Goal: Task Accomplishment & Management: Complete application form

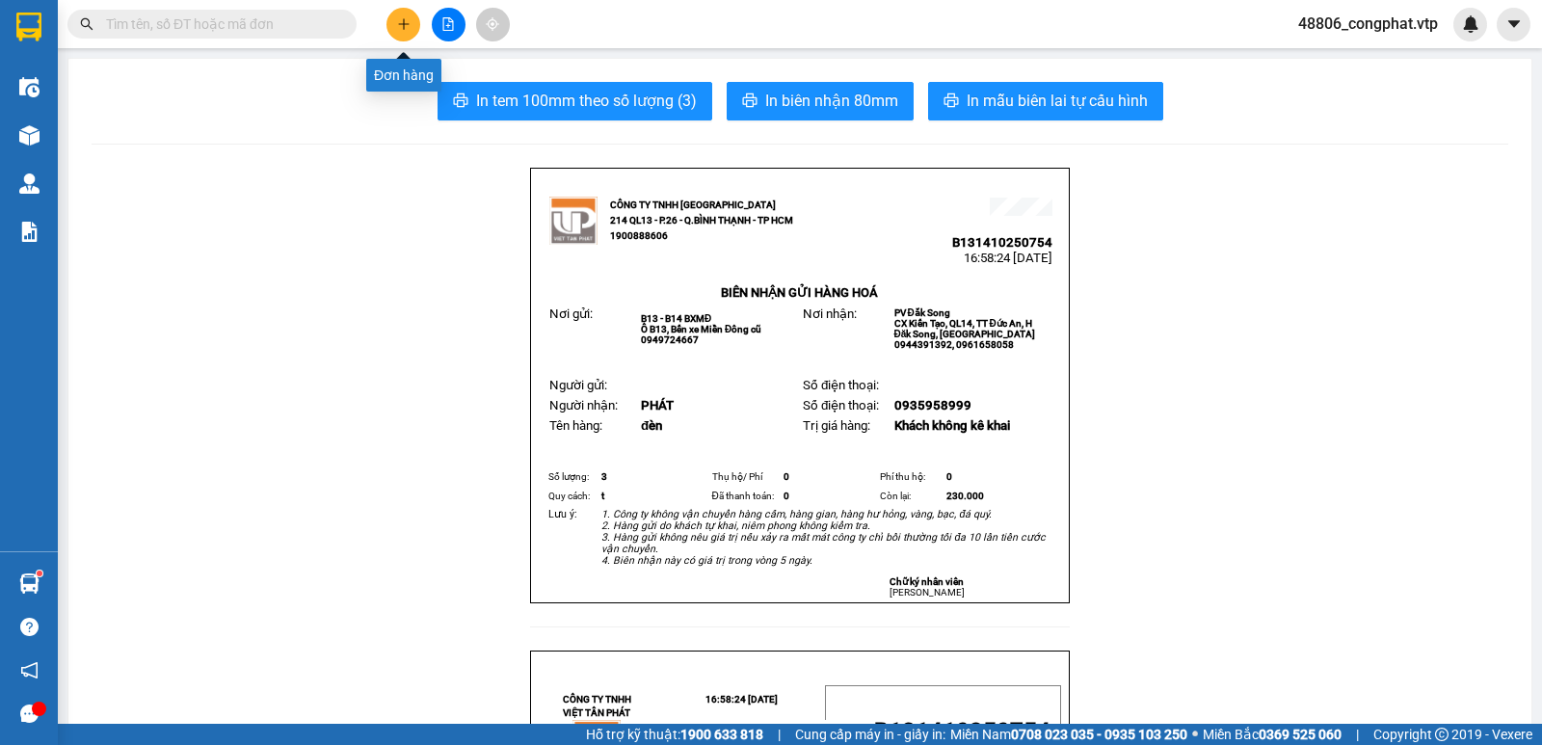
click at [402, 23] on icon "plus" at bounding box center [403, 23] width 13 height 13
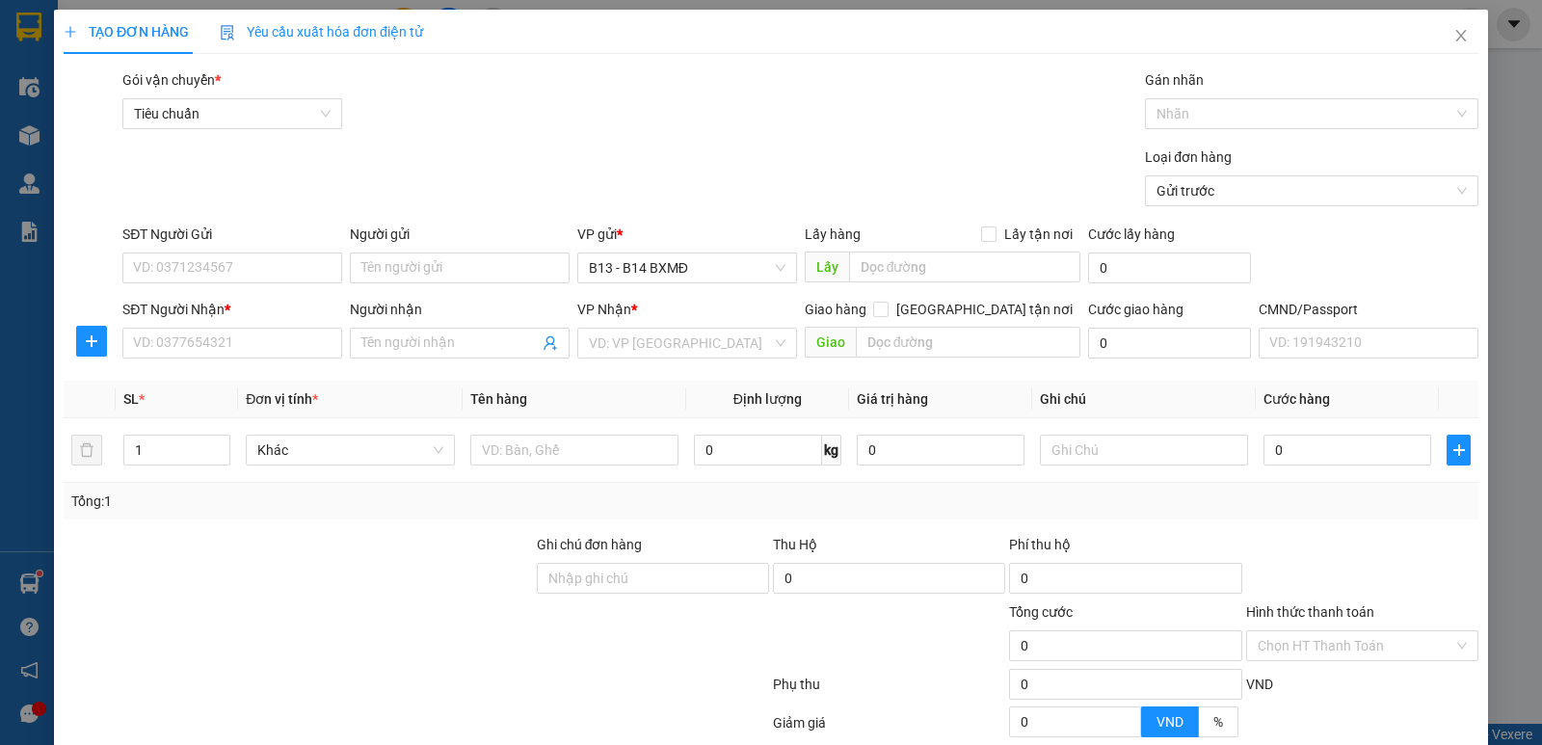
click at [701, 364] on div "VP Nhận * VD: VP [GEOGRAPHIC_DATA]" at bounding box center [687, 332] width 220 height 67
click at [683, 343] on input "search" at bounding box center [680, 343] width 183 height 29
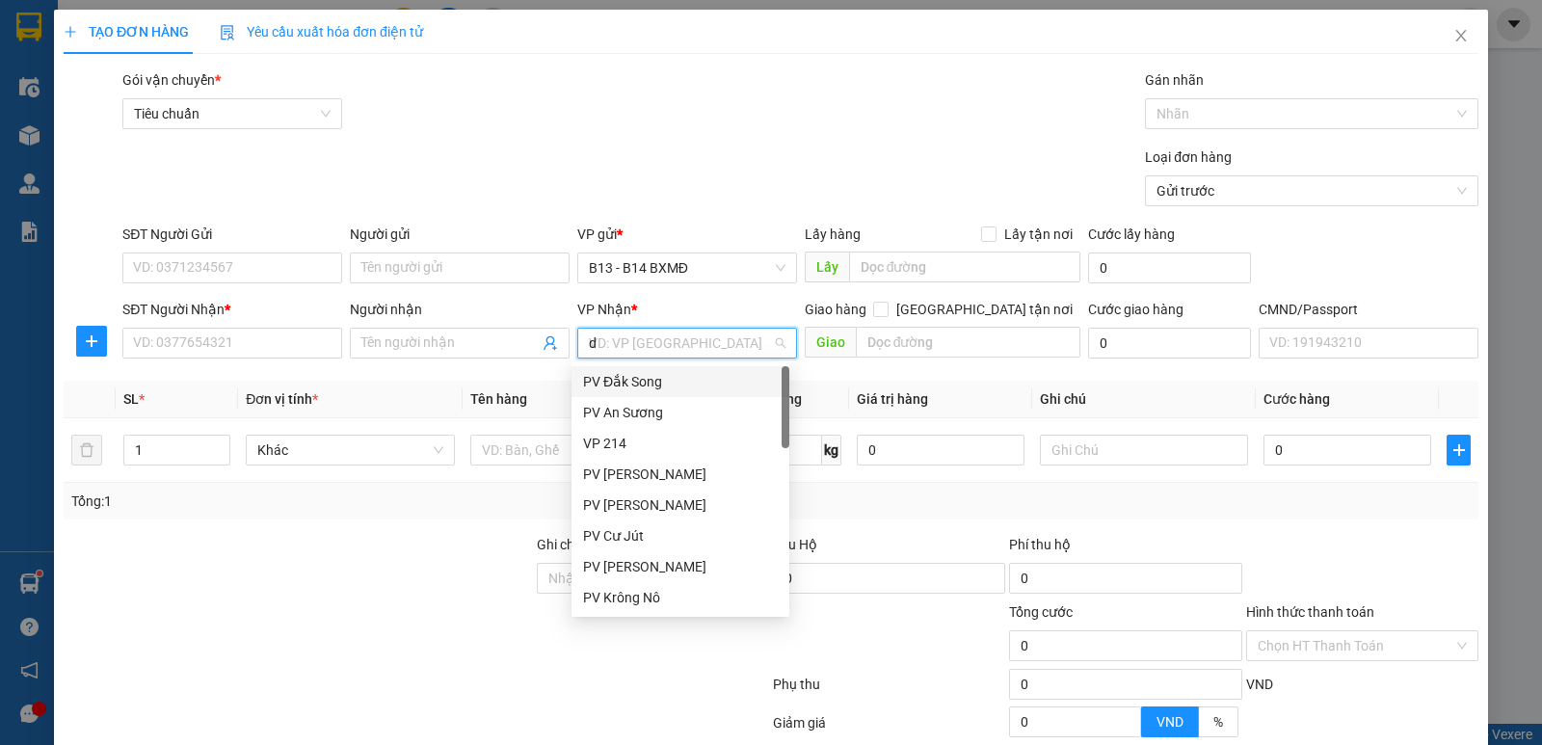
type input "ds"
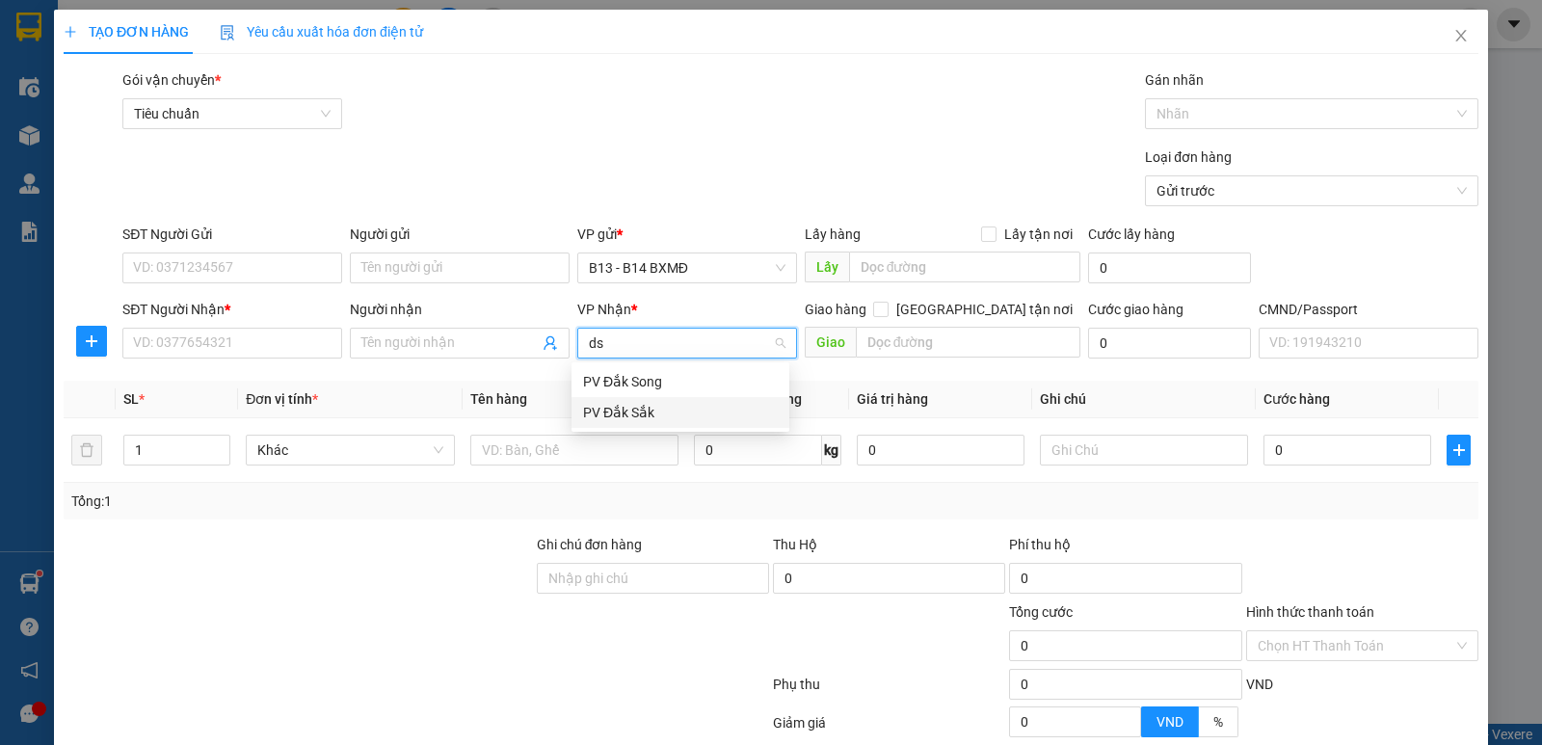
click at [636, 402] on div "PV Đắk Sắk" at bounding box center [680, 412] width 195 height 21
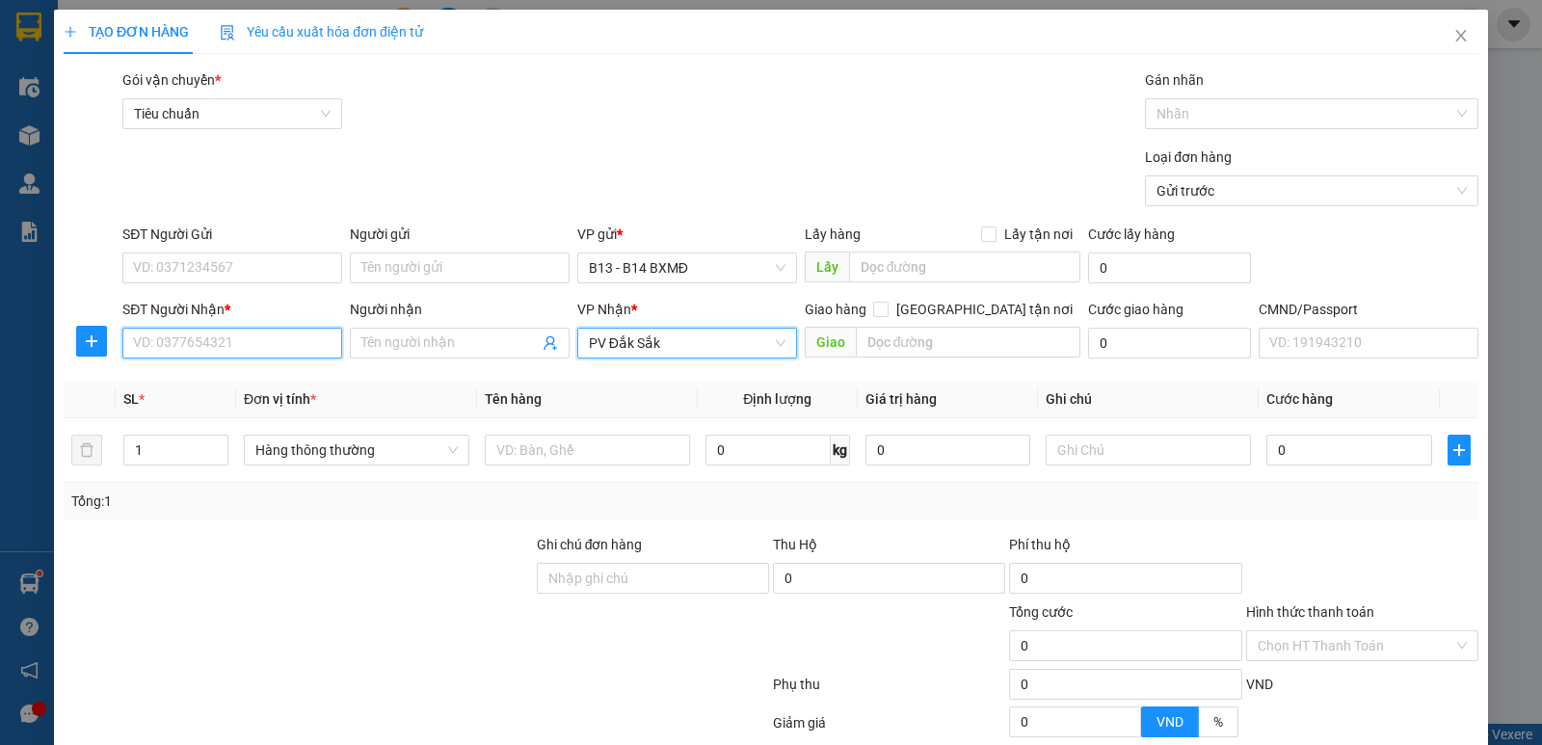
click at [263, 335] on input "SĐT Người Nhận *" at bounding box center [232, 343] width 220 height 31
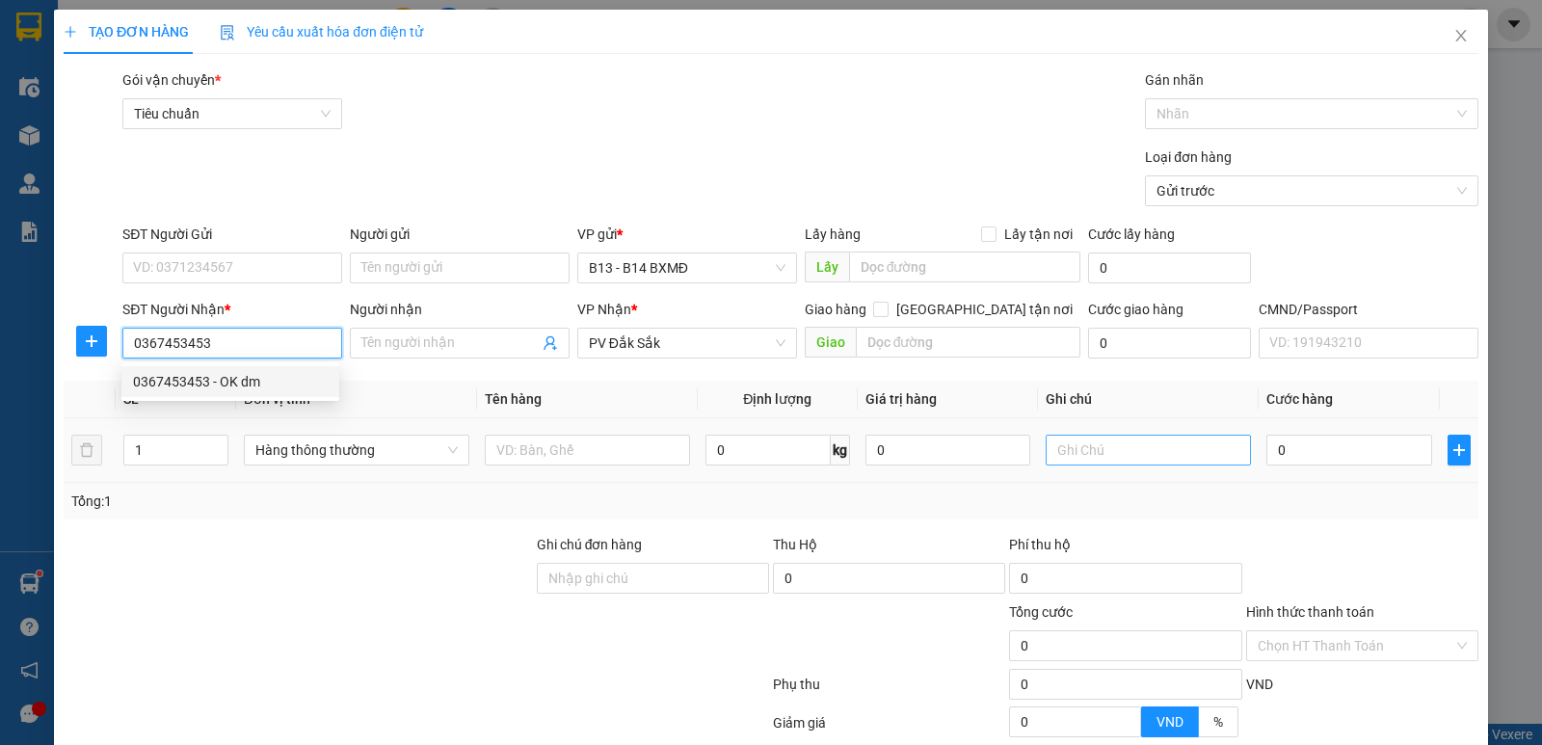
type input "0367453453"
click at [1123, 452] on input "text" at bounding box center [1148, 450] width 205 height 31
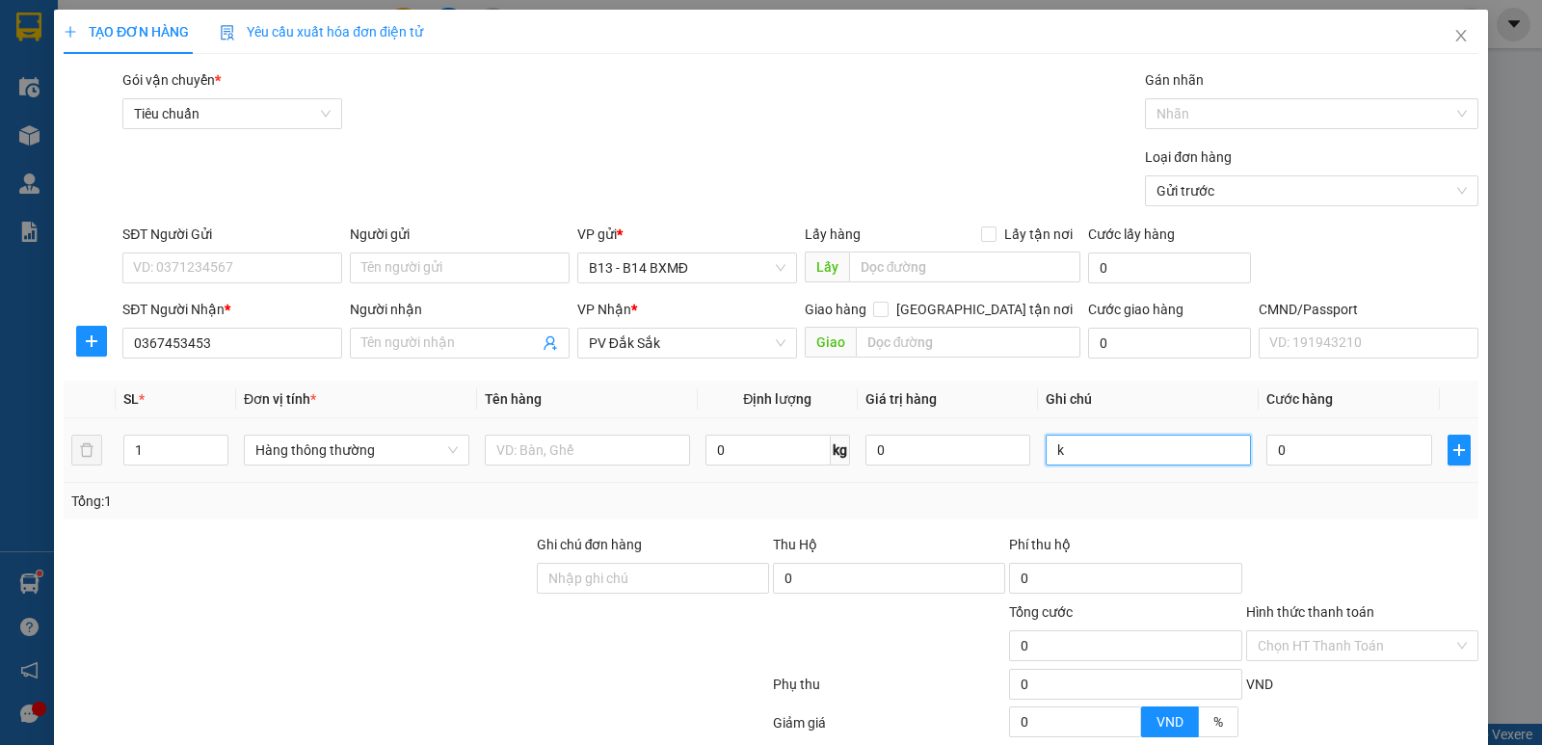
type input "k"
type input "5"
type input "50"
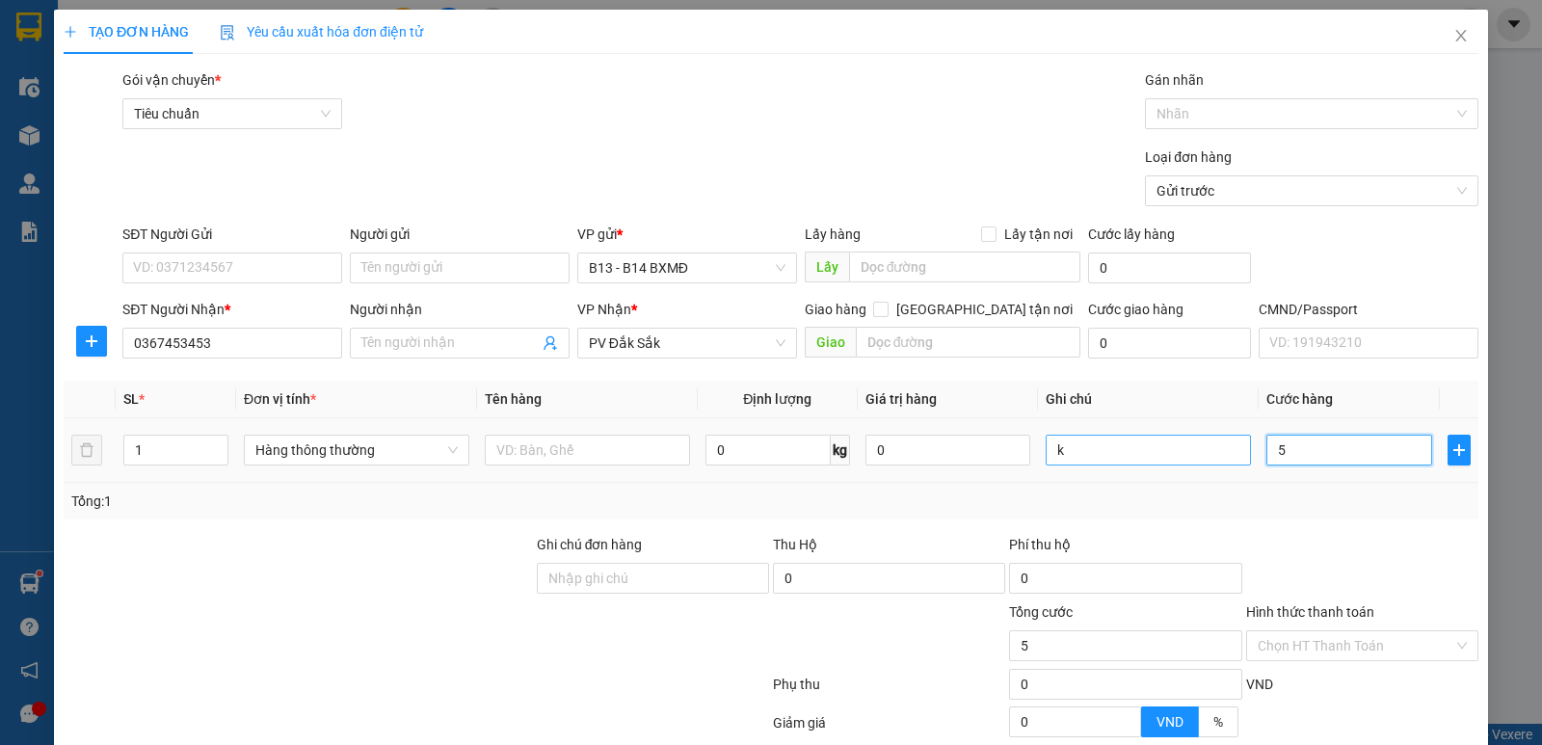
type input "50"
type input "500"
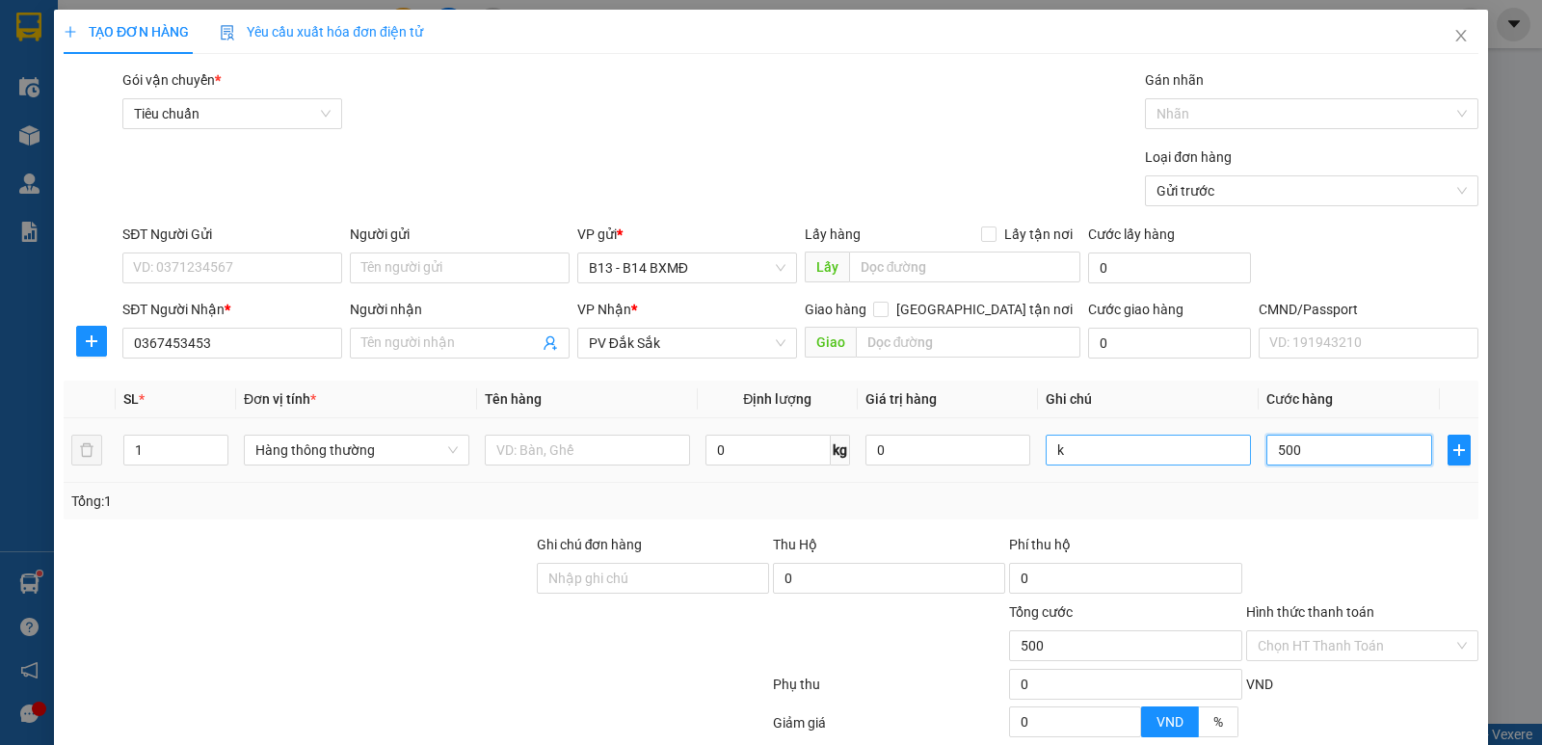
type input "5.000"
type input "50.000"
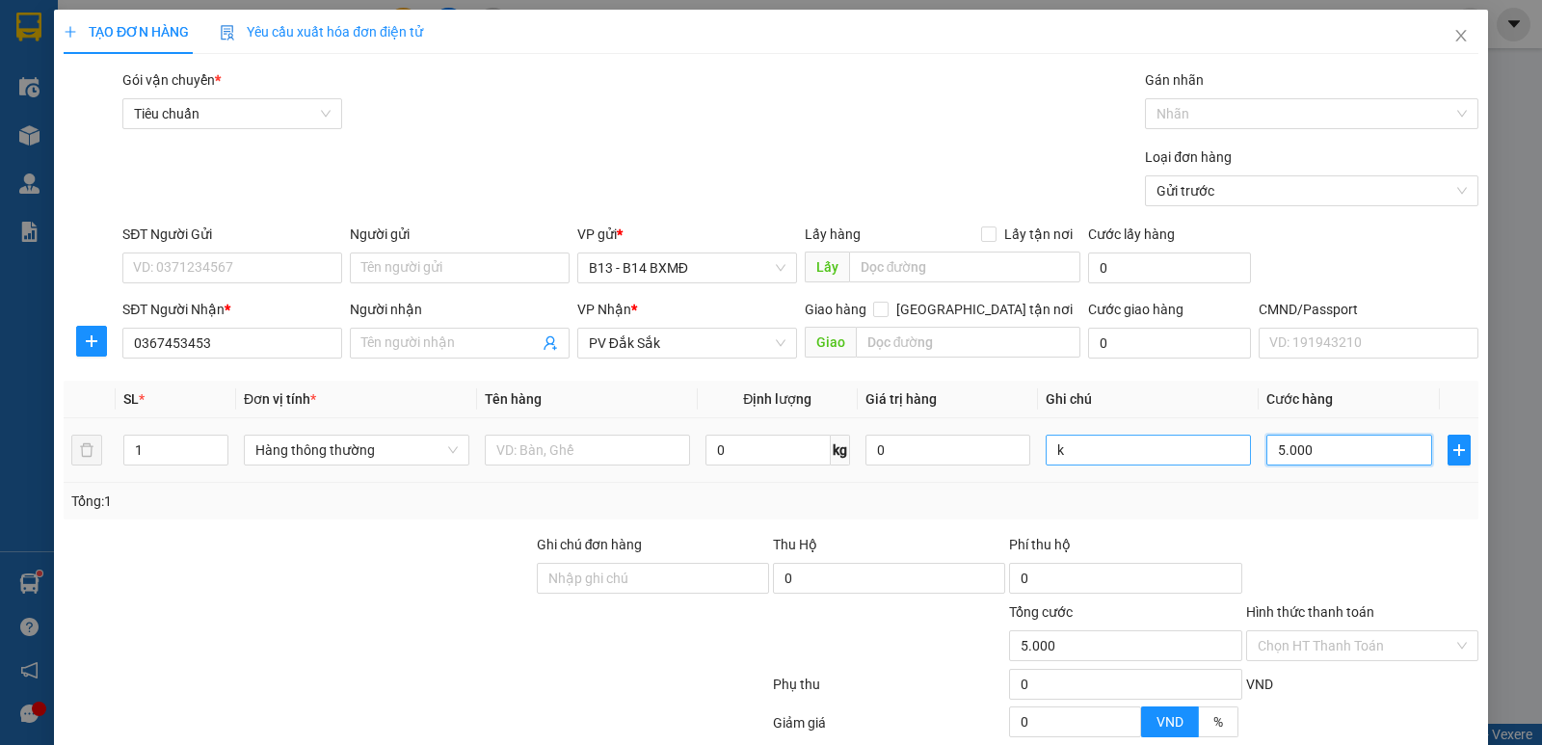
type input "50.000"
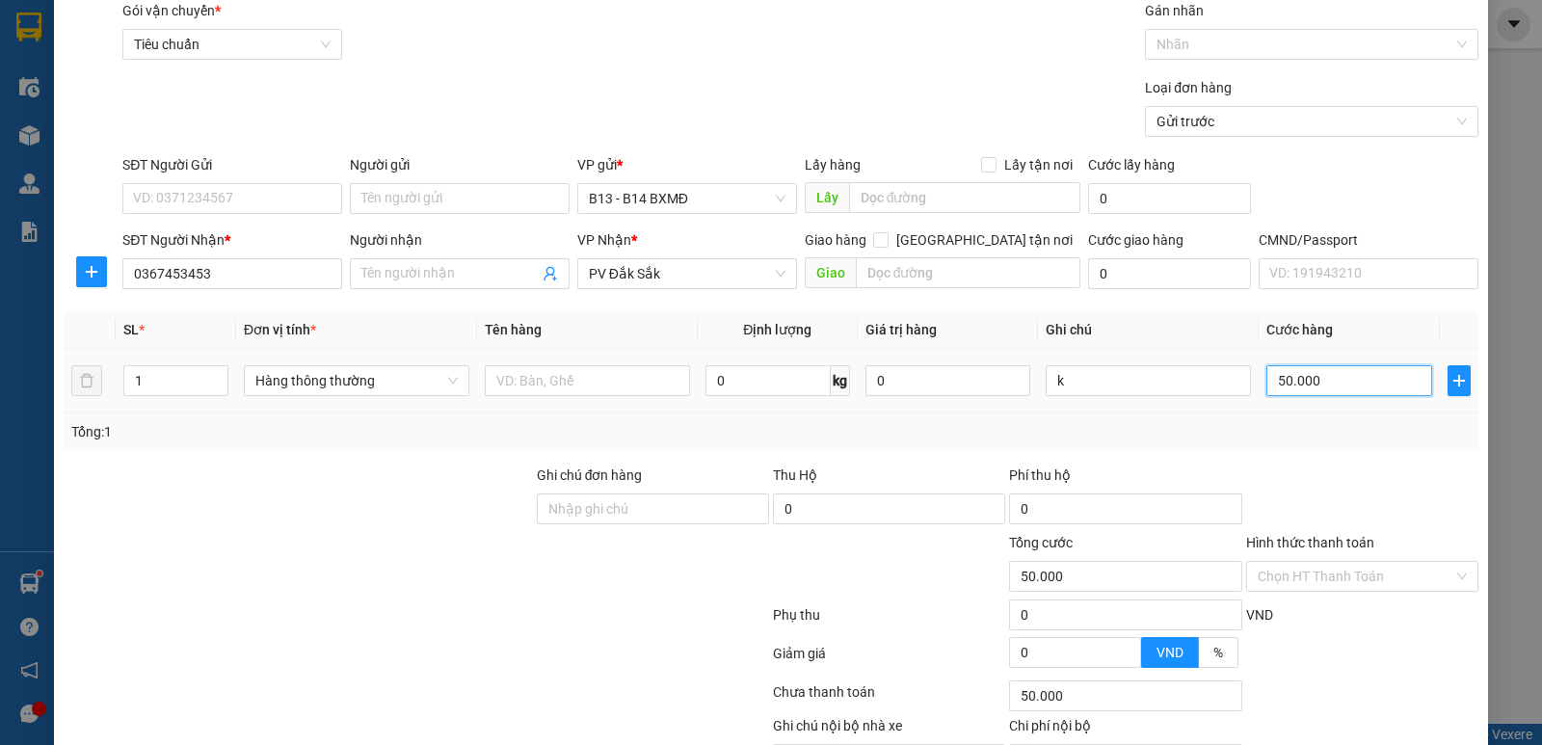
scroll to position [182, 0]
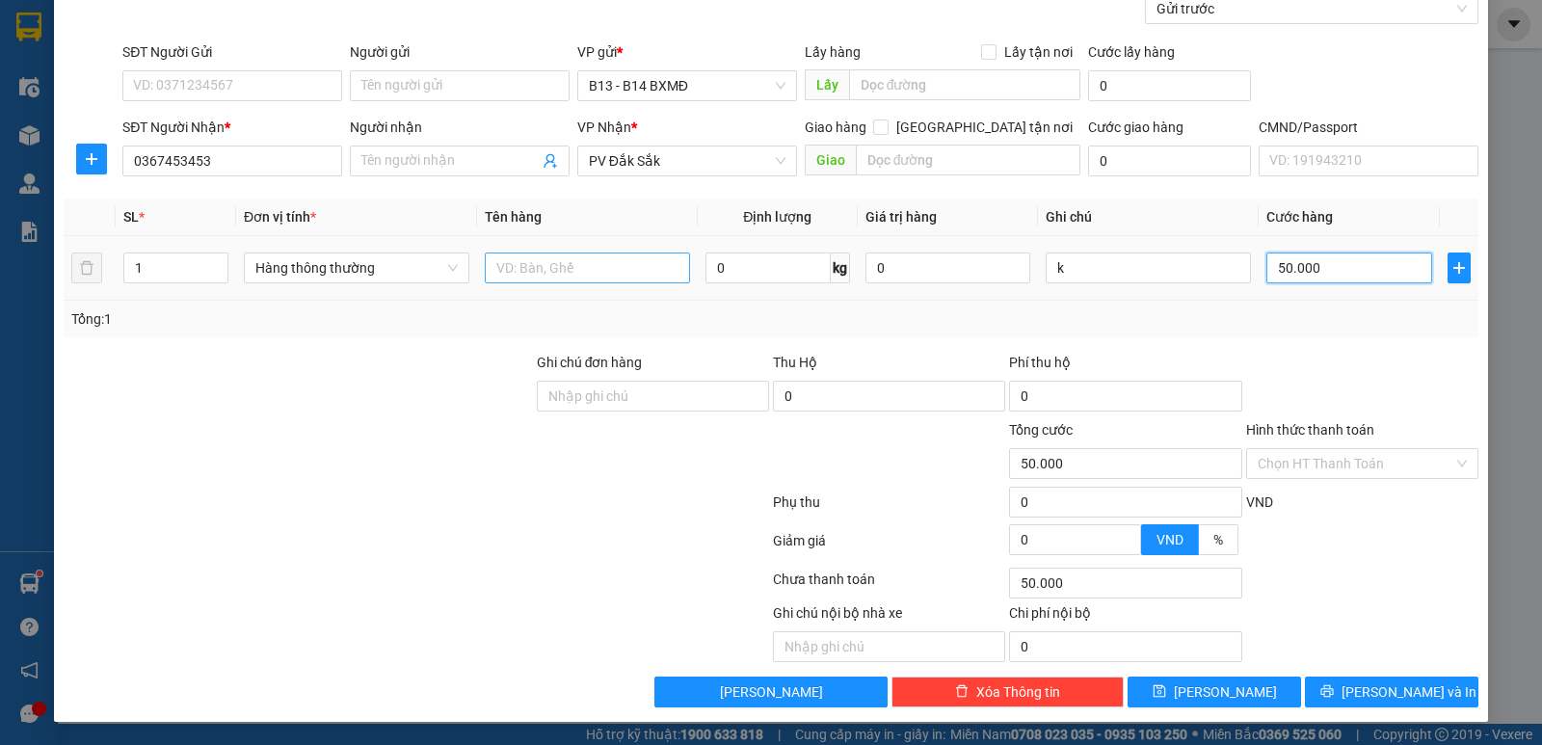
type input "50.000"
click at [593, 270] on input "text" at bounding box center [587, 268] width 205 height 31
type input "k"
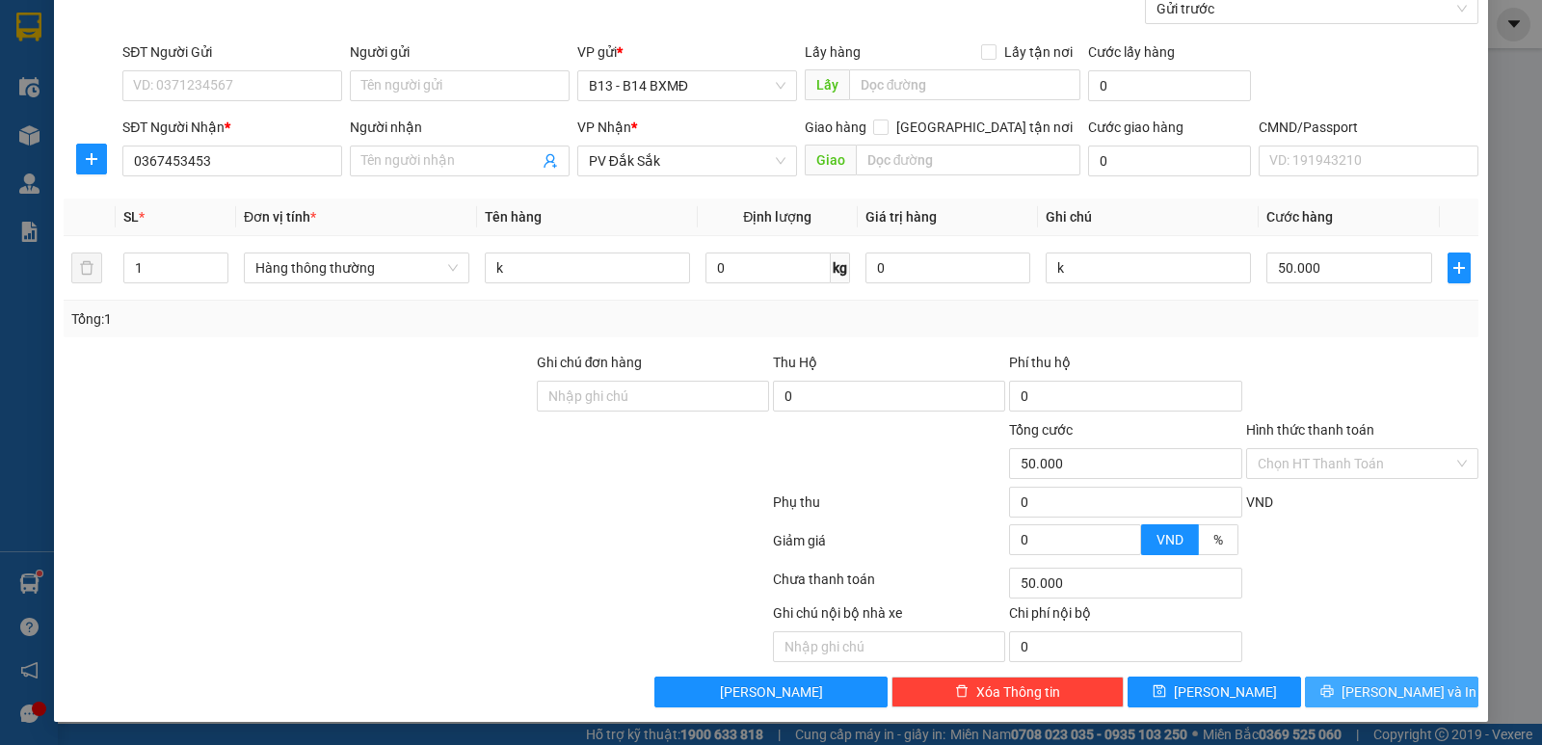
click at [1384, 685] on span "[PERSON_NAME] và In" at bounding box center [1409, 691] width 135 height 21
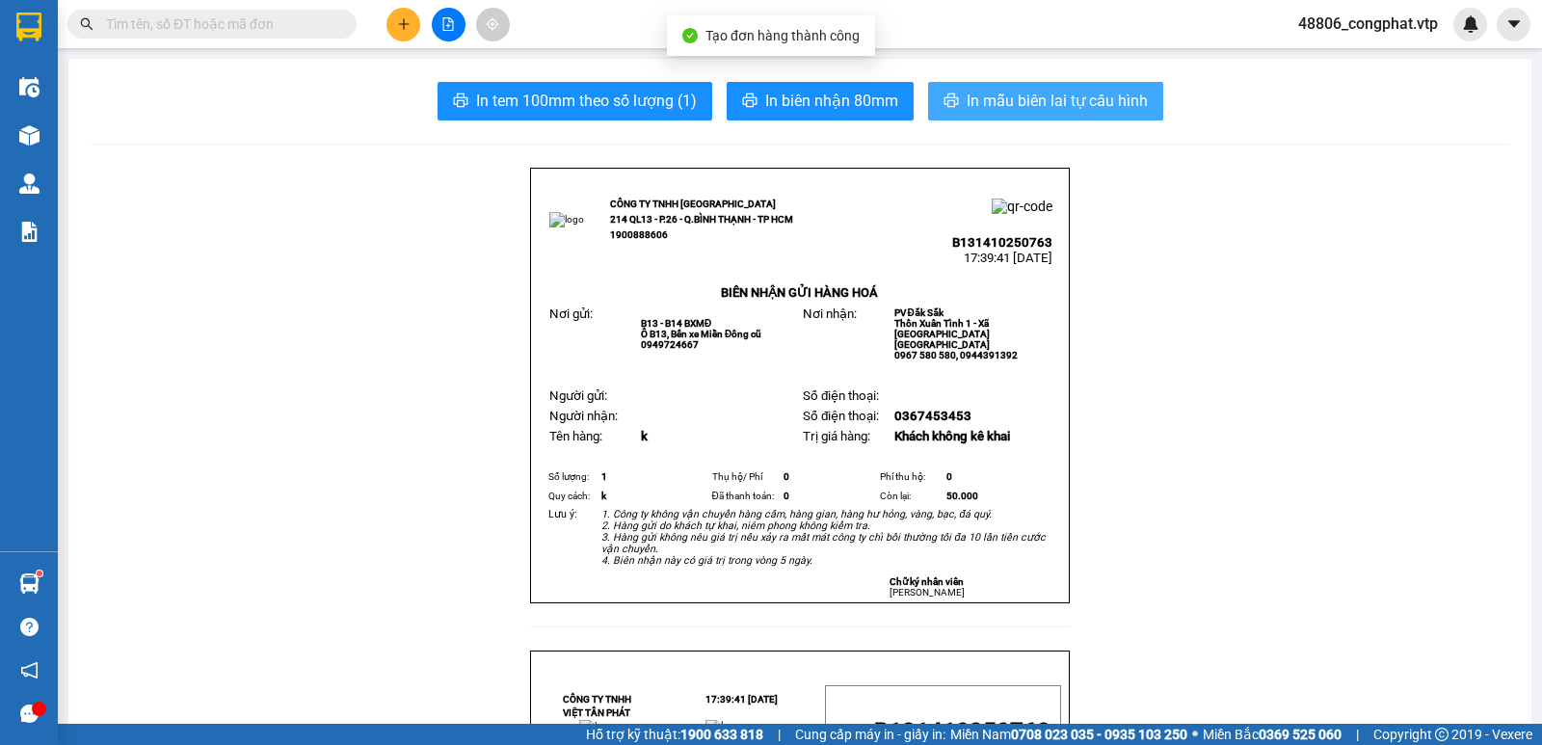
click at [999, 103] on span "In mẫu biên lai tự cấu hình" at bounding box center [1057, 101] width 181 height 24
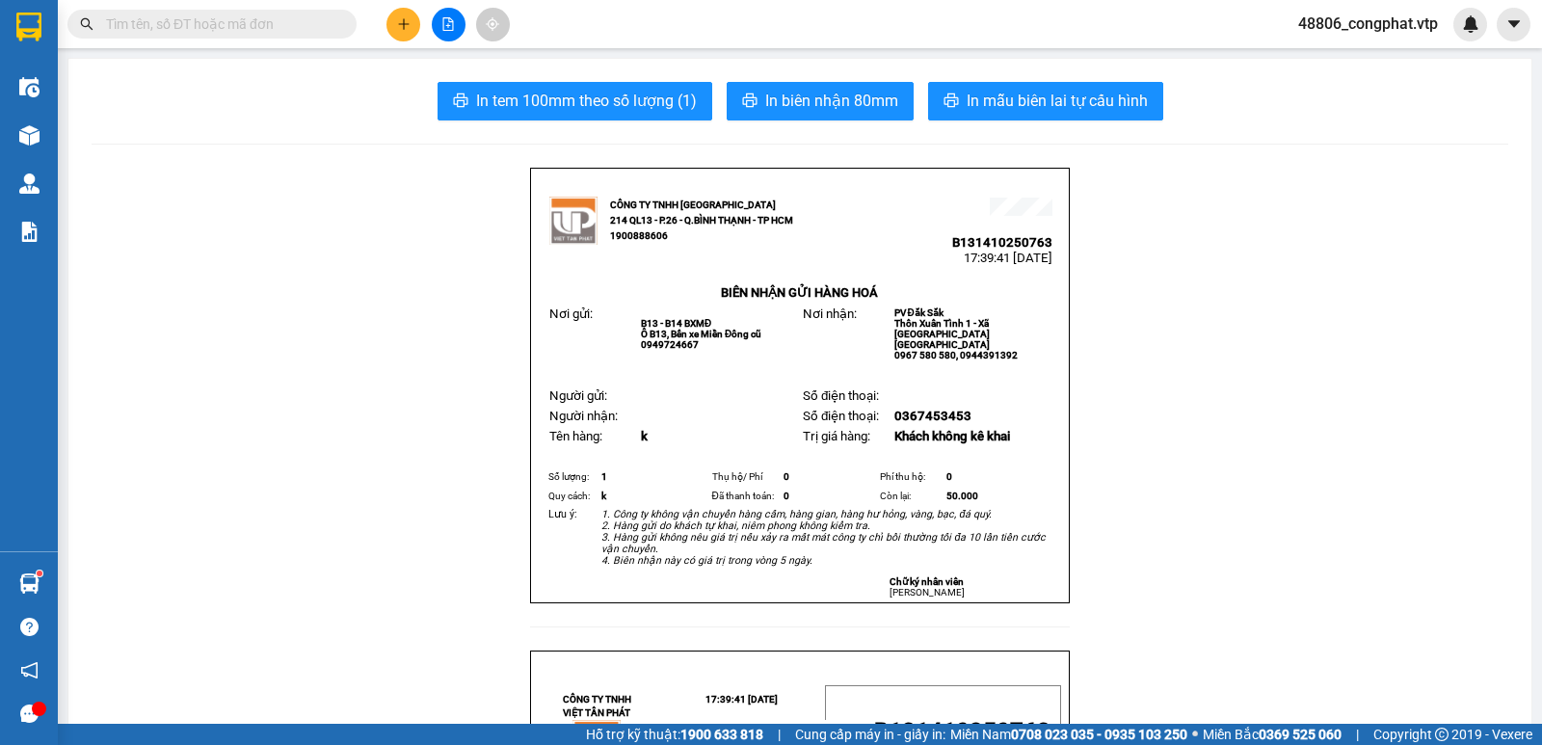
click at [410, 28] on icon "plus" at bounding box center [403, 23] width 13 height 13
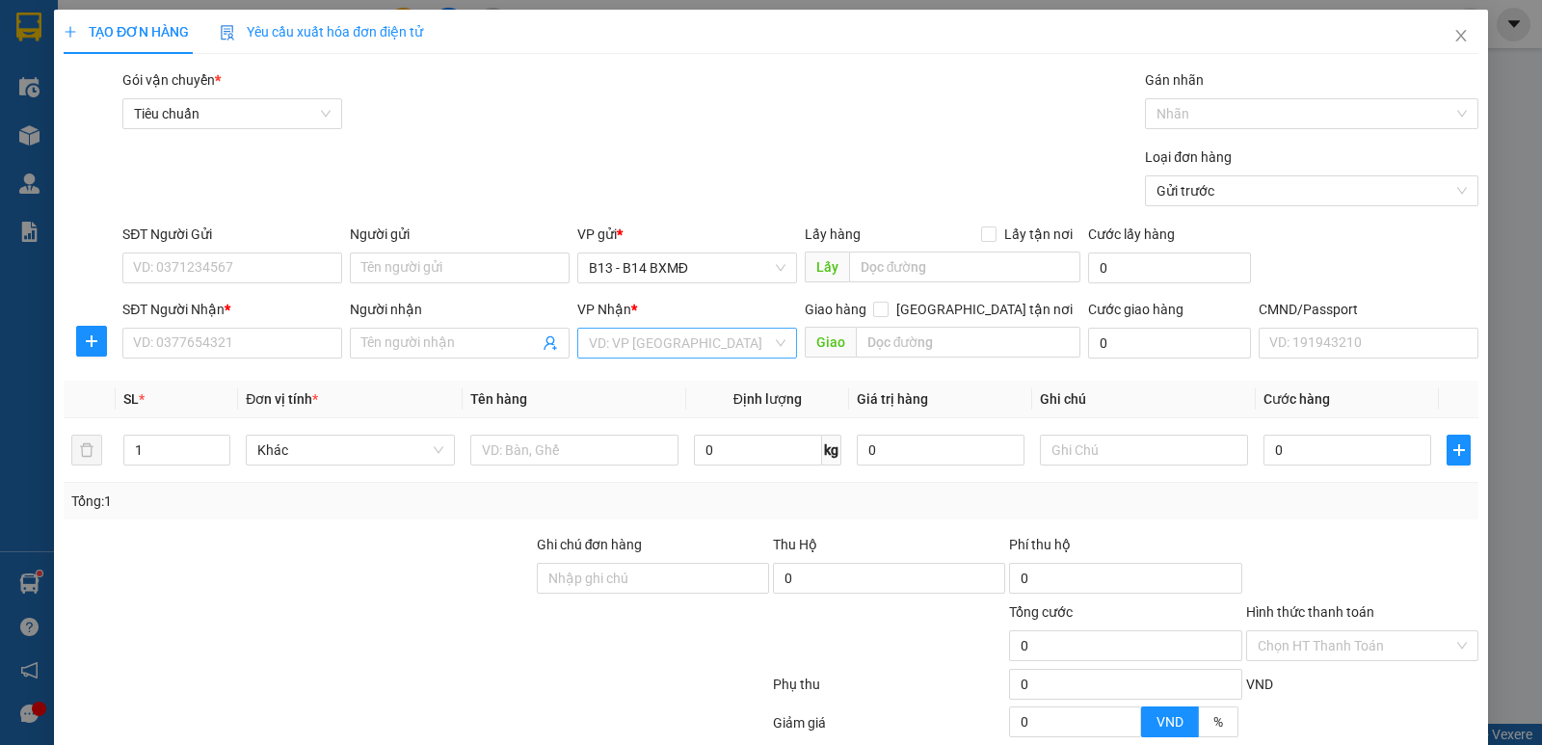
click at [641, 343] on input "search" at bounding box center [680, 343] width 183 height 29
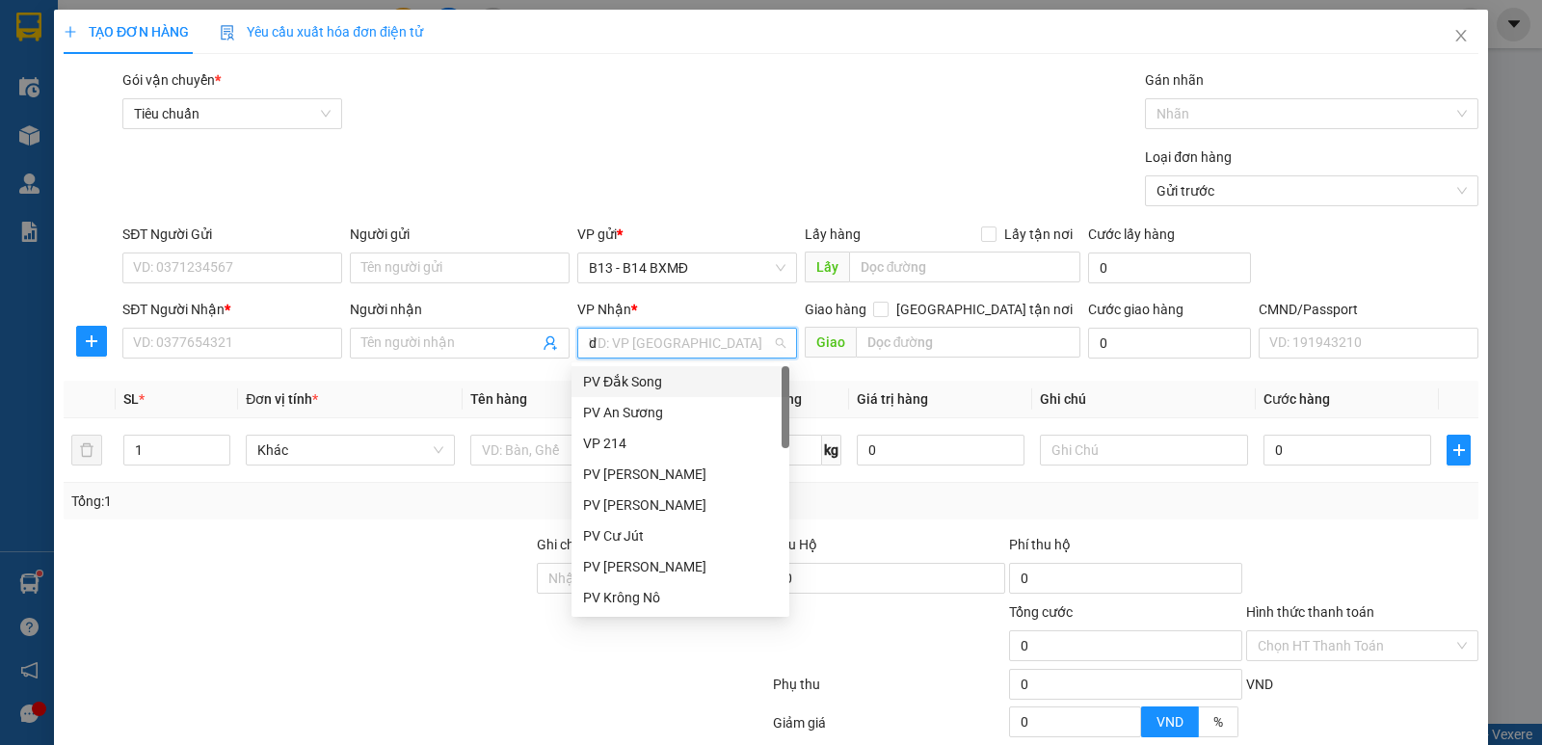
type input "ds"
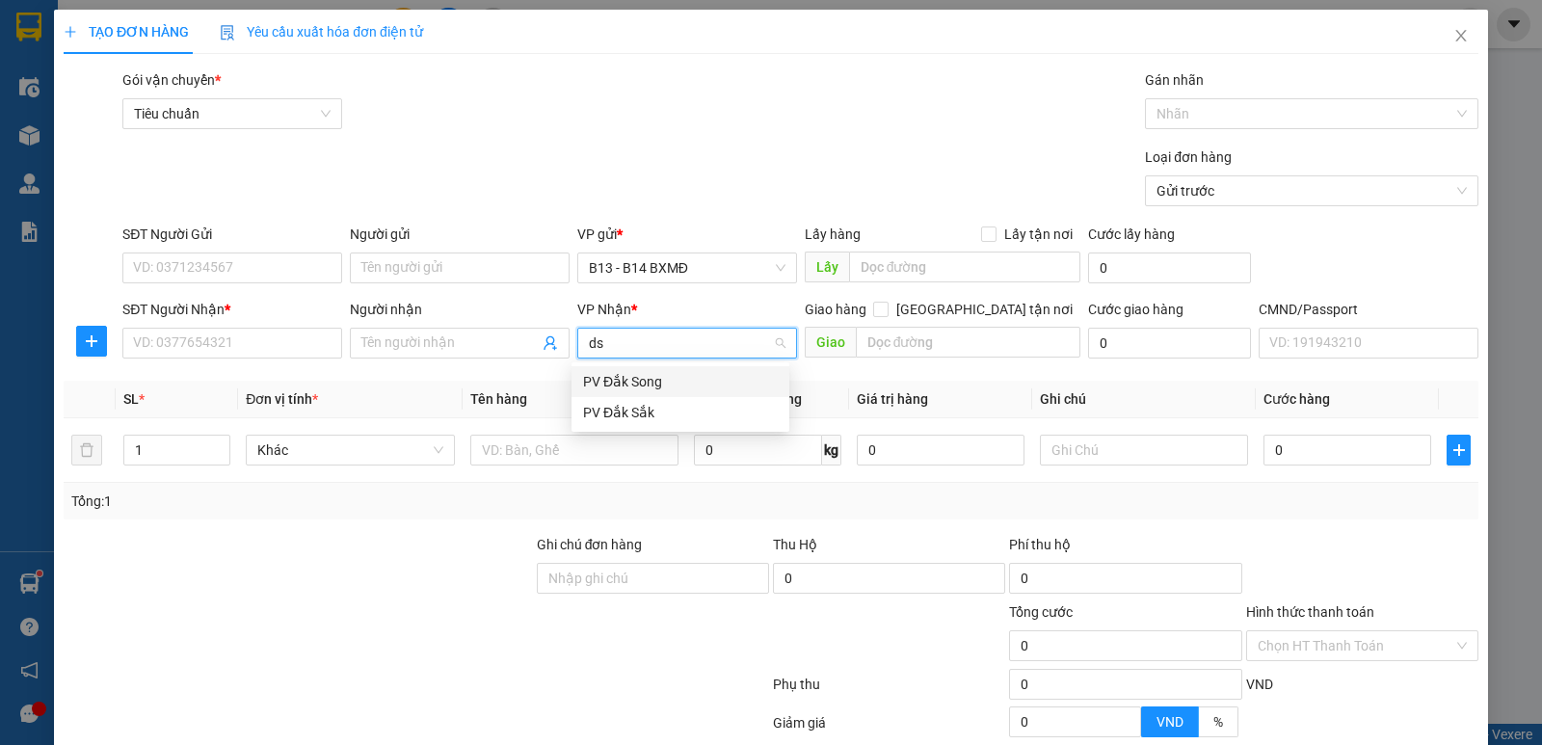
click at [681, 382] on div "PV Đắk Song" at bounding box center [680, 381] width 195 height 21
click at [382, 348] on input "Người nhận" at bounding box center [449, 343] width 177 height 21
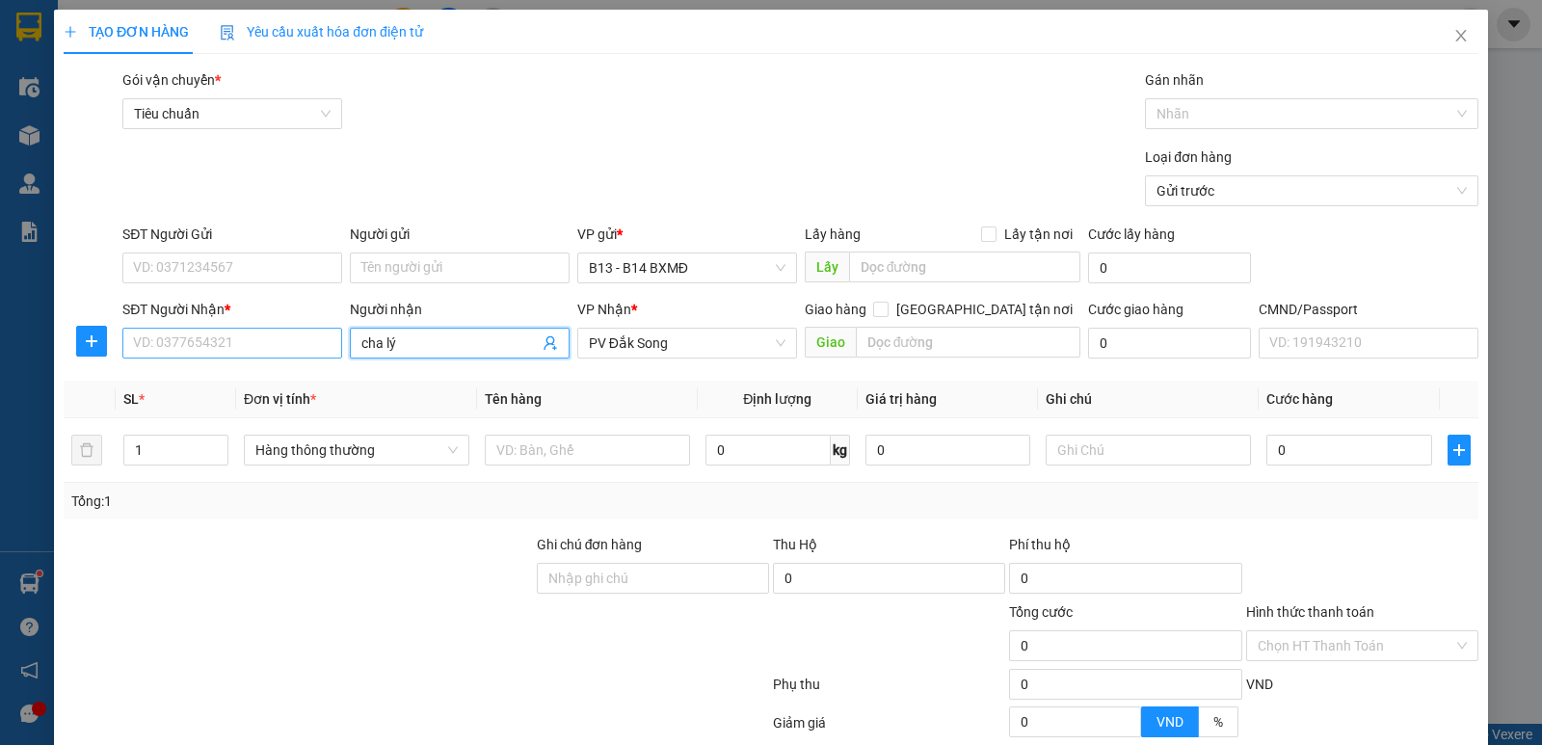
type input "cha lý"
click at [270, 343] on input "SĐT Người Nhận *" at bounding box center [232, 343] width 220 height 31
type input "0983188425"
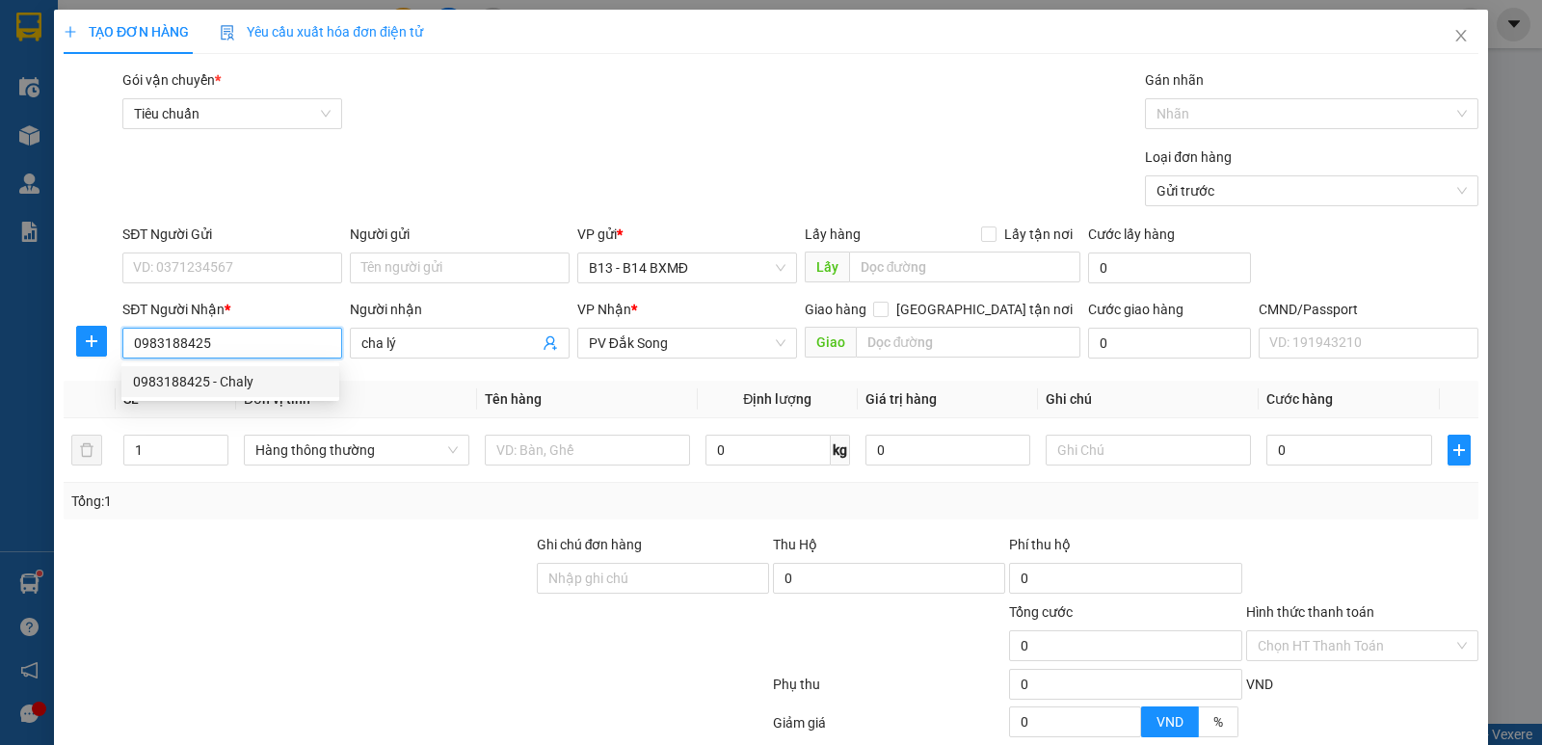
click at [224, 380] on div "0983188425 - Chaly" at bounding box center [230, 381] width 195 height 21
type input "Chaly"
type input "0983188425"
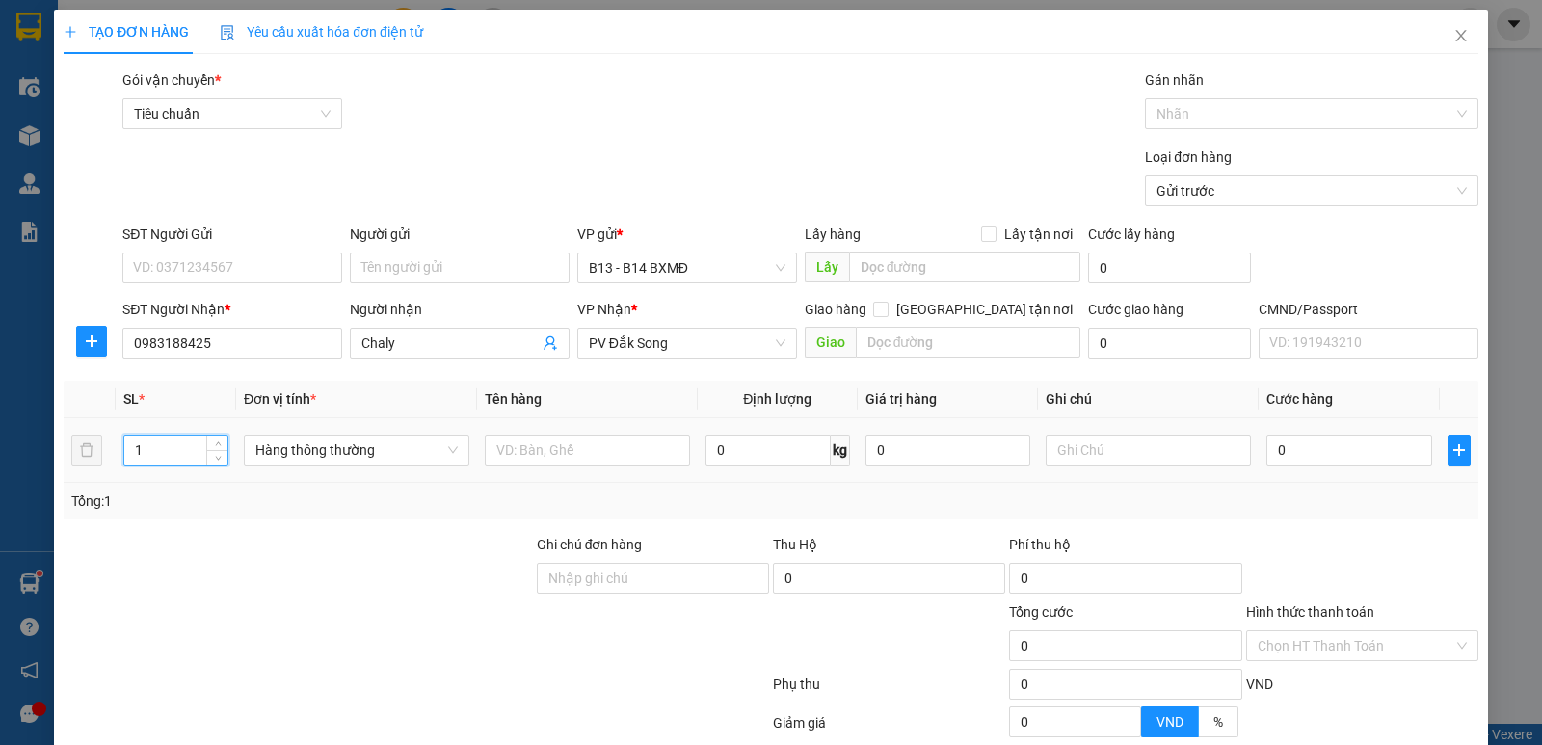
drag, startPoint x: 170, startPoint y: 458, endPoint x: 9, endPoint y: 479, distance: 162.4
click at [29, 468] on div "TẠO ĐƠN HÀNG Yêu cầu xuất hóa đơn điện tử Transit Pickup Surcharge Ids Transit …" at bounding box center [771, 372] width 1542 height 745
type input "9"
click at [618, 460] on input "text" at bounding box center [587, 450] width 205 height 31
type input "tc"
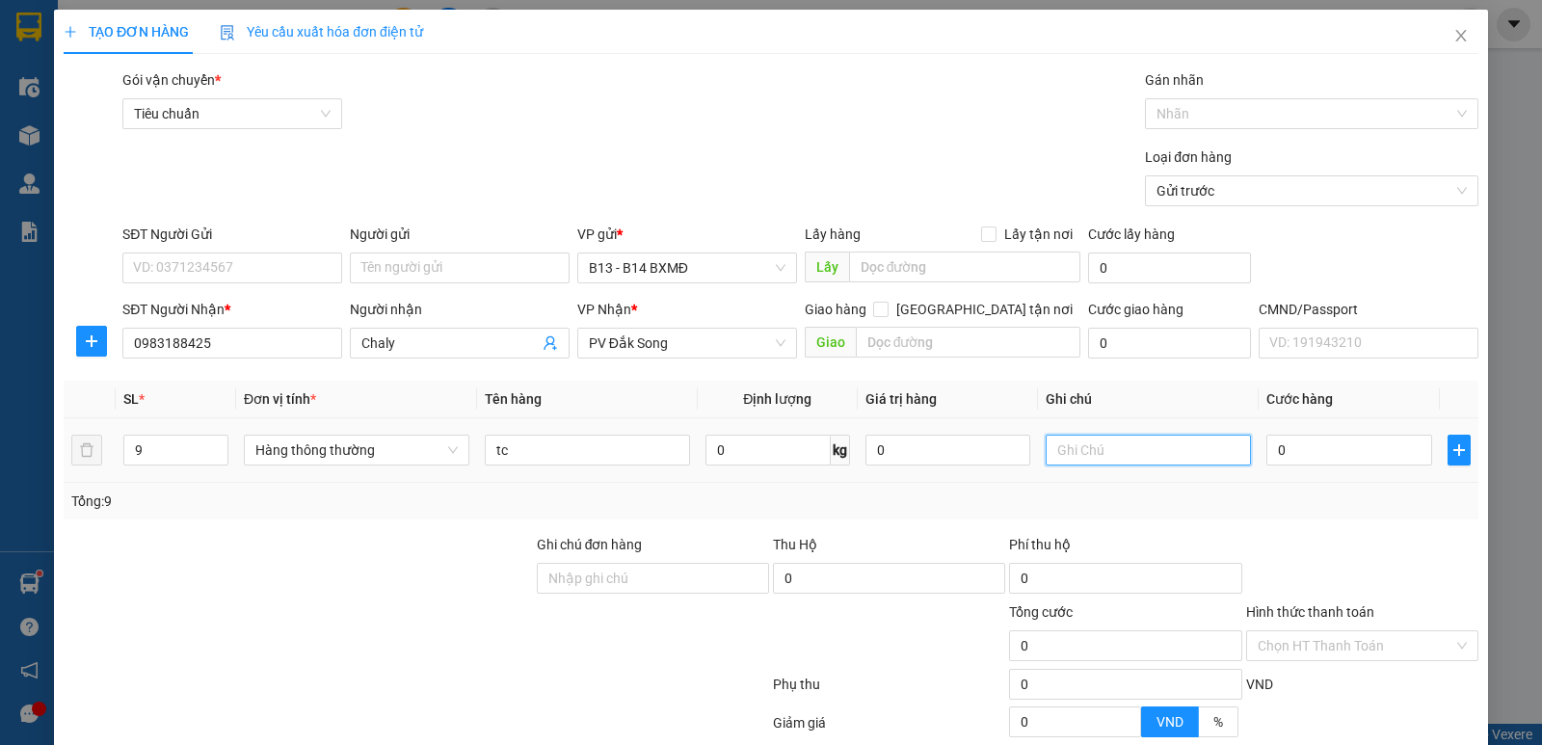
click at [1134, 461] on input "text" at bounding box center [1148, 450] width 205 height 31
type input "k"
type input "3"
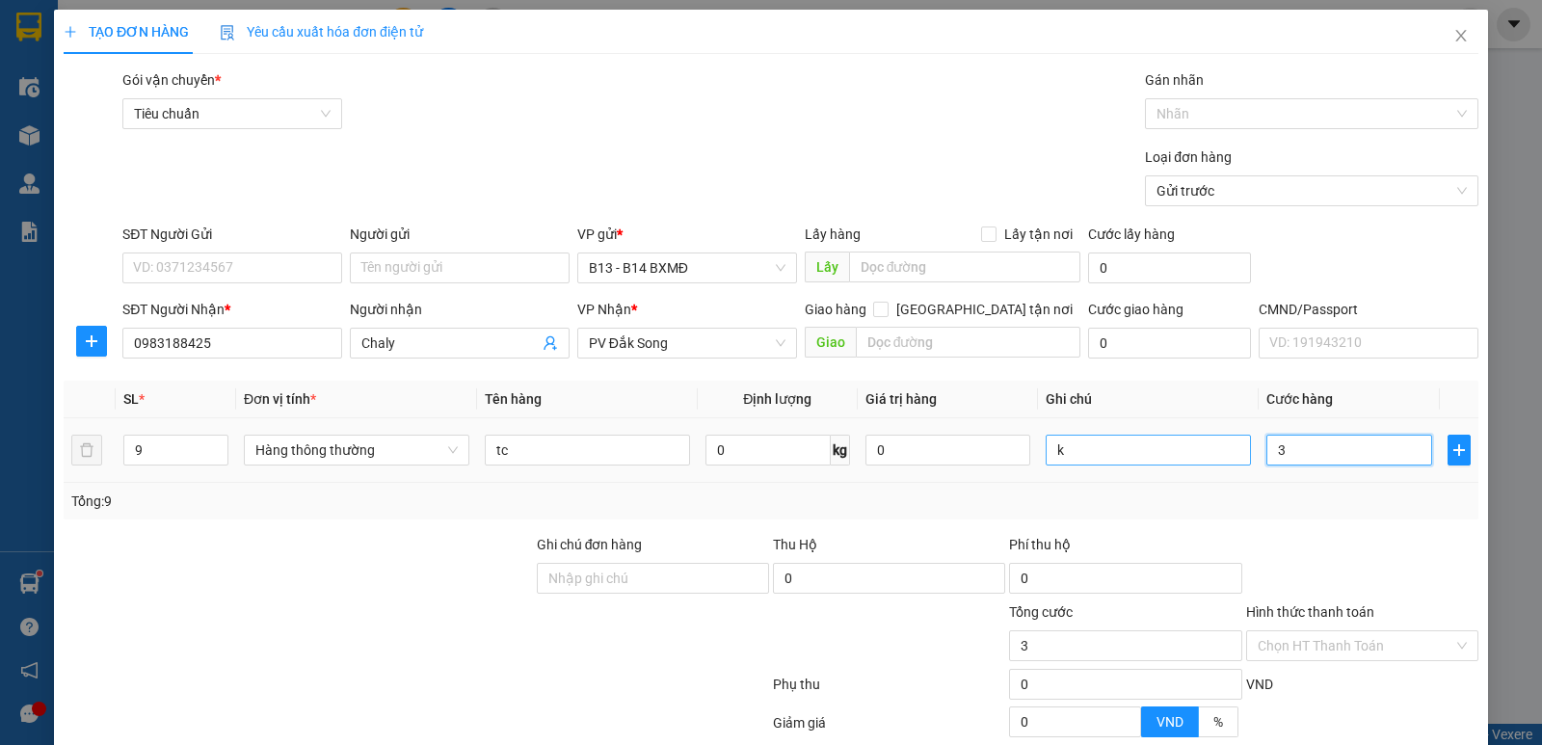
type input "36"
type input "360"
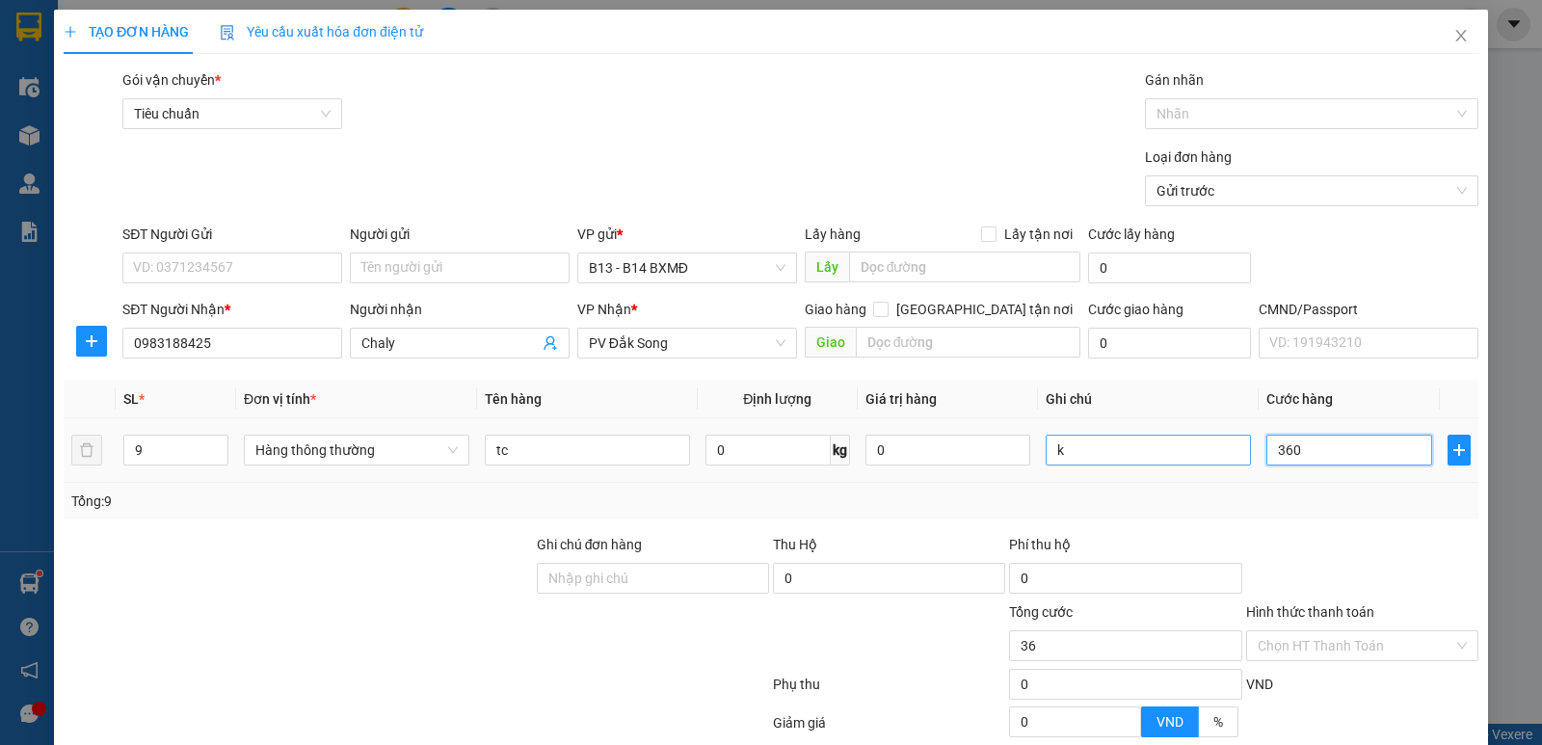
type input "360"
type input "3.600"
type input "36.000"
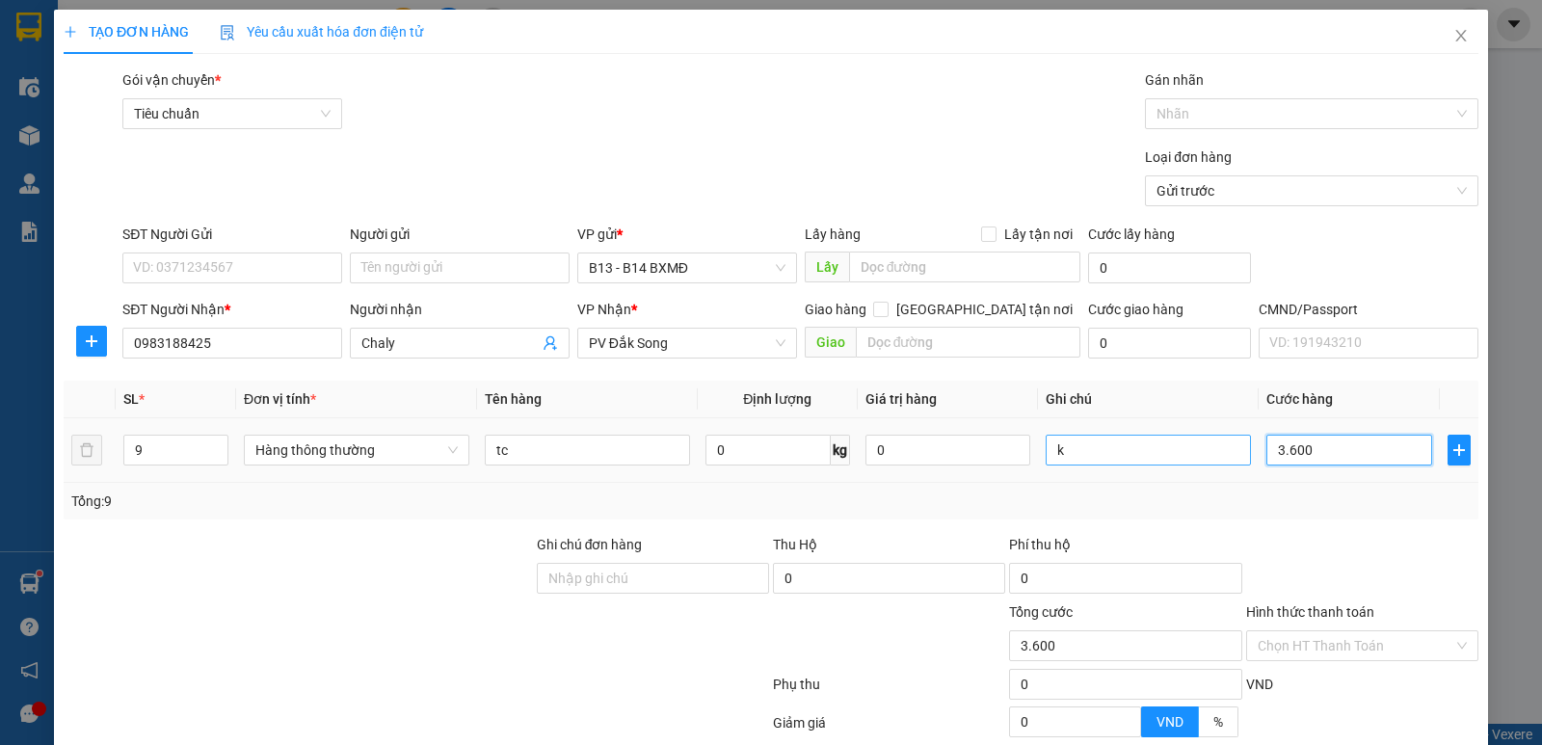
type input "36.000"
type input "360.000"
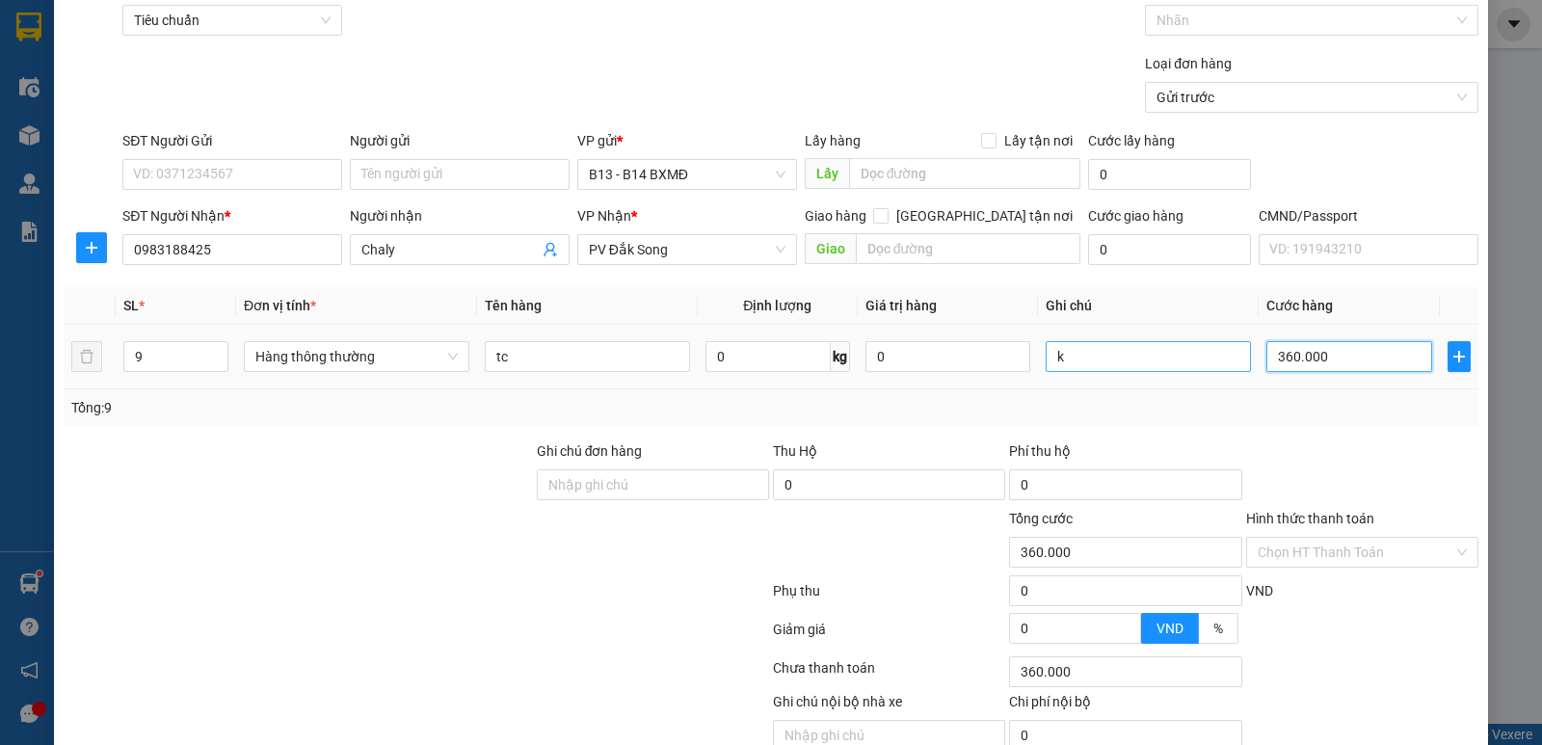
scroll to position [182, 0]
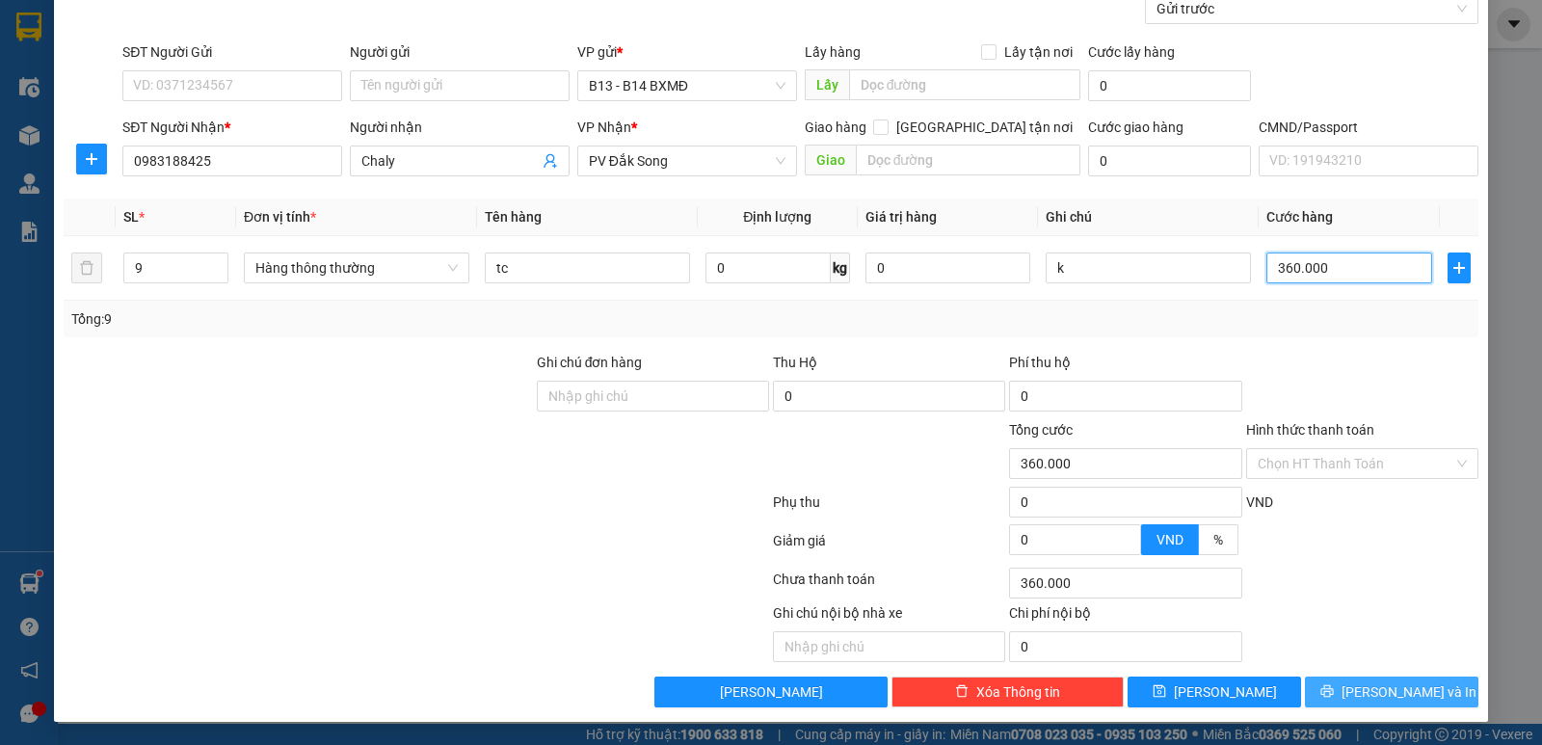
type input "360.000"
click at [1452, 690] on button "[PERSON_NAME] và In" at bounding box center [1392, 692] width 174 height 31
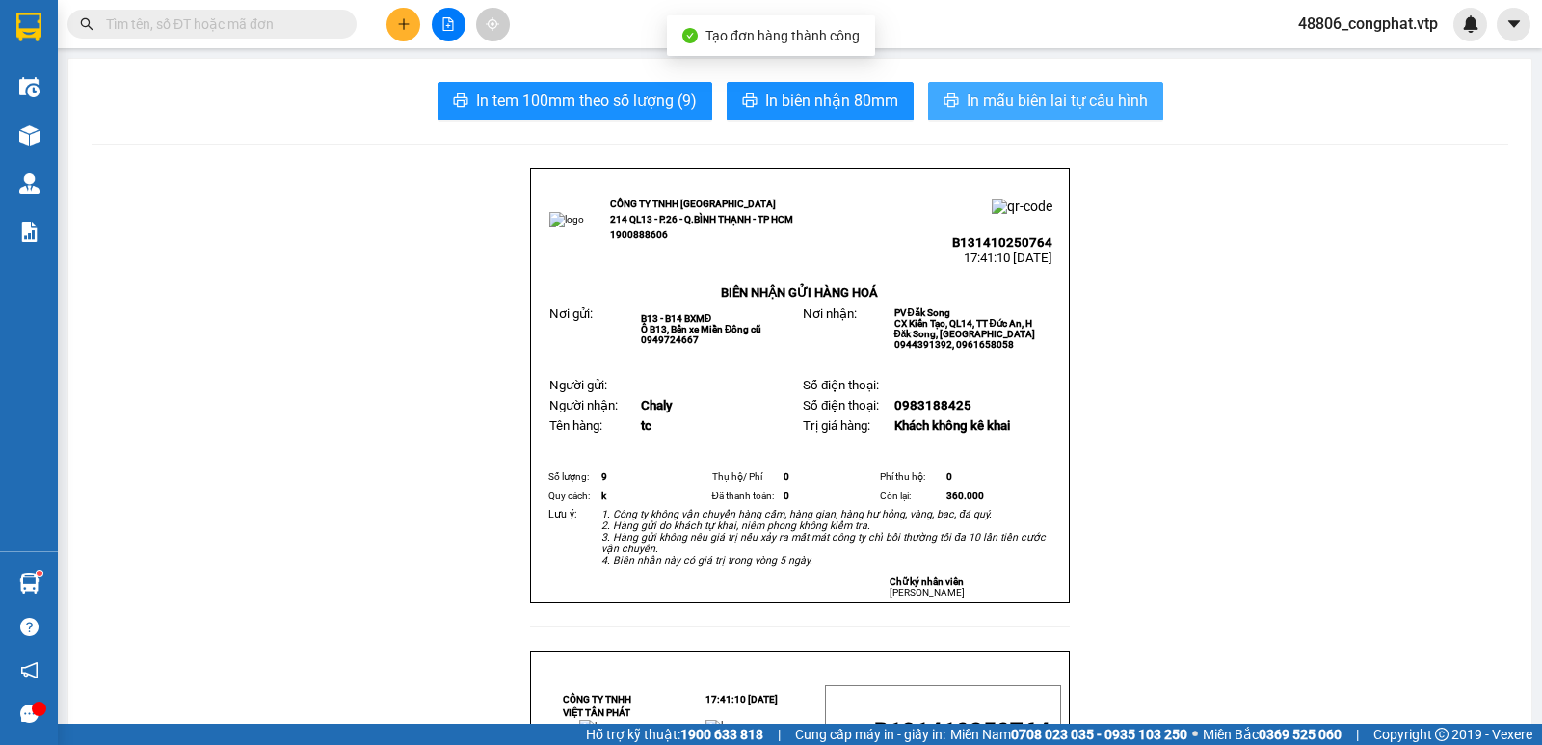
click at [1012, 95] on span "In mẫu biên lai tự cấu hình" at bounding box center [1057, 101] width 181 height 24
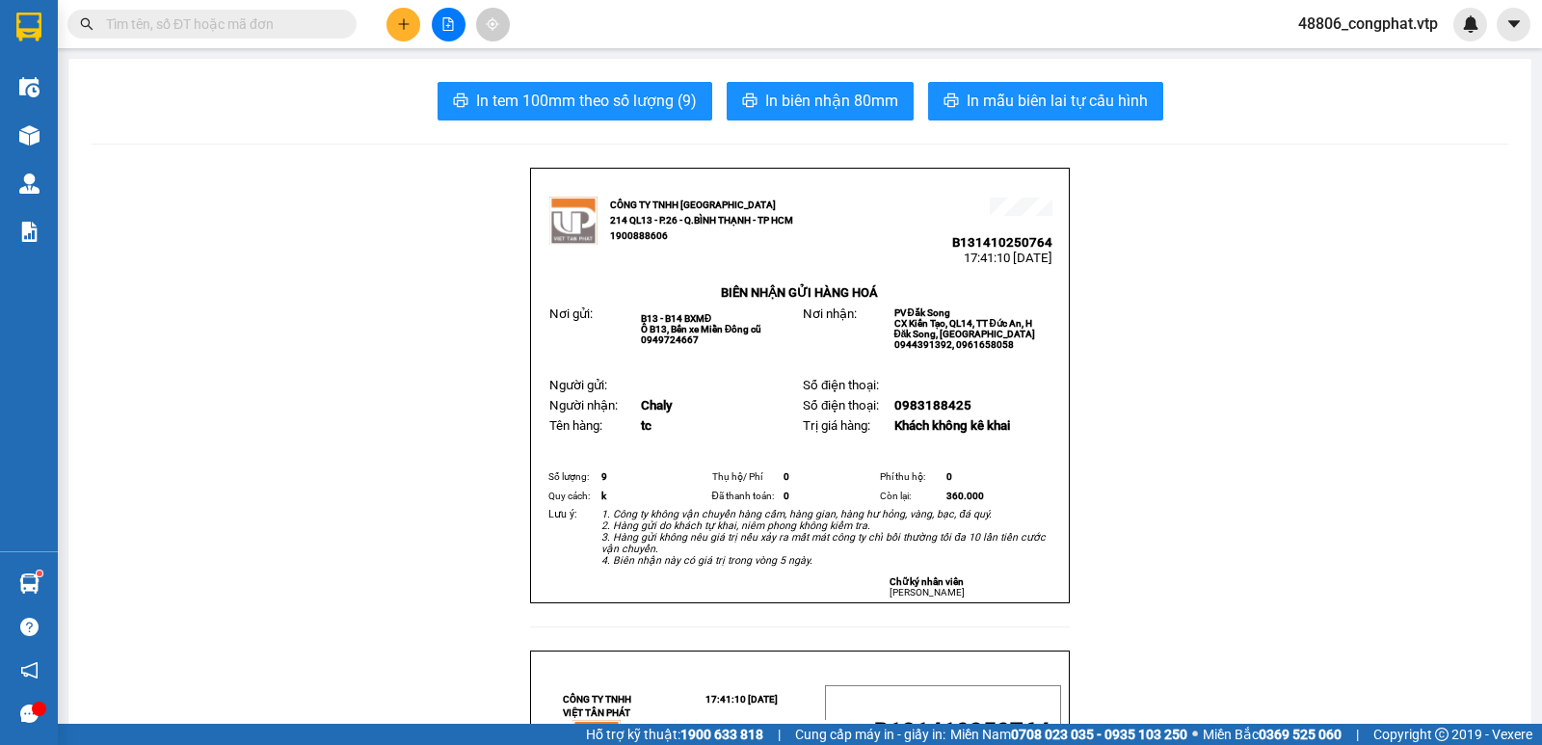
click at [1507, 33] on button at bounding box center [1514, 25] width 34 height 34
click at [411, 13] on button at bounding box center [404, 25] width 34 height 34
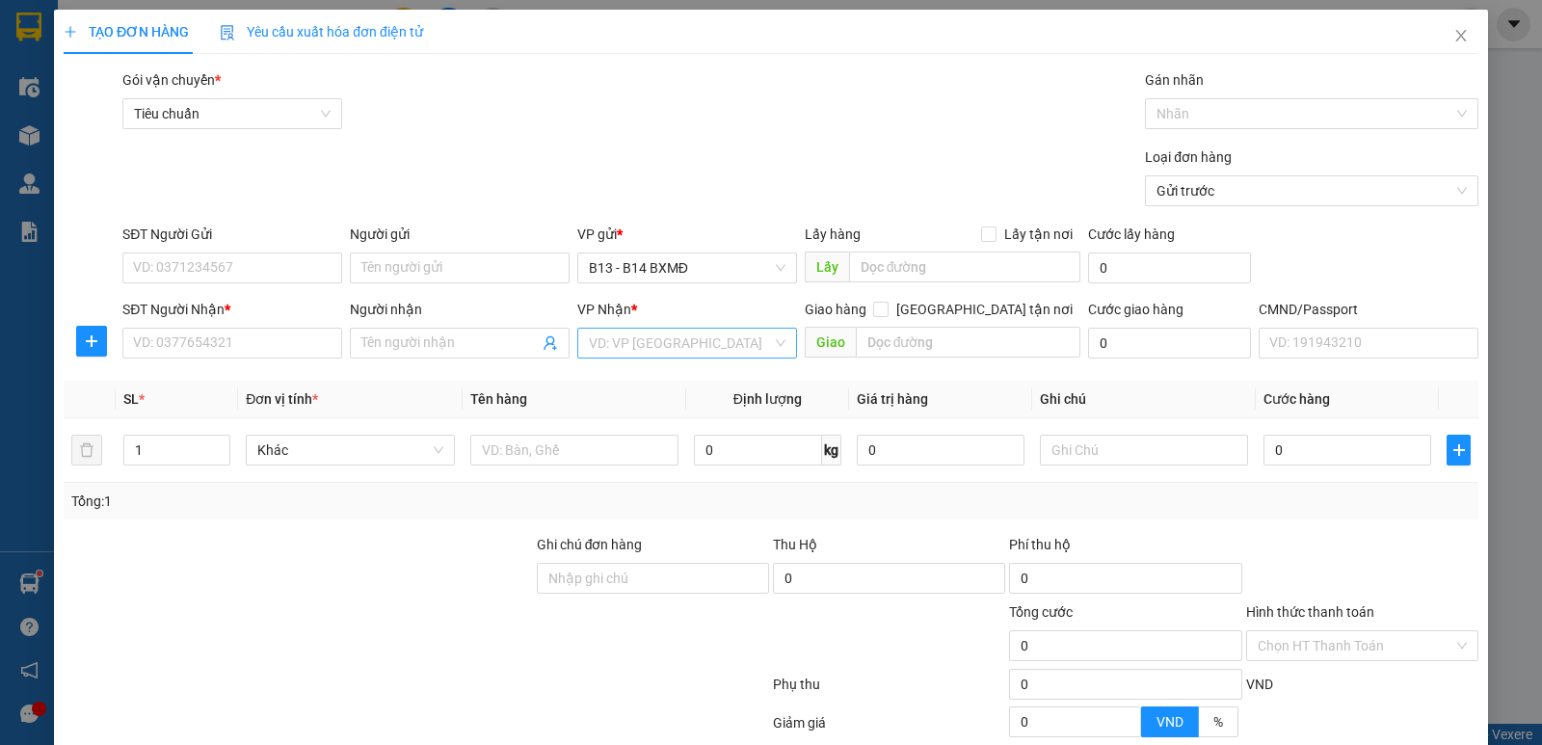
click at [670, 353] on input "search" at bounding box center [680, 343] width 183 height 29
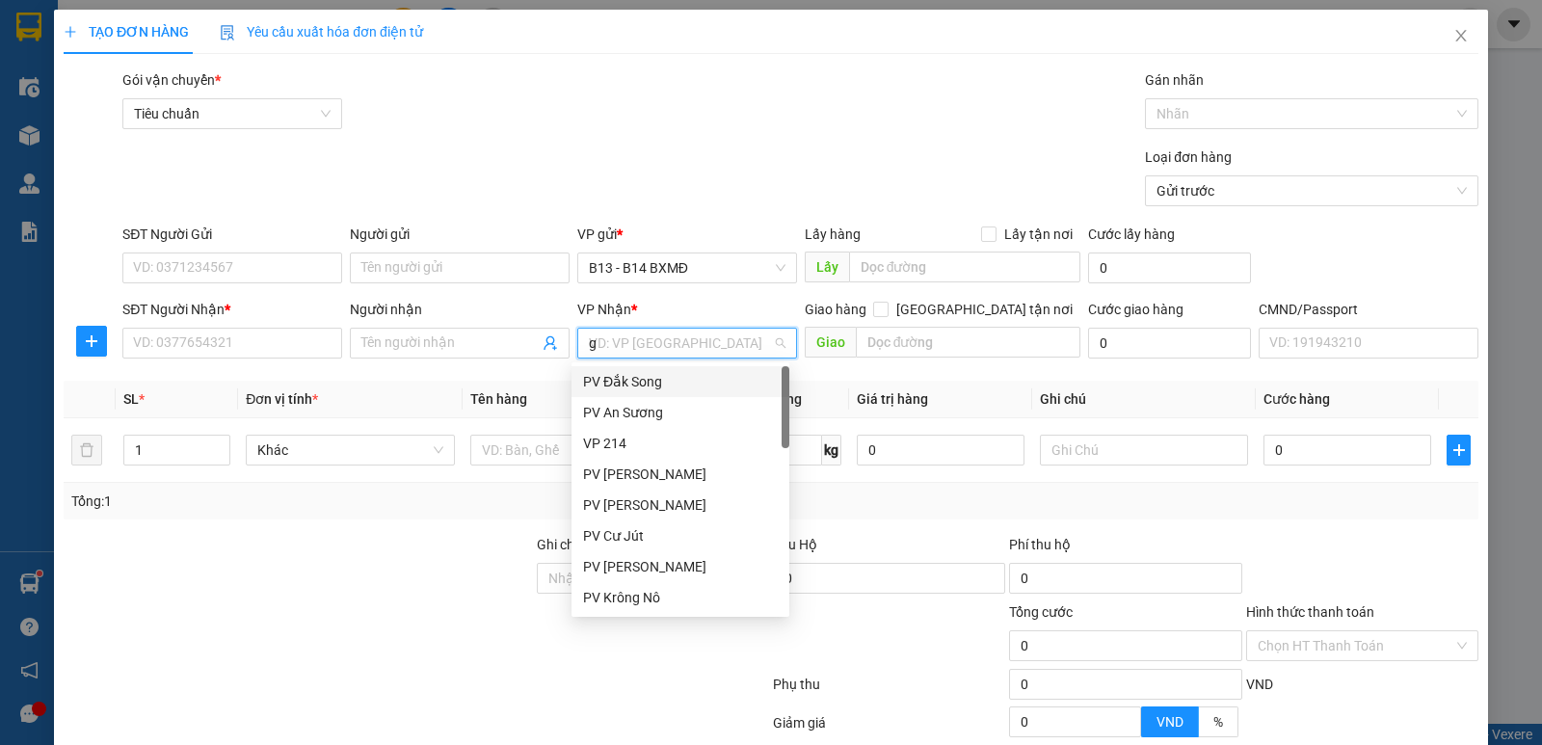
type input "gn"
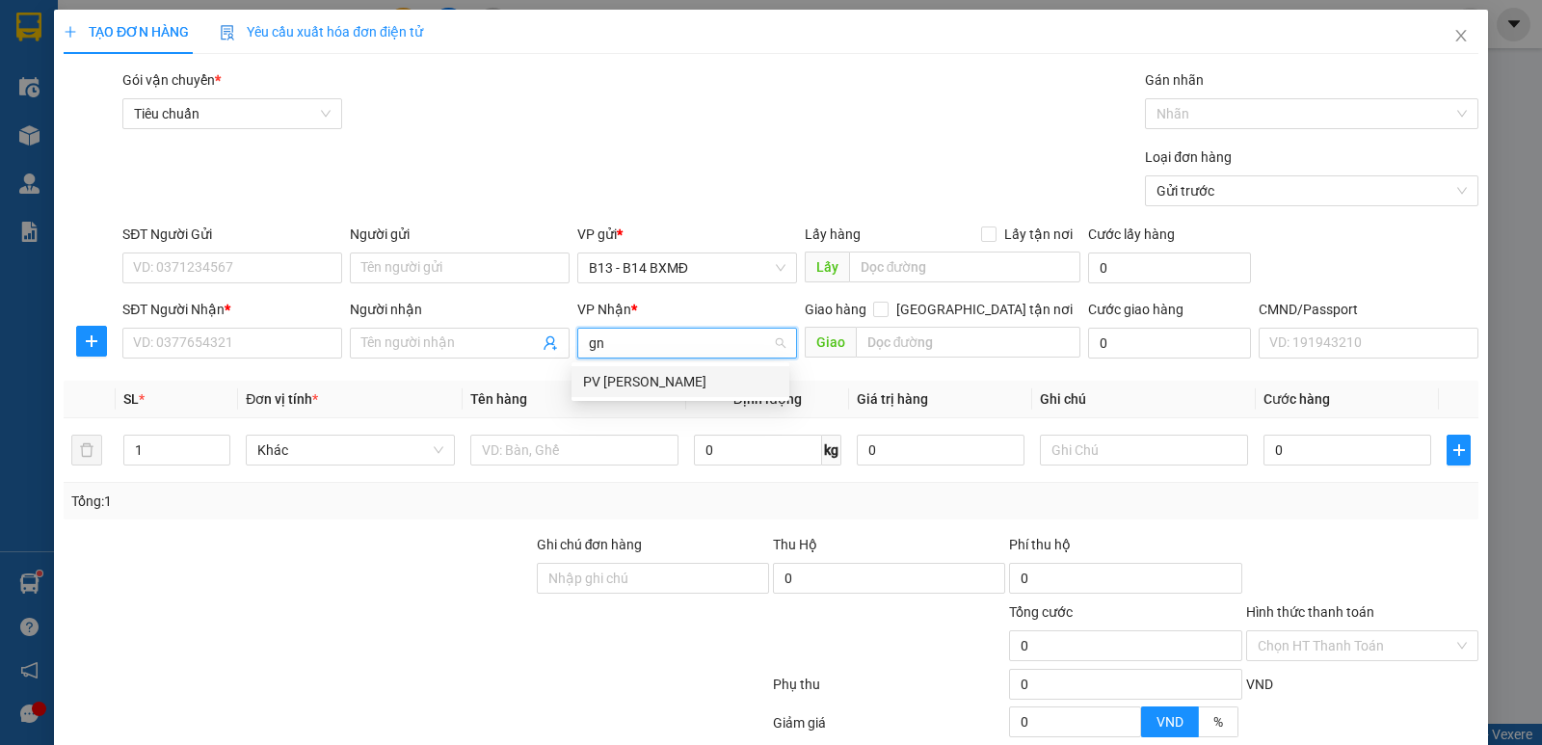
click at [676, 393] on div "PV [PERSON_NAME]" at bounding box center [681, 381] width 218 height 31
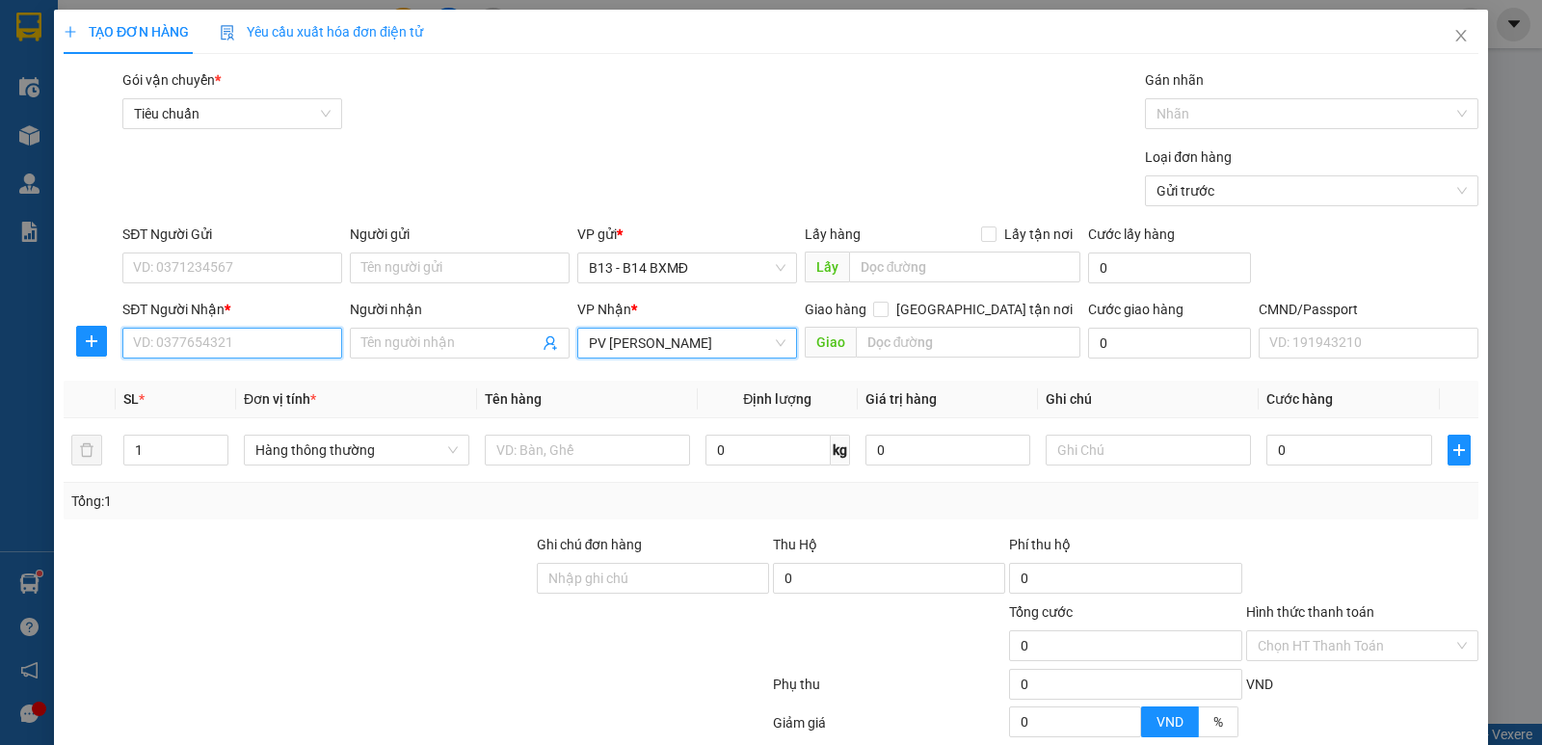
click at [215, 345] on input "SĐT Người Nhận *" at bounding box center [232, 343] width 220 height 31
type input "0378932044"
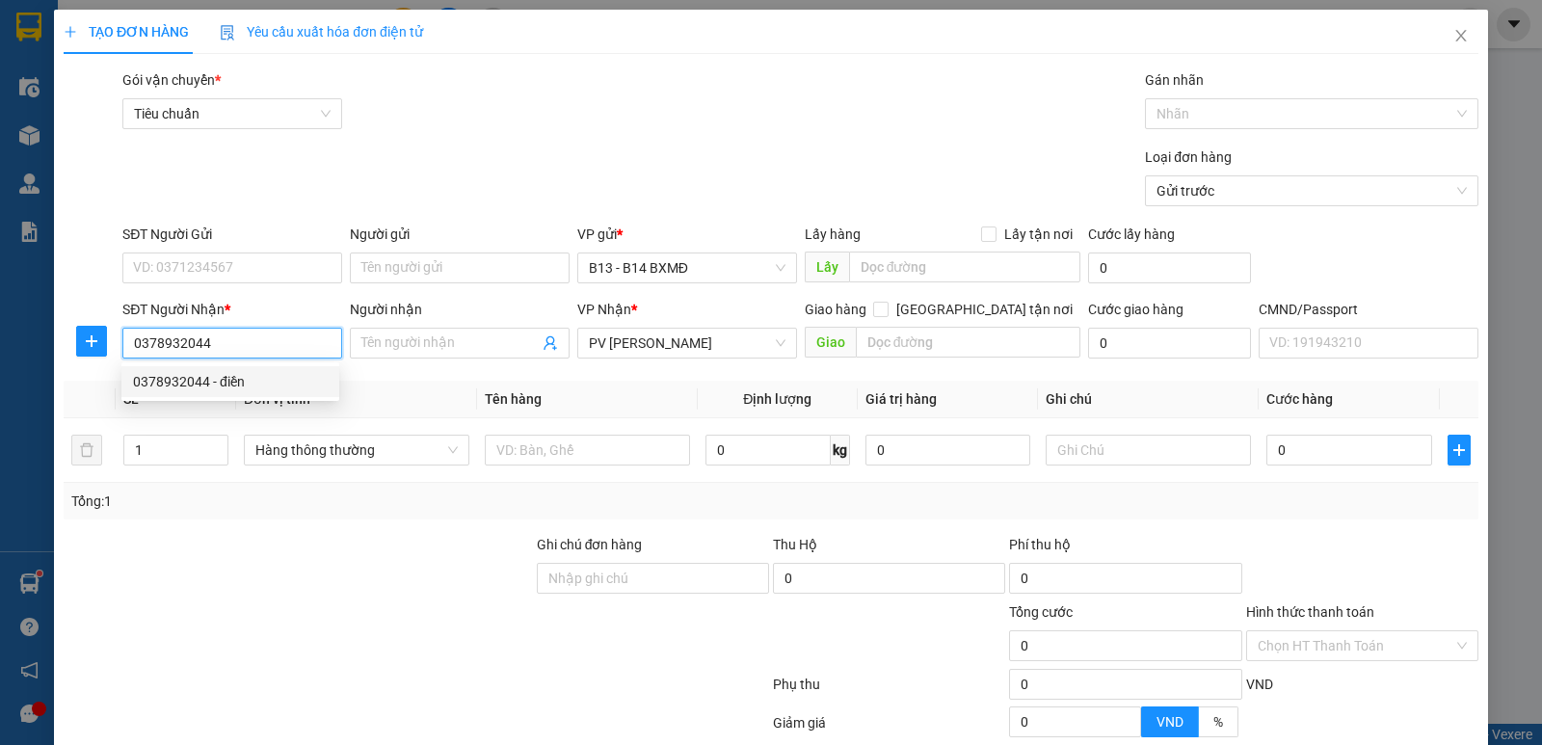
click at [241, 387] on div "0378932044 - điền" at bounding box center [230, 381] width 195 height 21
type input "điền"
type input "0378932044"
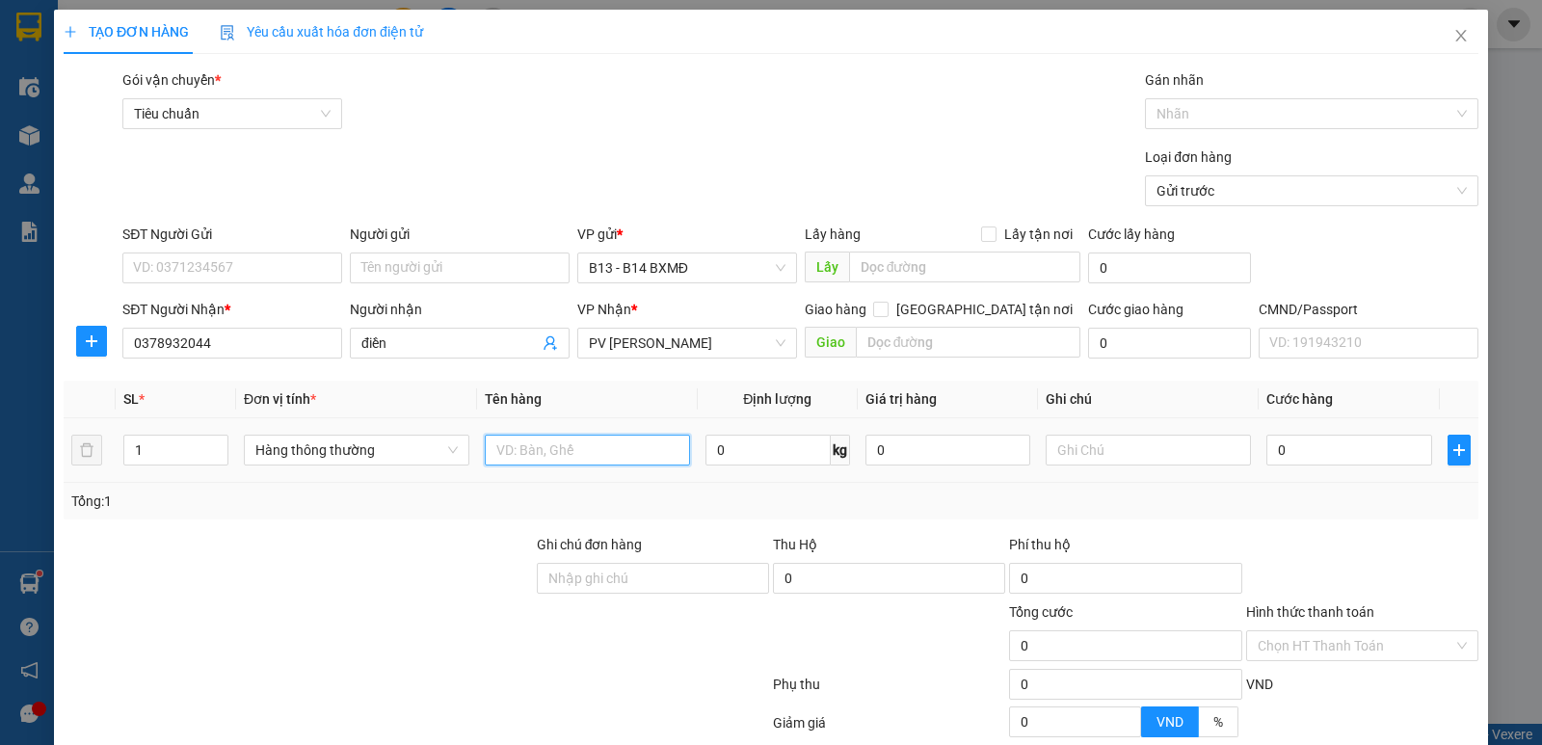
click at [603, 449] on input "text" at bounding box center [587, 450] width 205 height 31
type input "pt"
click at [1172, 452] on input "text" at bounding box center [1148, 450] width 205 height 31
type input "k"
type input "5"
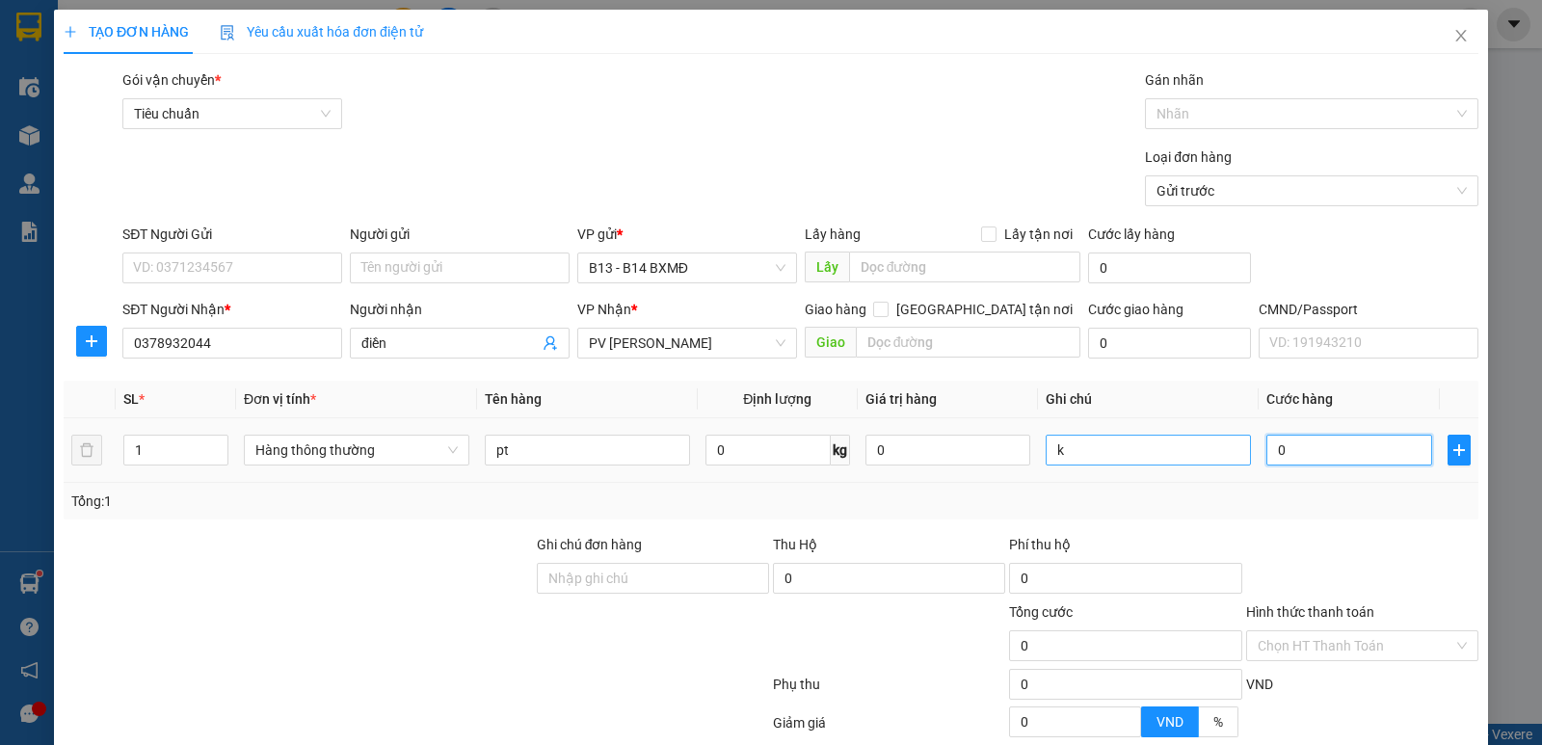
type input "5"
type input "50"
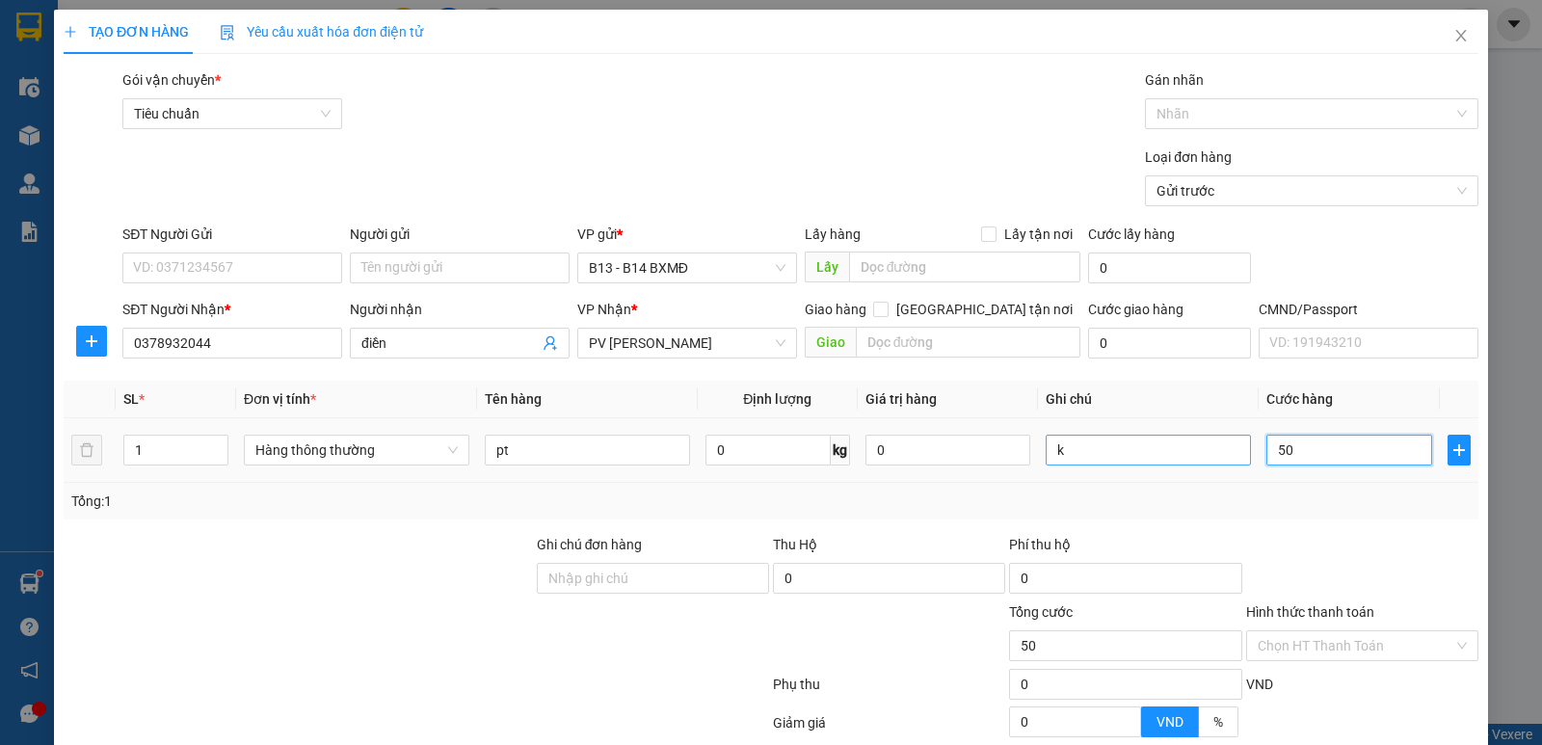
type input "500"
type input "5.000"
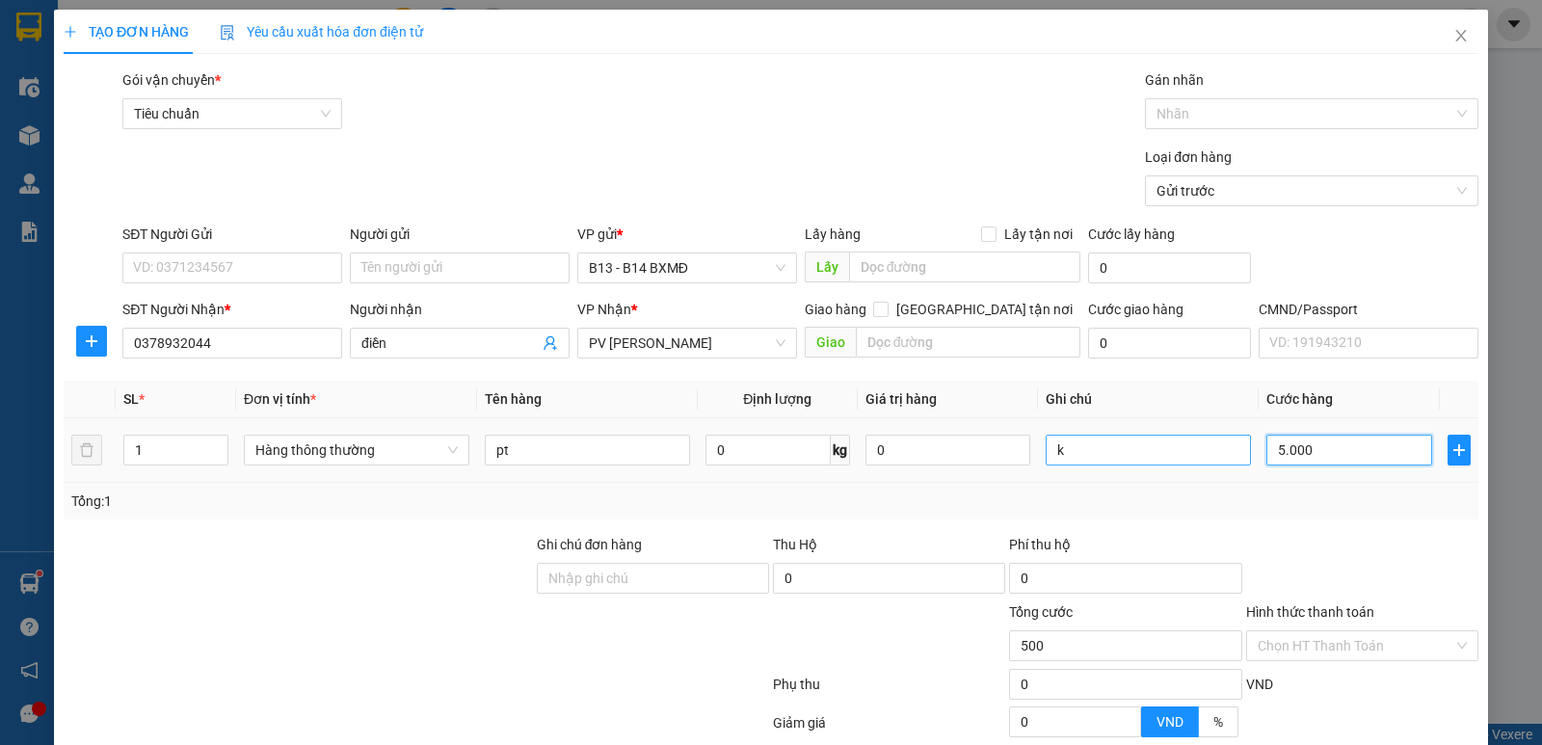
type input "5.000"
type input "50.000"
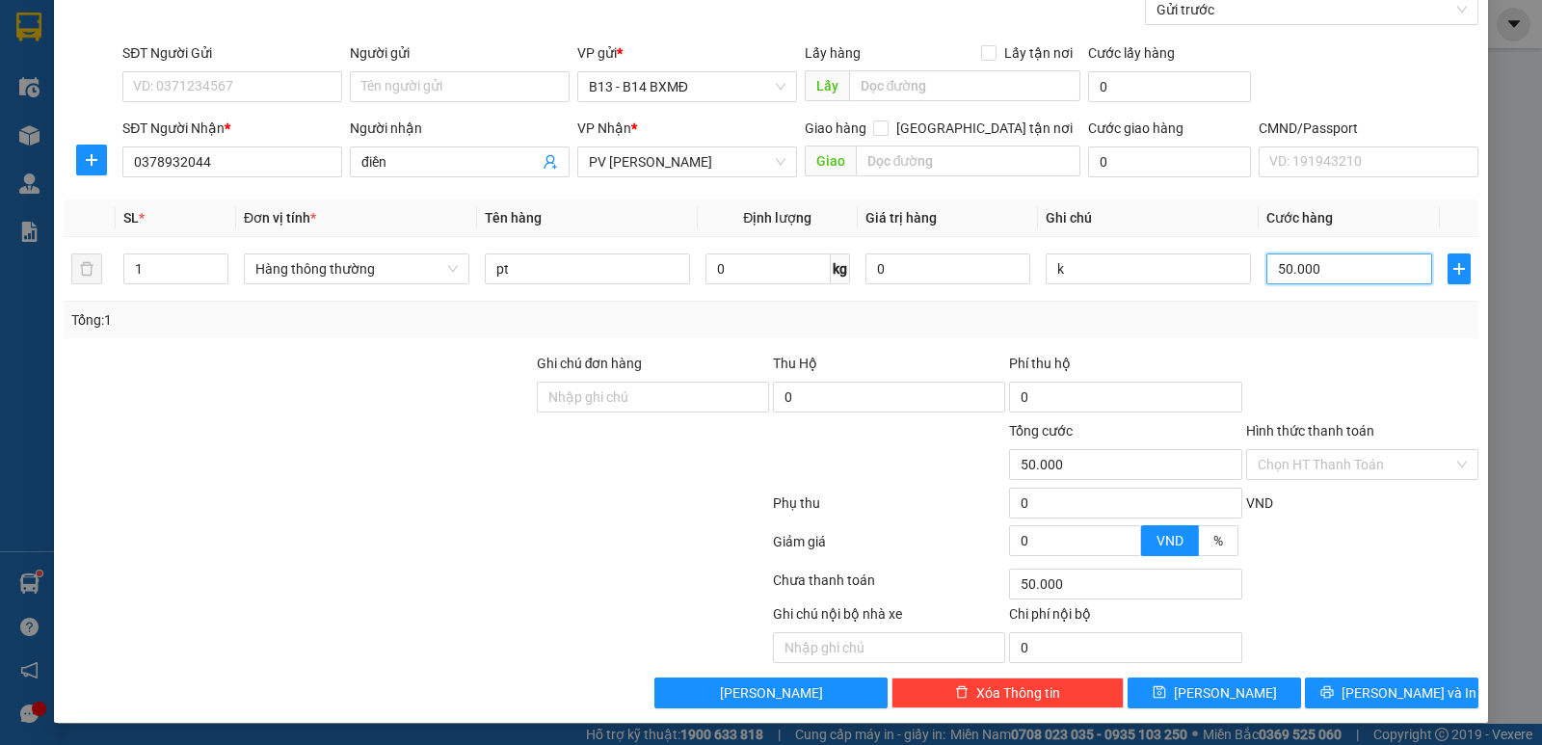
scroll to position [182, 0]
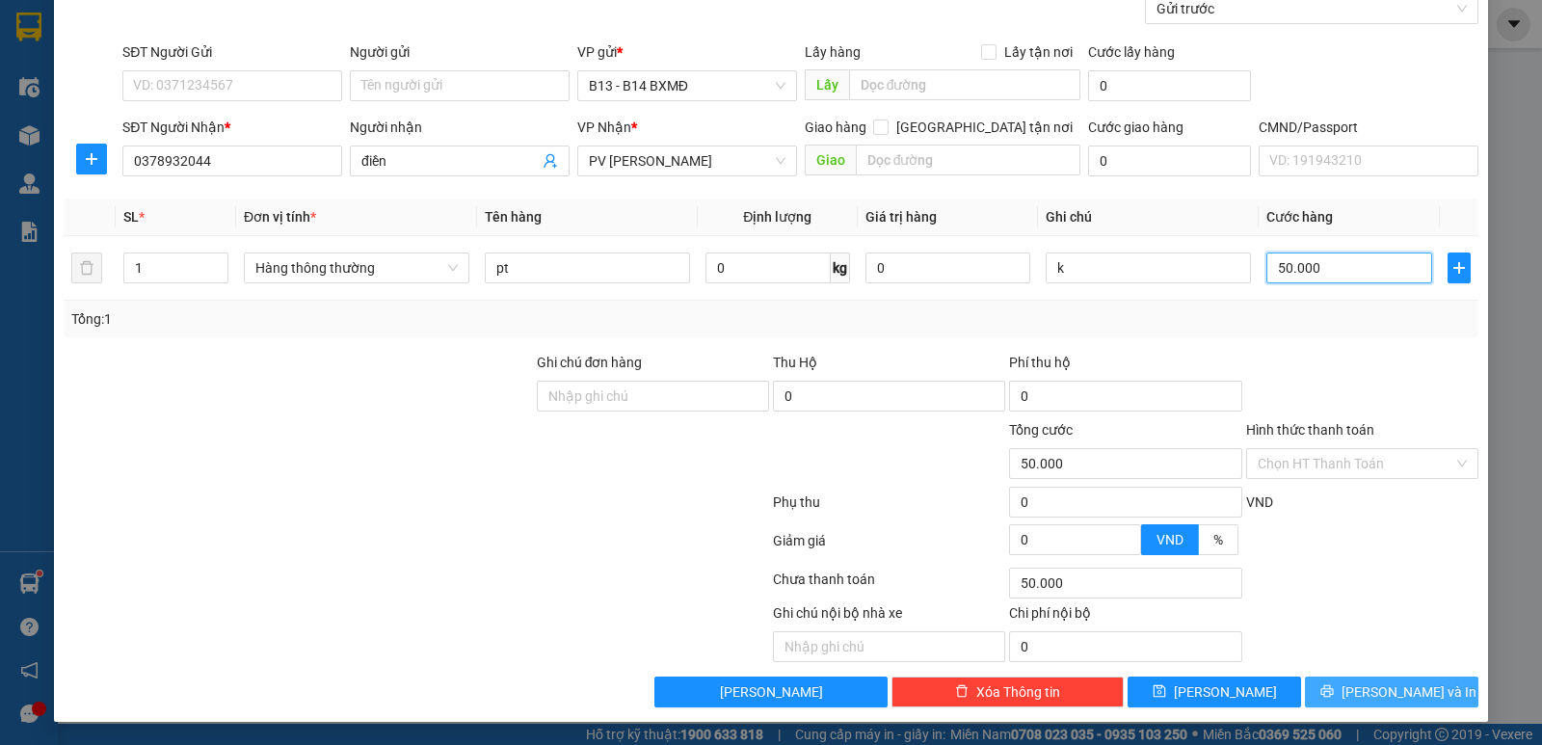
type input "50.000"
click at [1332, 703] on button "[PERSON_NAME] và In" at bounding box center [1392, 692] width 174 height 31
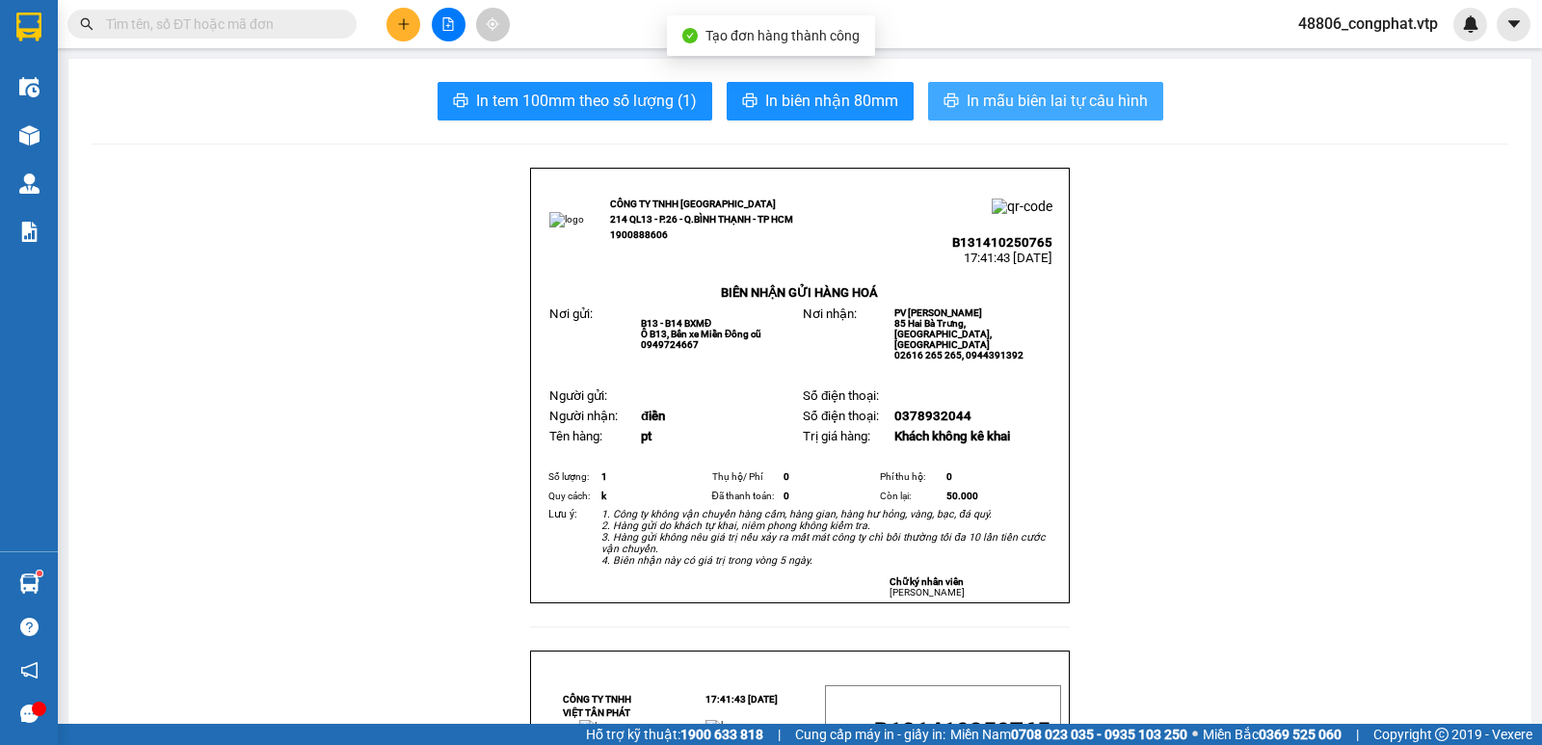
click at [1029, 110] on span "In mẫu biên lai tự cấu hình" at bounding box center [1057, 101] width 181 height 24
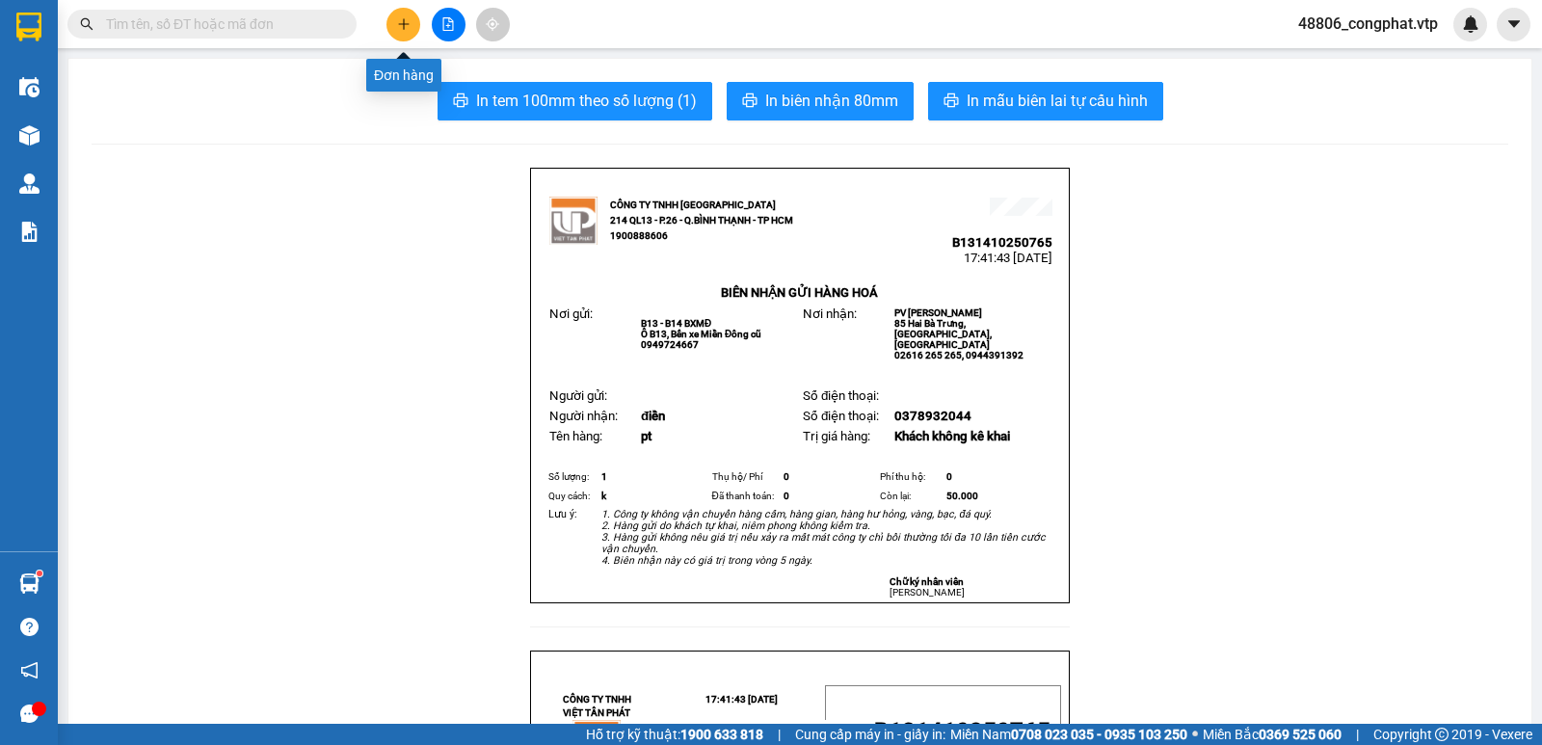
click at [415, 36] on button at bounding box center [404, 25] width 34 height 34
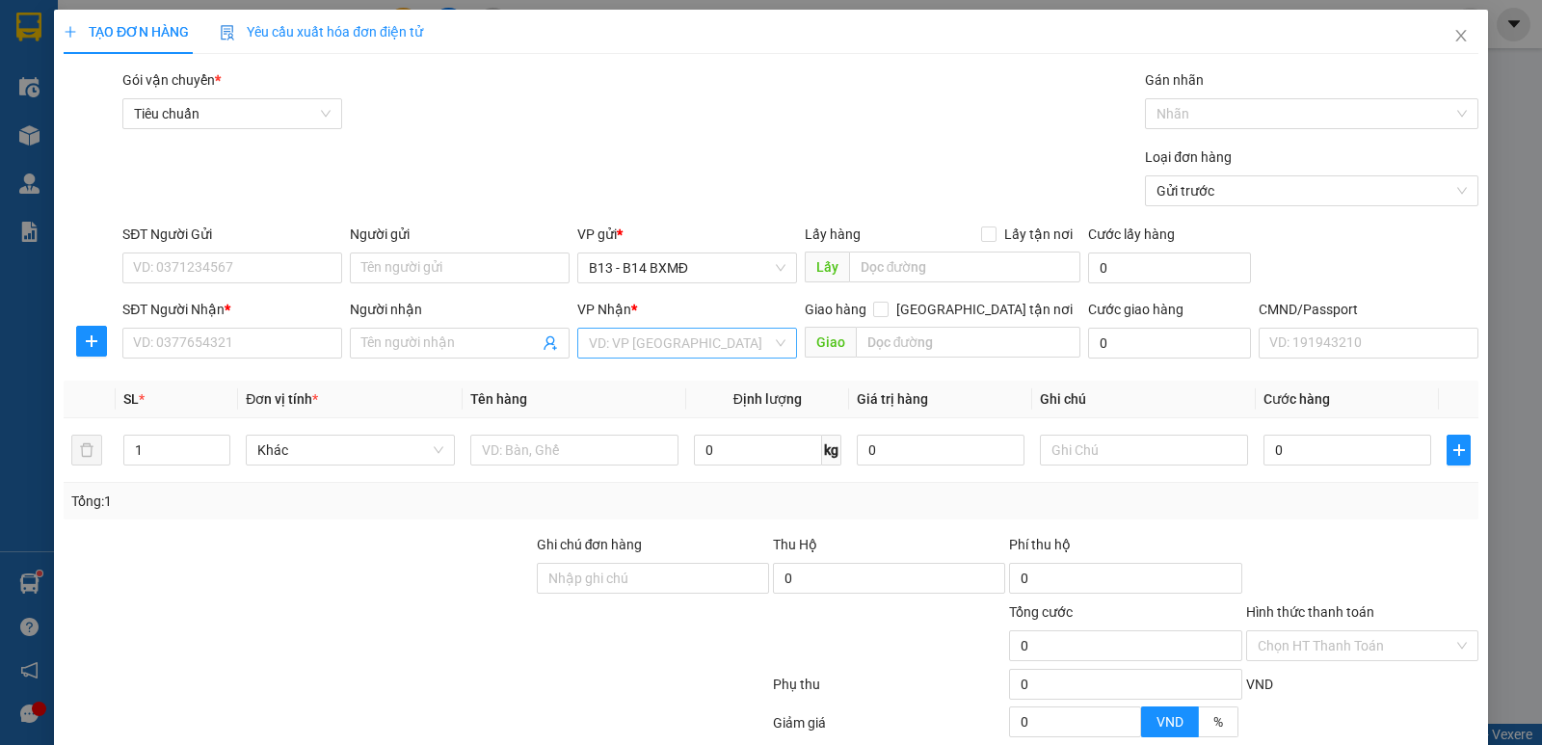
click at [698, 355] on input "search" at bounding box center [680, 343] width 183 height 29
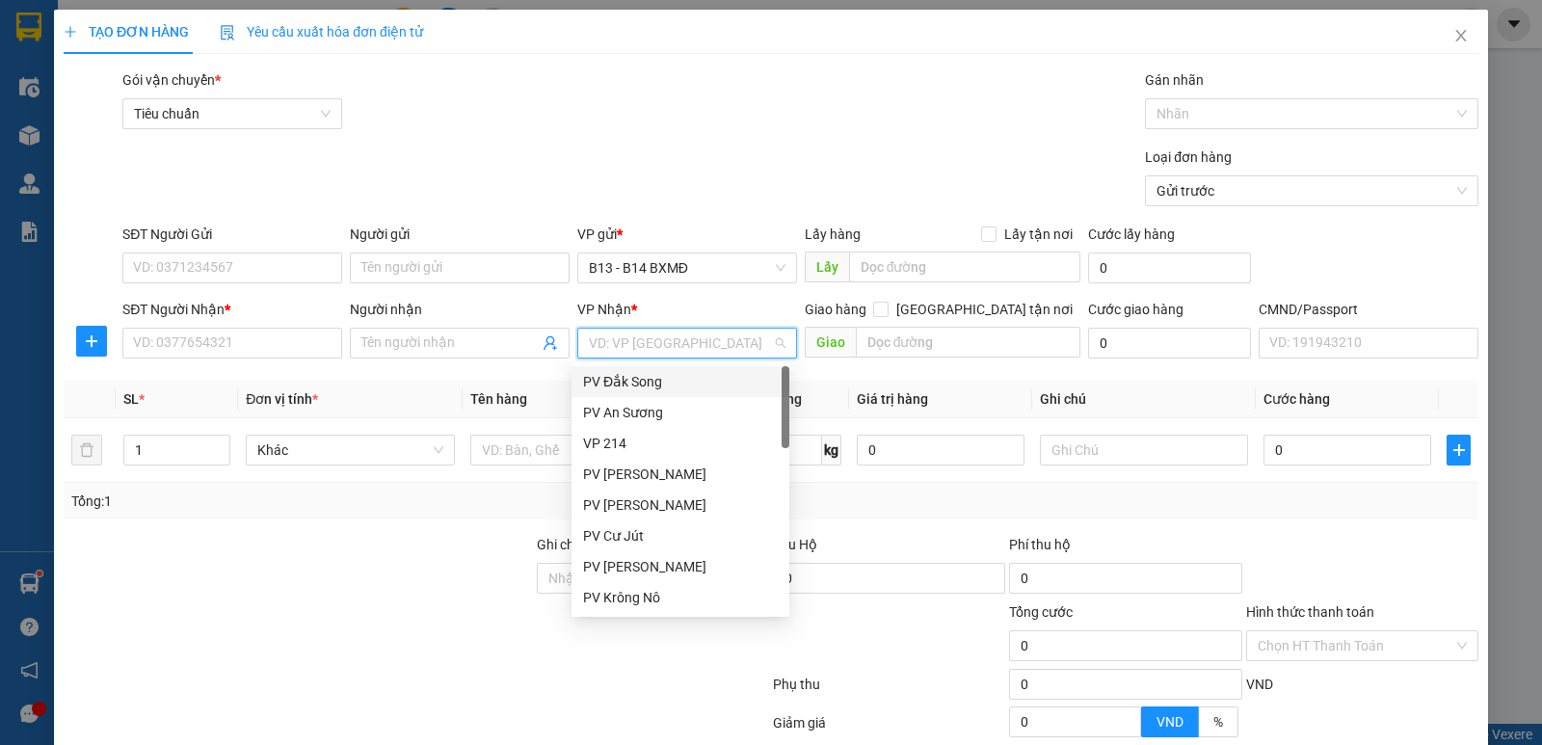
type input "d"
type input "ds"
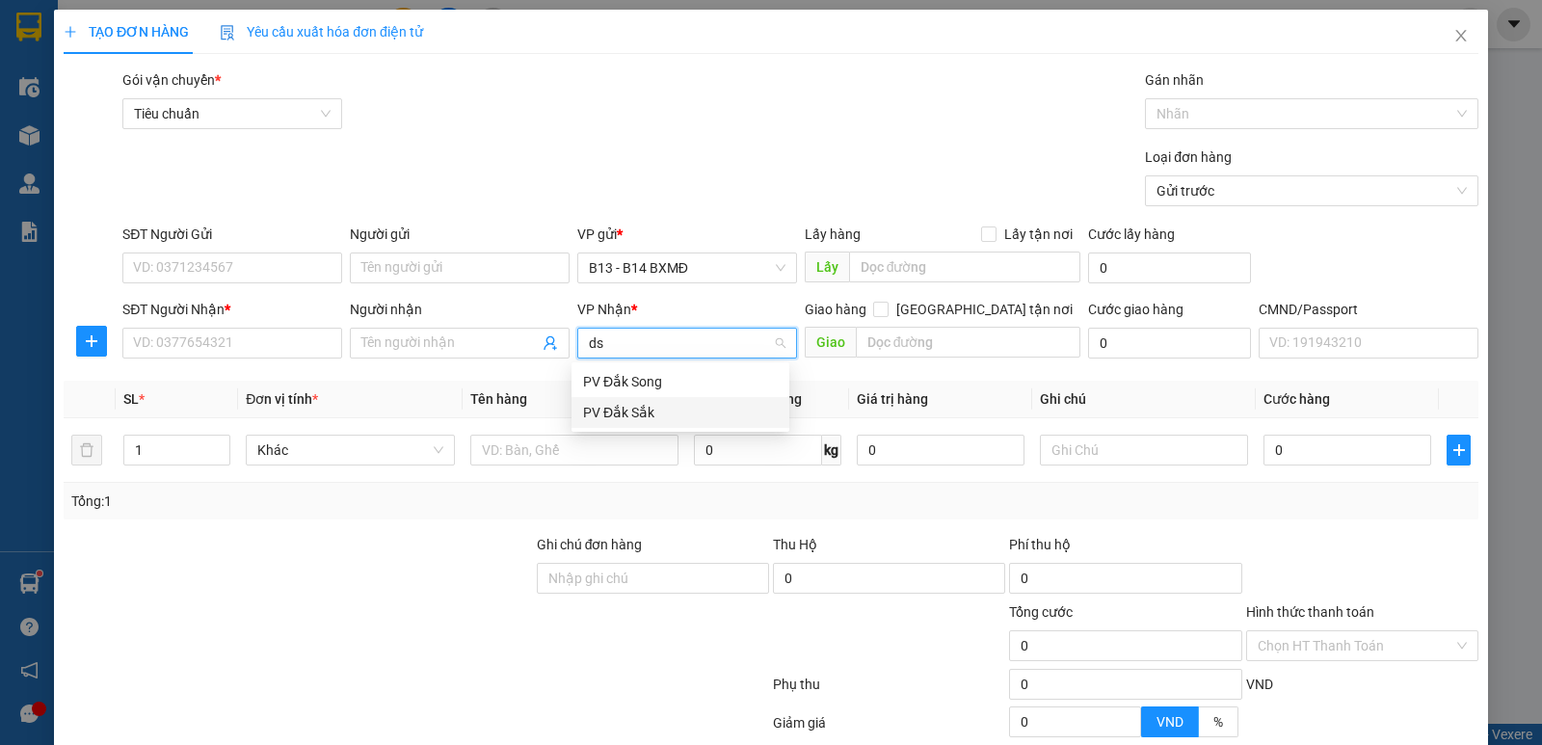
click at [665, 414] on div "PV Đắk Sắk" at bounding box center [680, 412] width 195 height 21
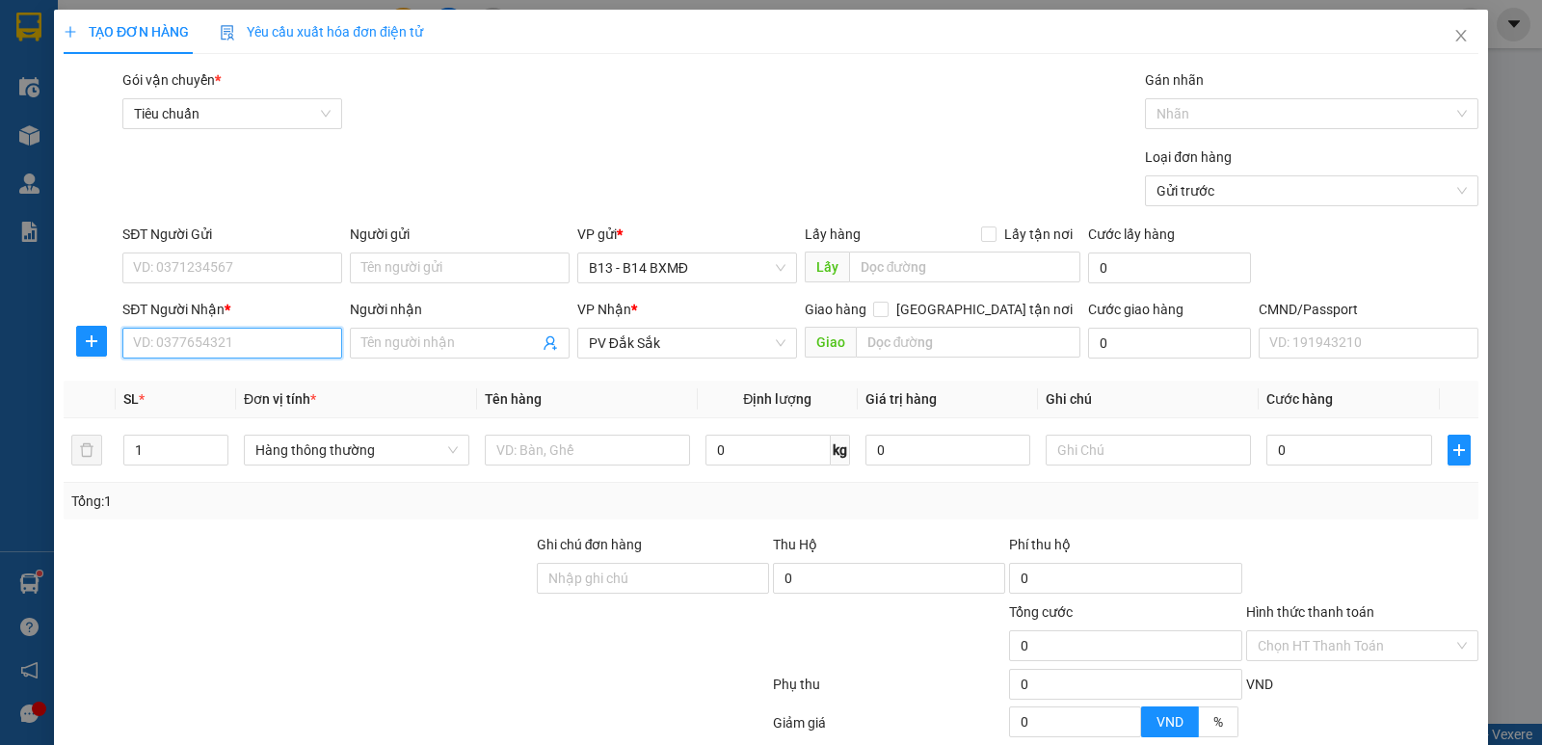
click at [225, 340] on input "SĐT Người Nhận *" at bounding box center [232, 343] width 220 height 31
type input "0398120077"
click at [466, 339] on input "Người nhận" at bounding box center [449, 343] width 177 height 21
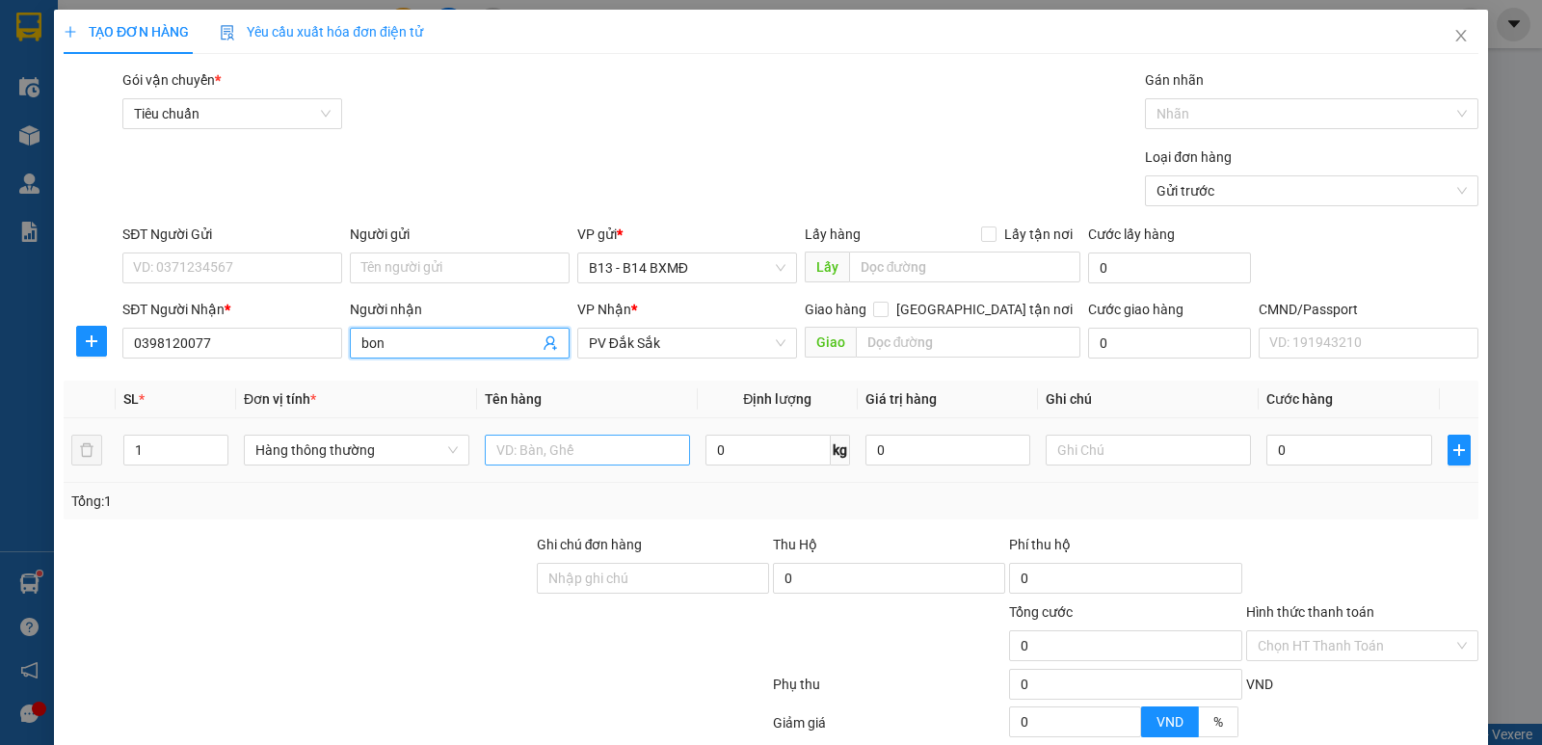
type input "bon"
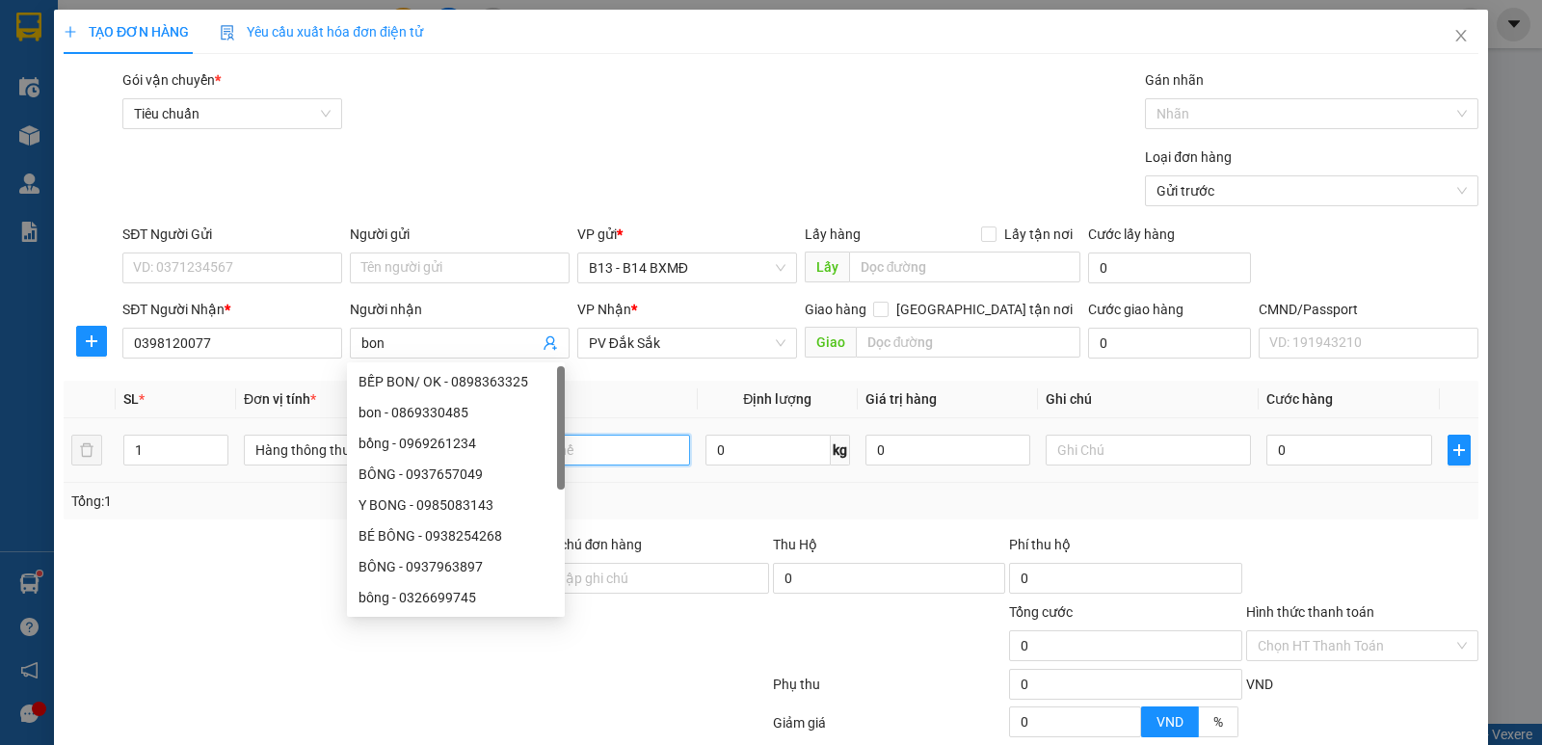
click at [596, 457] on input "text" at bounding box center [587, 450] width 205 height 31
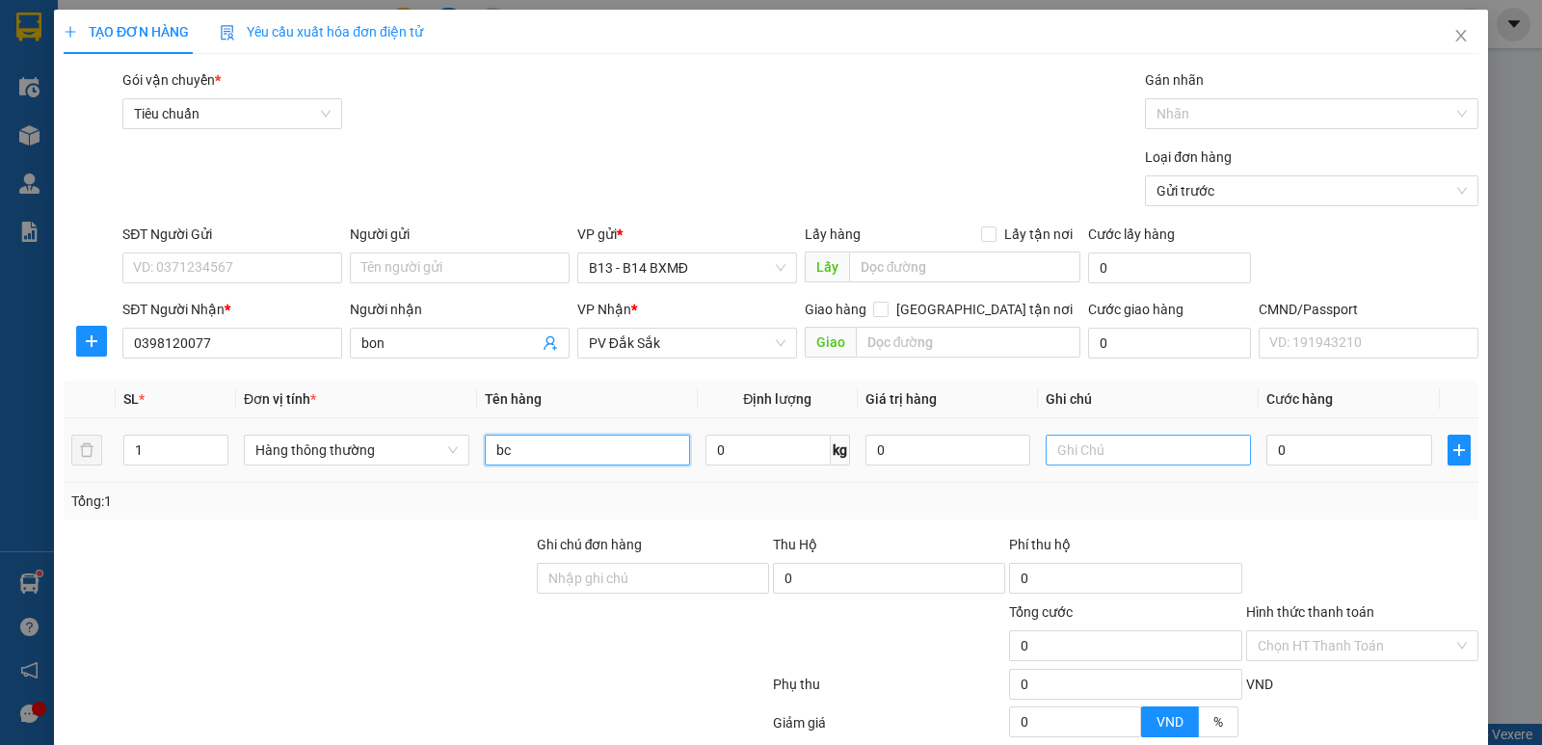
type input "bc"
click at [1122, 458] on input "text" at bounding box center [1148, 450] width 205 height 31
type input "b"
type input "7"
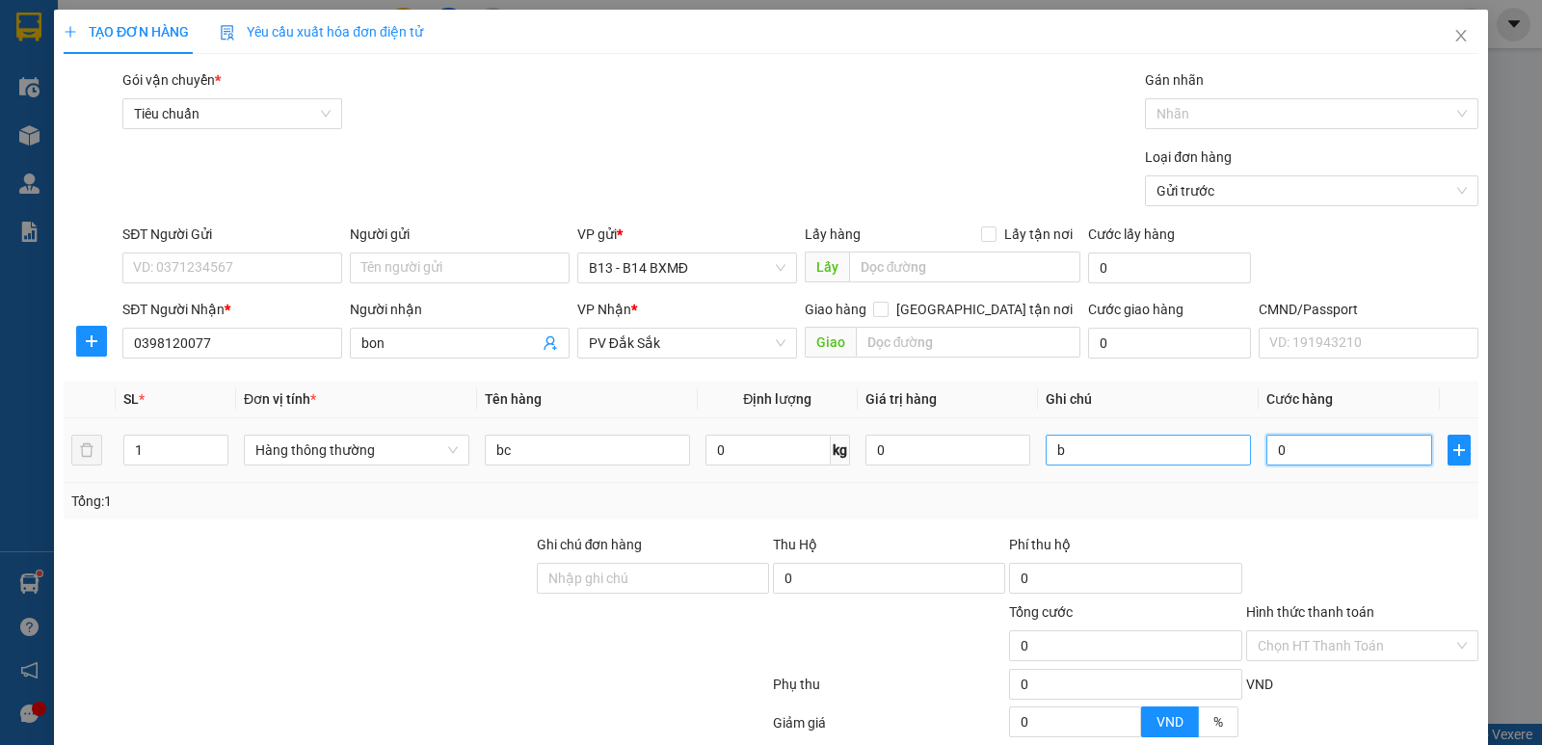
type input "7"
type input "70"
type input "700"
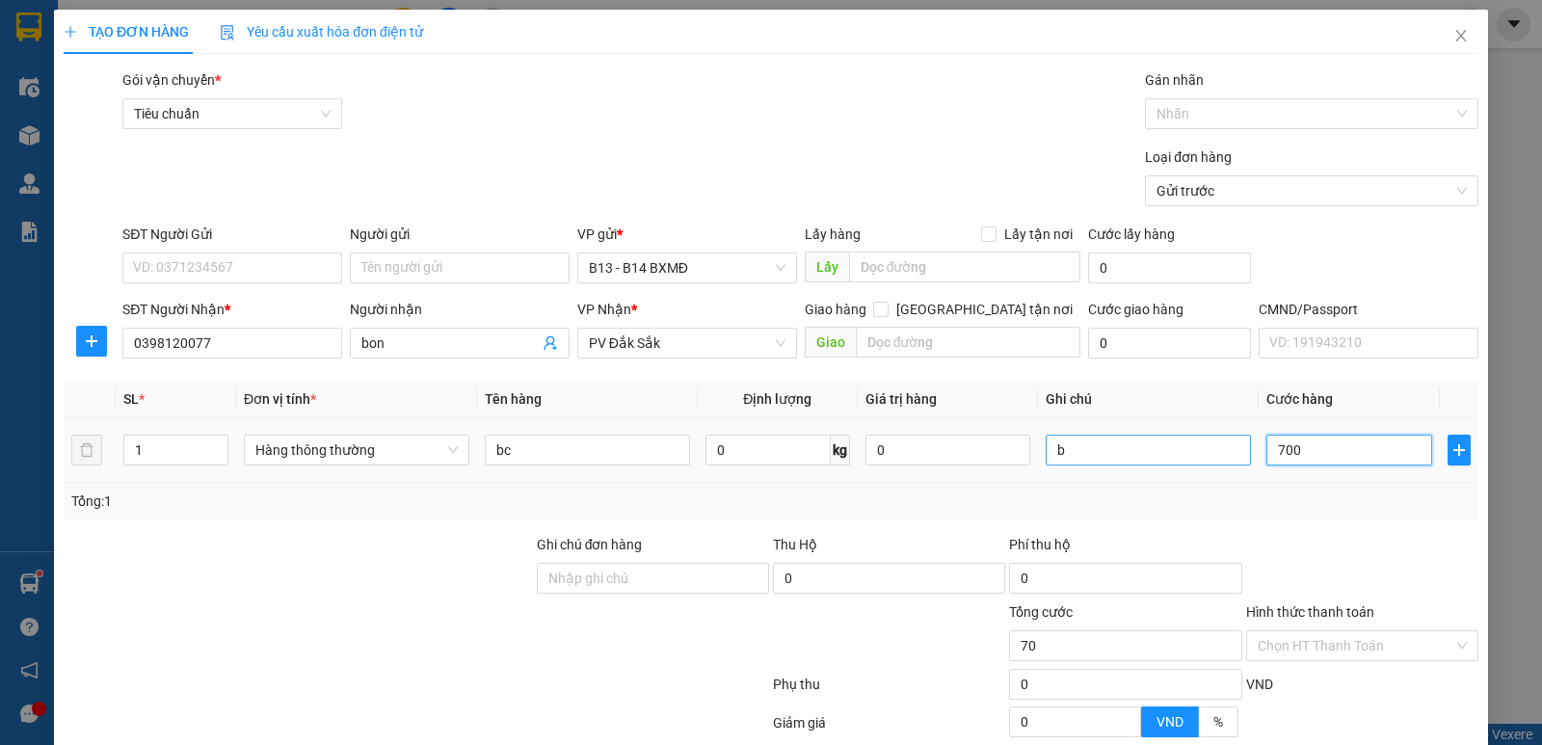
type input "700"
type input "7.000"
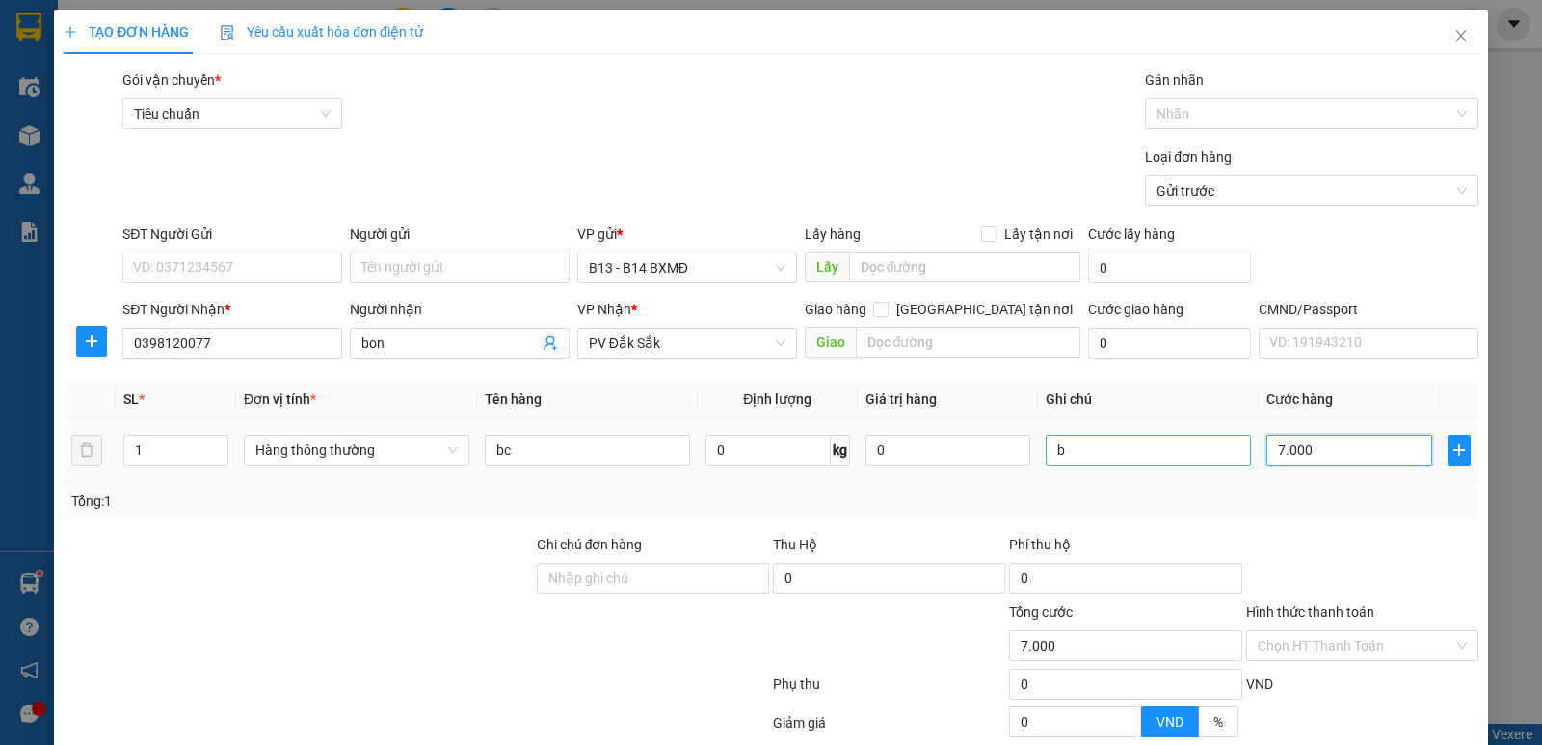
type input "70.000"
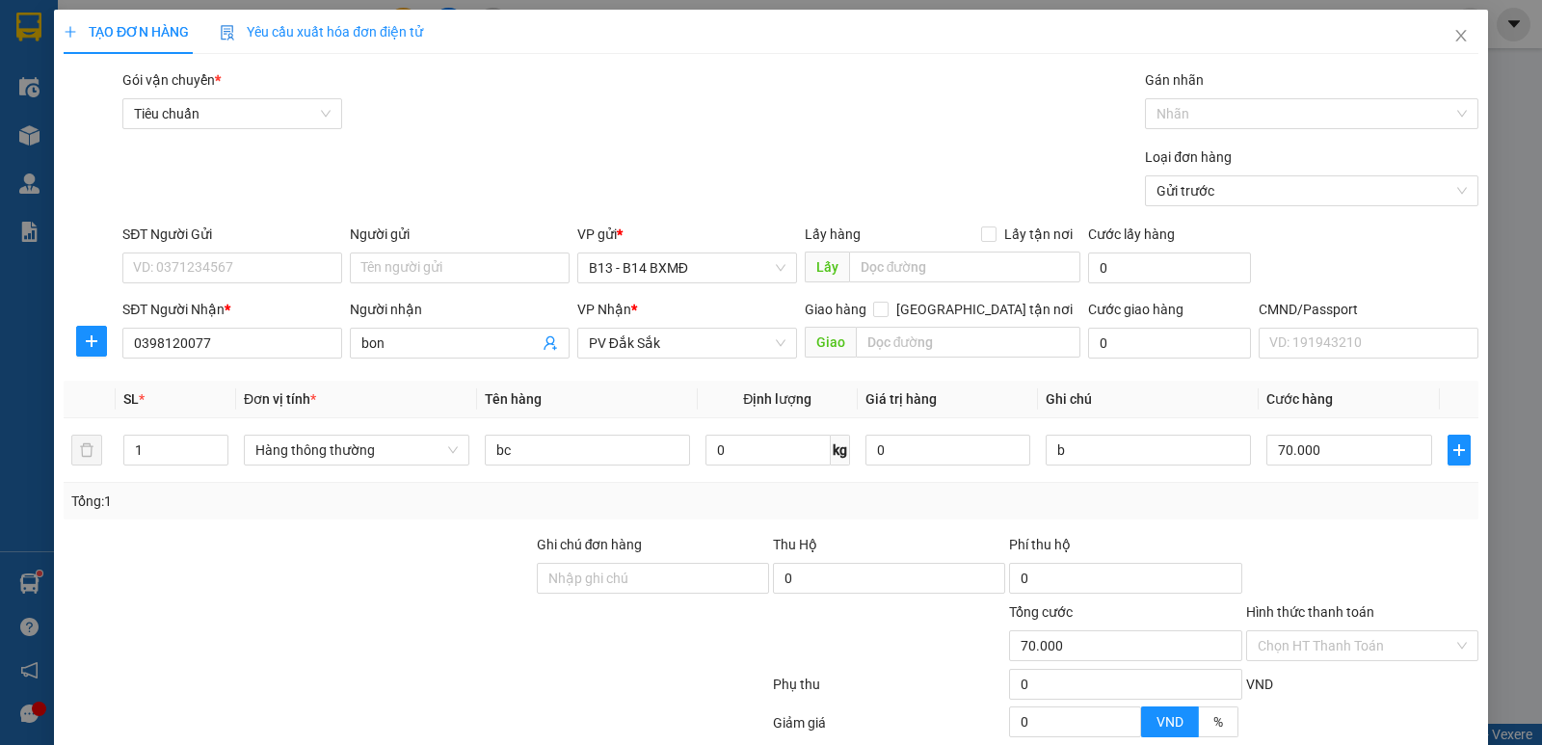
type input "0"
click at [1450, 46] on span "Close" at bounding box center [1461, 37] width 54 height 54
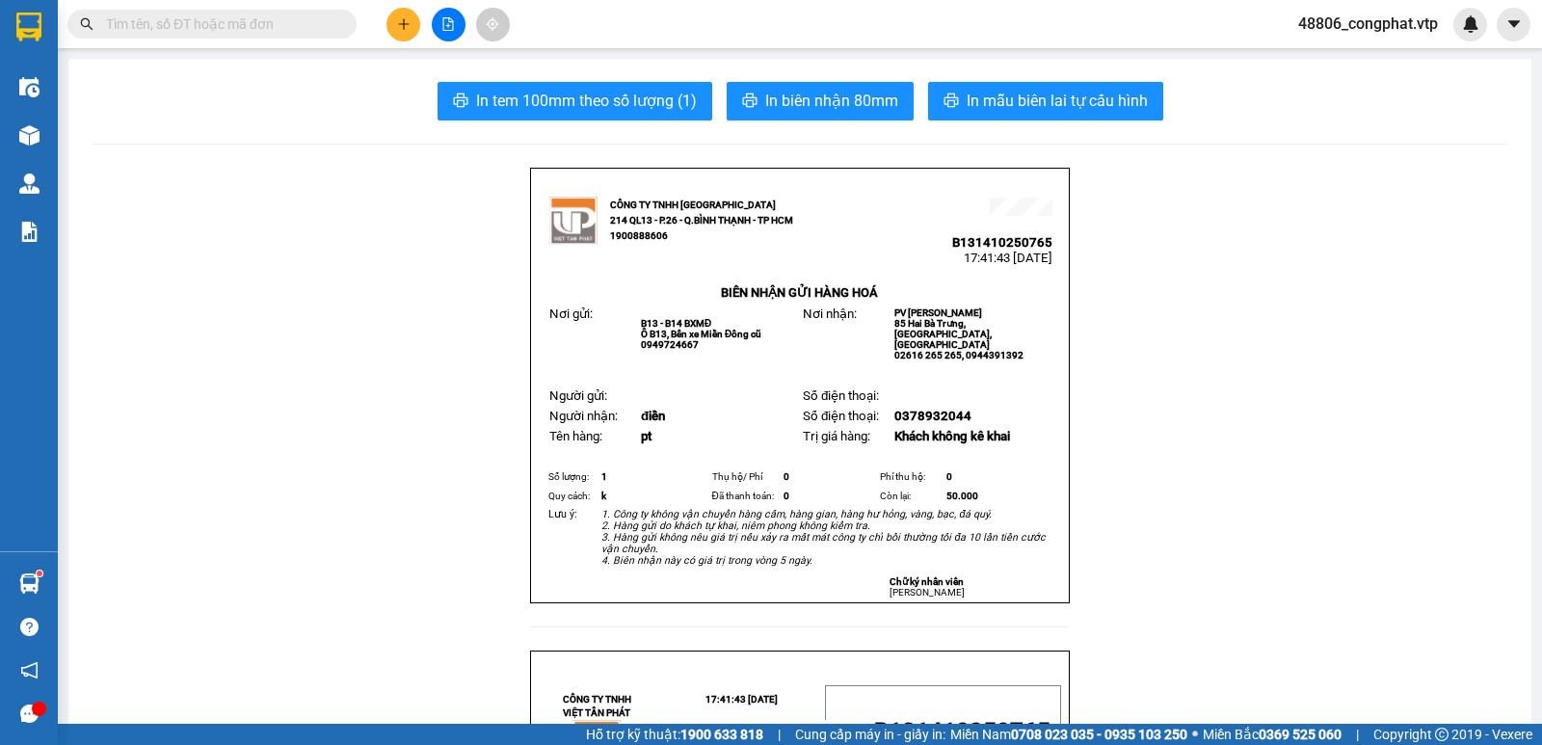
click at [407, 33] on button at bounding box center [404, 25] width 34 height 34
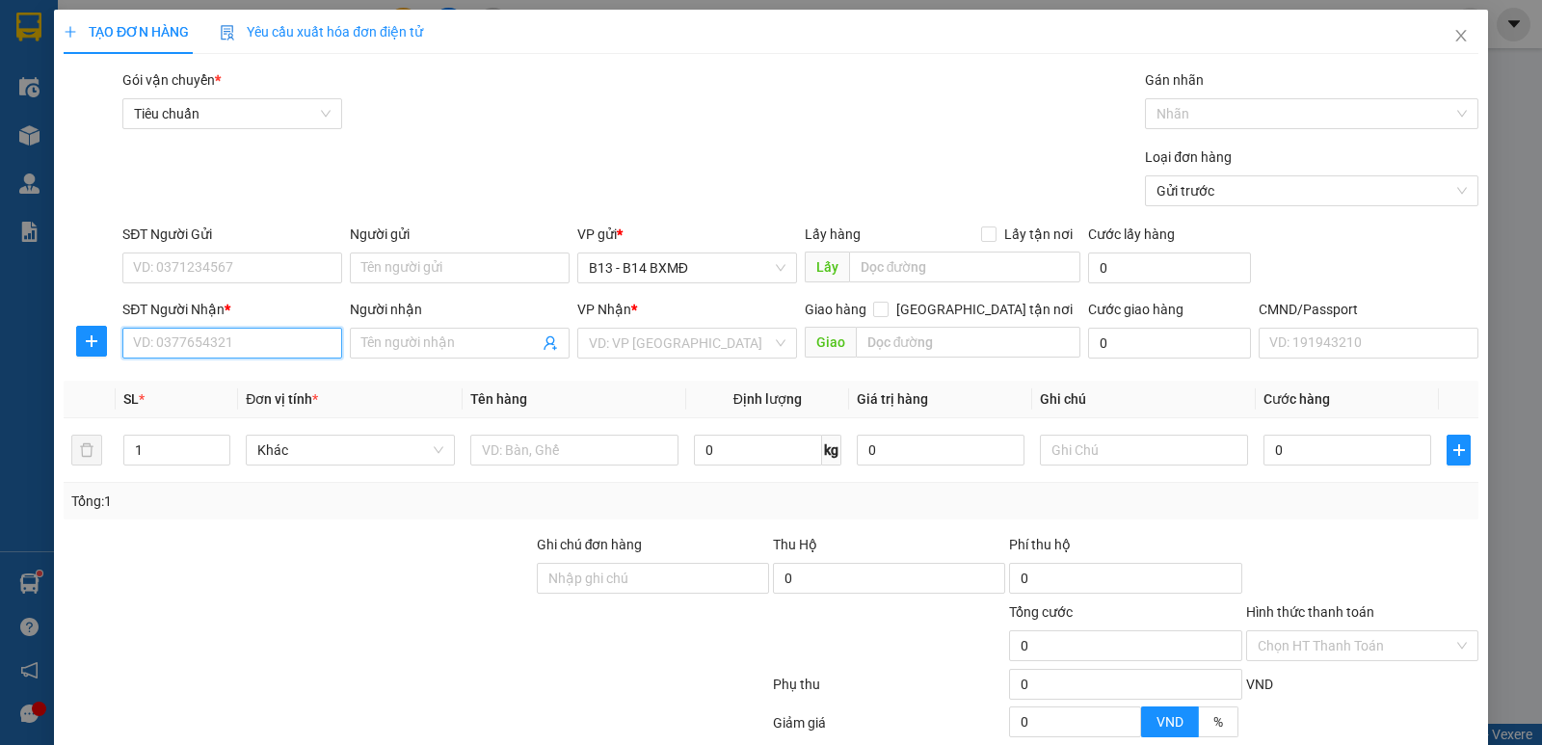
click at [245, 332] on input "SĐT Người Nhận *" at bounding box center [232, 343] width 220 height 31
type input "0983188425"
click at [413, 343] on input "Người nhận" at bounding box center [449, 343] width 177 height 21
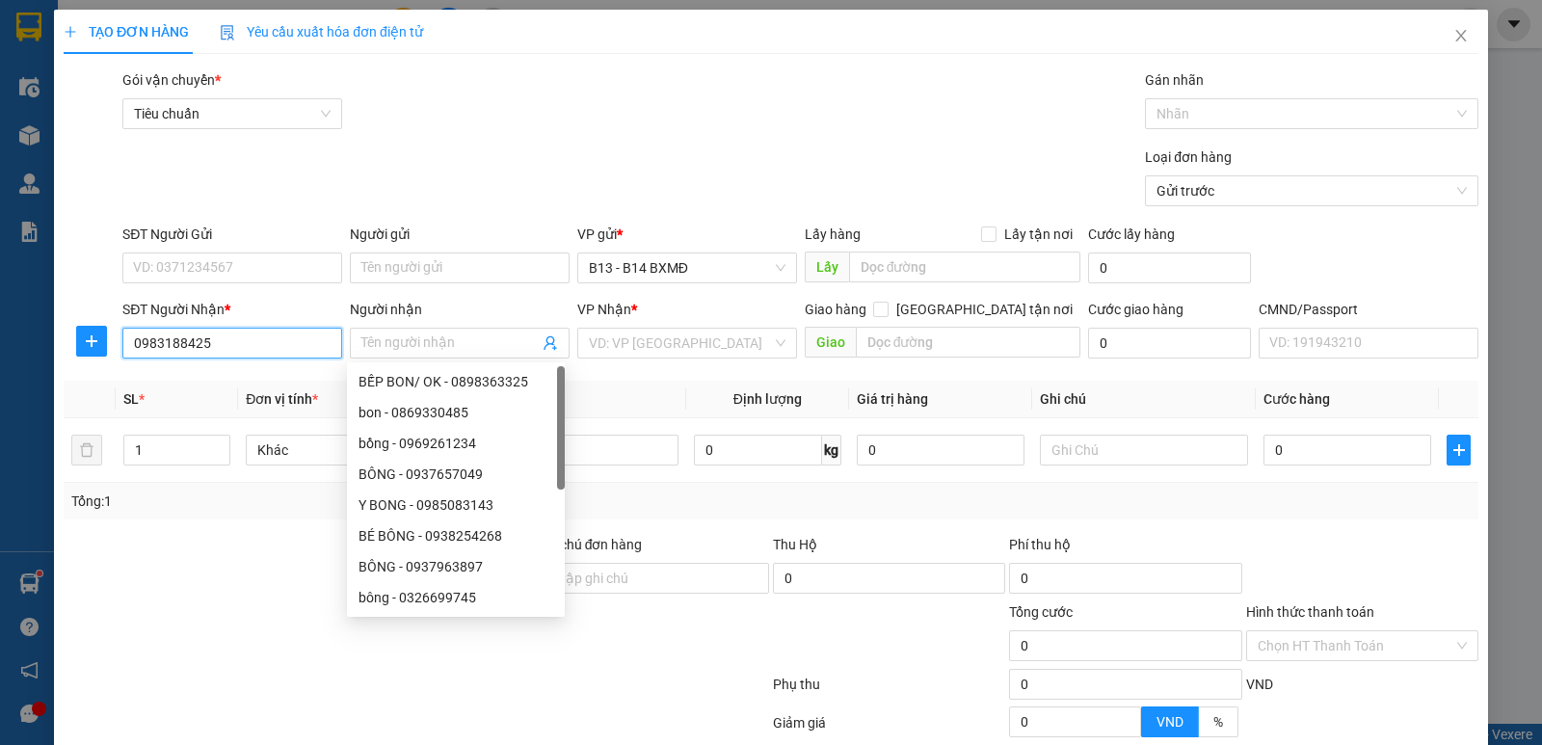
click at [287, 355] on input "0983188425" at bounding box center [232, 343] width 220 height 31
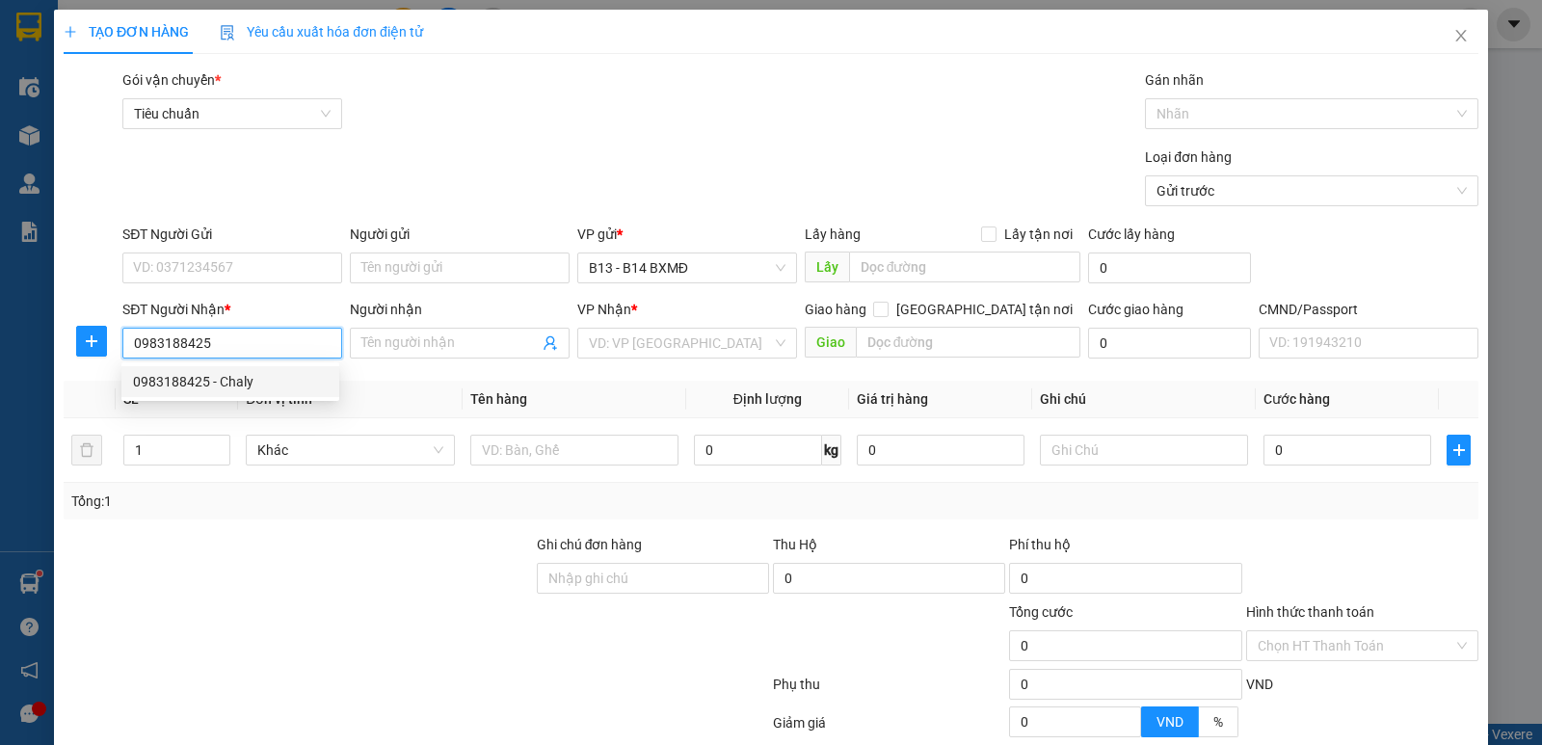
click at [249, 387] on div "0983188425 - Chaly" at bounding box center [230, 381] width 195 height 21
type input "Chaly"
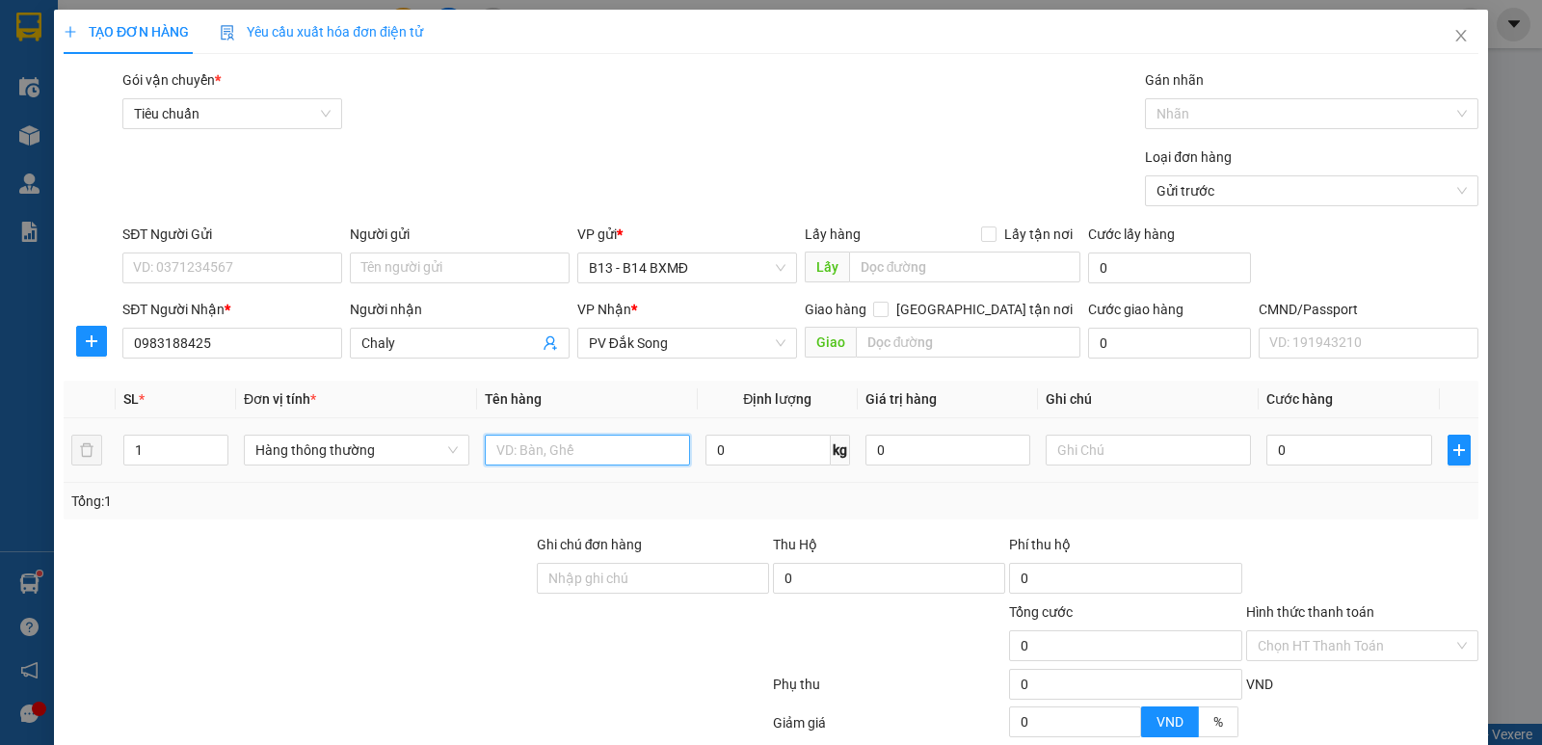
click at [610, 457] on input "text" at bounding box center [587, 450] width 205 height 31
type input "k"
click at [1134, 455] on input "text" at bounding box center [1148, 450] width 205 height 31
type input "k"
drag, startPoint x: 541, startPoint y: 453, endPoint x: 236, endPoint y: 491, distance: 306.9
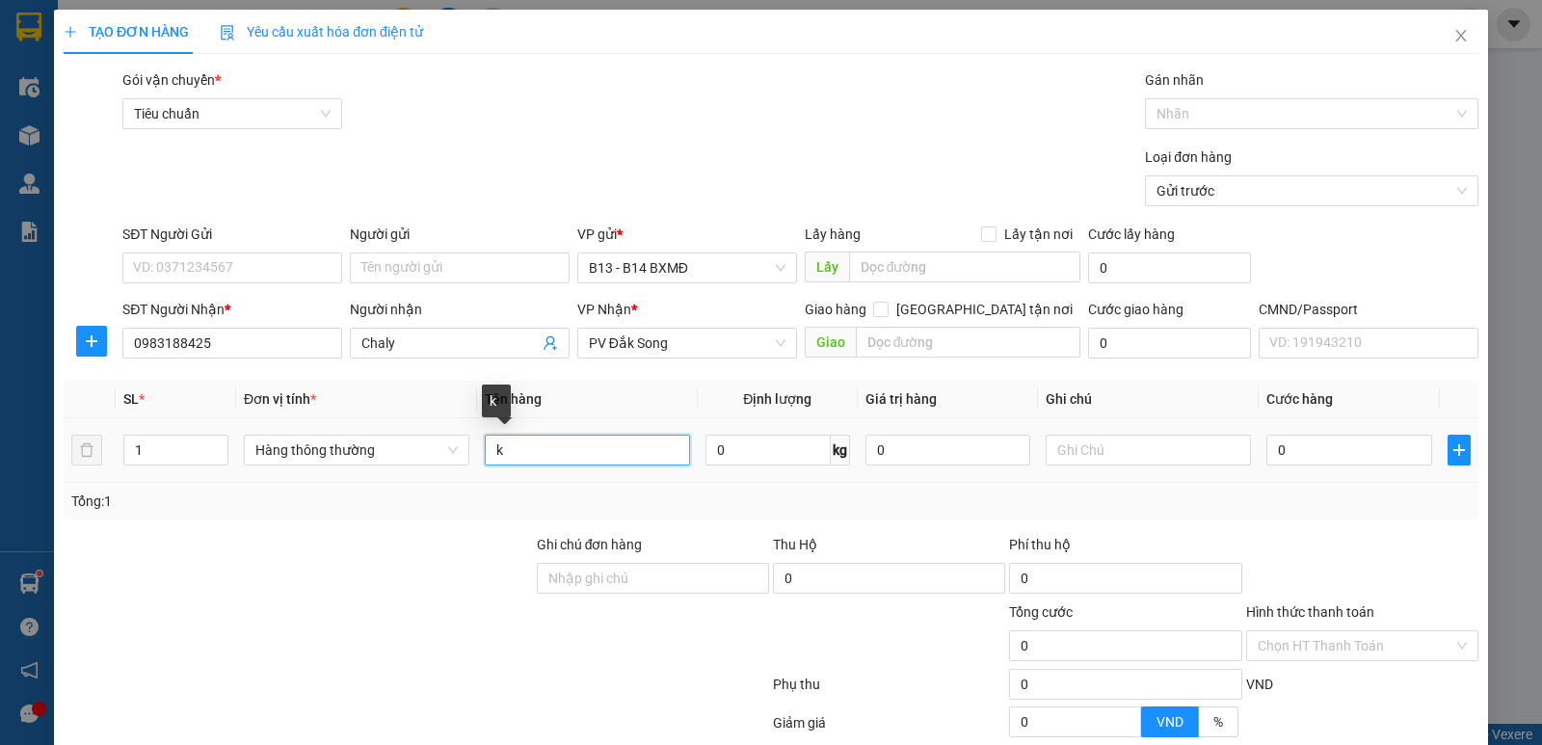
click at [237, 490] on div "SL * Đơn vị tính * Tên hàng Định lượng Giá trị hàng Ghi chú Cước hàng 1 Hàng th…" at bounding box center [771, 450] width 1415 height 139
type input "tc"
click at [1113, 462] on input "text" at bounding box center [1148, 450] width 205 height 31
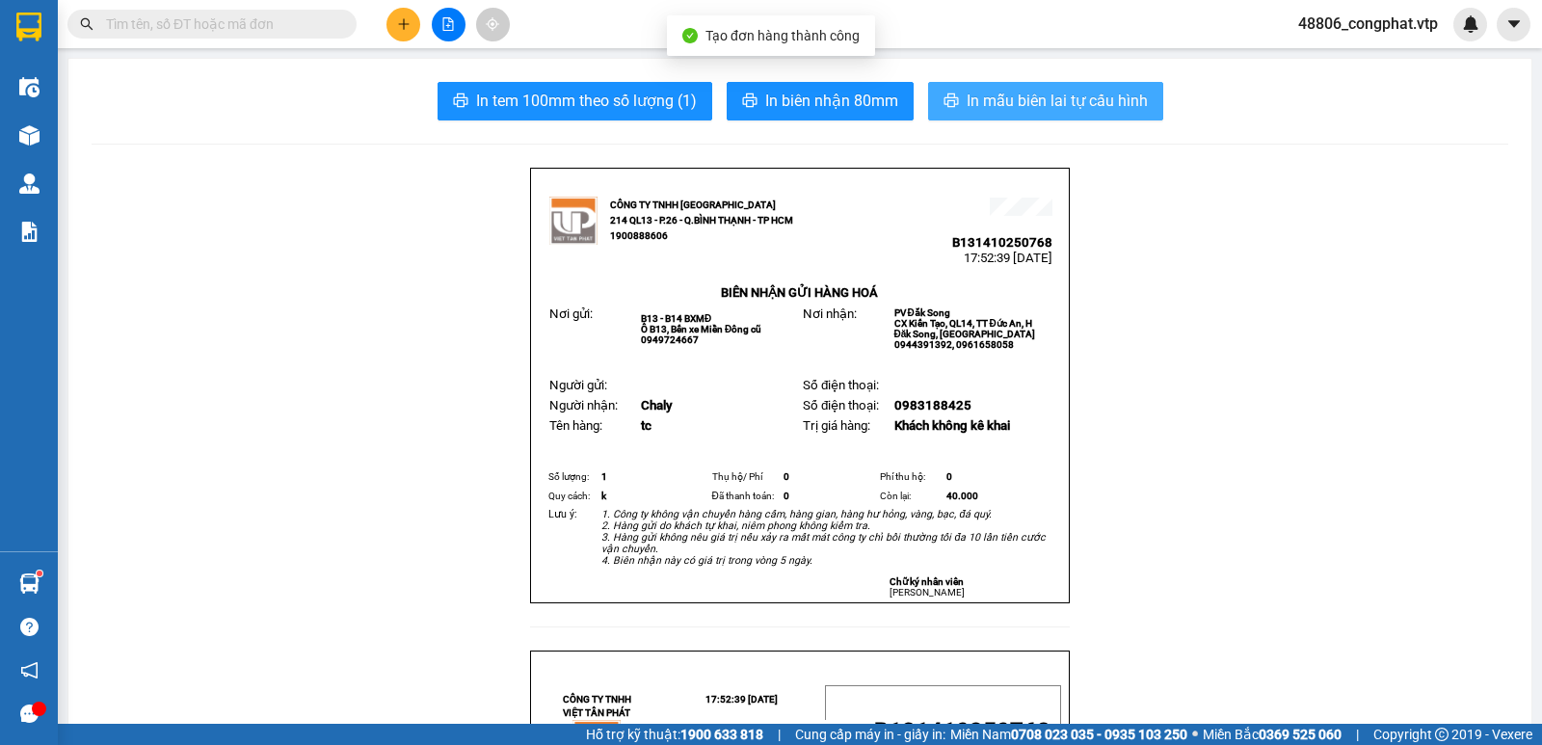
click at [985, 107] on span "In mẫu biên lai tự cấu hình" at bounding box center [1057, 101] width 181 height 24
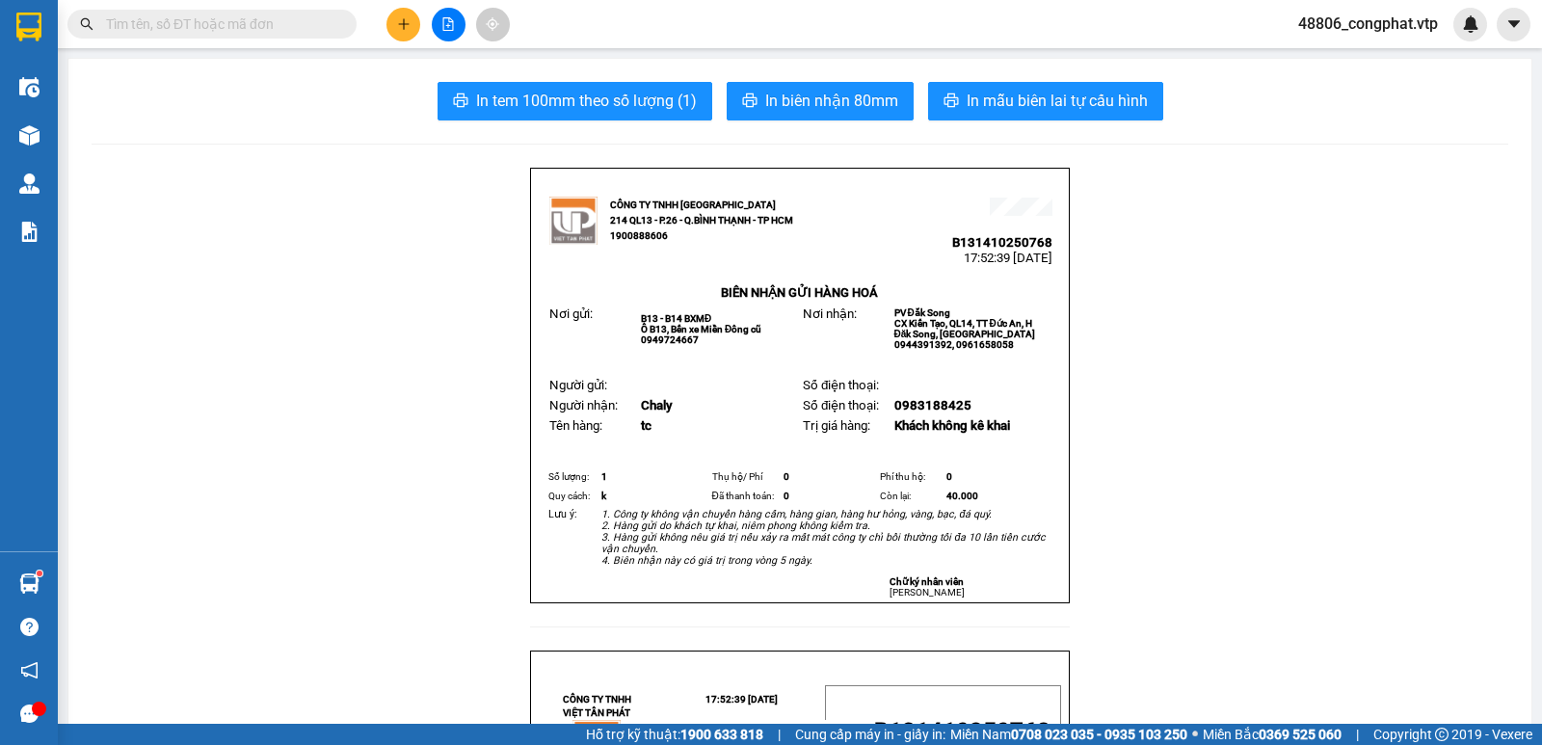
click at [403, 21] on icon "plus" at bounding box center [403, 23] width 13 height 13
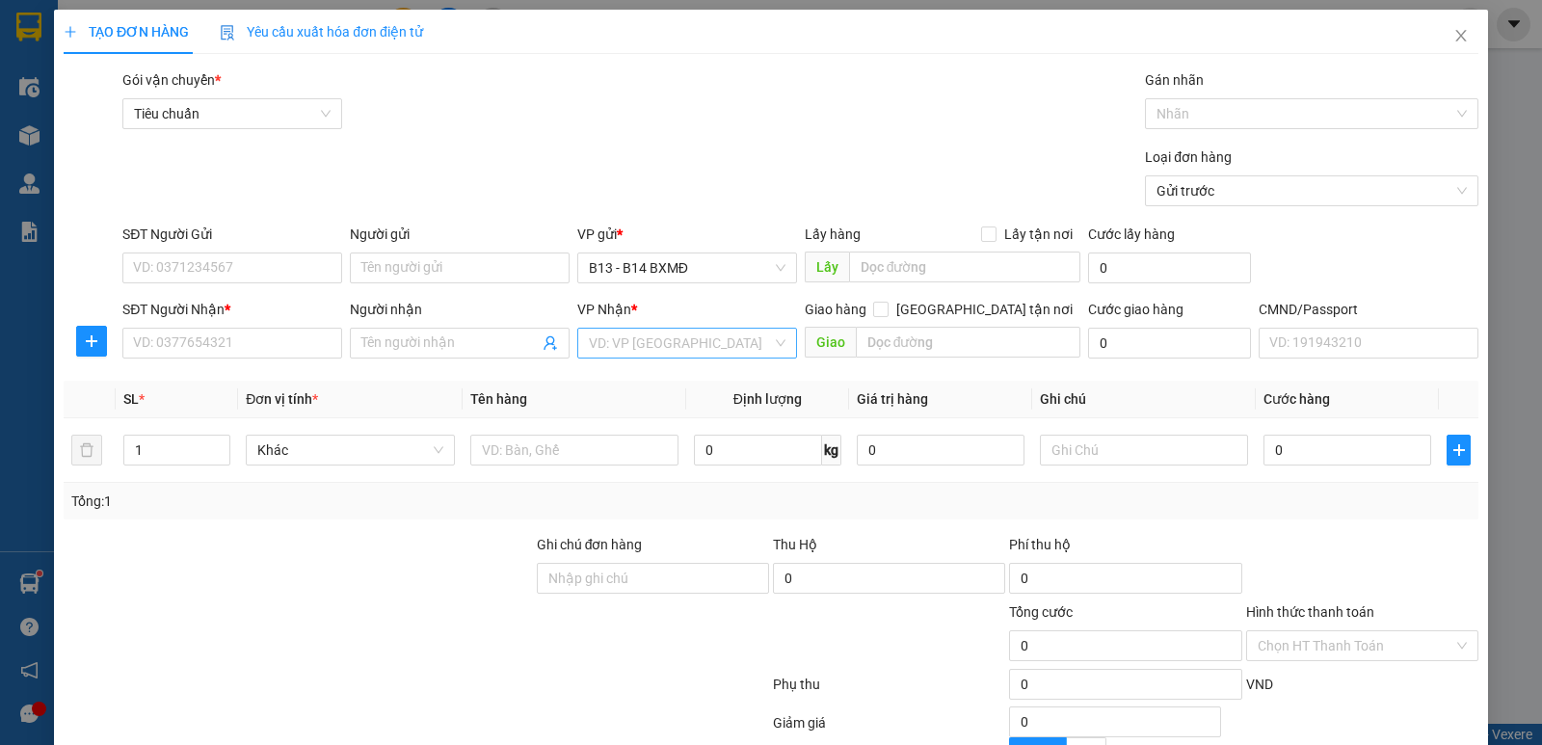
click at [673, 351] on input "search" at bounding box center [680, 343] width 183 height 29
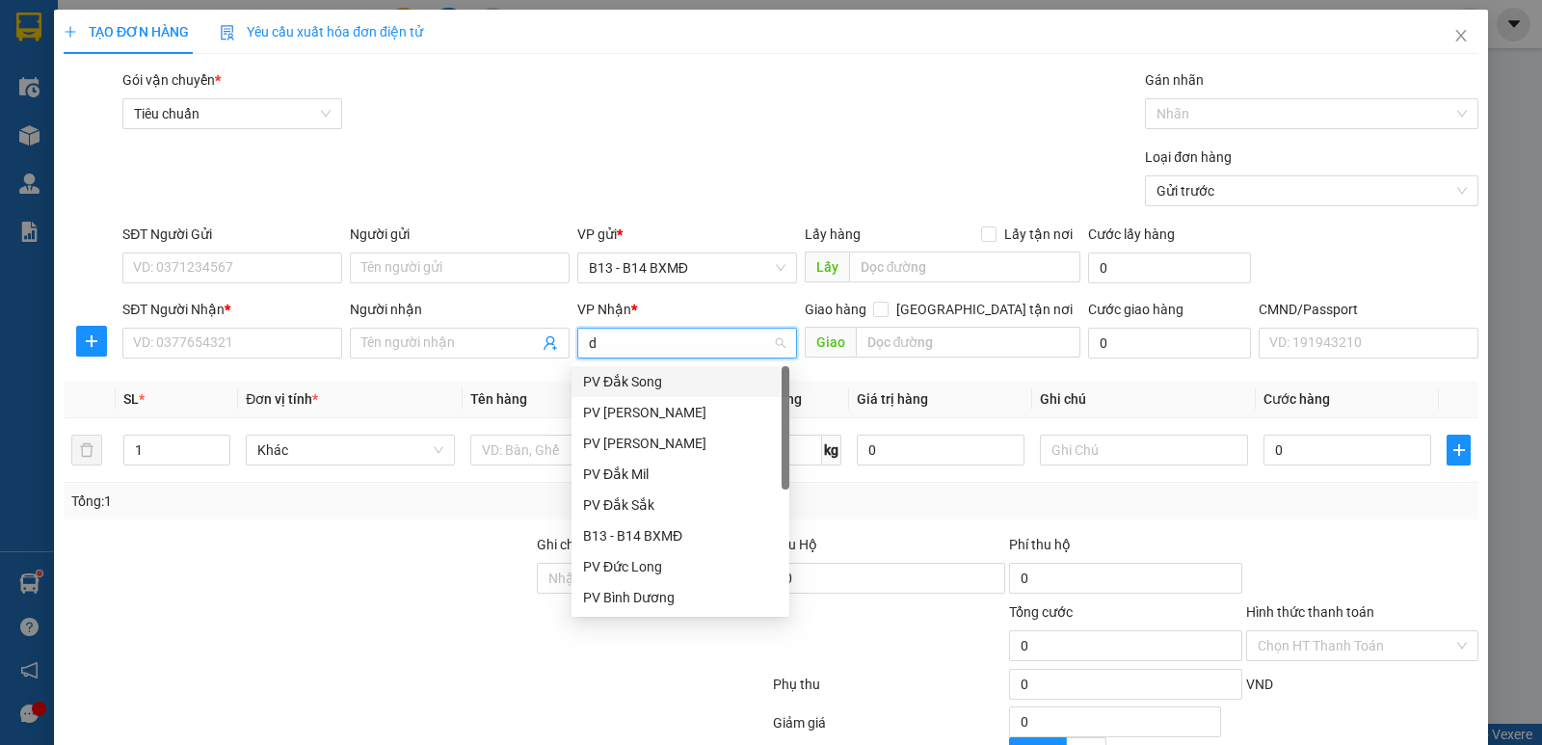
type input "dm"
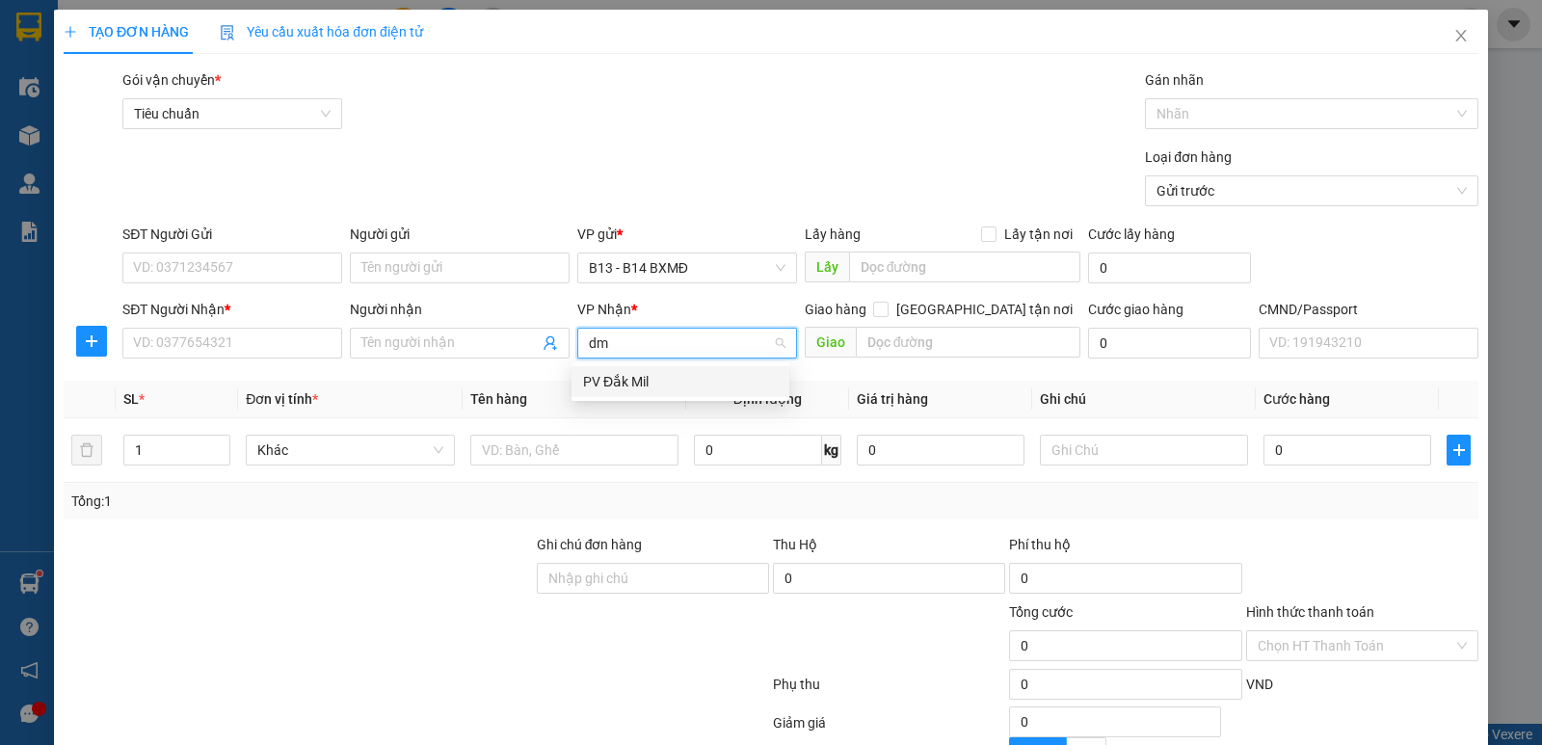
click at [648, 370] on div "PV Đắk Mil" at bounding box center [681, 381] width 218 height 31
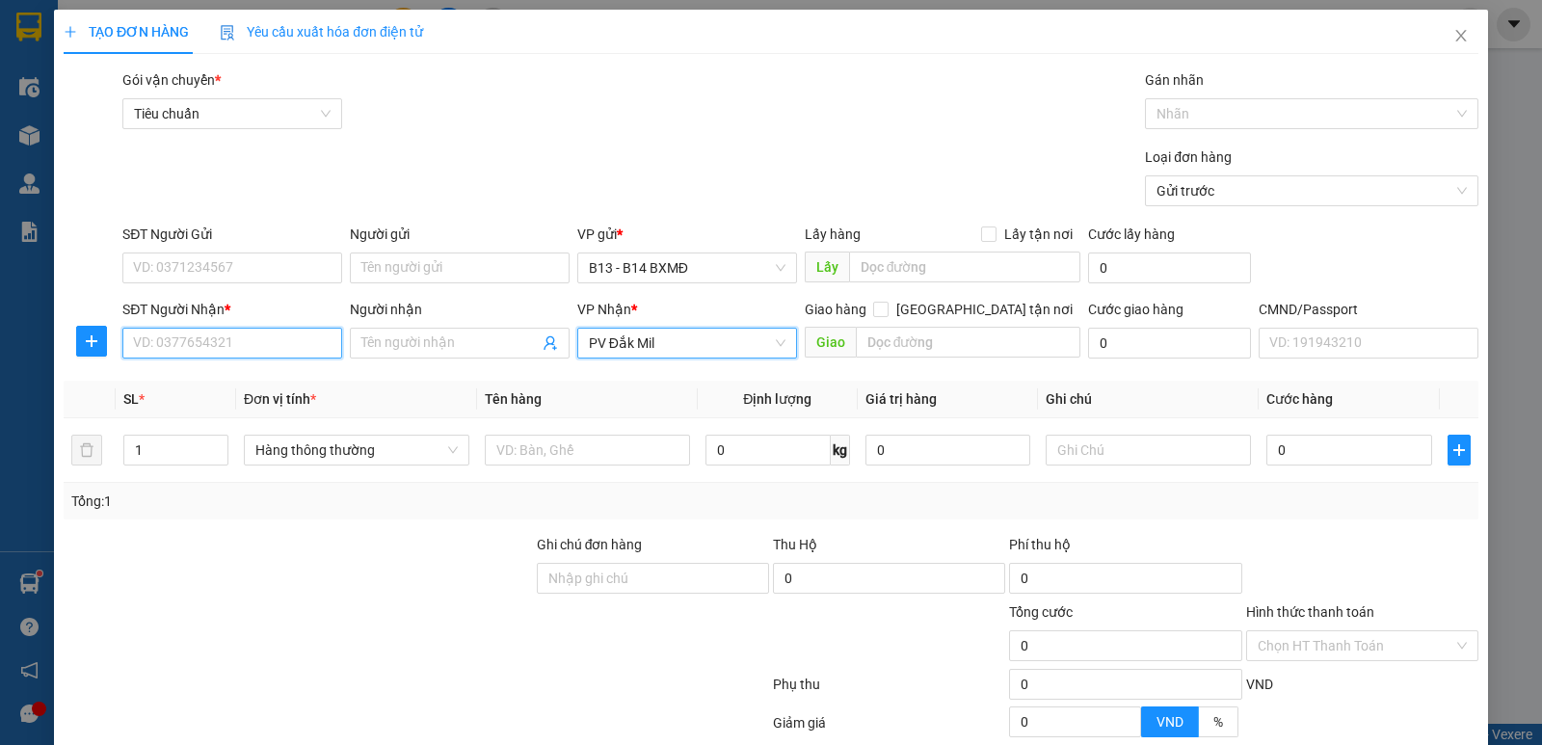
click at [216, 352] on input "SĐT Người Nhận *" at bounding box center [232, 343] width 220 height 31
type input "0978494125"
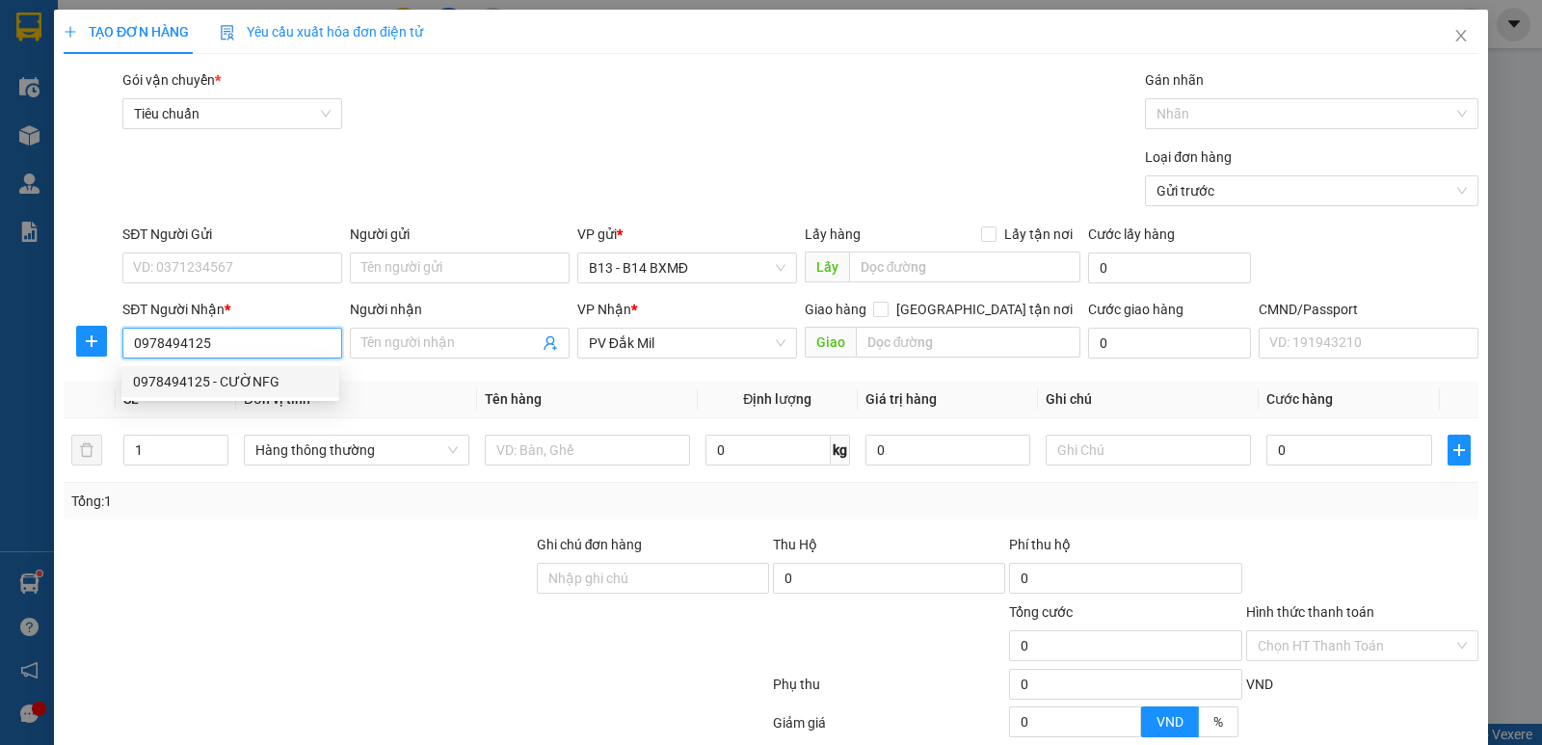
click at [241, 379] on div "0978494125 - CƯỜNFG" at bounding box center [230, 381] width 195 height 21
type input "CƯỜNFG"
type input "0978494125"
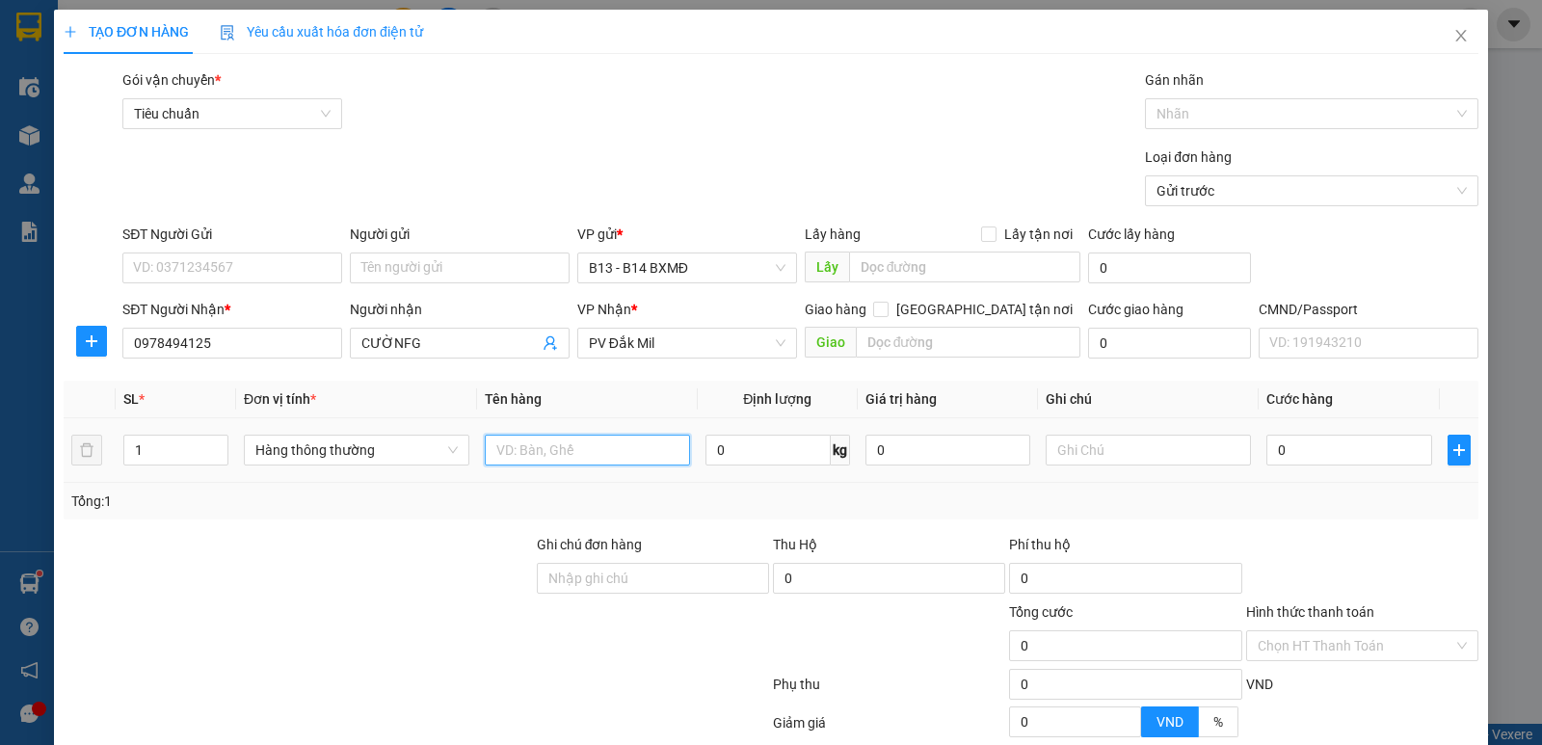
click at [557, 443] on input "text" at bounding box center [587, 450] width 205 height 31
type input "pt"
click at [1144, 451] on input "text" at bounding box center [1148, 450] width 205 height 31
type input "t"
type input "6"
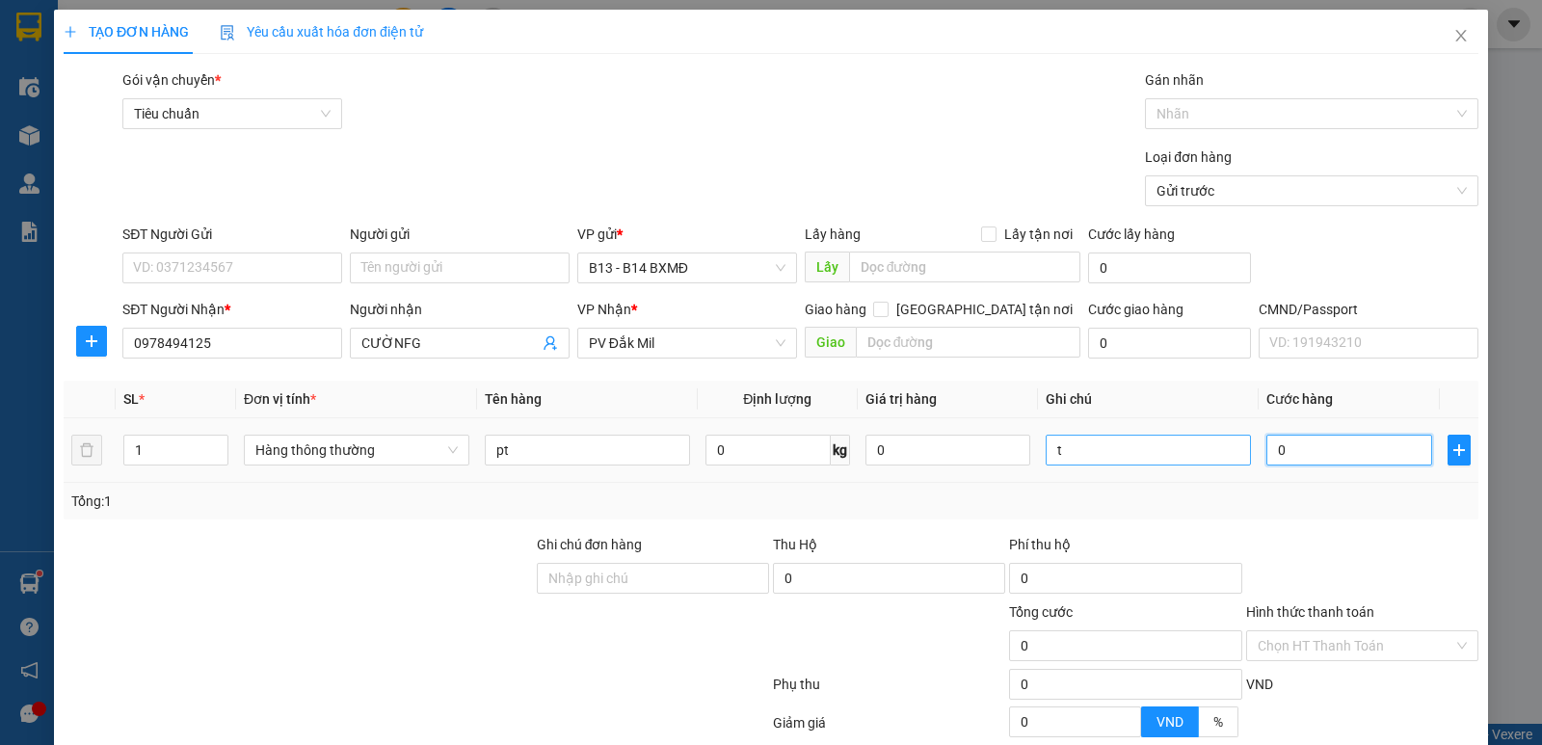
type input "6"
type input "60"
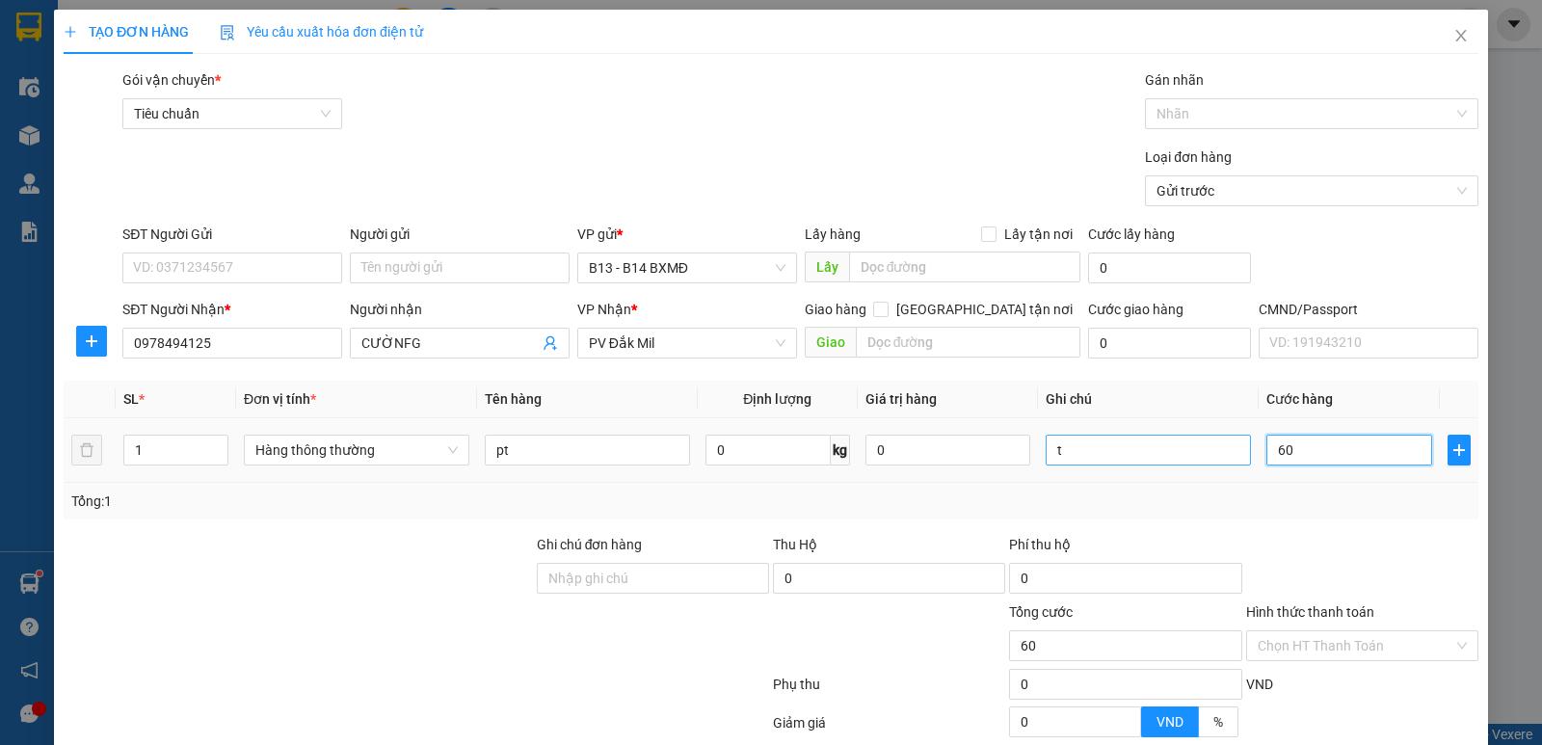
type input "600"
type input "6.000"
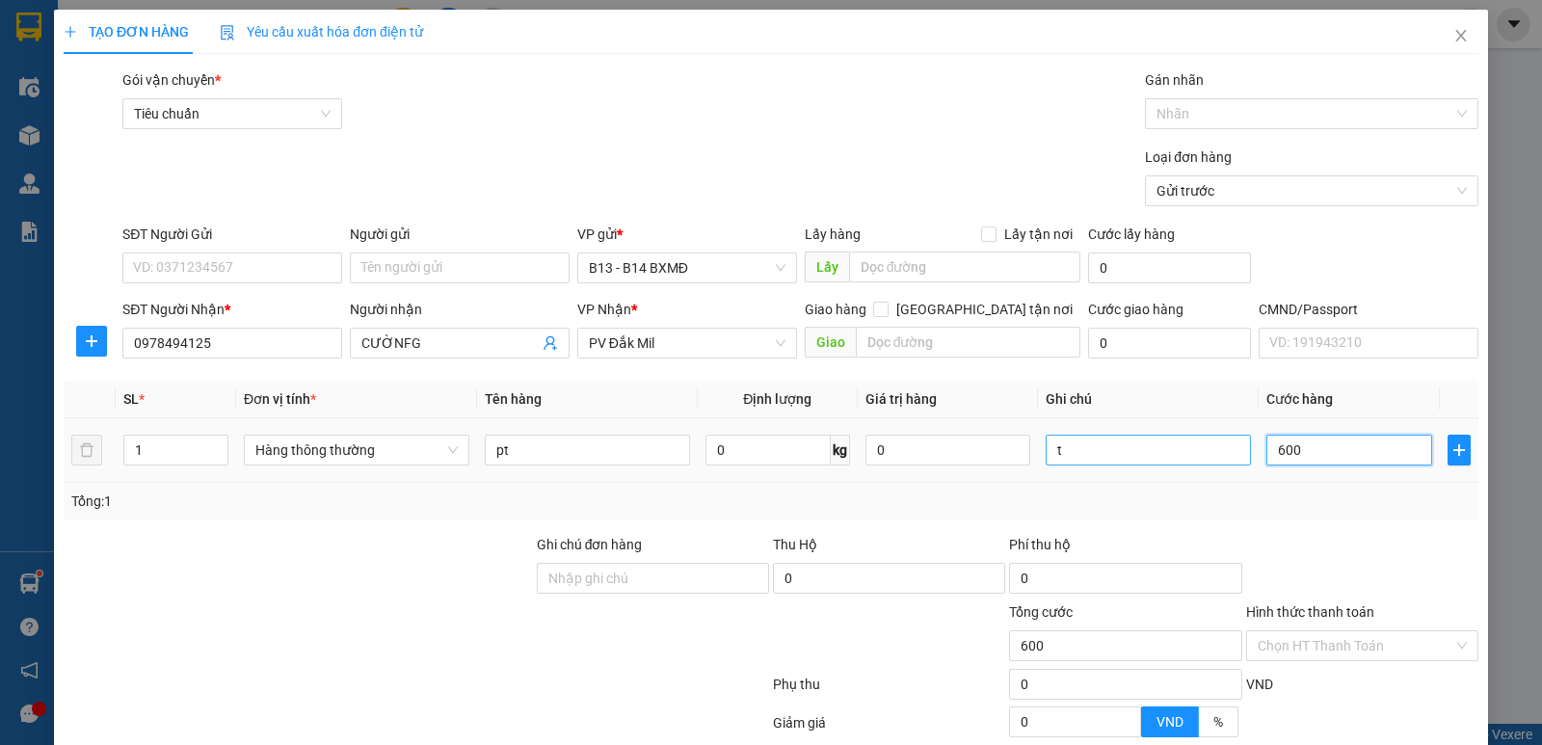
type input "6.000"
type input "60.000"
drag, startPoint x: 1365, startPoint y: 696, endPoint x: 1347, endPoint y: 665, distance: 35.9
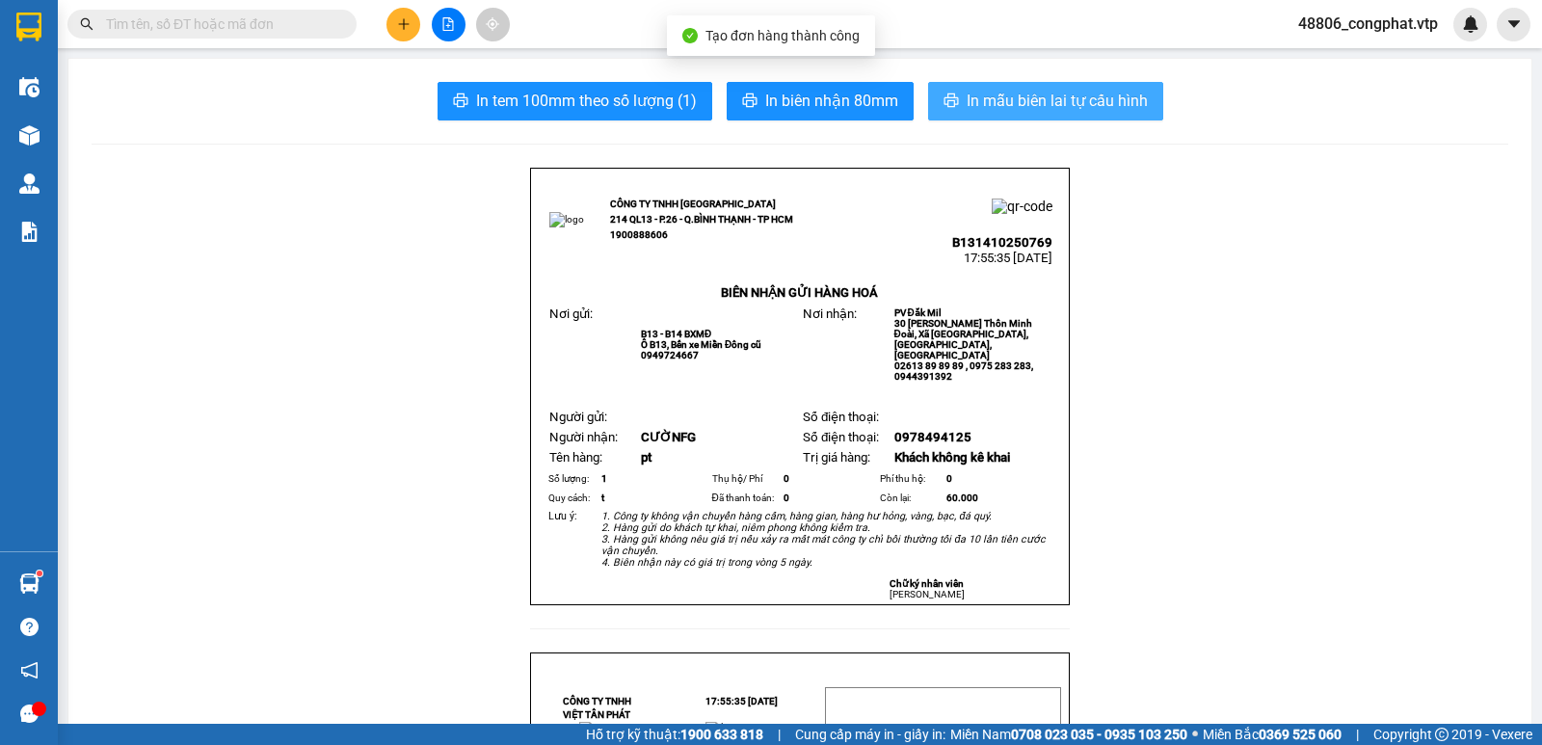
click at [992, 105] on span "In mẫu biên lai tự cấu hình" at bounding box center [1057, 101] width 181 height 24
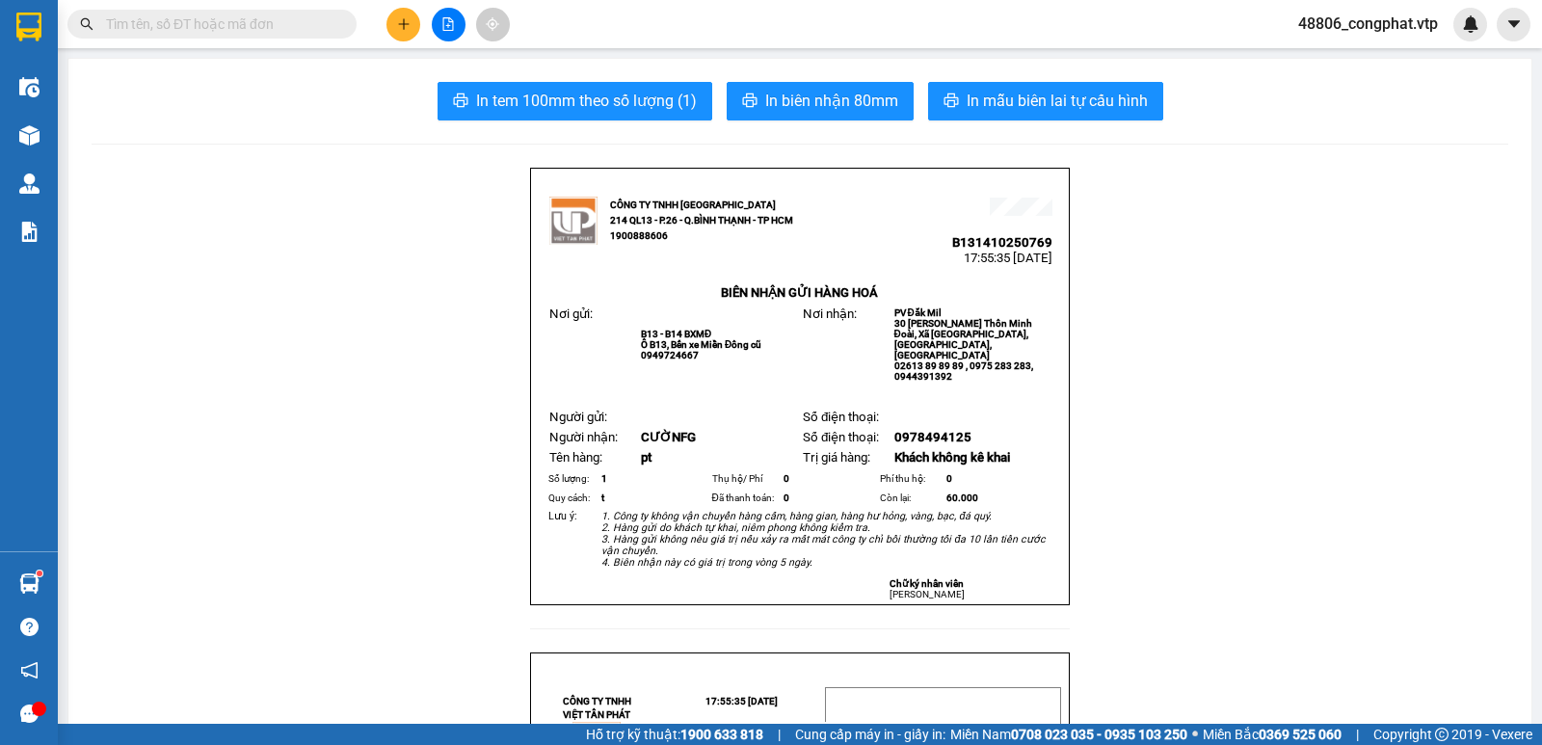
click at [407, 12] on button at bounding box center [404, 25] width 34 height 34
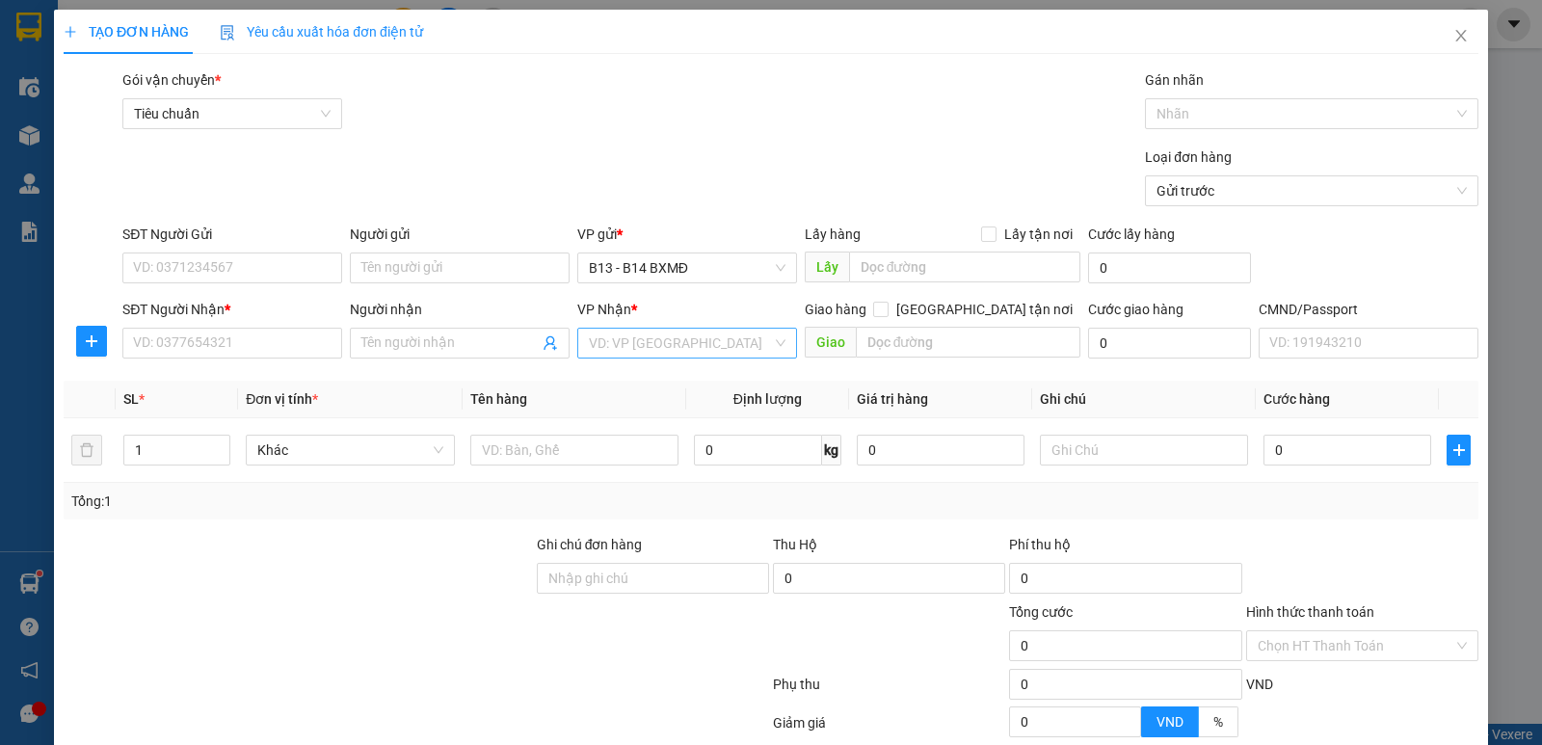
click at [670, 340] on input "search" at bounding box center [680, 343] width 183 height 29
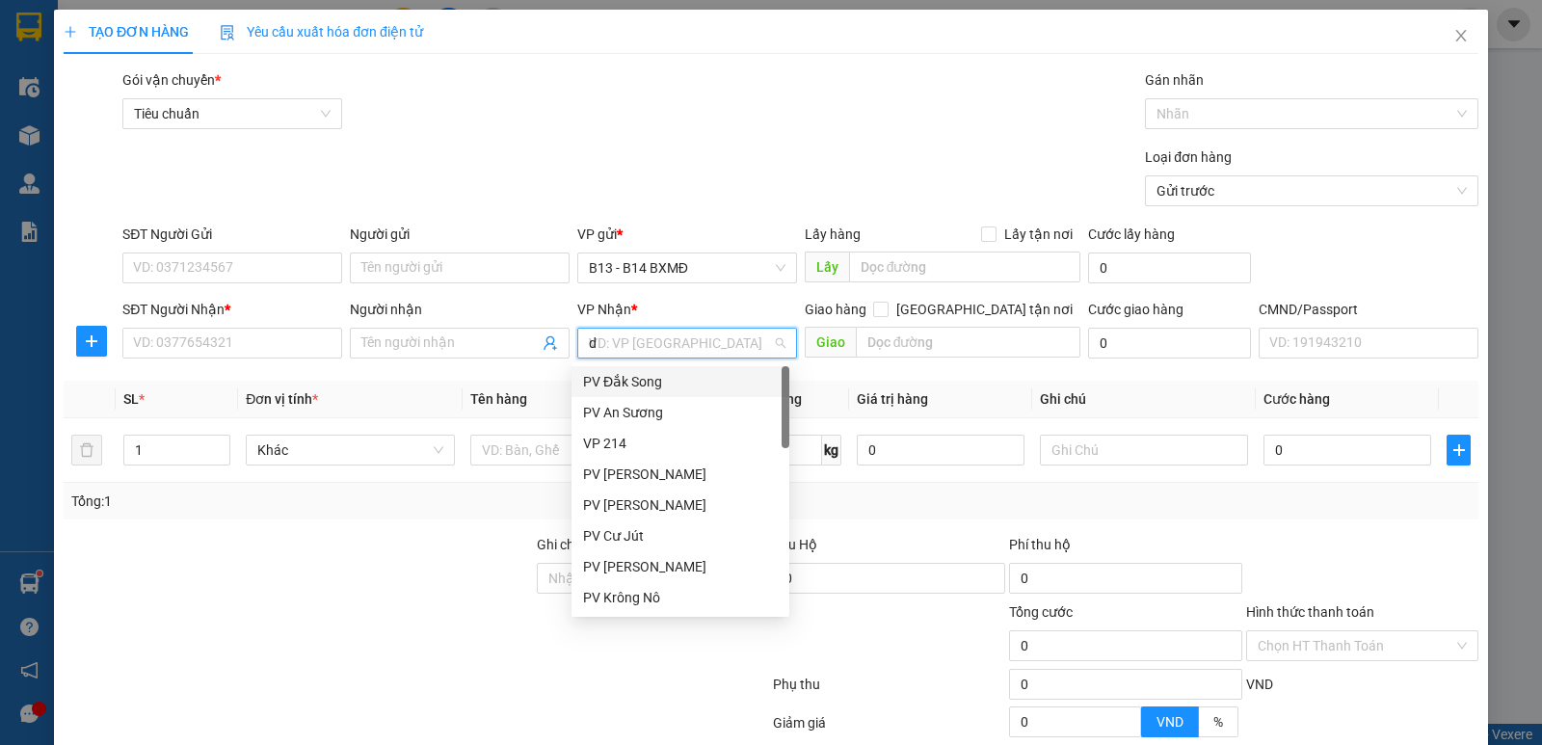
type input "ds"
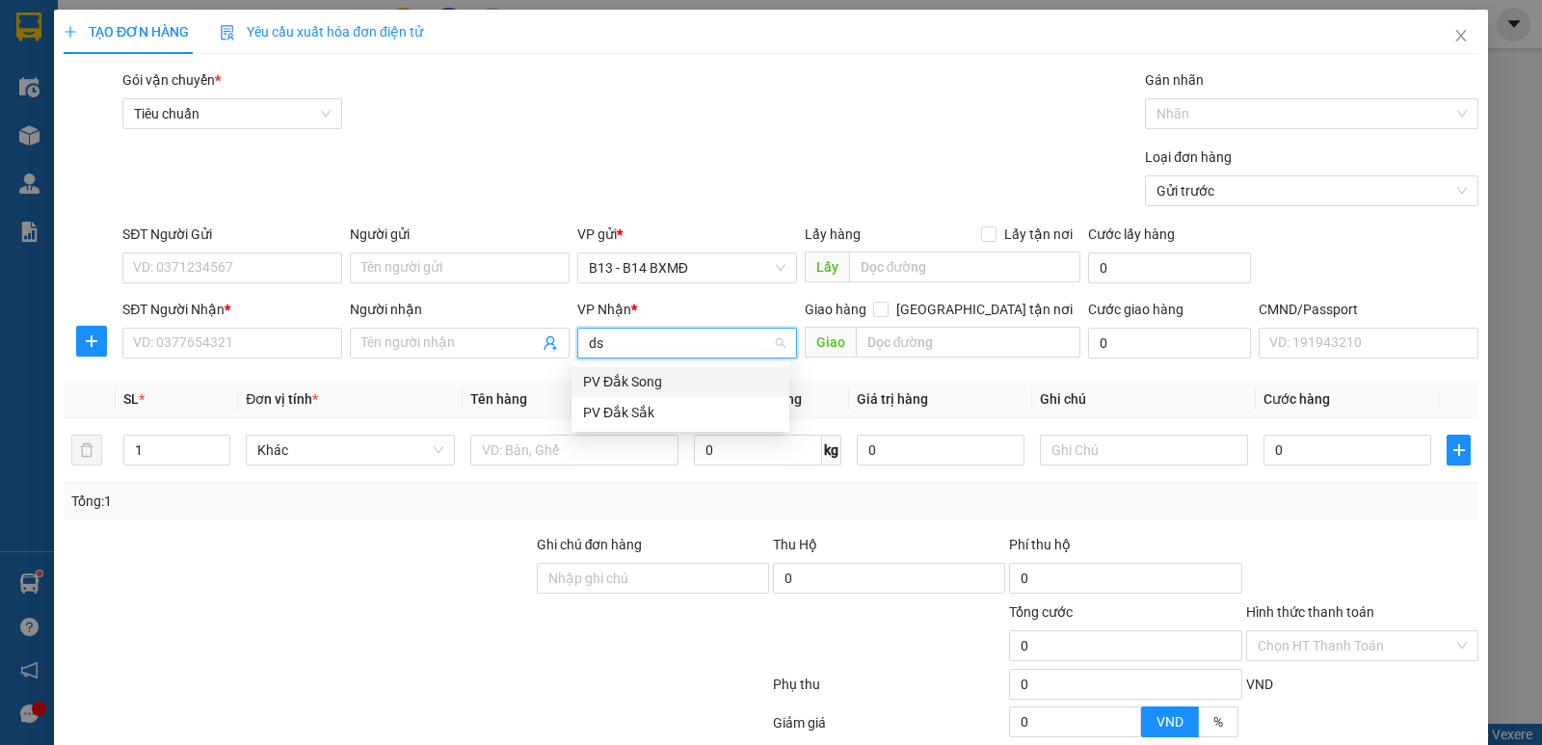
click at [681, 384] on div "PV Đắk Song" at bounding box center [680, 381] width 195 height 21
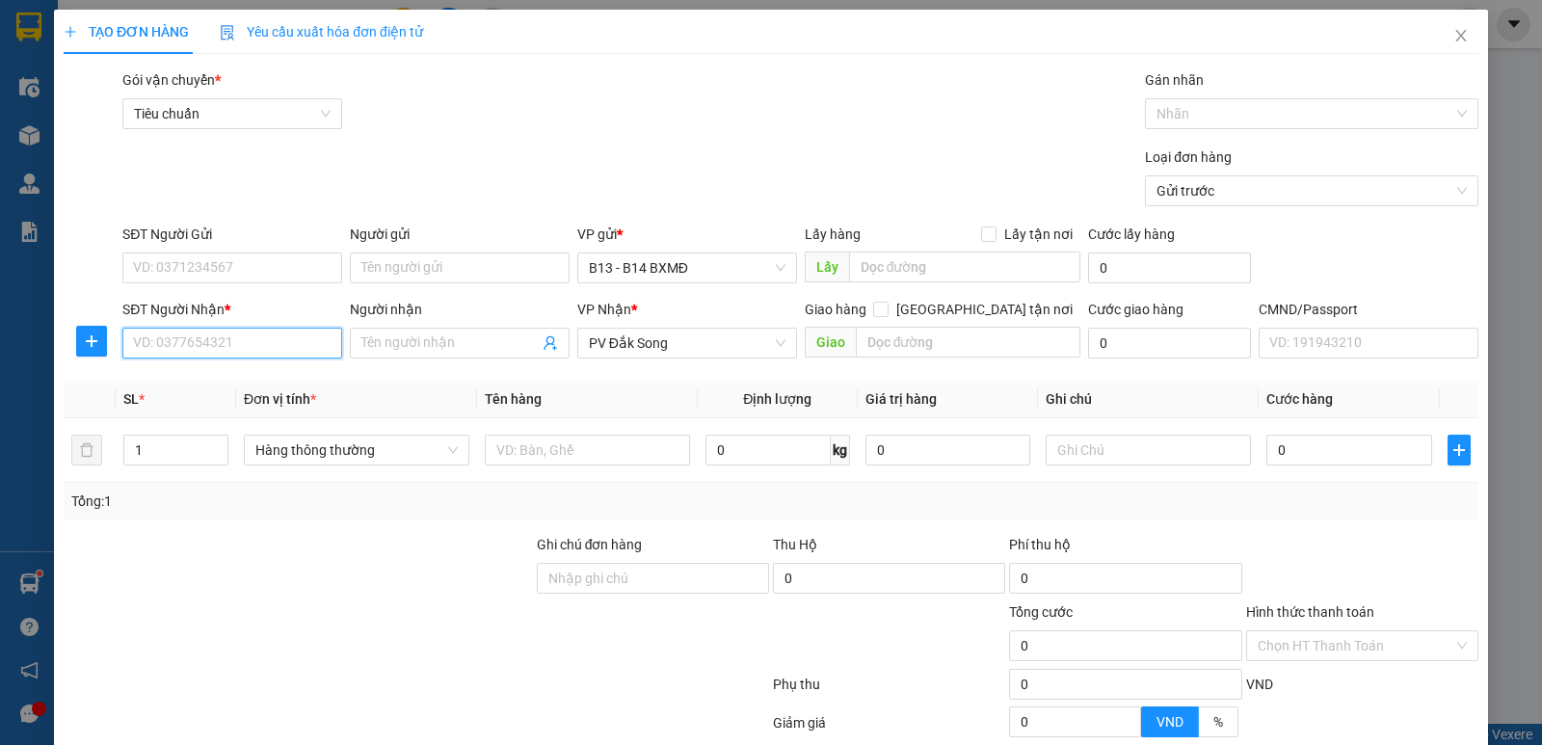
click at [240, 336] on input "SĐT Người Nhận *" at bounding box center [232, 343] width 220 height 31
type input "0985546684"
click at [224, 371] on div "0985546684 - [PERSON_NAME]" at bounding box center [230, 381] width 195 height 21
type input "kiến cường"
type input "0985546684"
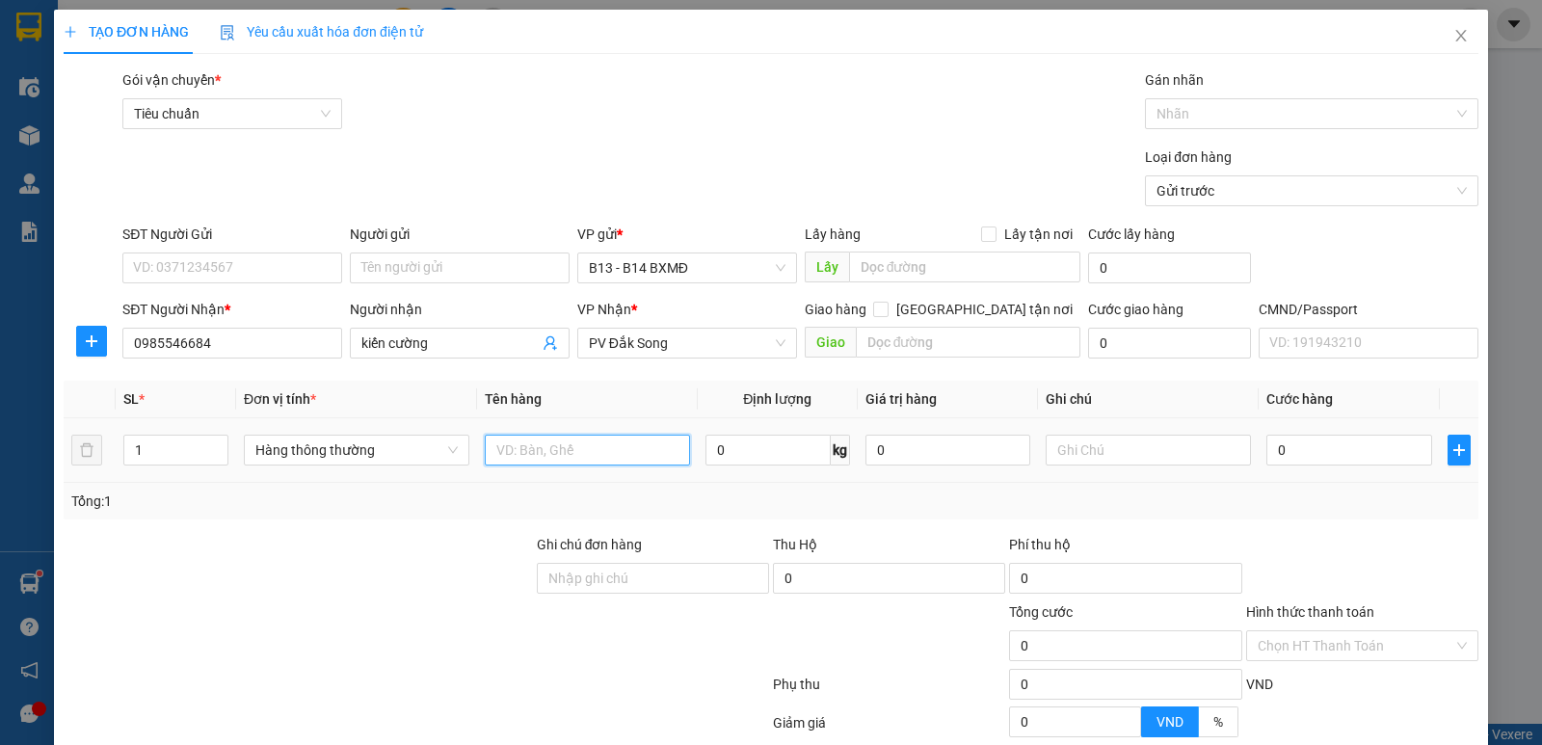
click at [567, 449] on input "text" at bounding box center [587, 450] width 205 height 31
type input "pt"
click at [1154, 450] on input "text" at bounding box center [1148, 450] width 205 height 31
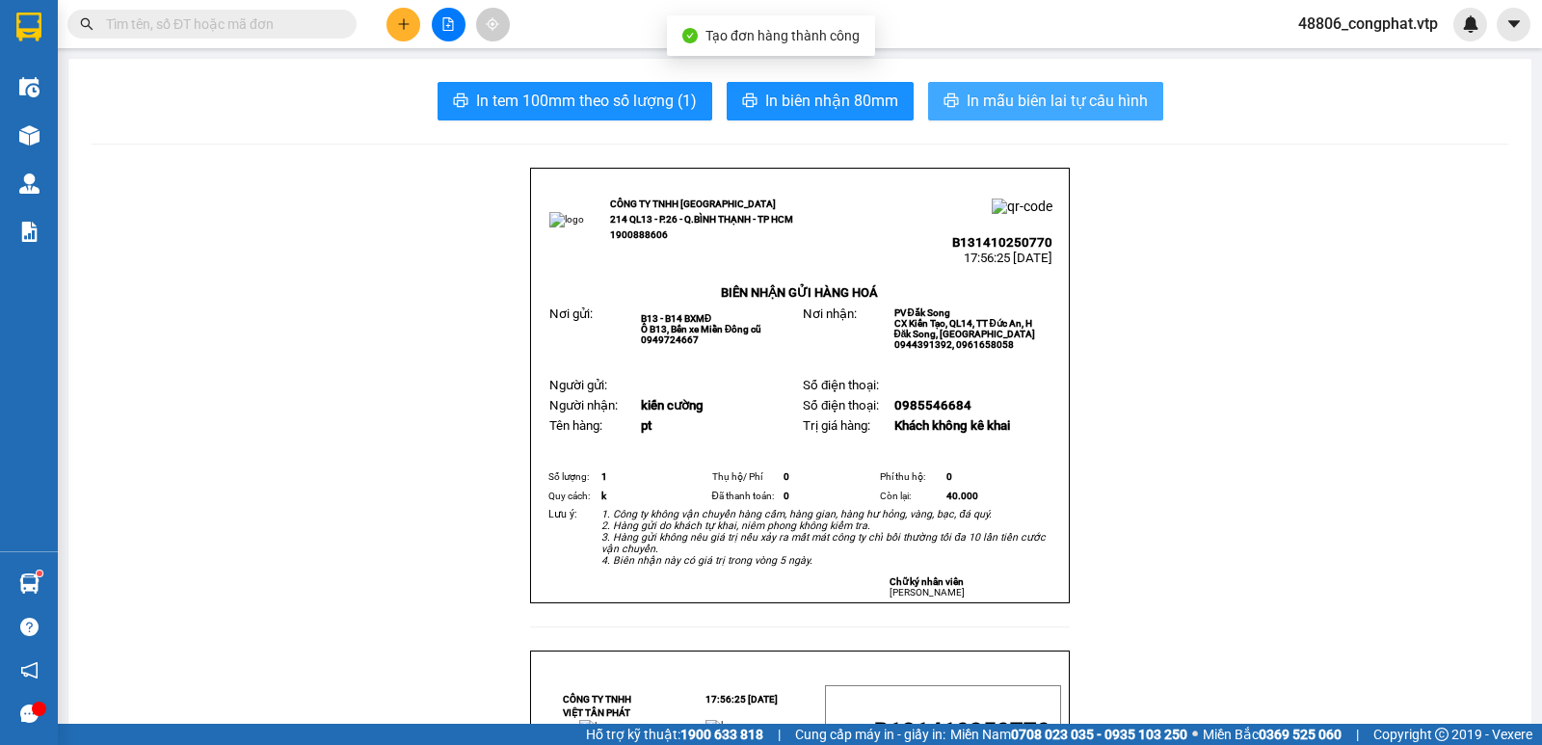
click at [956, 88] on button "In mẫu biên lai tự cấu hình" at bounding box center [1045, 101] width 235 height 39
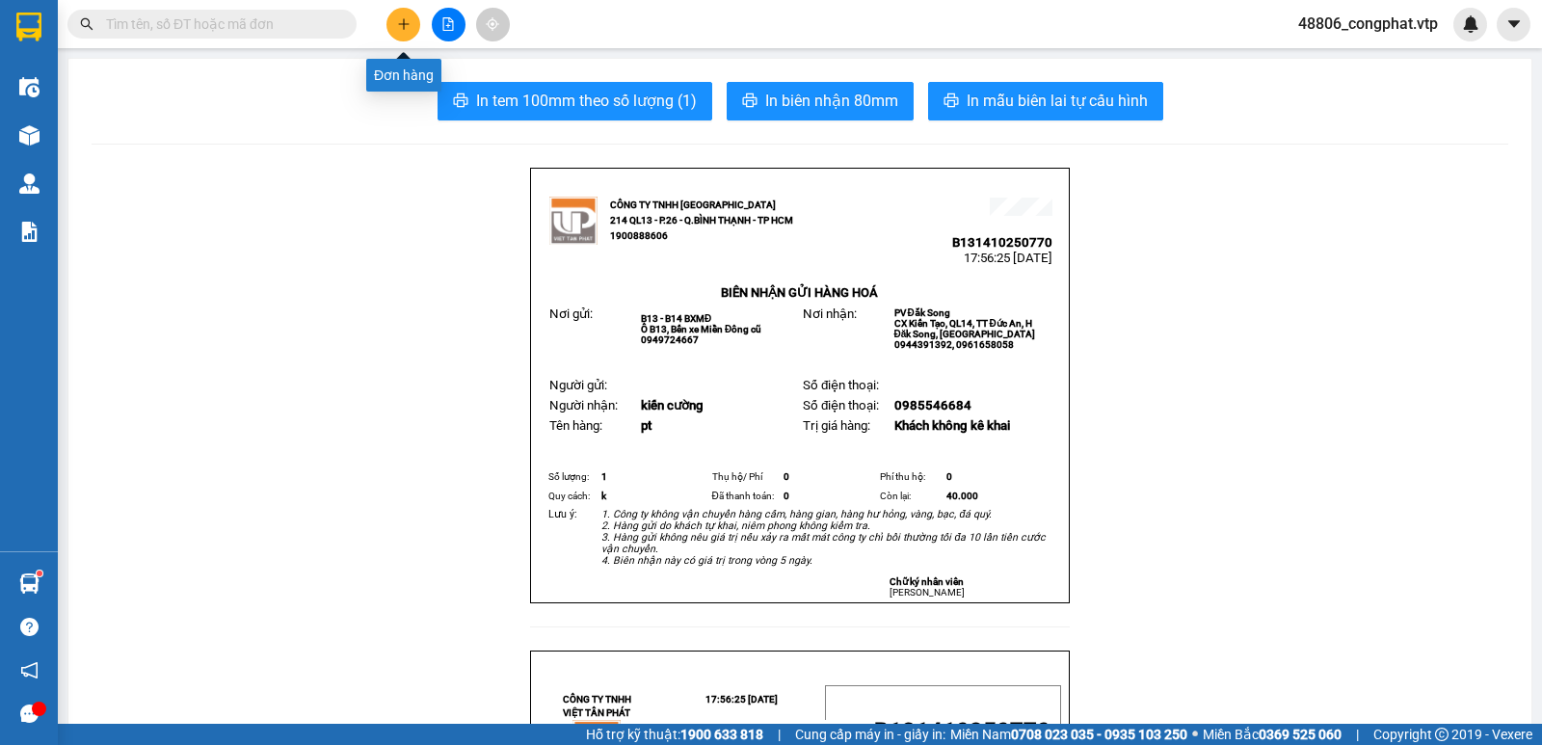
click at [411, 27] on button at bounding box center [404, 25] width 34 height 34
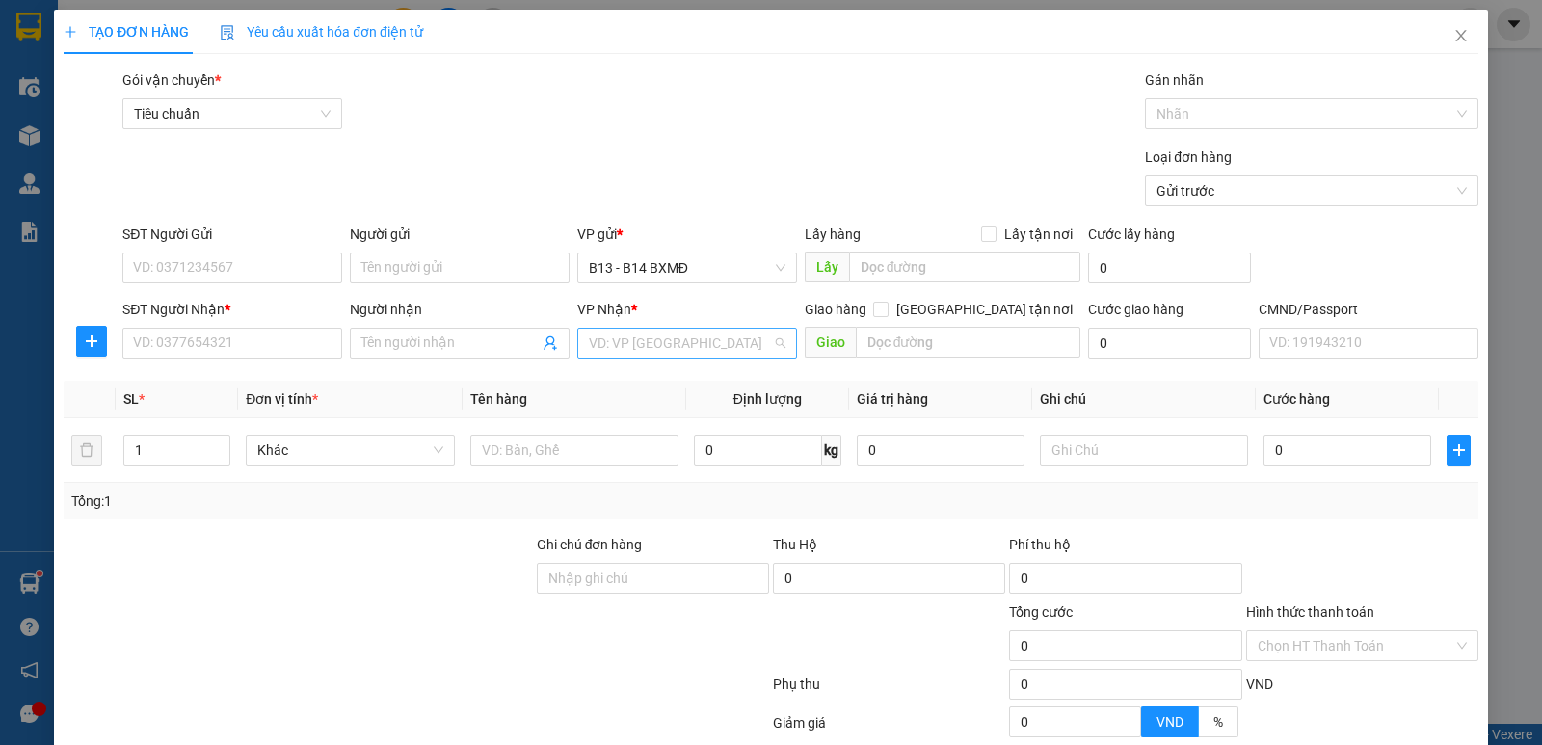
click at [689, 352] on input "search" at bounding box center [680, 343] width 183 height 29
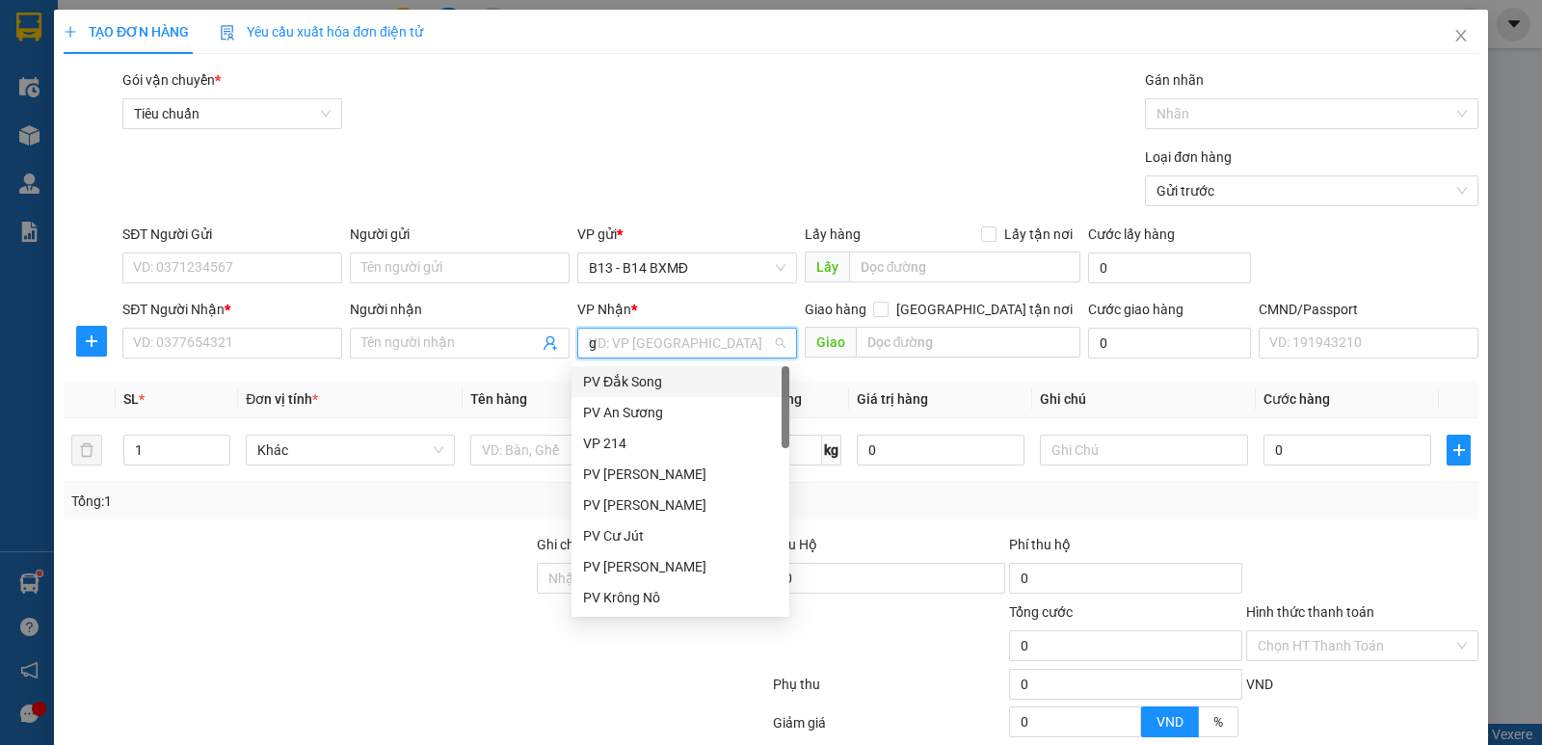
type input "gn"
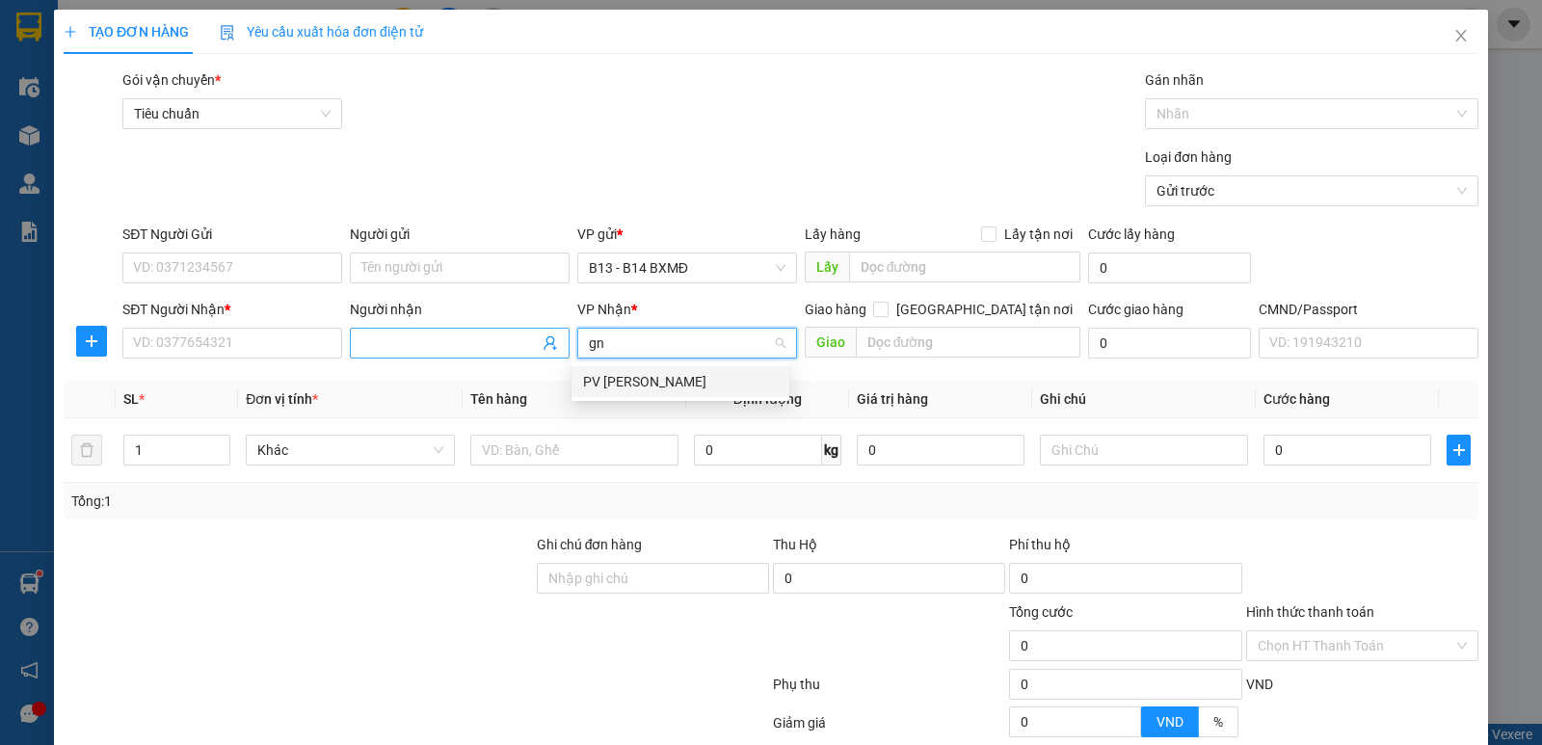
drag, startPoint x: 682, startPoint y: 387, endPoint x: 506, endPoint y: 358, distance: 178.8
click at [680, 386] on div "PV [PERSON_NAME]" at bounding box center [680, 381] width 195 height 21
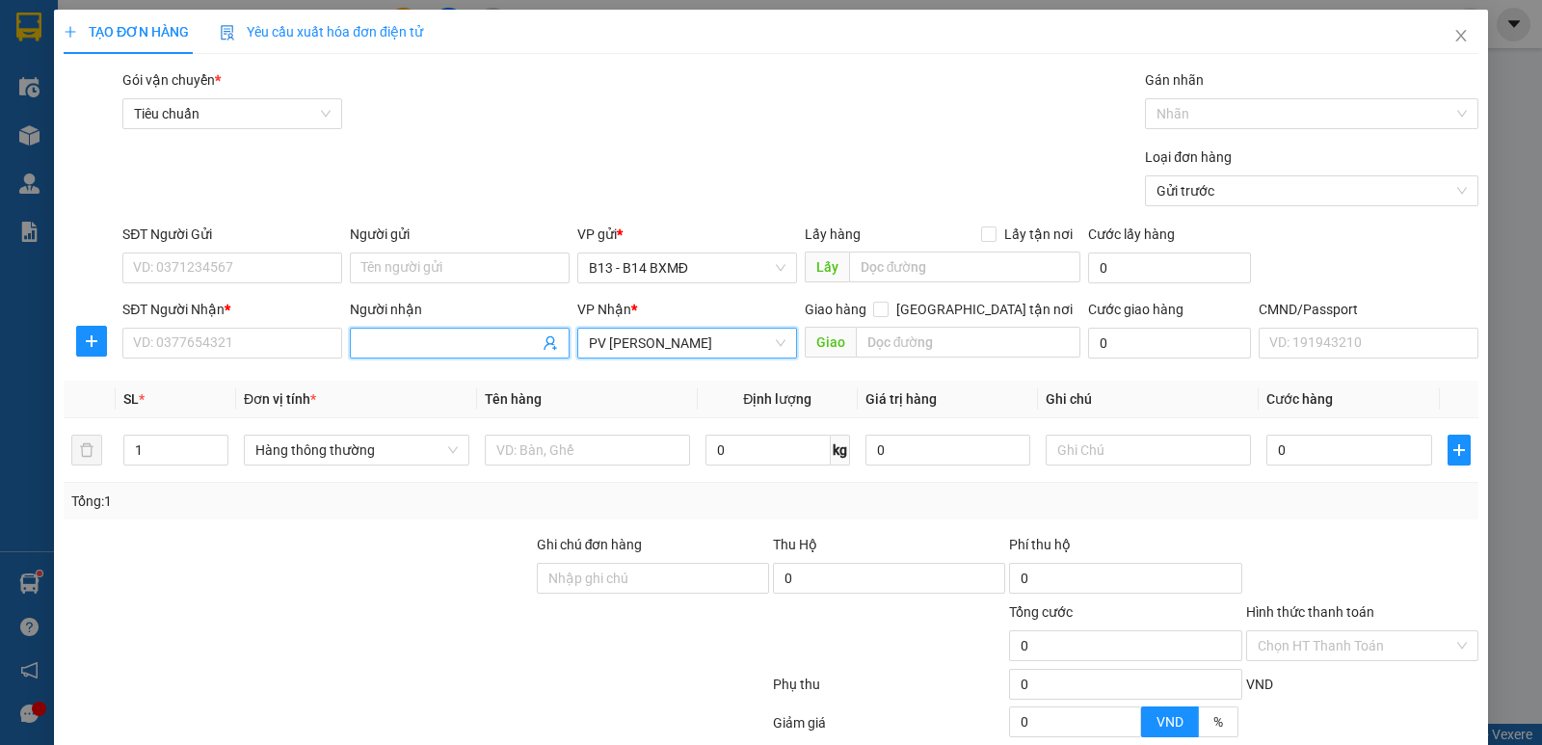
click at [434, 351] on input "Người nhận" at bounding box center [449, 343] width 177 height 21
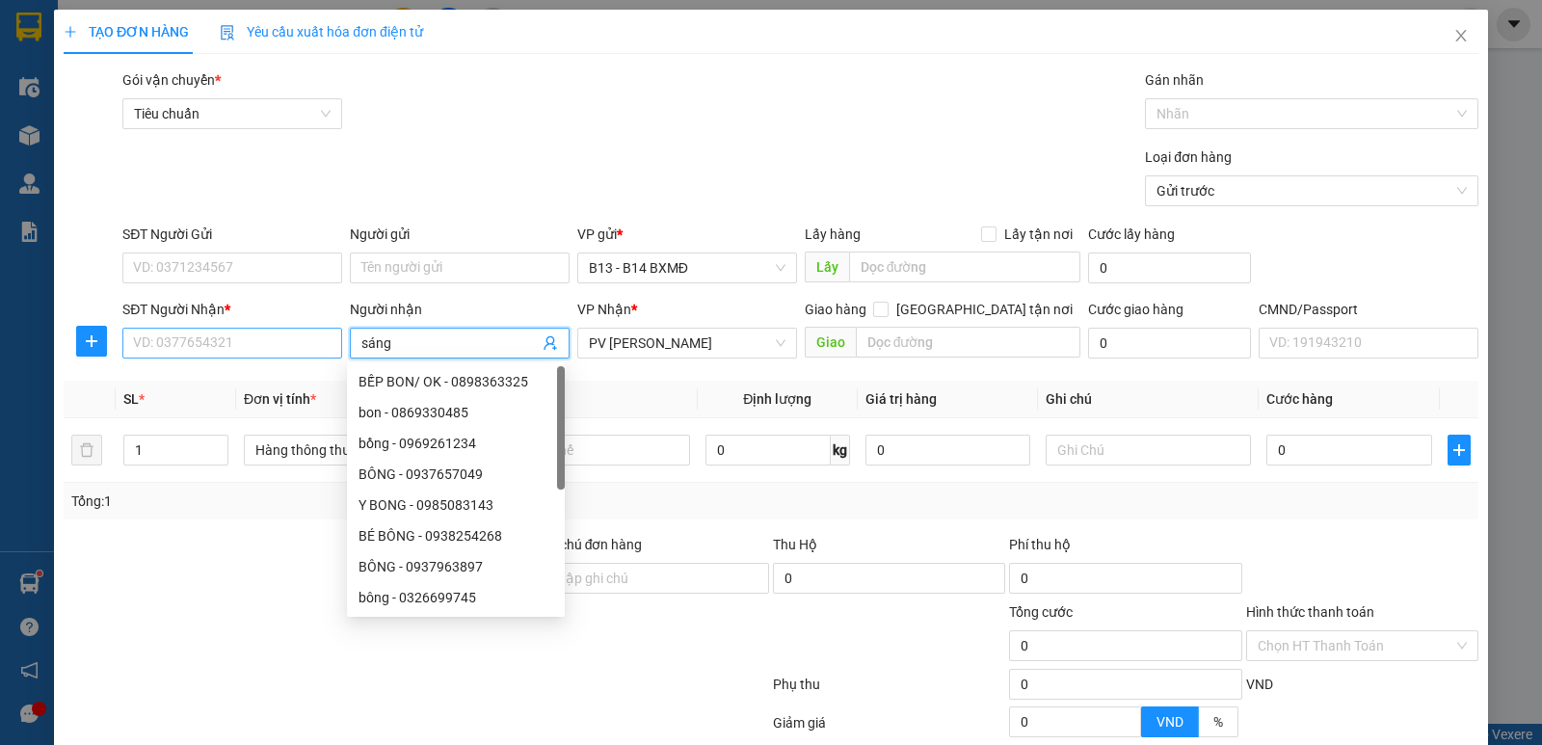
type input "sáng"
click at [235, 349] on input "SĐT Người Nhận *" at bounding box center [232, 343] width 220 height 31
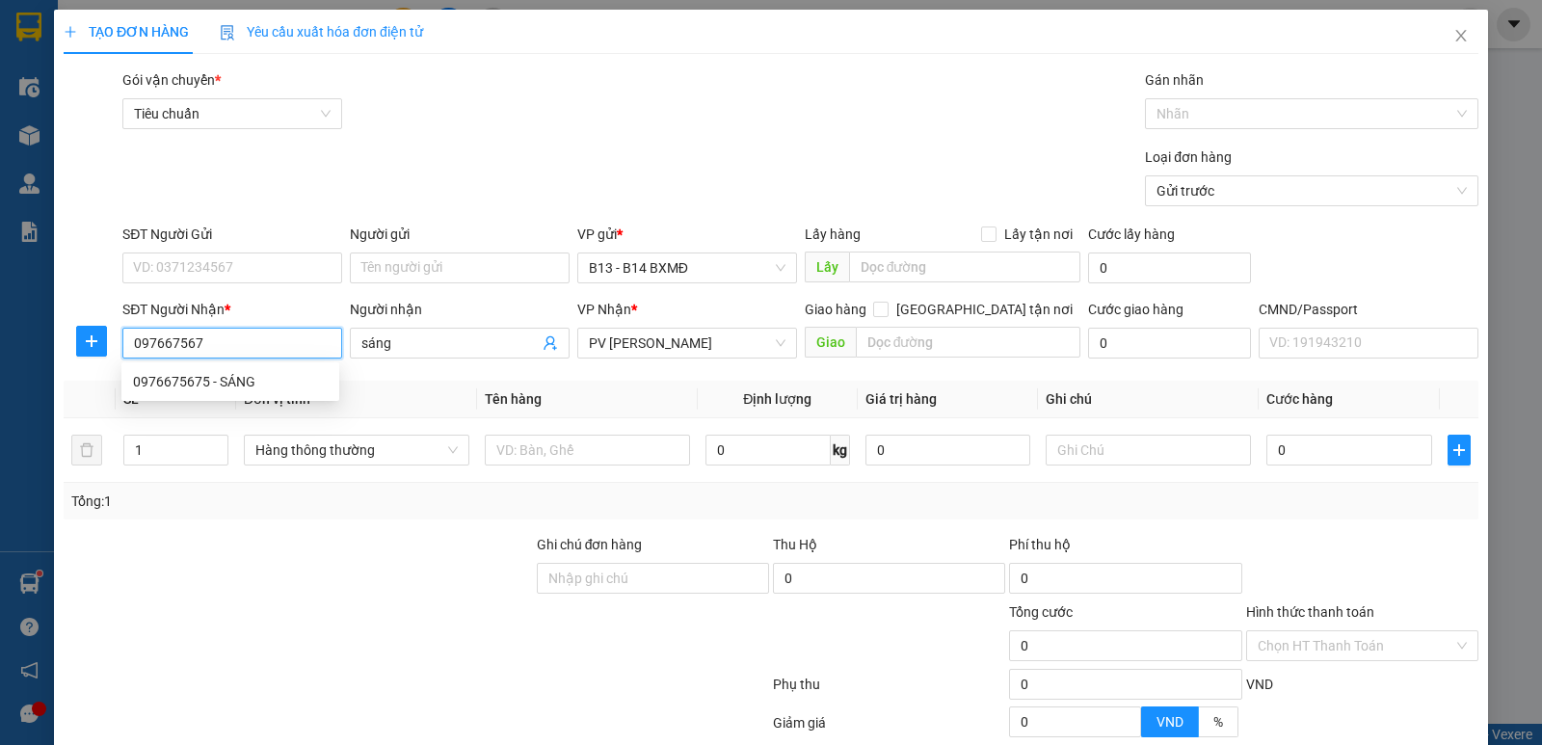
type input "0976675675"
click at [281, 388] on div "0976675675 - SÁNG" at bounding box center [230, 381] width 195 height 21
type input "SÁNG"
type input "0976675675"
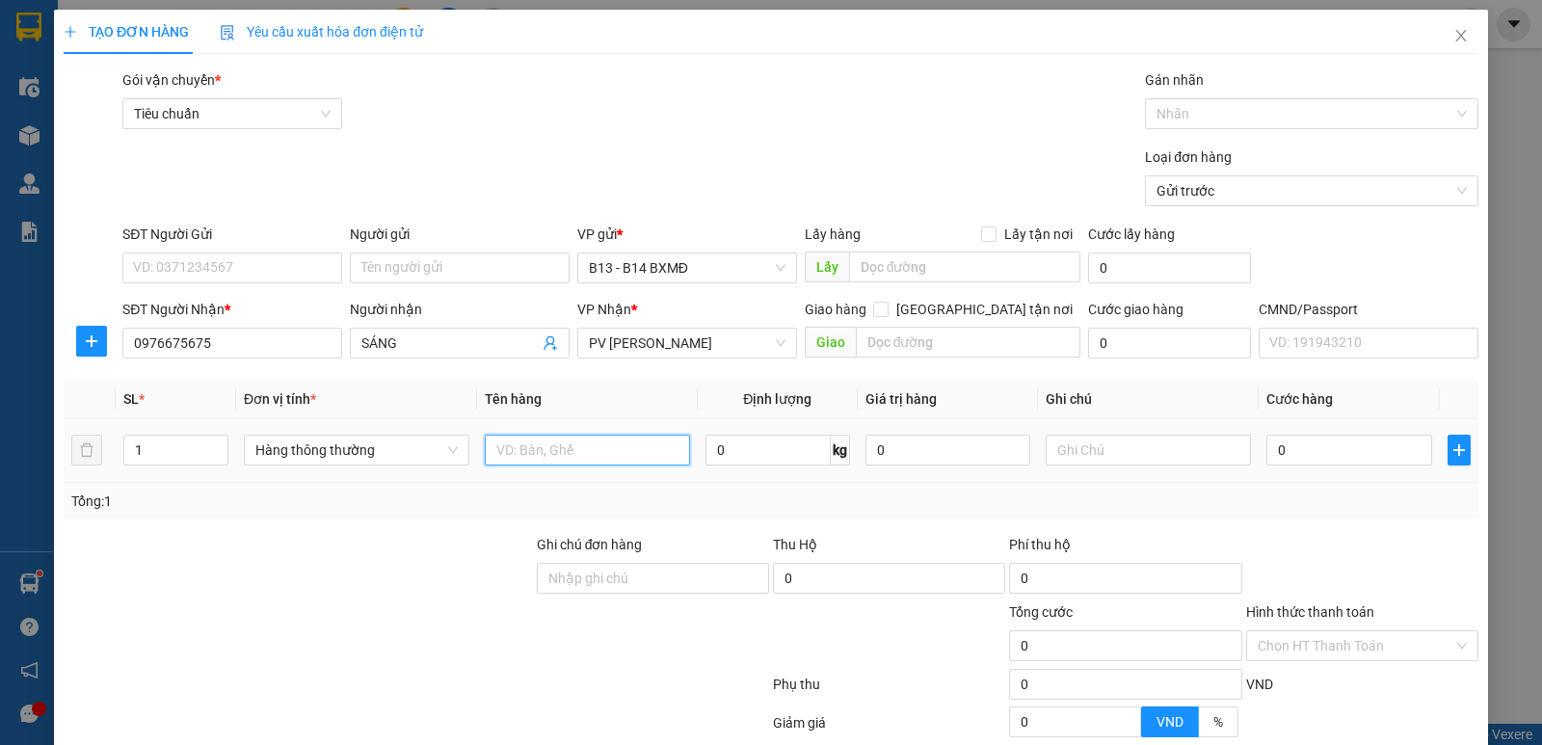
click at [577, 443] on input "text" at bounding box center [587, 450] width 205 height 31
type input "pt"
click at [1122, 447] on input "text" at bounding box center [1148, 450] width 205 height 31
type input "k"
type input "4"
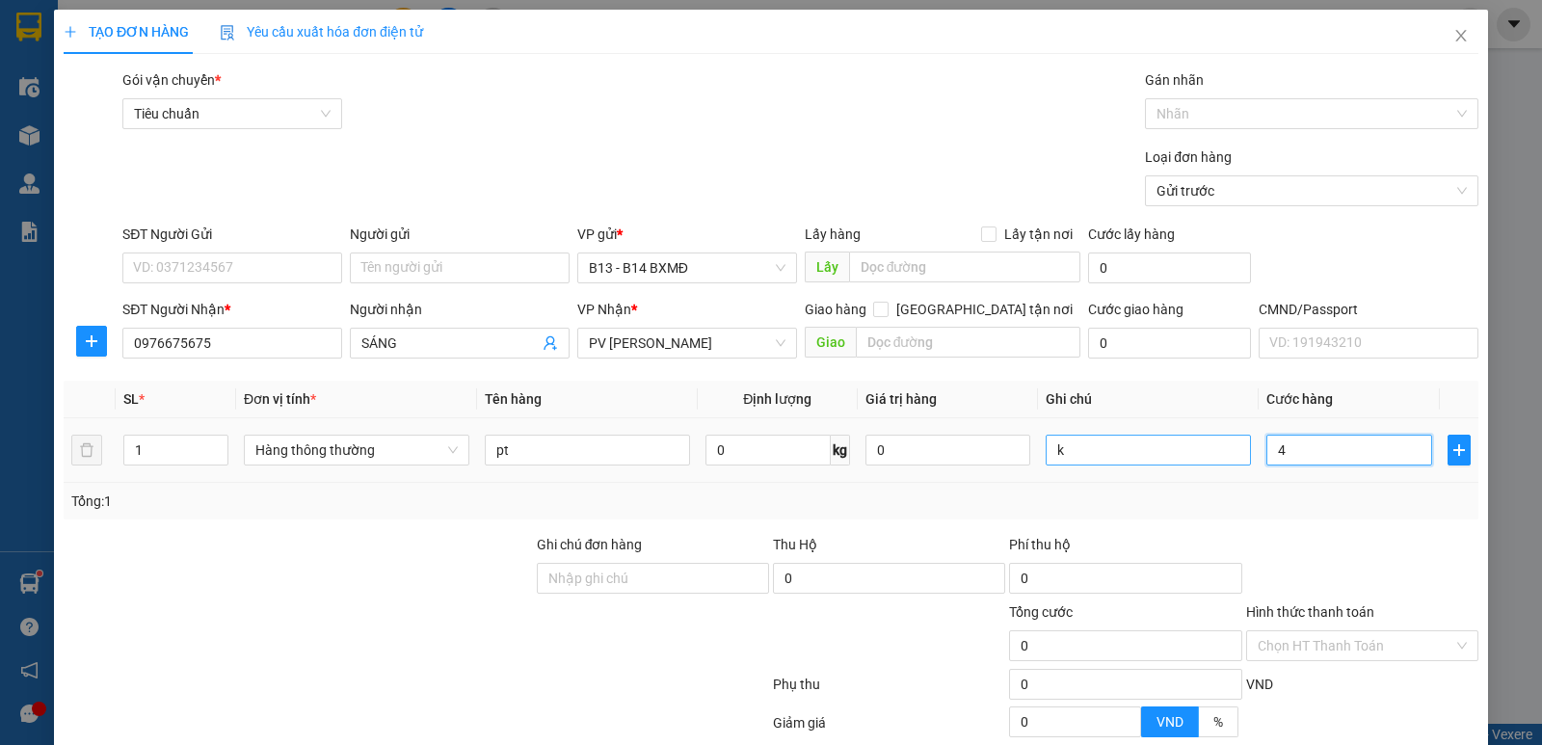
type input "4"
type input "40"
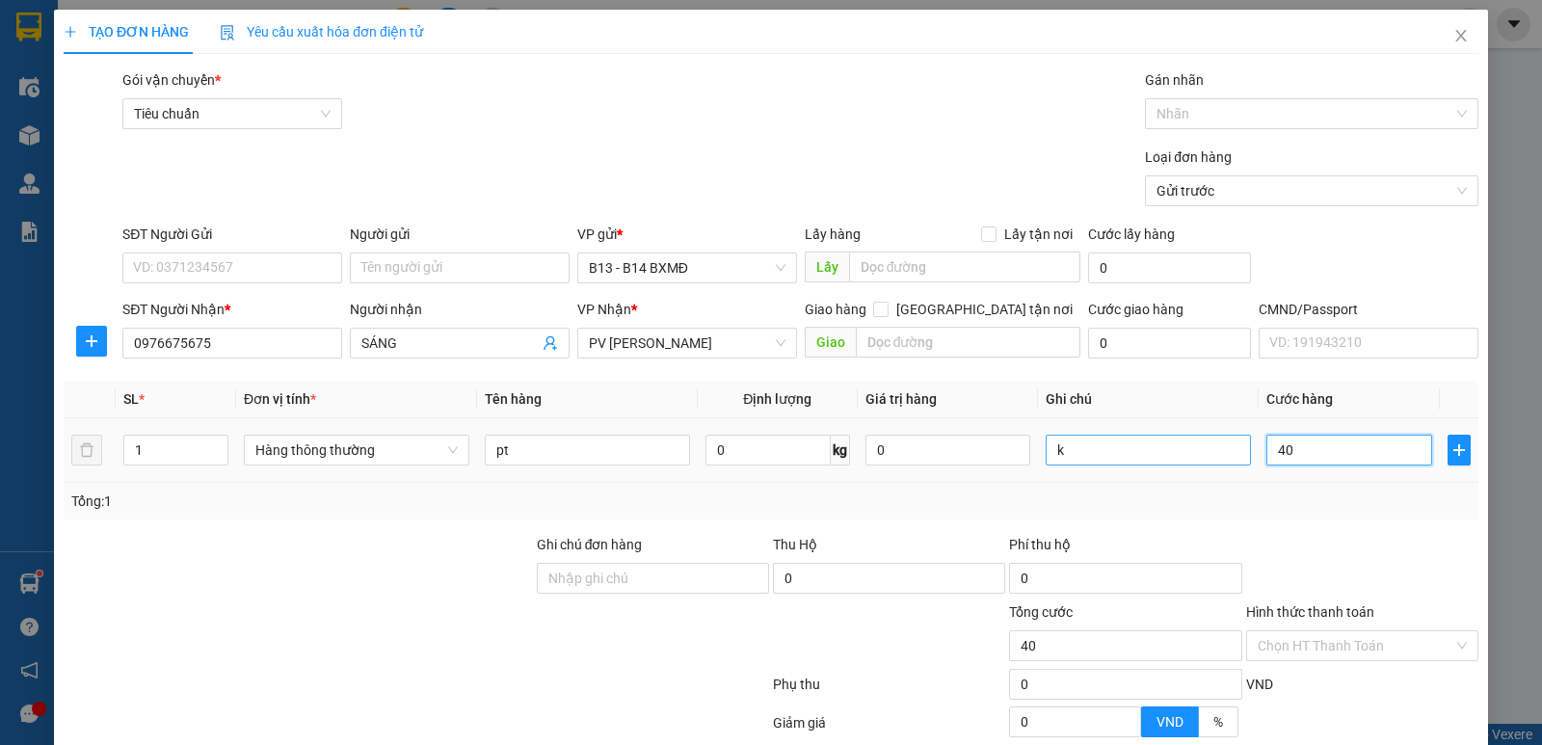
type input "400"
type input "4.000"
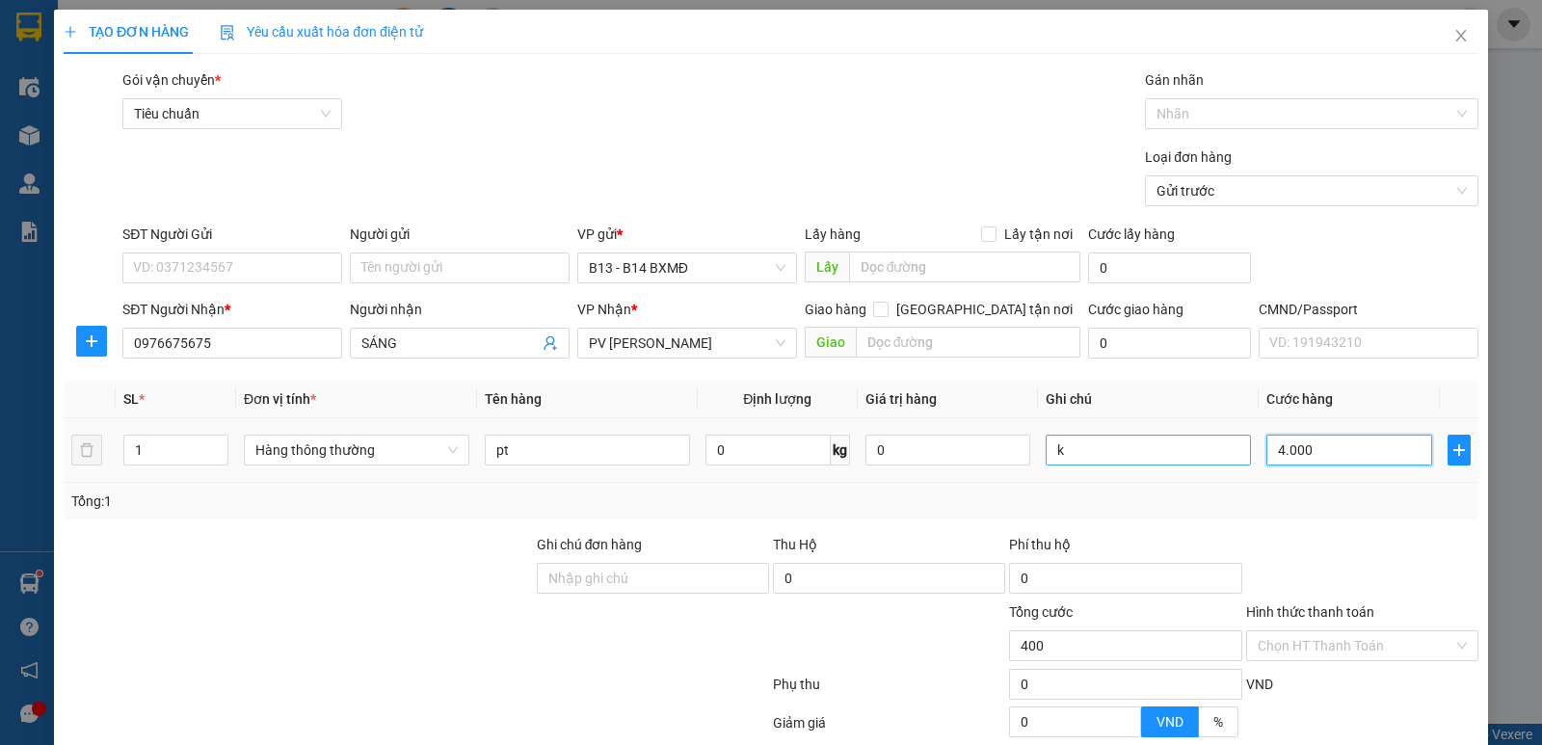
type input "4.000"
type input "40.000"
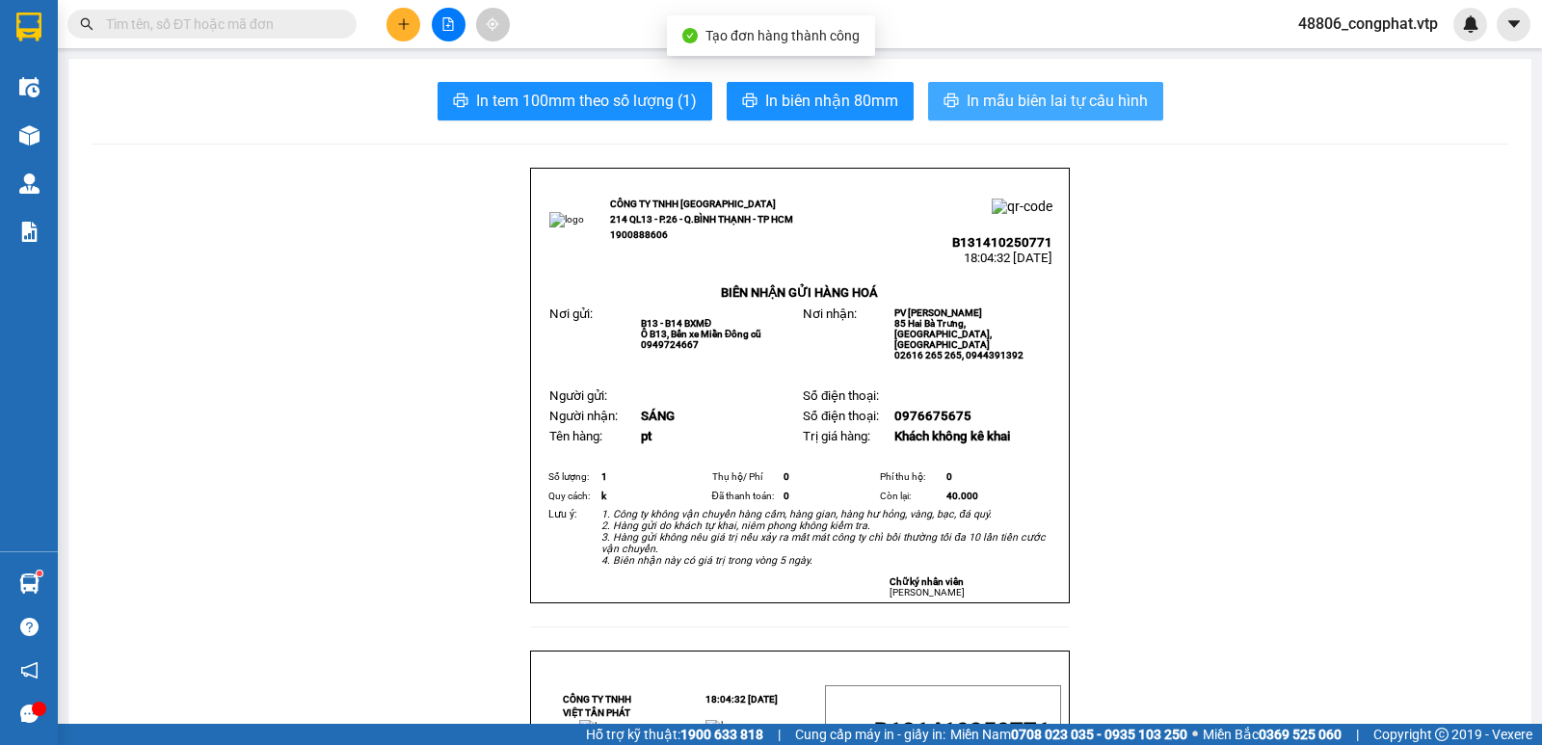
click at [928, 96] on button "In mẫu biên lai tự cấu hình" at bounding box center [1045, 101] width 235 height 39
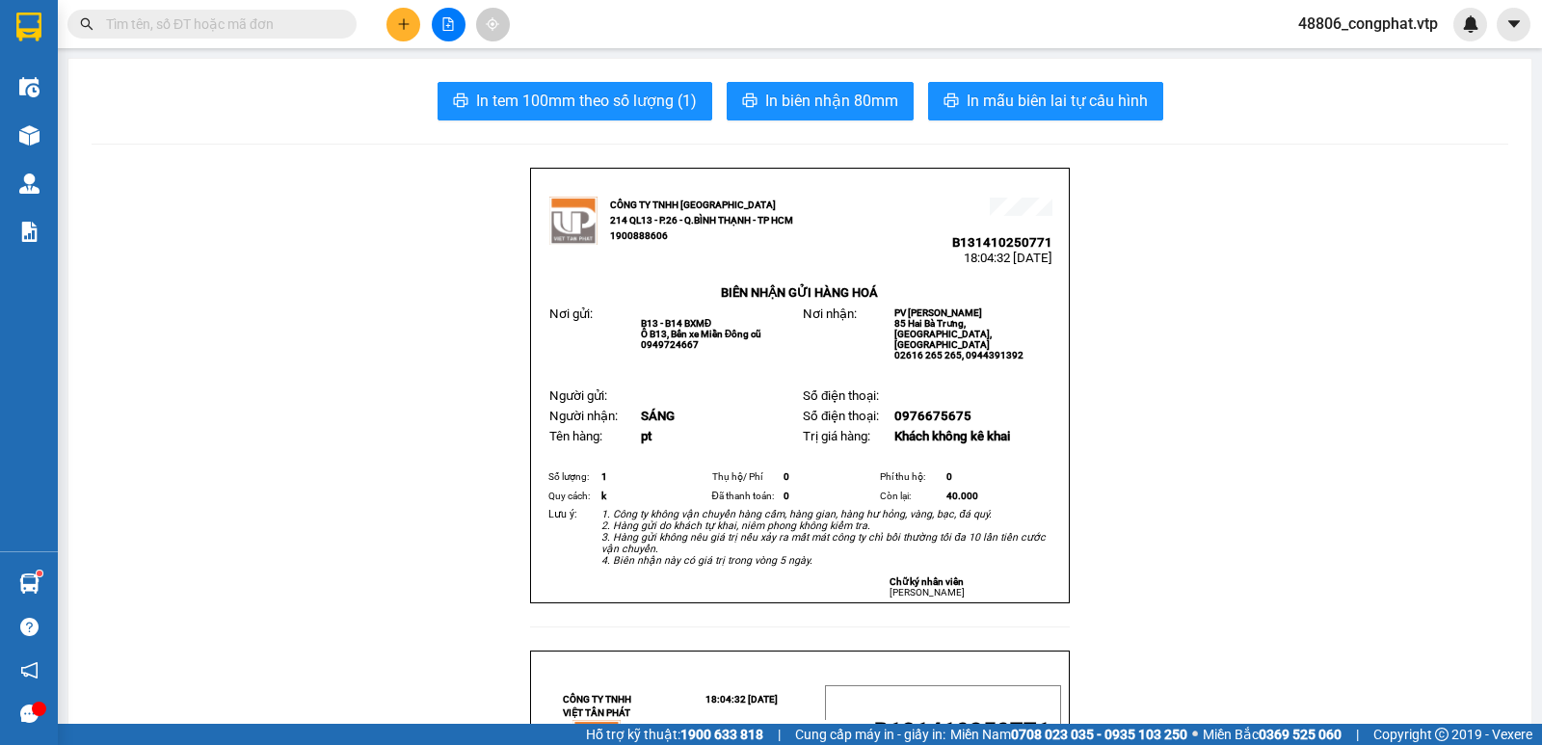
click at [410, 14] on button at bounding box center [404, 25] width 34 height 34
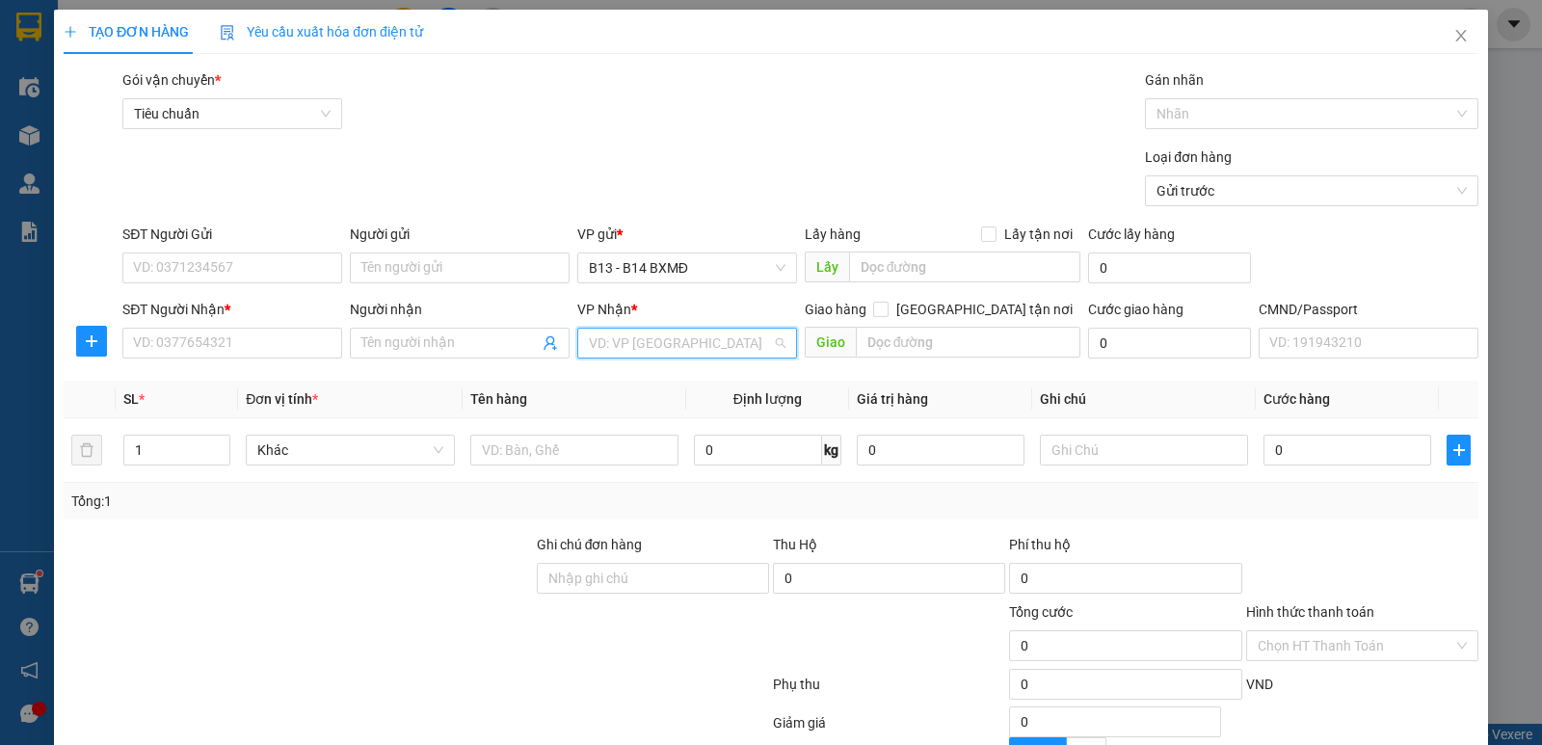
click at [692, 345] on input "search" at bounding box center [680, 343] width 183 height 29
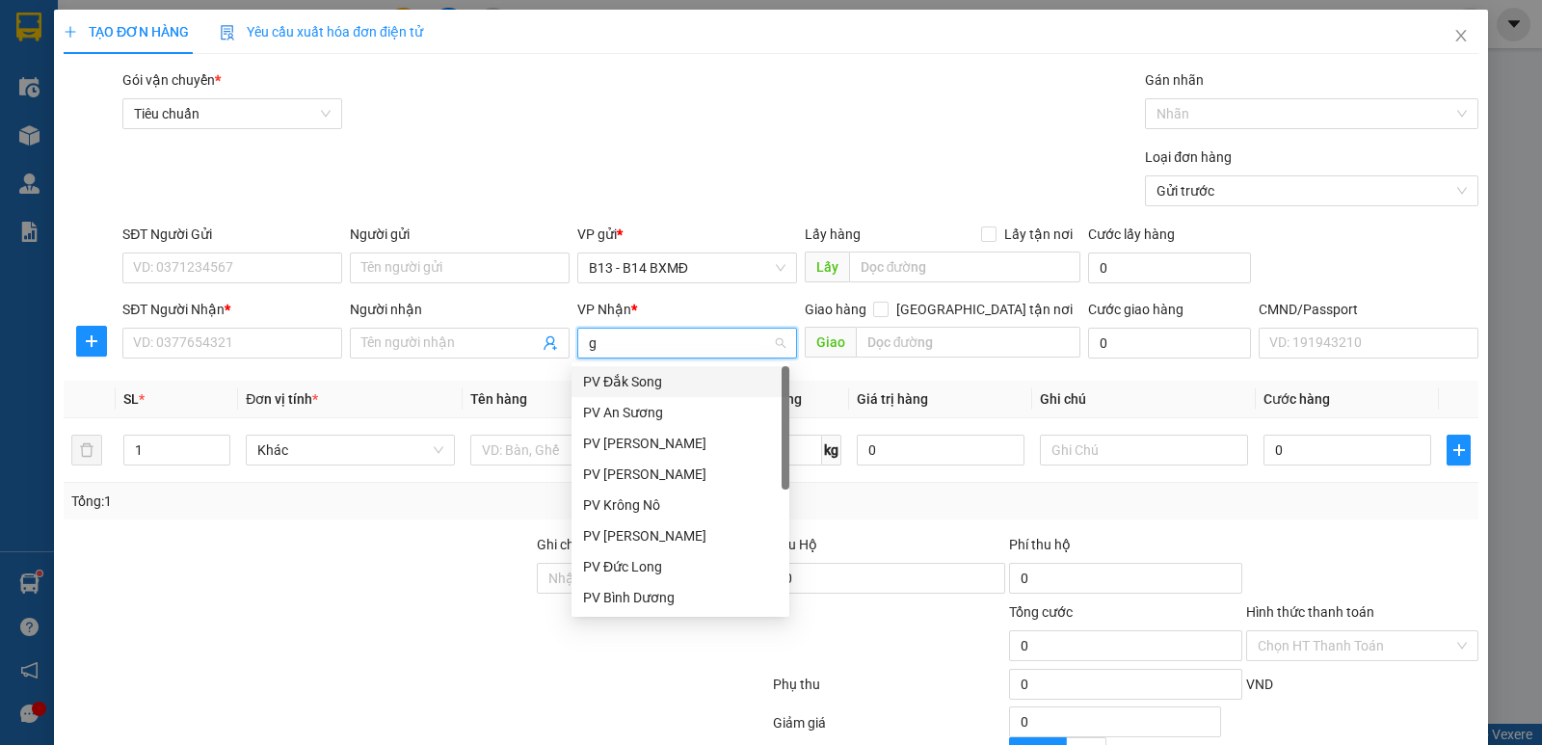
type input "gn"
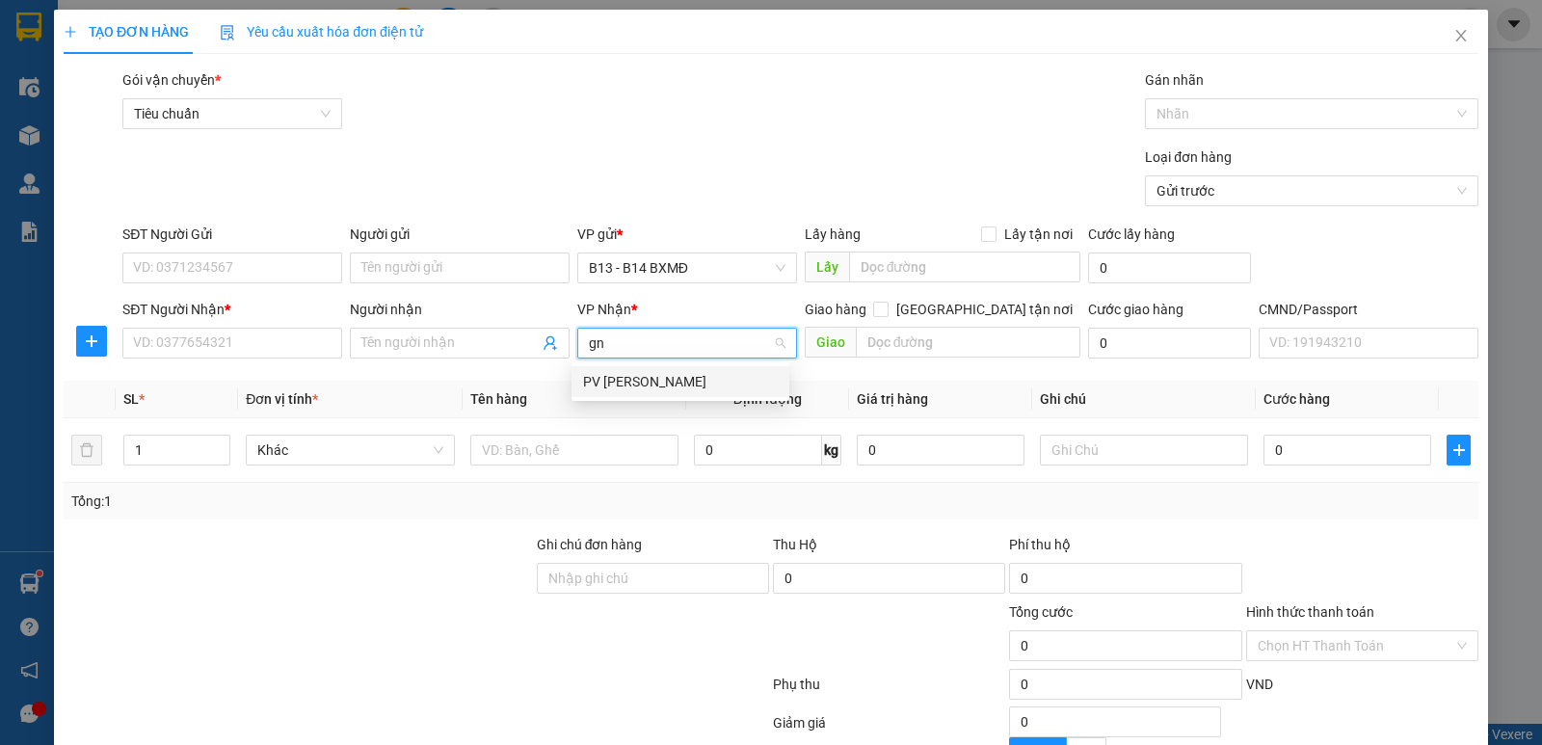
click at [664, 389] on div "PV [PERSON_NAME]" at bounding box center [680, 381] width 195 height 21
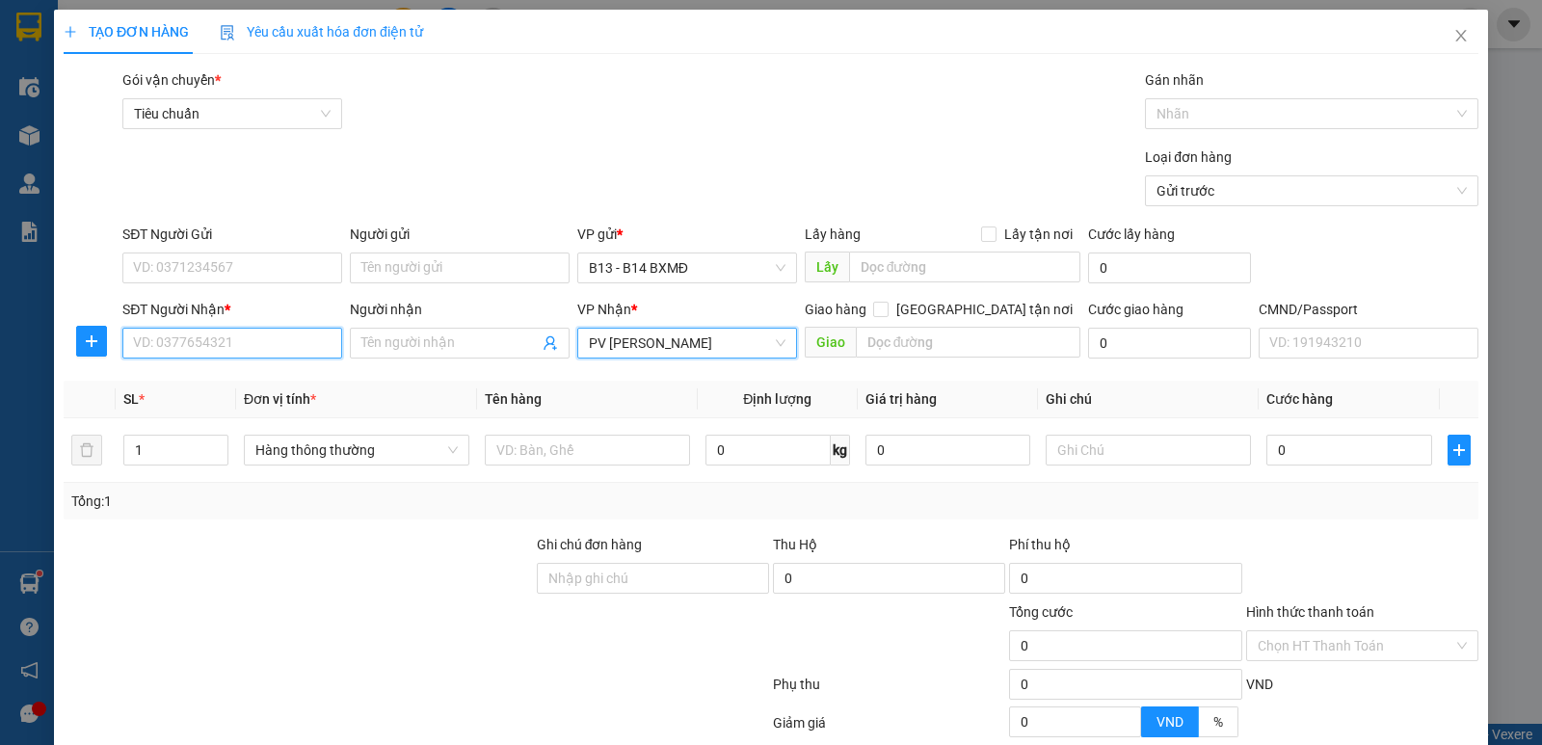
click at [251, 339] on input "SĐT Người Nhận *" at bounding box center [232, 343] width 220 height 31
type input "0906202797"
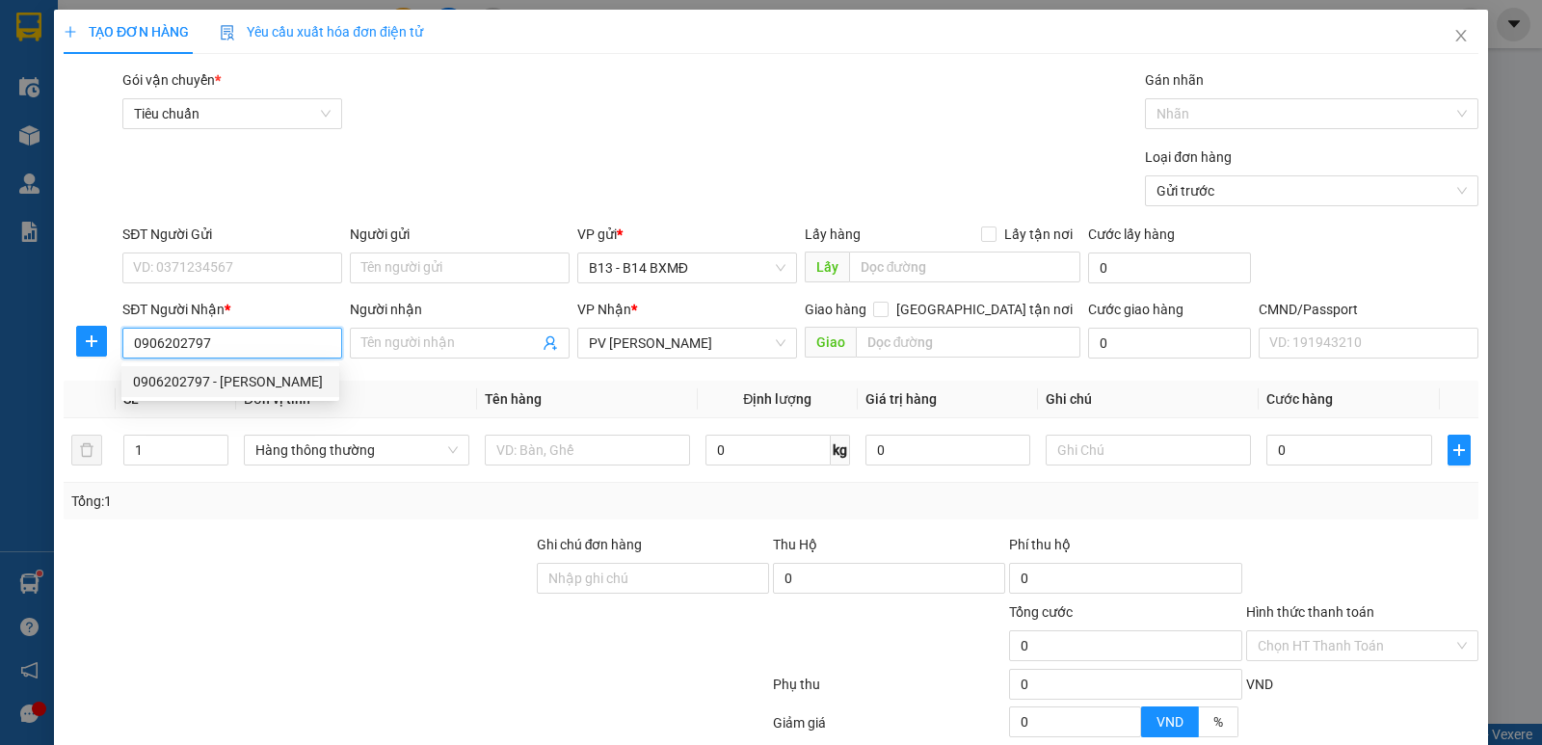
click at [259, 383] on div "0906202797 - [PERSON_NAME]" at bounding box center [230, 381] width 195 height 21
type input "[PERSON_NAME]"
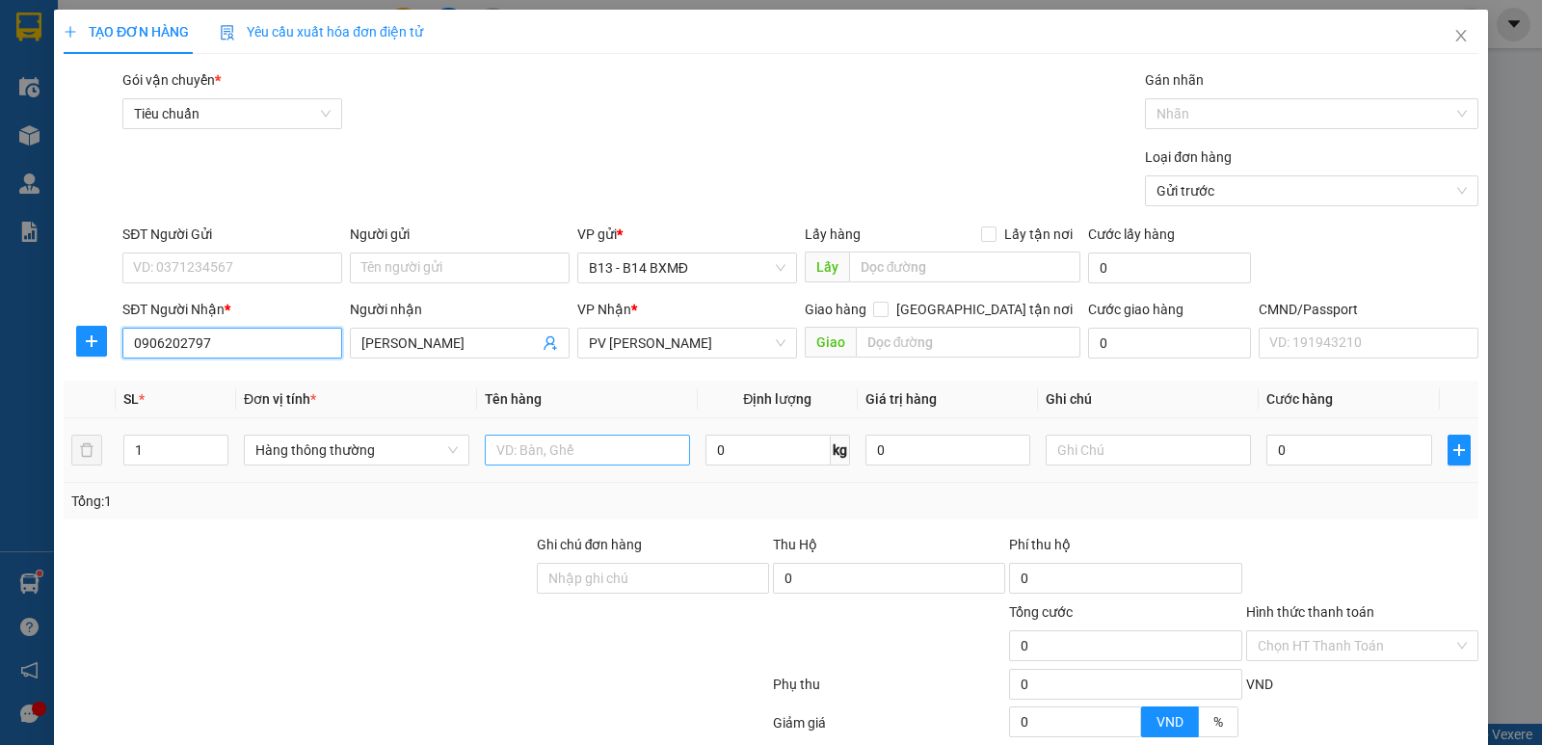
type input "0906202797"
click at [560, 457] on input "text" at bounding box center [587, 450] width 205 height 31
type input "răng"
click at [1117, 448] on input "text" at bounding box center [1148, 450] width 205 height 31
type input "k"
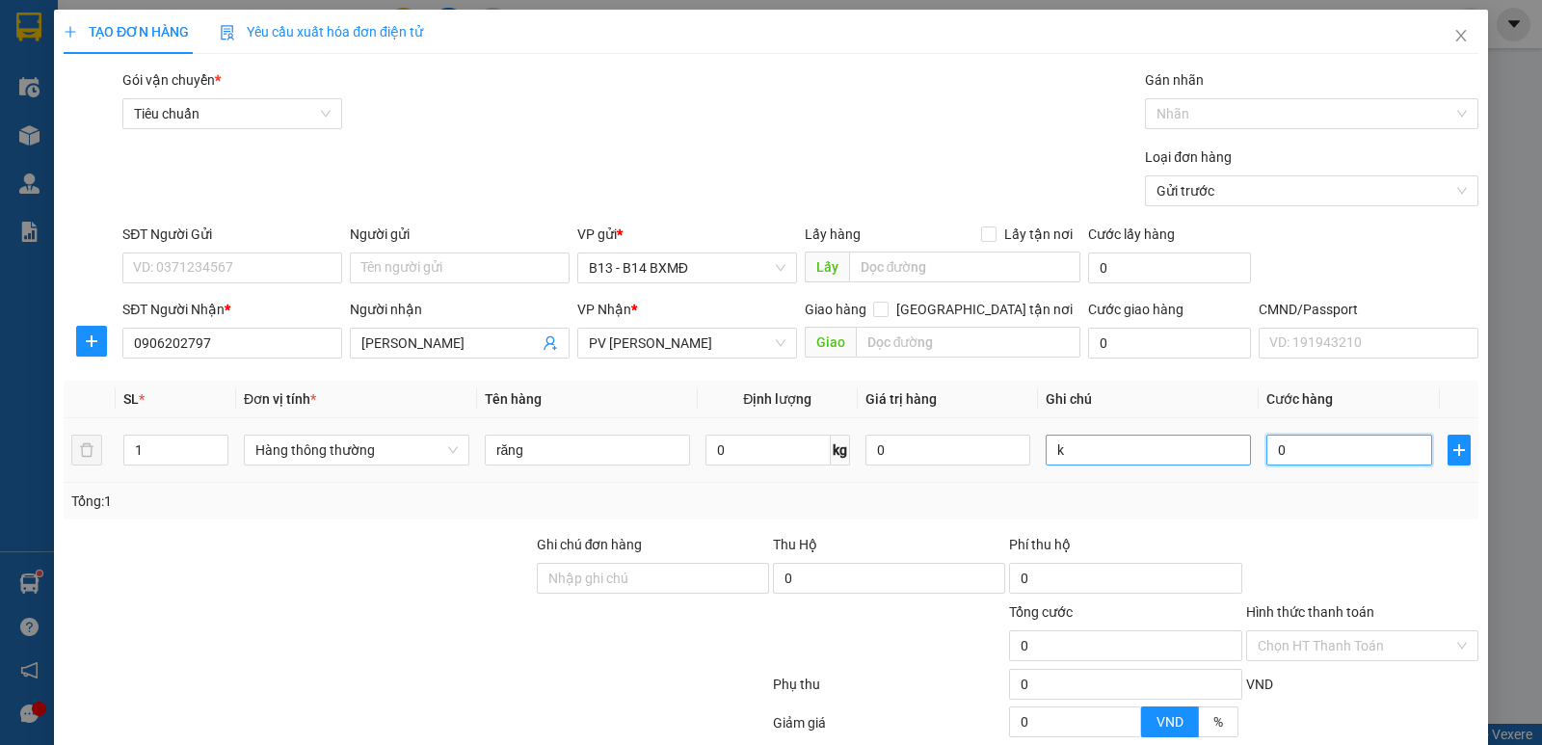
type input "3"
type input "30"
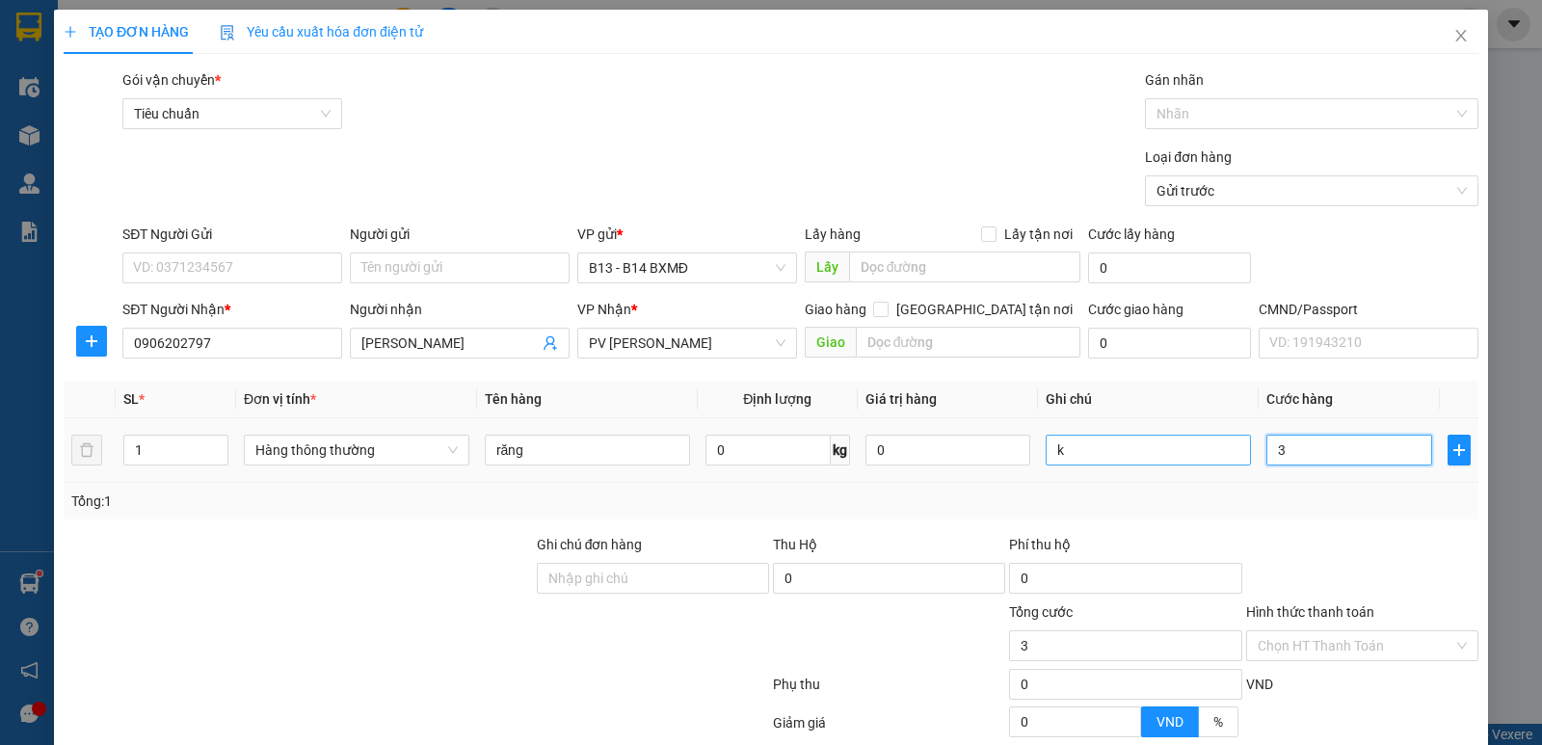
type input "30"
type input "300"
type input "3.000"
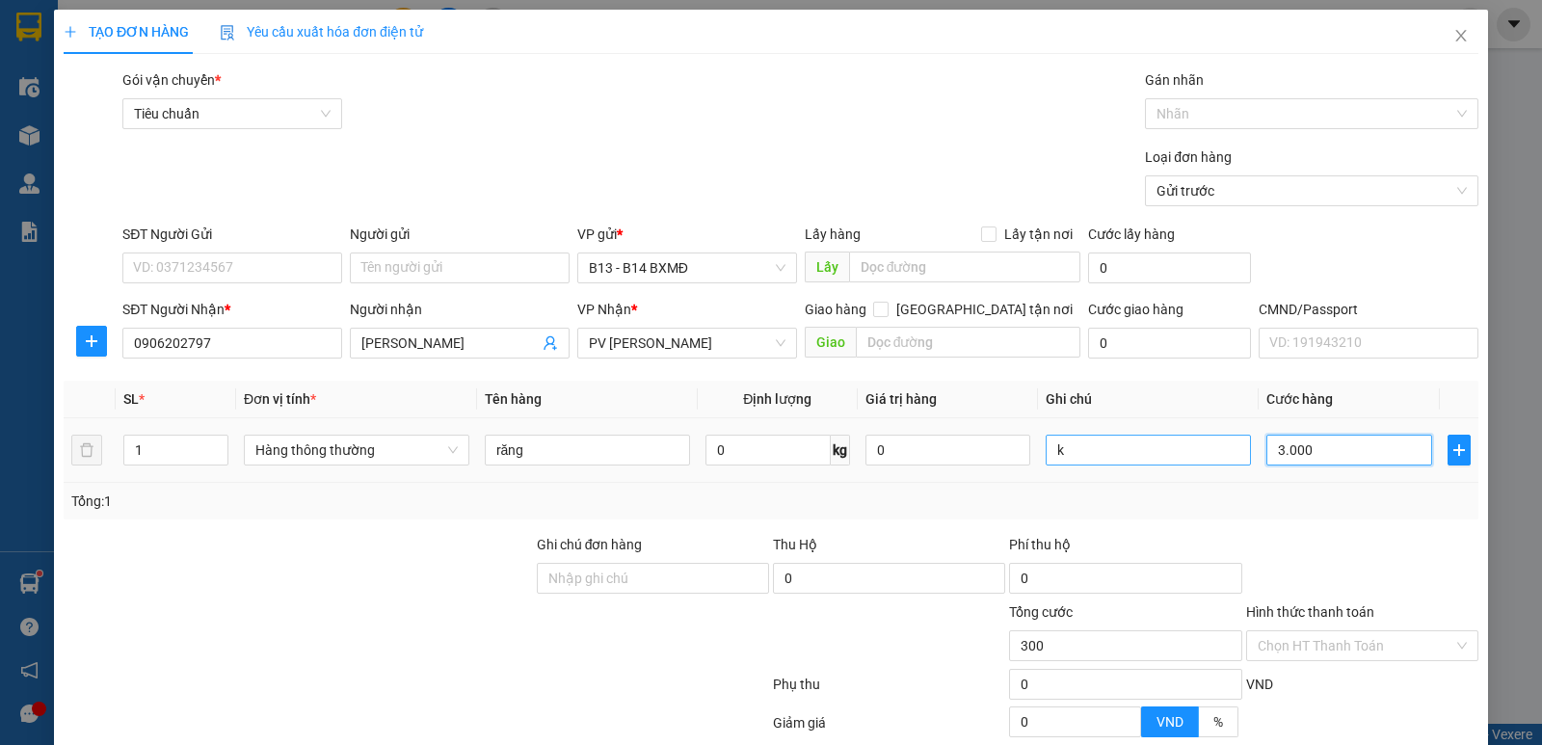
type input "3.000"
type input "30.000"
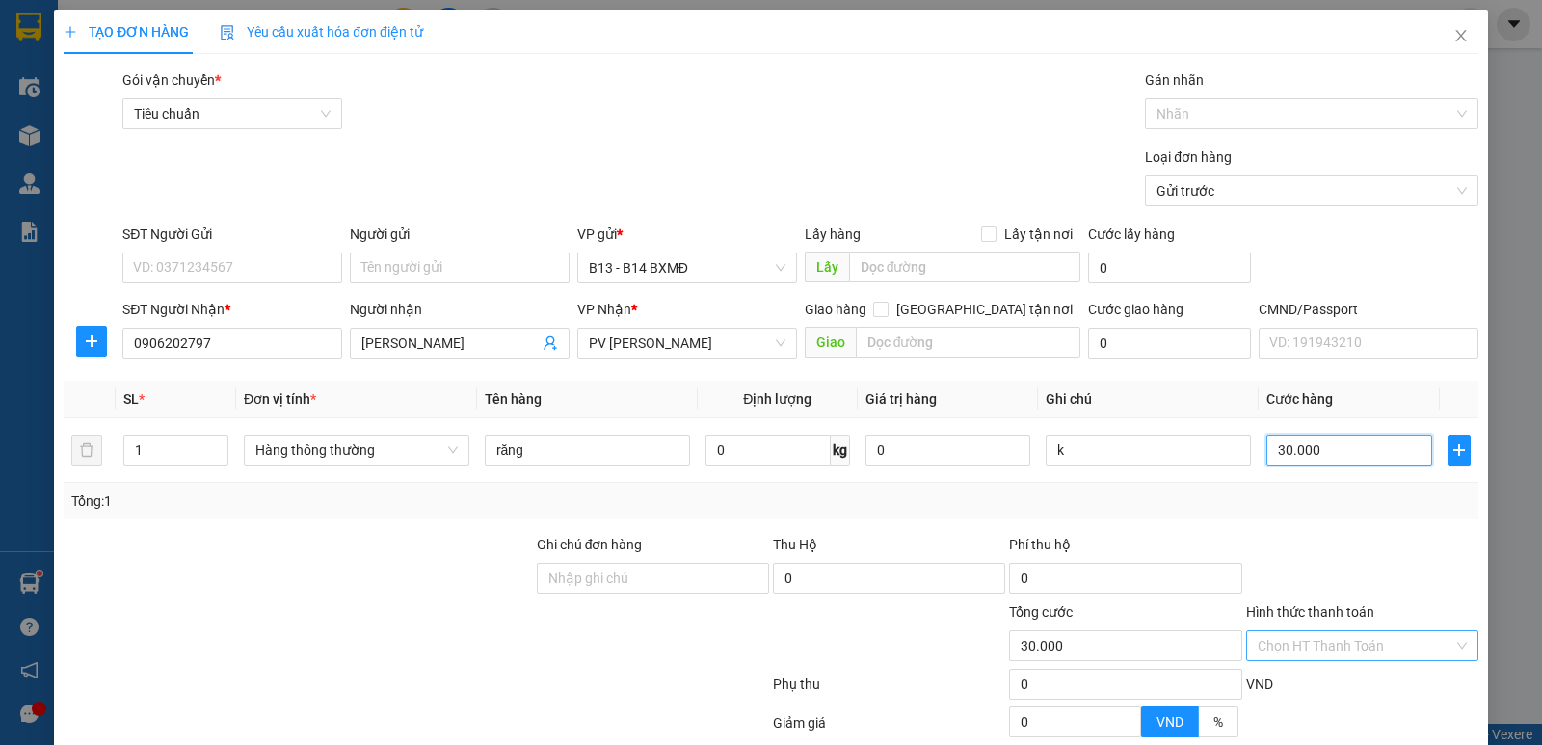
click at [1338, 630] on div "Chọn HT Thanh Toán" at bounding box center [1362, 645] width 232 height 31
click at [1355, 674] on div "Tại văn phòng" at bounding box center [1349, 684] width 207 height 21
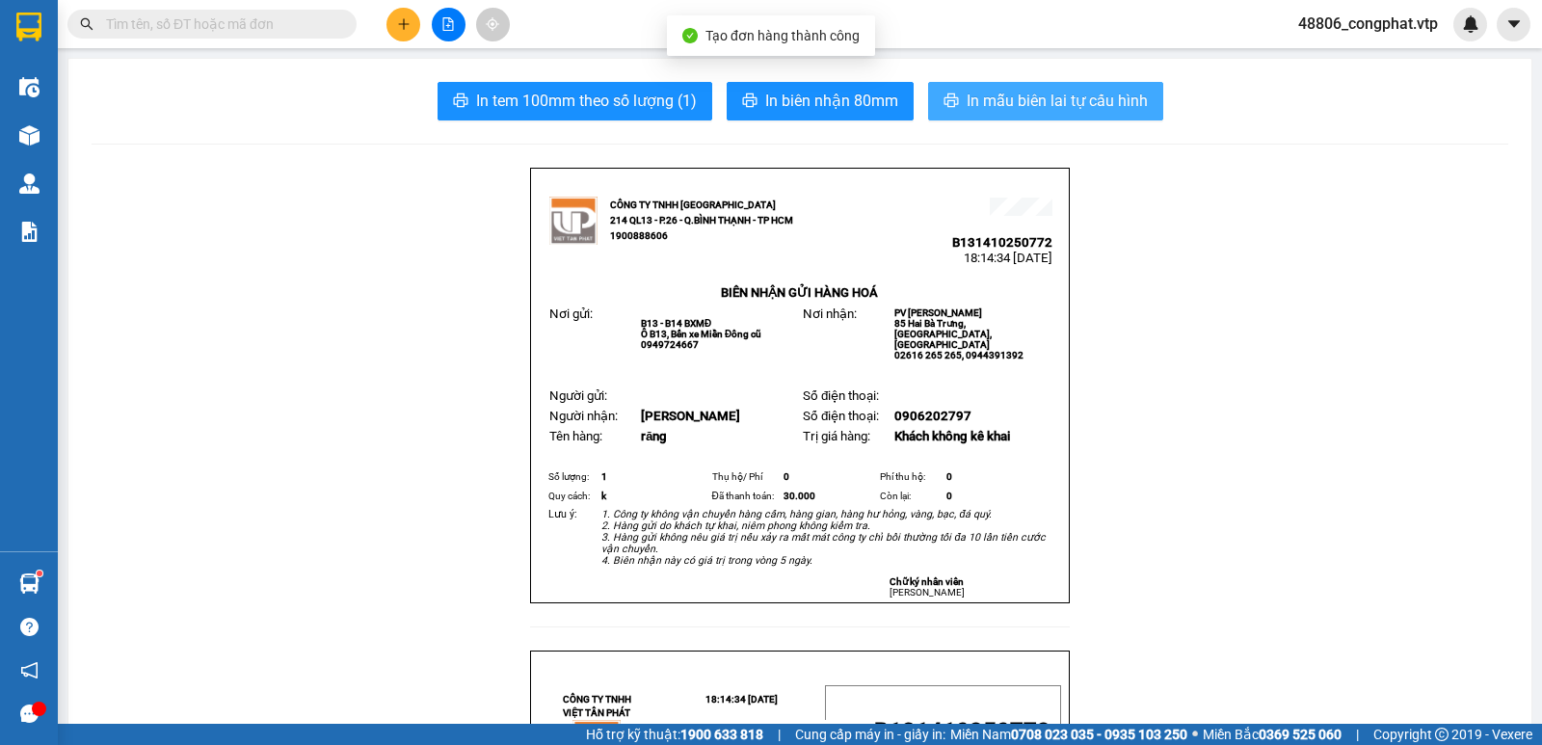
click at [944, 107] on icon "printer" at bounding box center [951, 100] width 14 height 13
click at [238, 26] on input "text" at bounding box center [219, 23] width 227 height 21
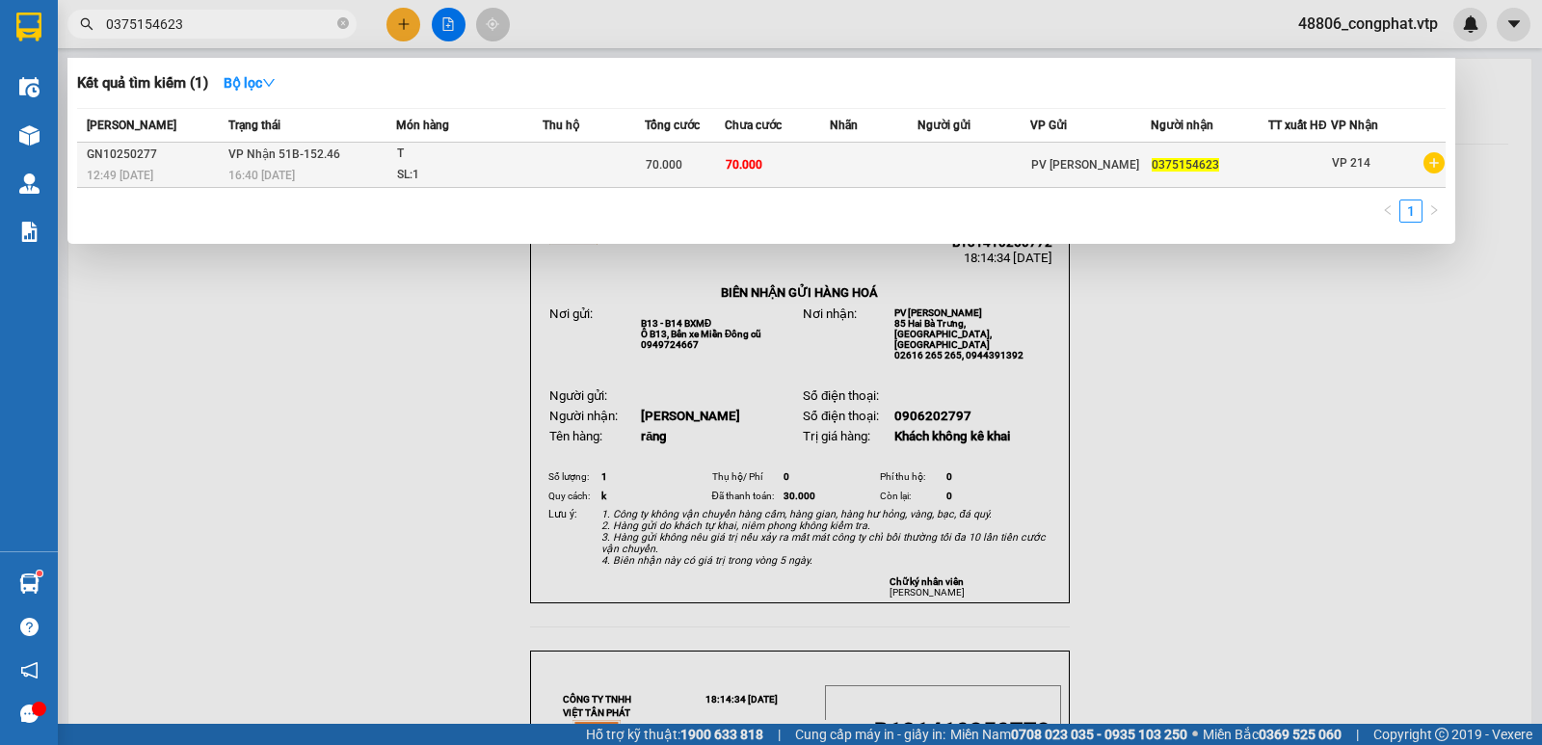
type input "0375154623"
click at [307, 151] on span "VP Nhận 51B-152.46" at bounding box center [284, 153] width 112 height 13
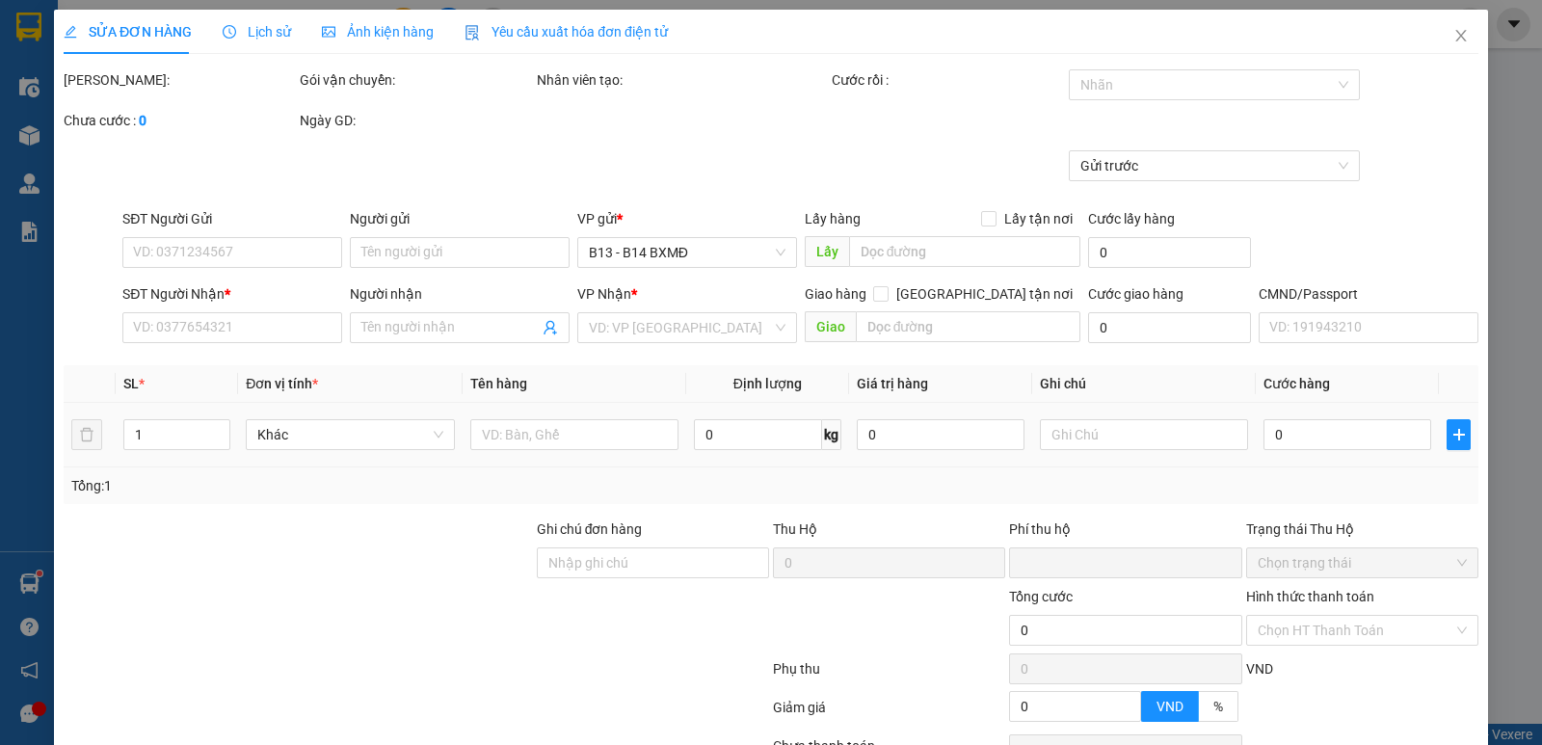
type input "14.000"
type input "0375154623"
type input "0"
type input "70.000"
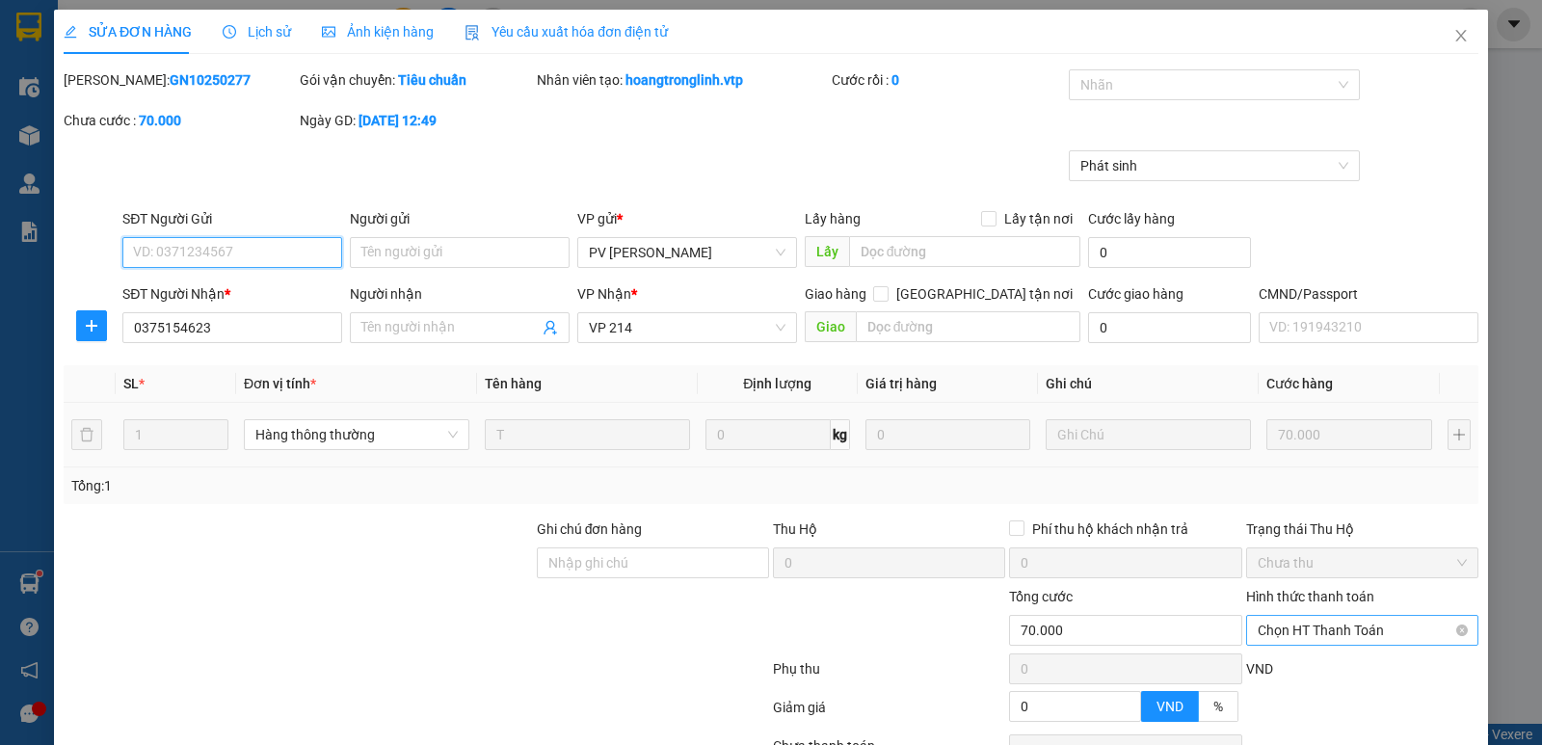
click at [1336, 616] on span "Chọn HT Thanh Toán" at bounding box center [1362, 630] width 209 height 29
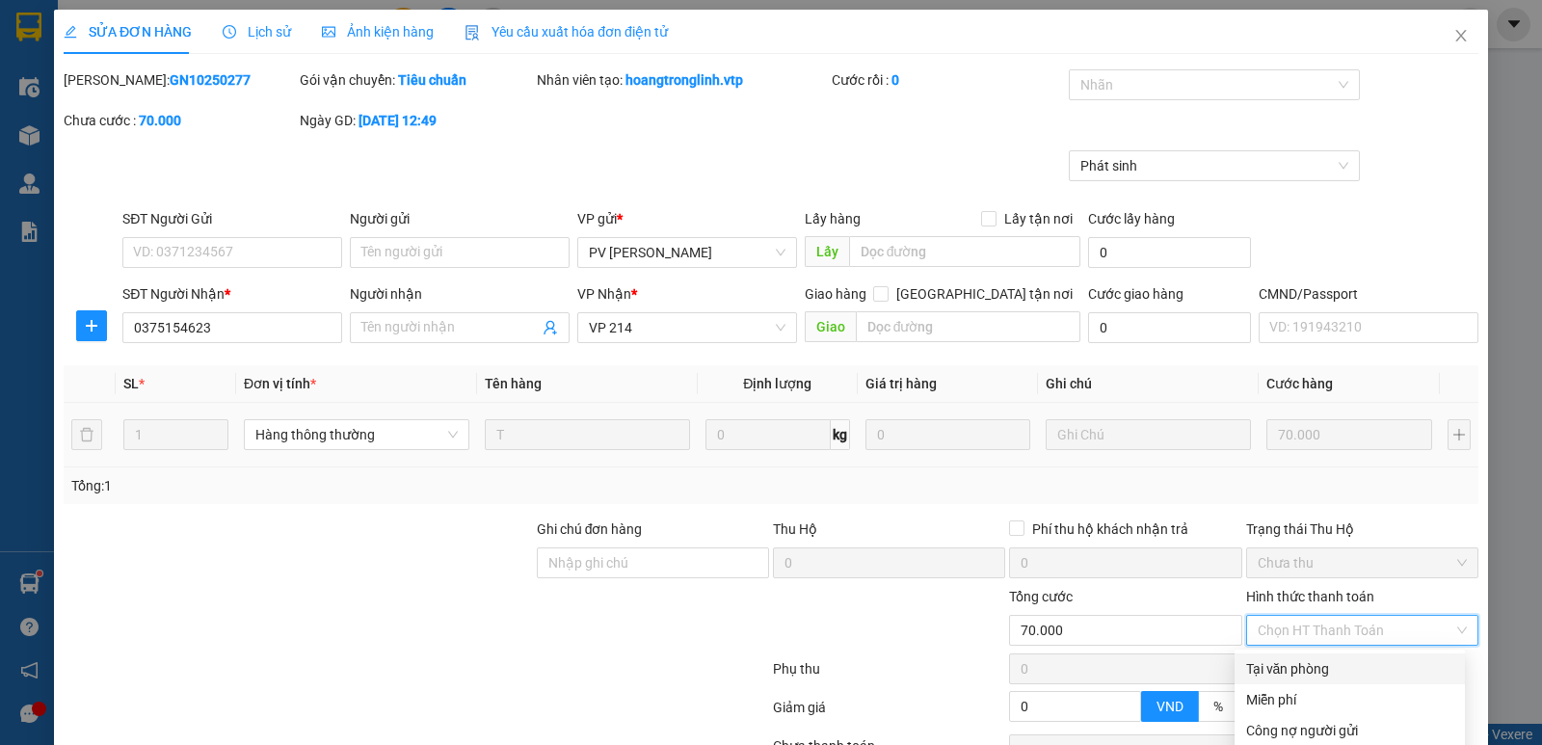
click at [1338, 658] on div "Tại văn phòng" at bounding box center [1349, 668] width 207 height 21
type input "0"
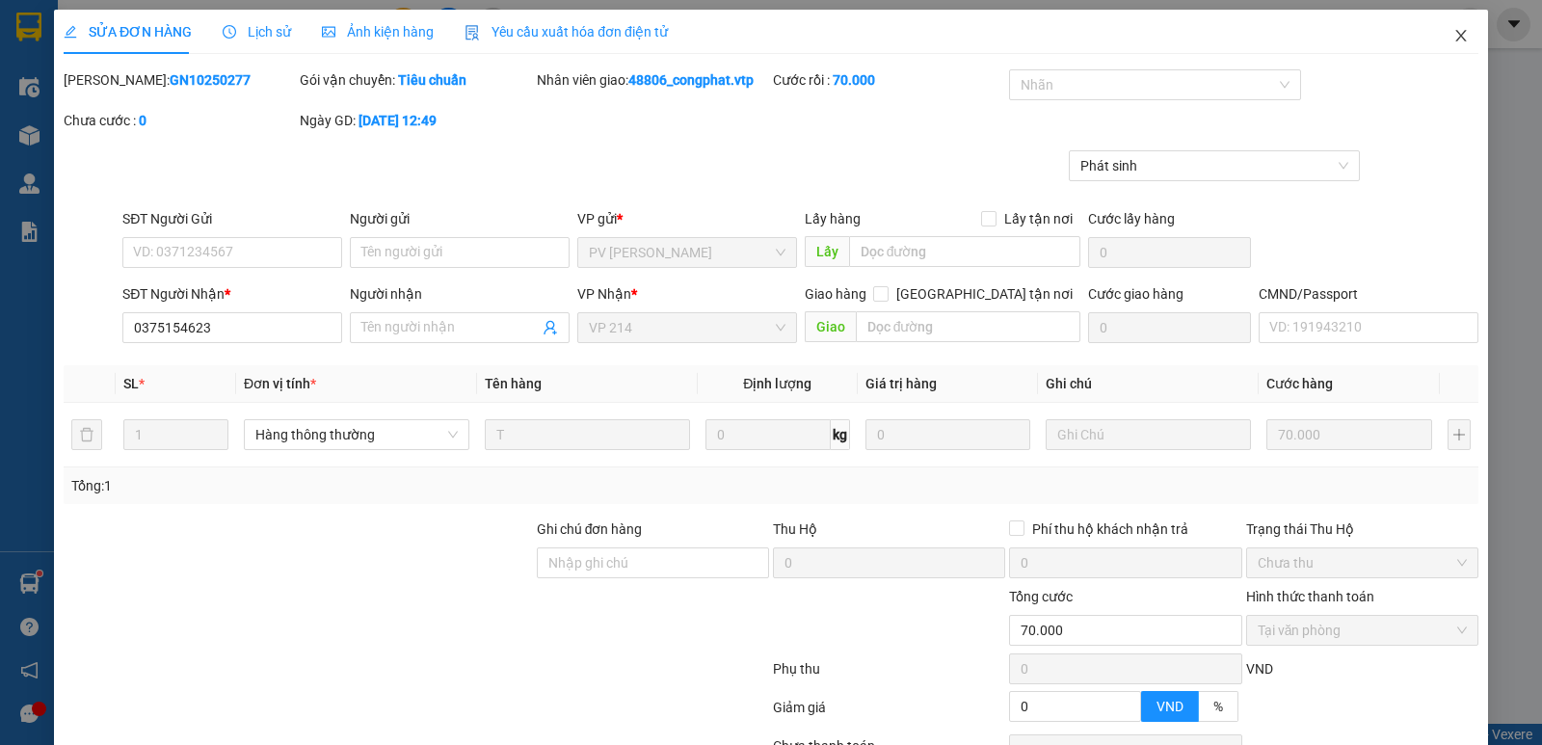
click at [1436, 32] on span "Close" at bounding box center [1461, 37] width 54 height 54
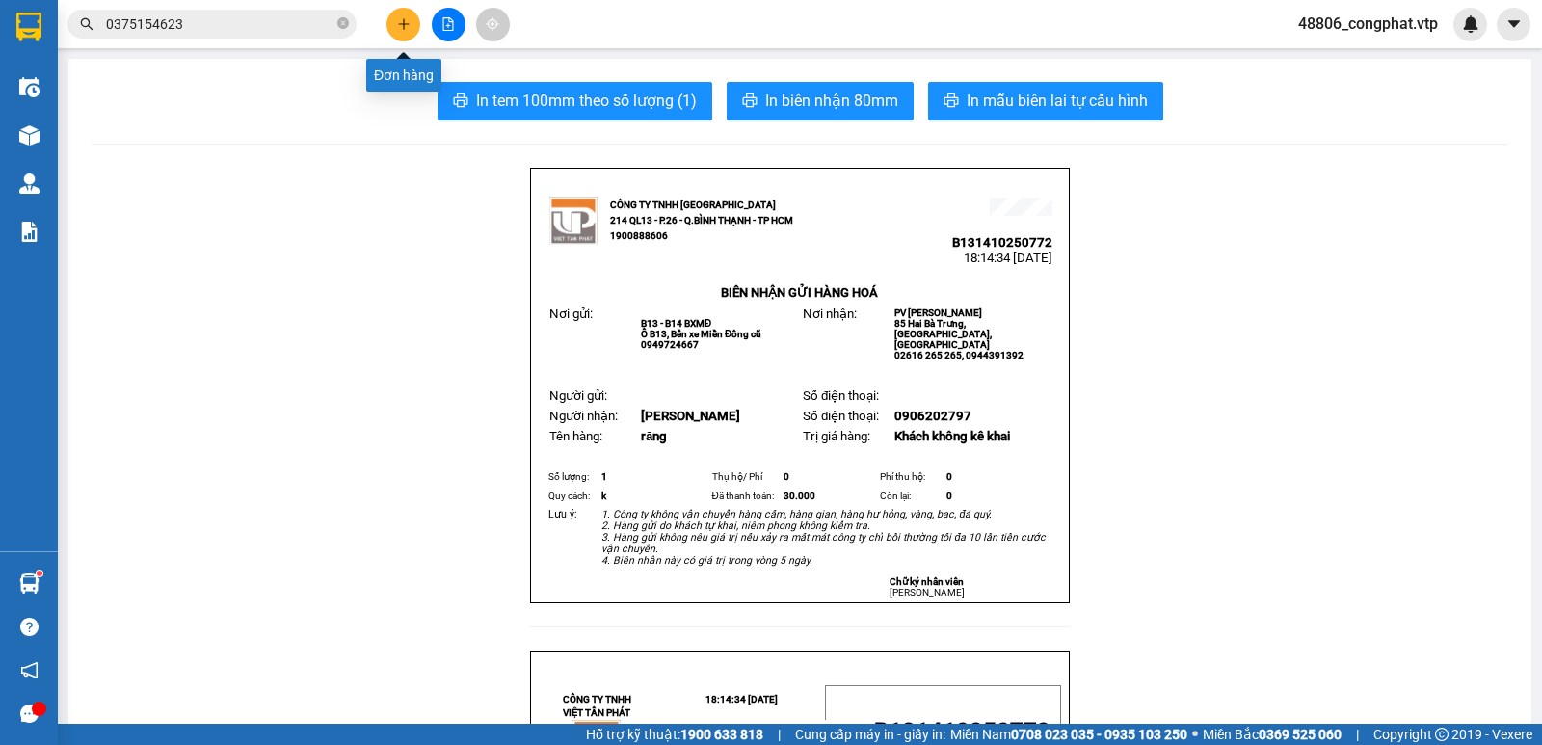
click at [408, 13] on button at bounding box center [404, 25] width 34 height 34
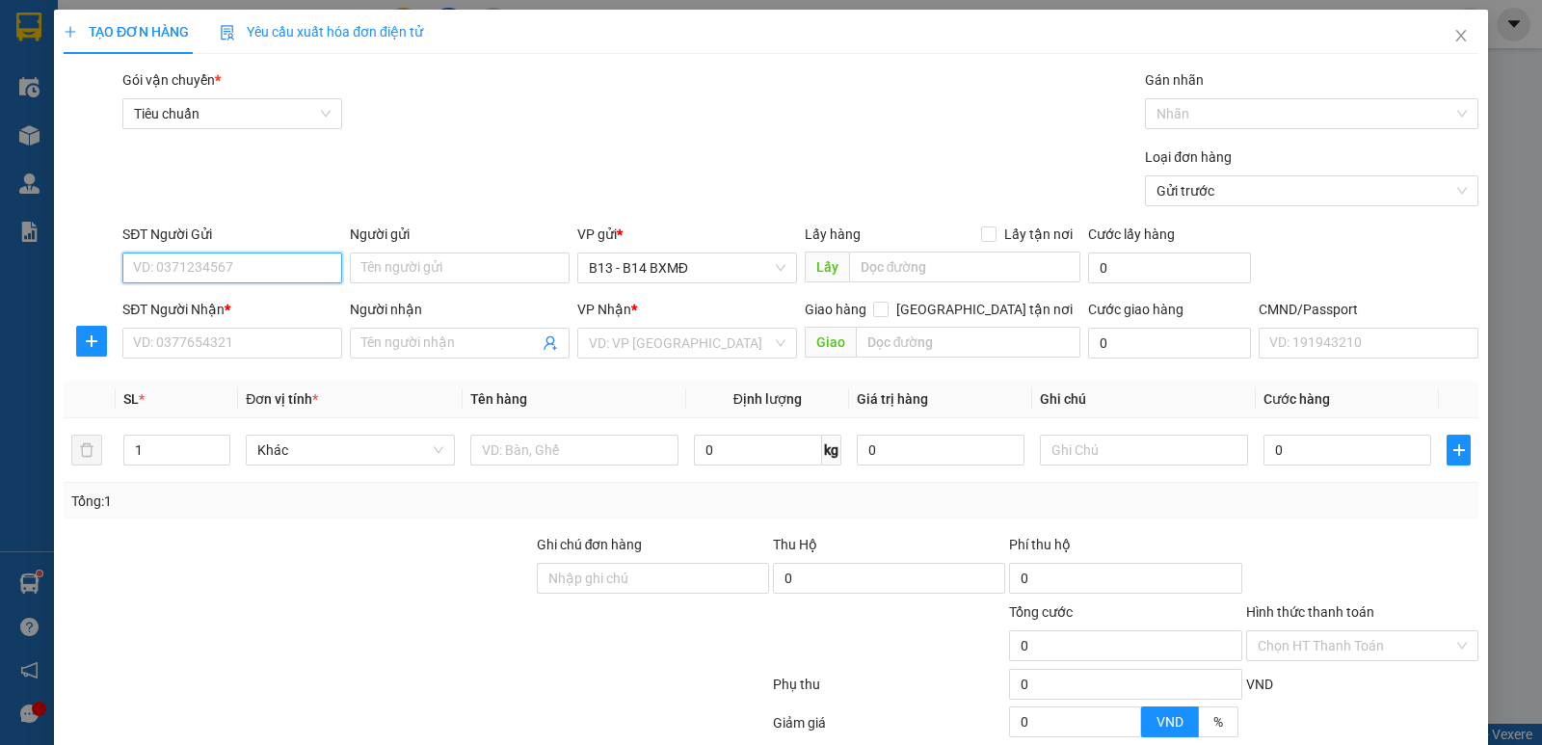
click at [242, 257] on input "SĐT Người Gửi" at bounding box center [232, 268] width 220 height 31
type input "0918900667"
click at [224, 315] on div "0918900667" at bounding box center [230, 306] width 195 height 21
type input "KHÔI"
type input "0941221479"
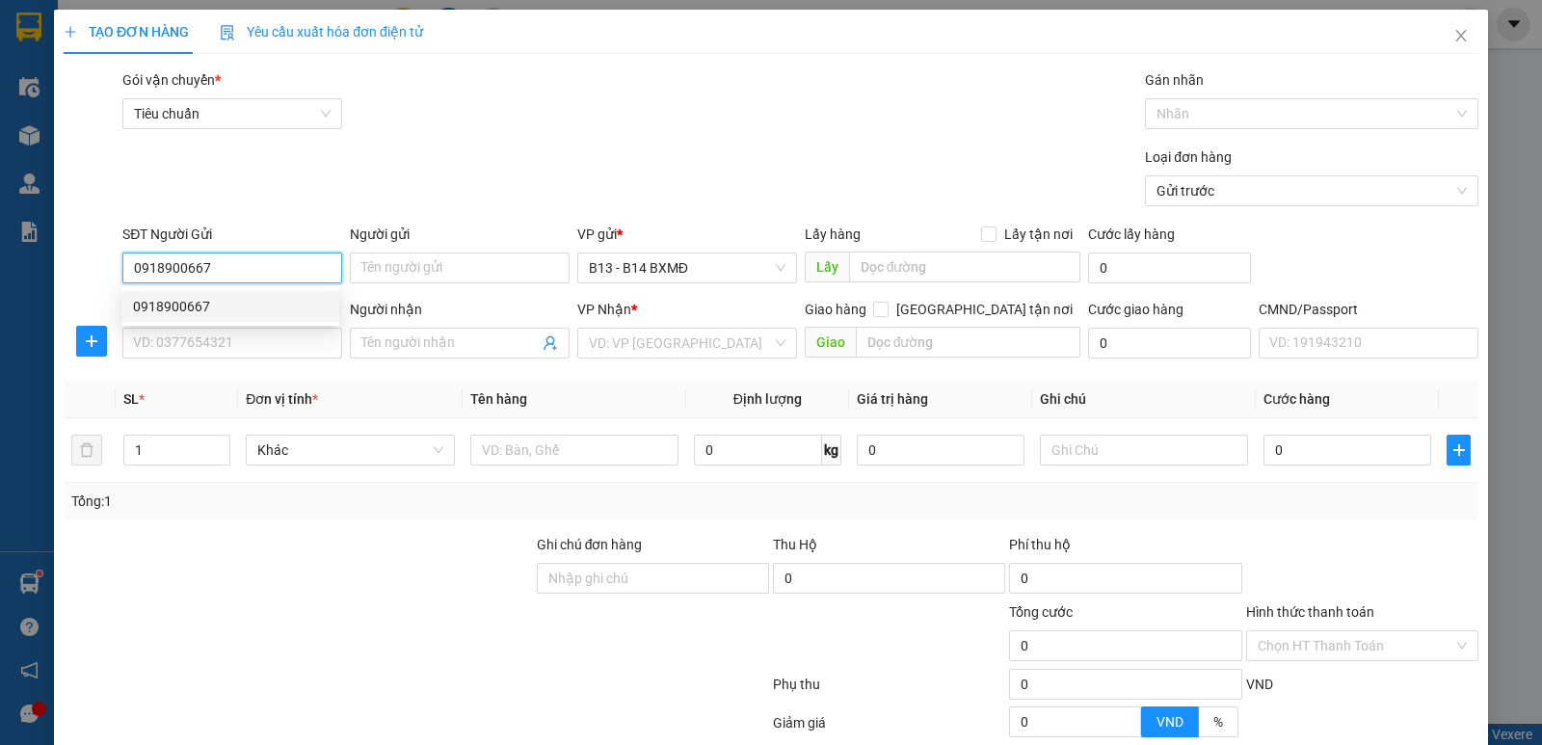
type input "VY"
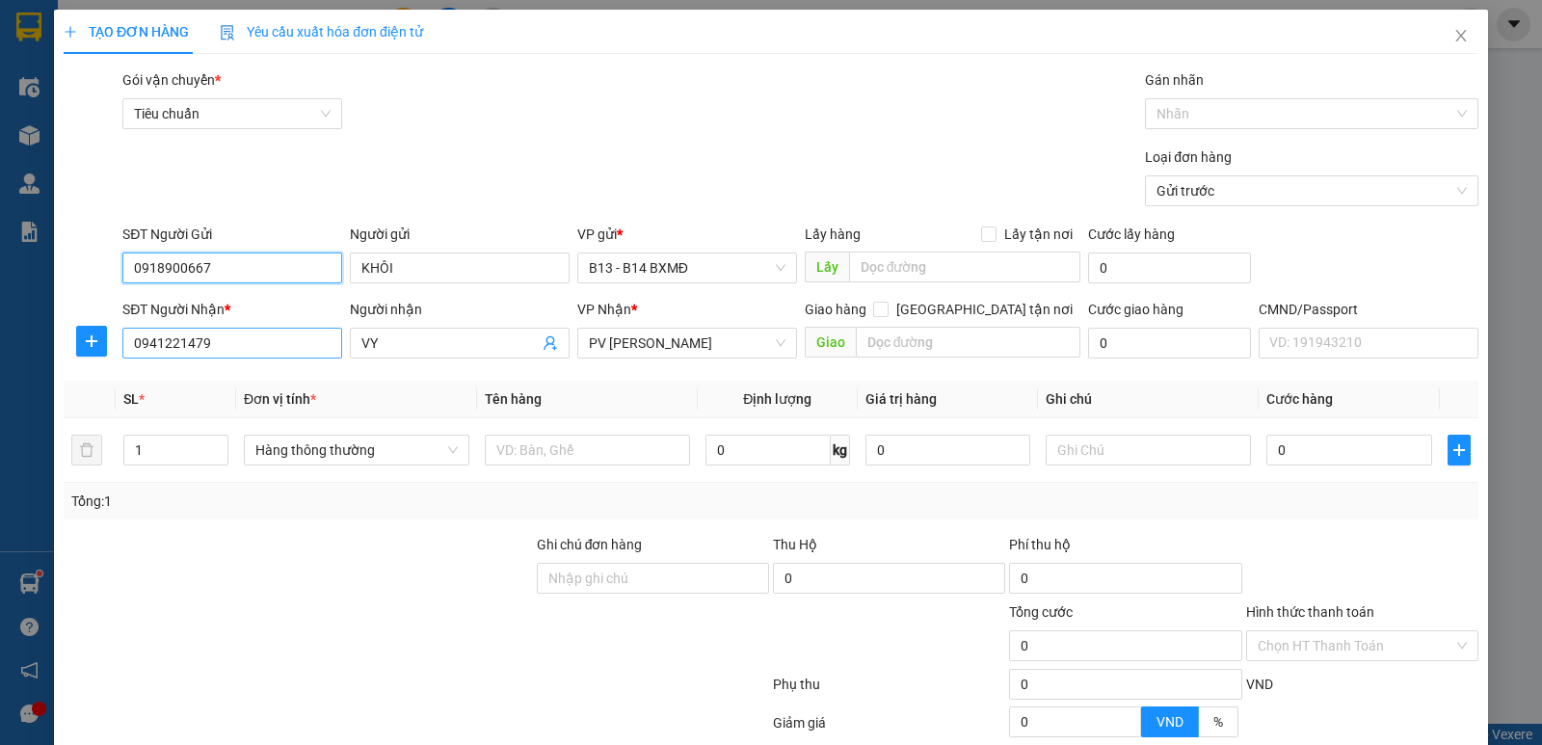
type input "0918900667"
click at [226, 347] on input "0941221479" at bounding box center [232, 343] width 220 height 31
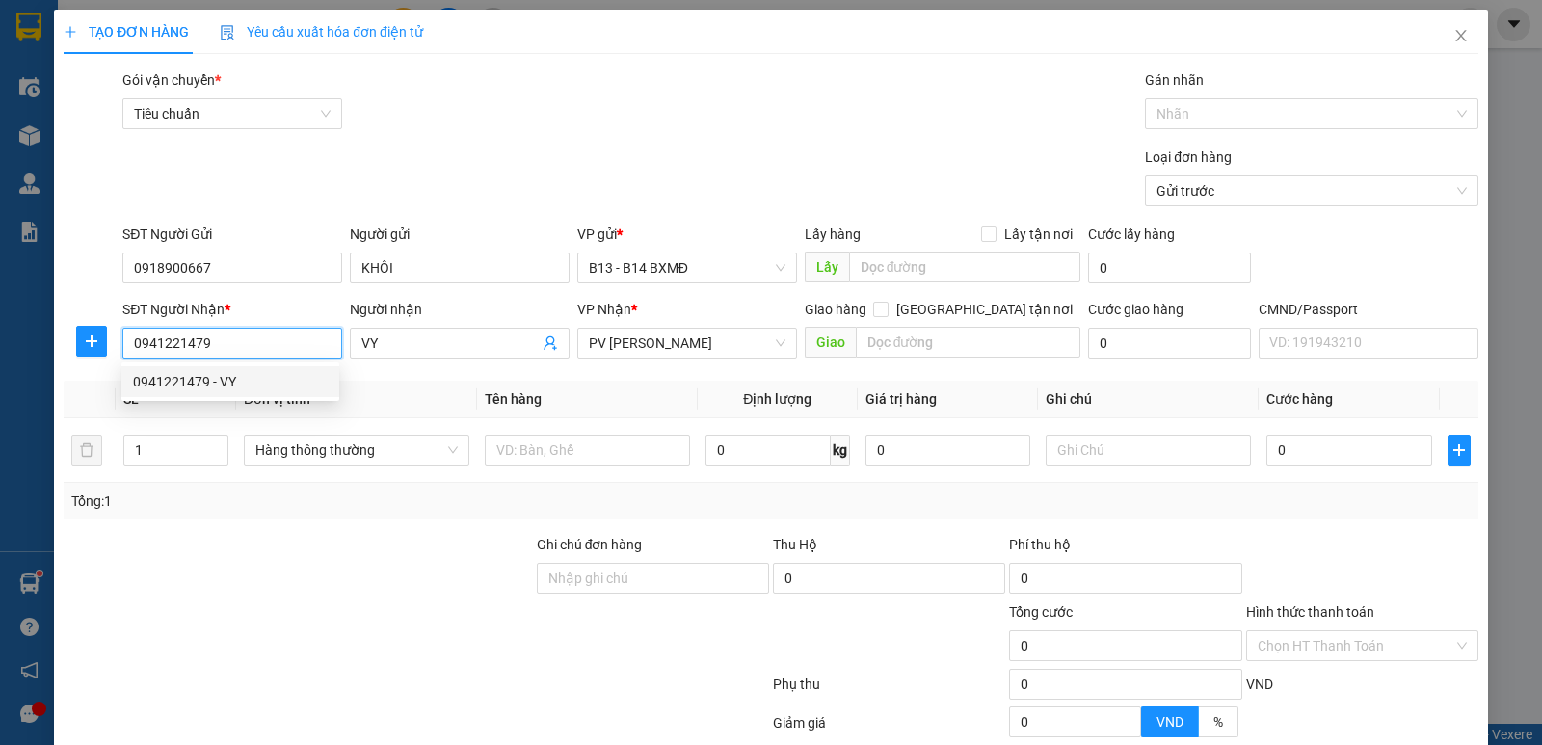
drag, startPoint x: 226, startPoint y: 347, endPoint x: 183, endPoint y: 363, distance: 45.5
click at [204, 357] on input "0941221479" at bounding box center [232, 343] width 220 height 31
click at [244, 339] on input "0941221479" at bounding box center [232, 343] width 220 height 31
click at [564, 445] on input "text" at bounding box center [587, 450] width 205 height 31
drag, startPoint x: 411, startPoint y: 342, endPoint x: 189, endPoint y: 361, distance: 222.5
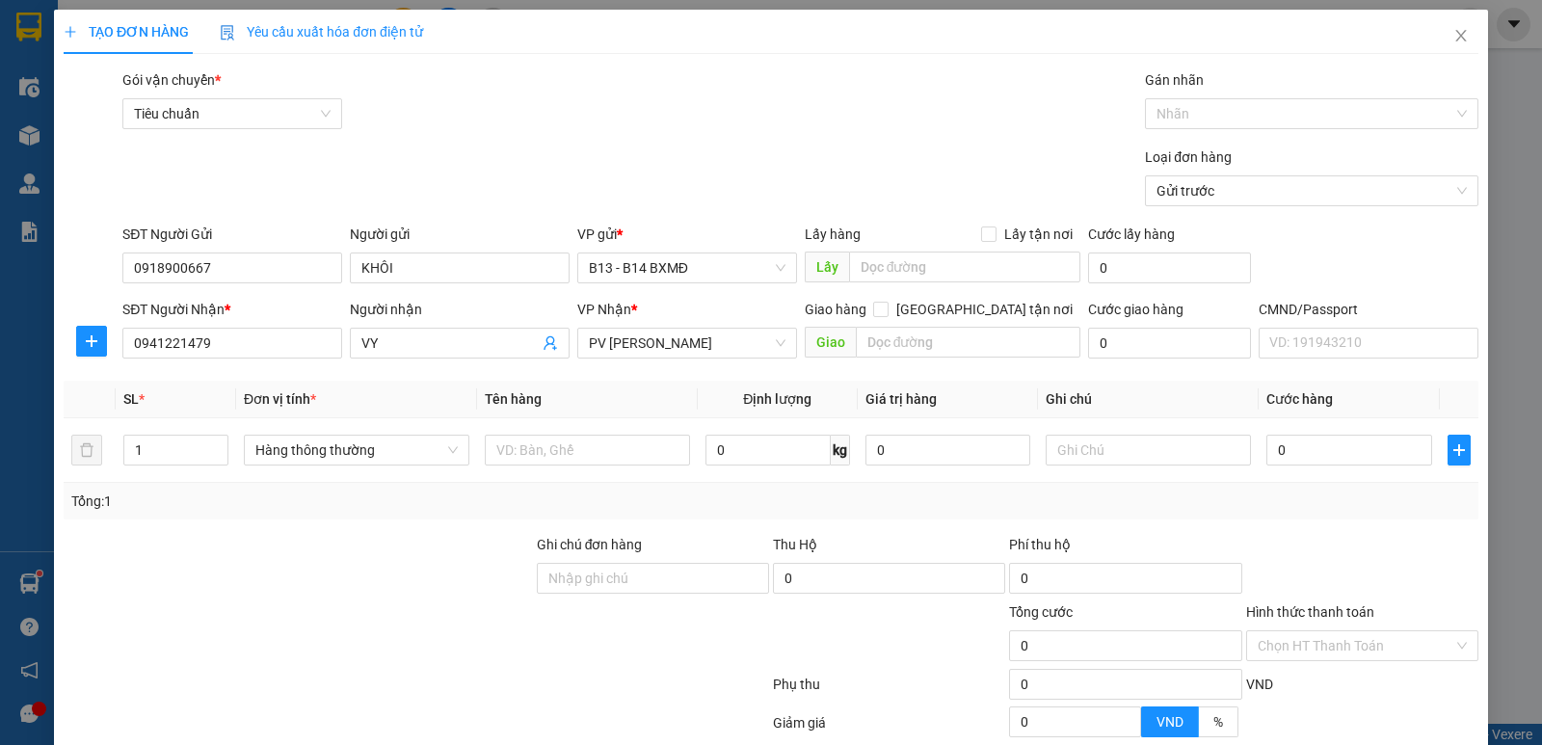
click at [189, 361] on div "SĐT Người Nhận * 0941221479 Người nhận VY VP Nhận * PV [PERSON_NAME] hàng Giao …" at bounding box center [801, 332] width 1364 height 67
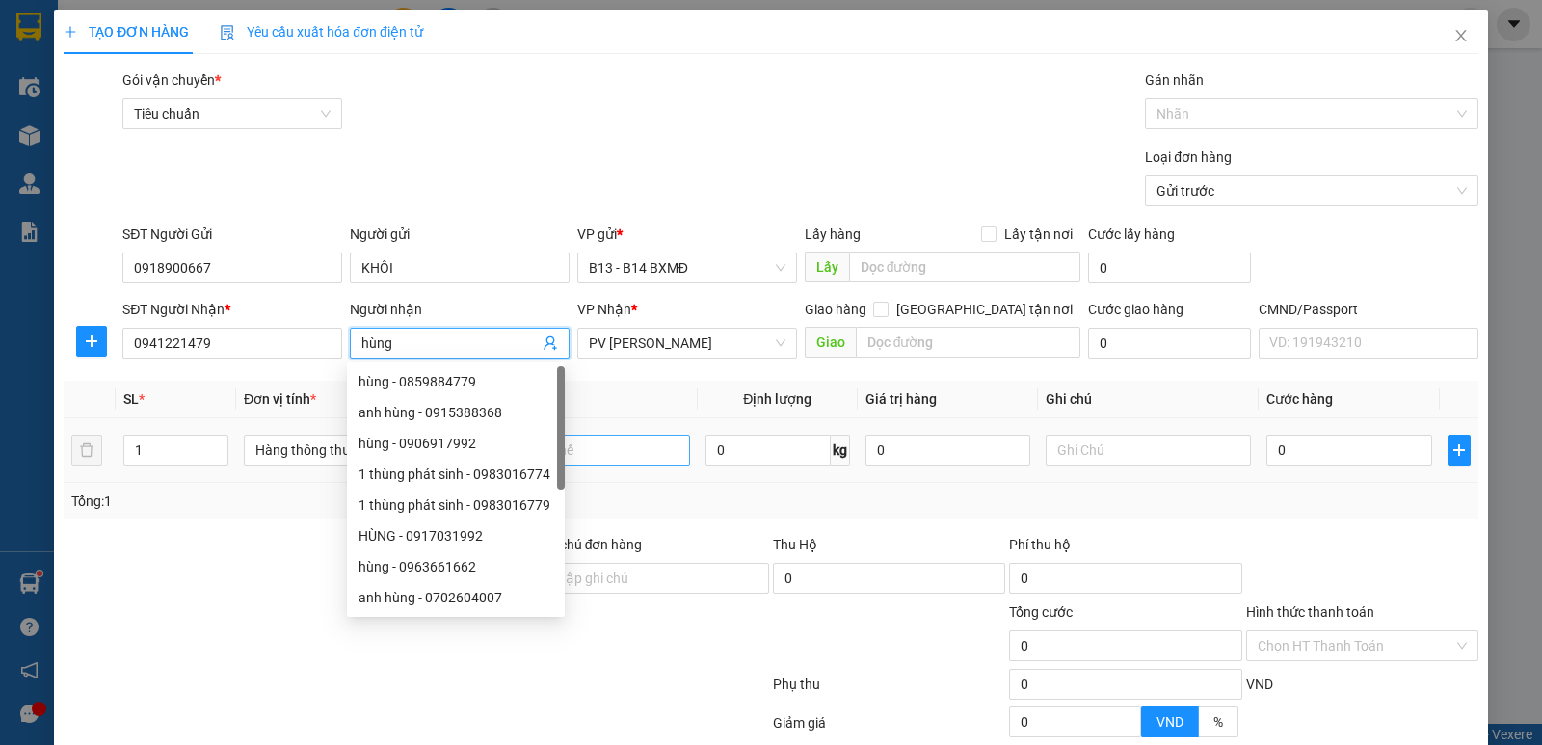
type input "hùng"
click at [628, 456] on input "text" at bounding box center [587, 450] width 205 height 31
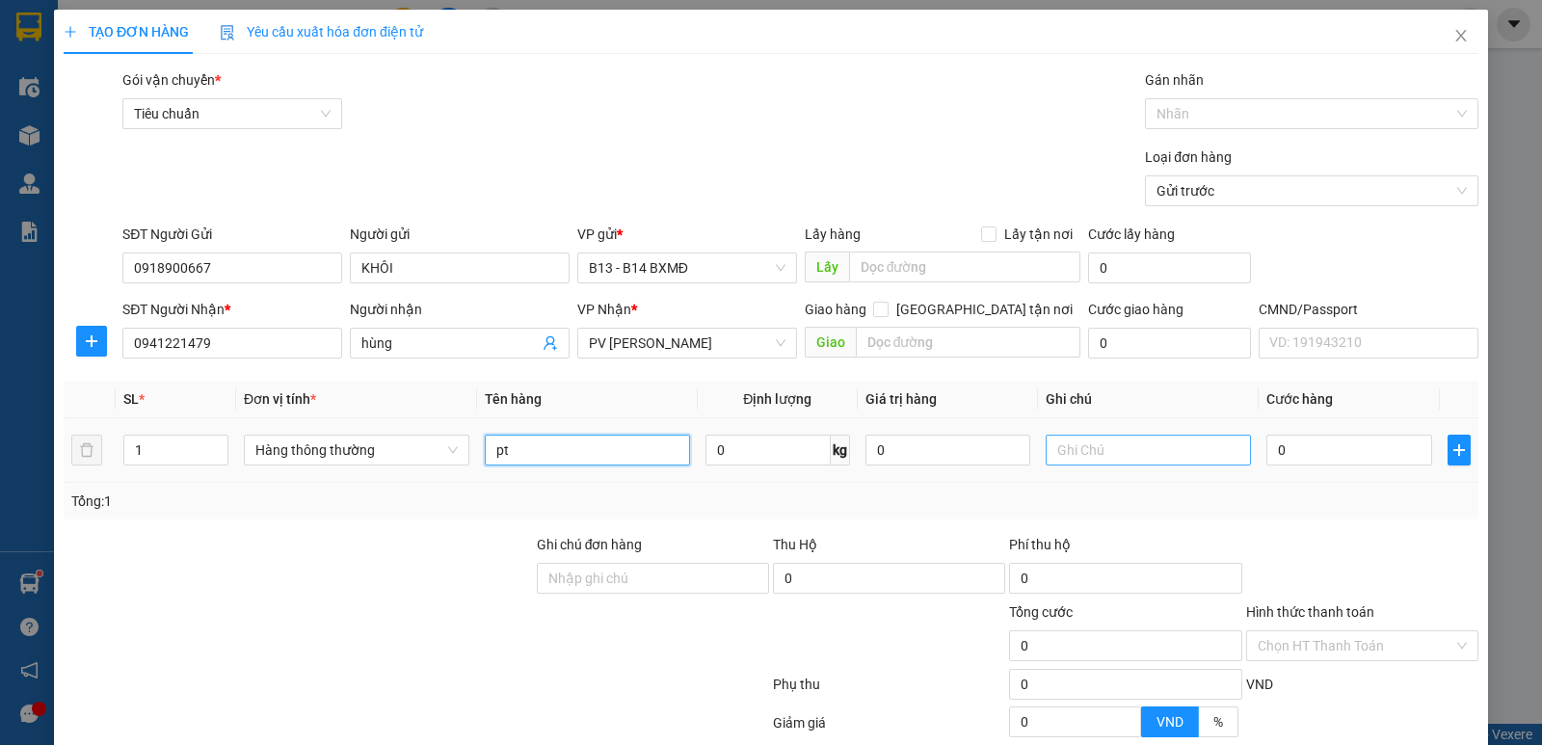
type input "pt"
click at [1176, 459] on input "text" at bounding box center [1148, 450] width 205 height 31
type input "jk"
click at [1297, 448] on input "0" at bounding box center [1349, 450] width 165 height 31
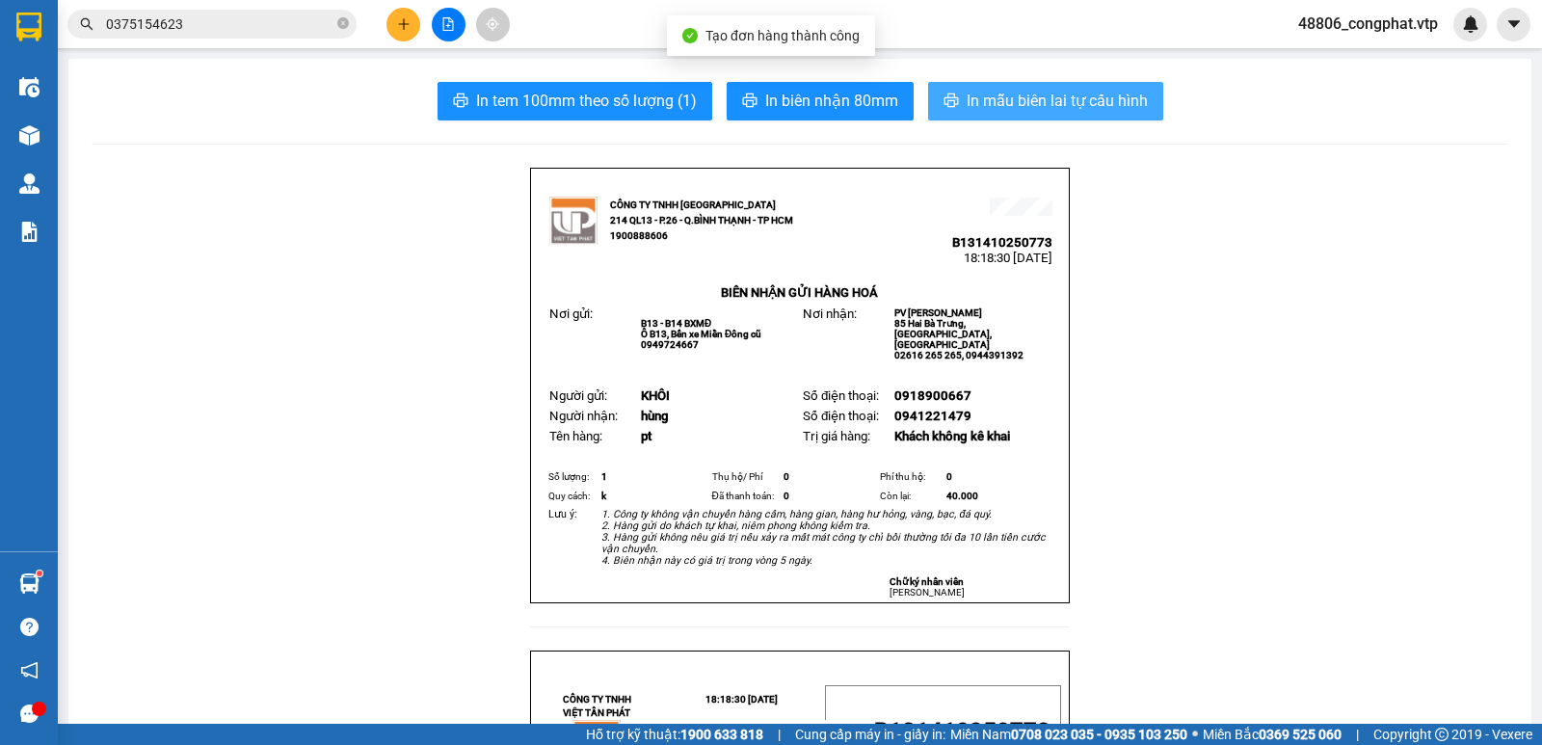
click at [1028, 98] on span "In mẫu biên lai tự cấu hình" at bounding box center [1057, 101] width 181 height 24
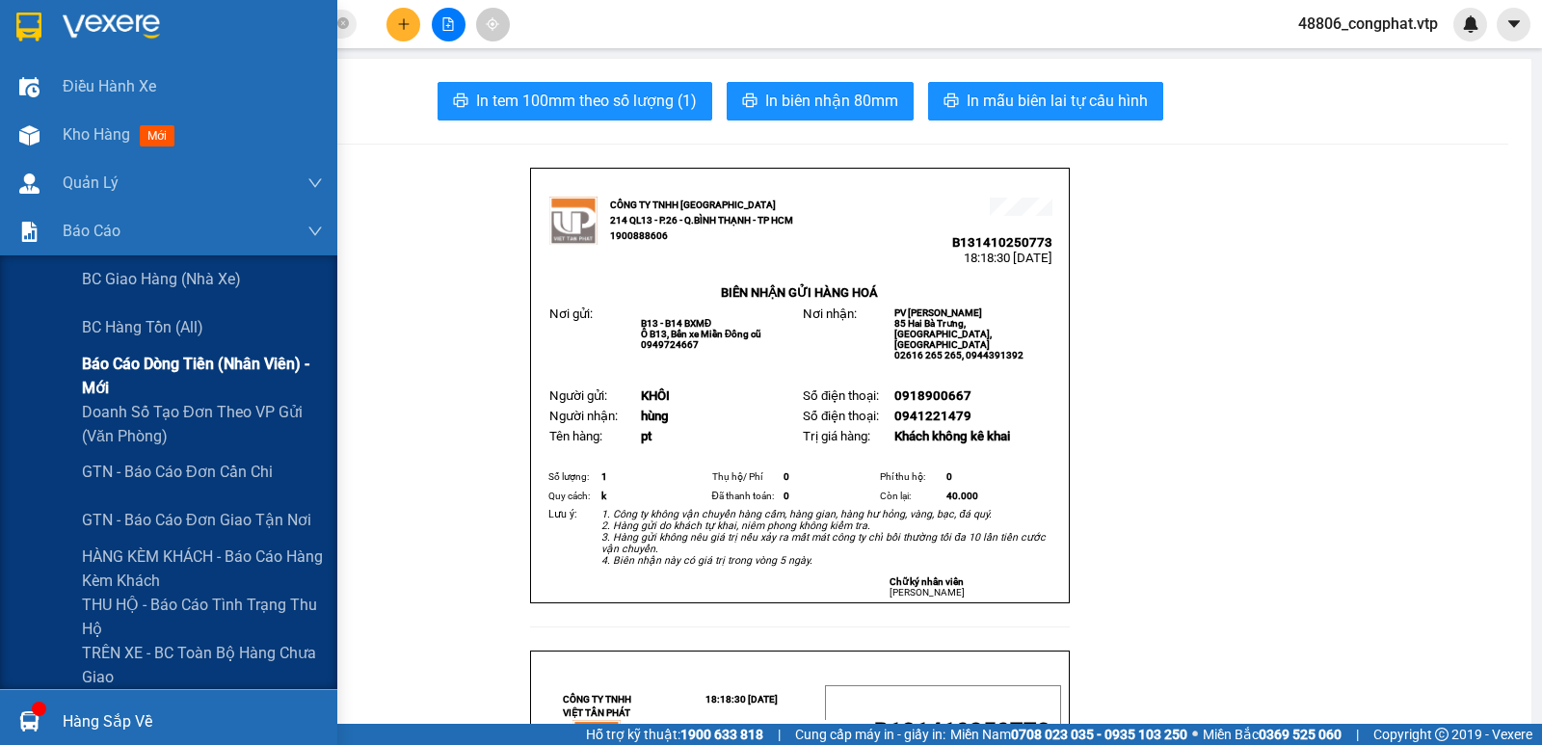
click at [130, 368] on span "Báo cáo dòng tiền (nhân viên) - mới" at bounding box center [202, 376] width 241 height 48
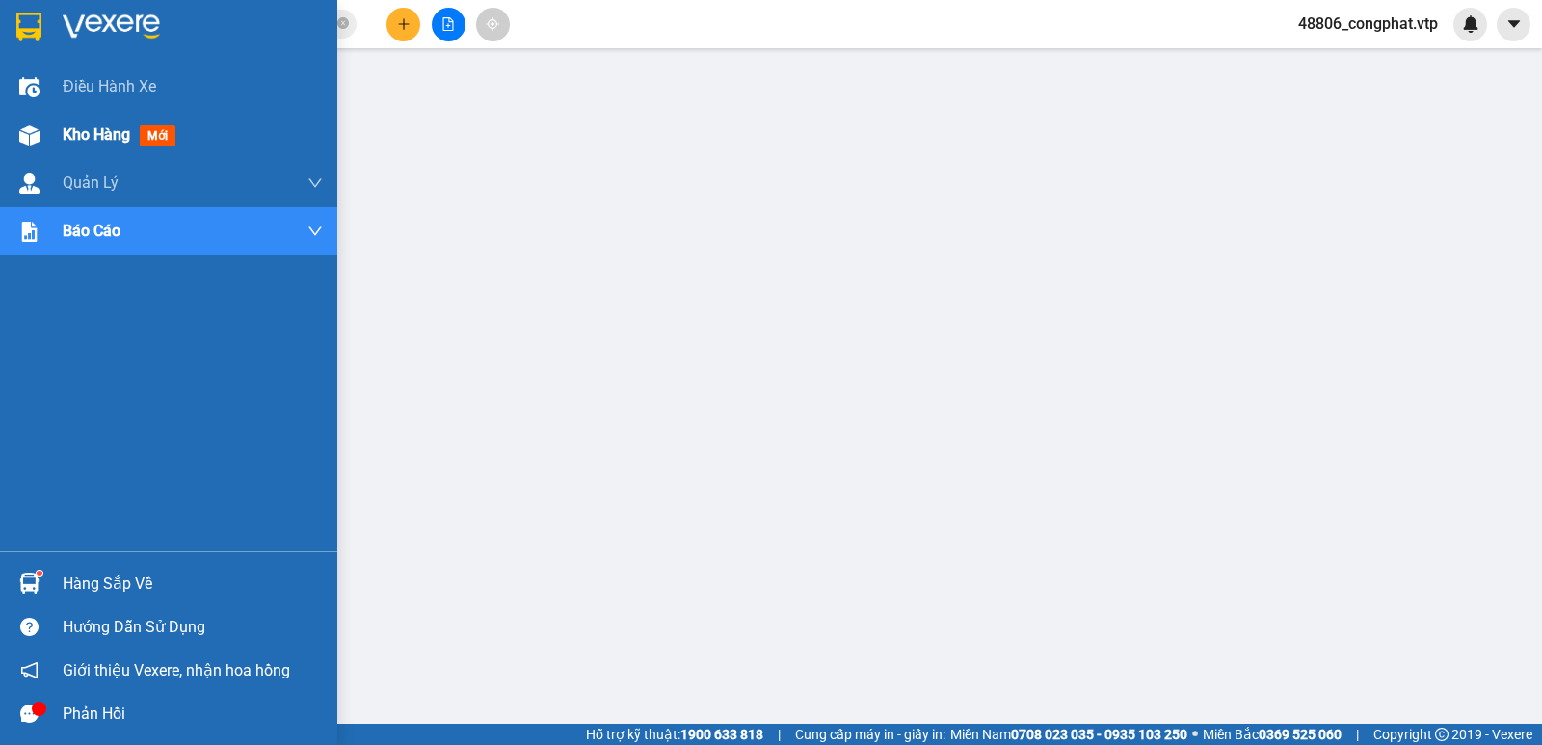
click at [82, 127] on span "Kho hàng" at bounding box center [96, 134] width 67 height 18
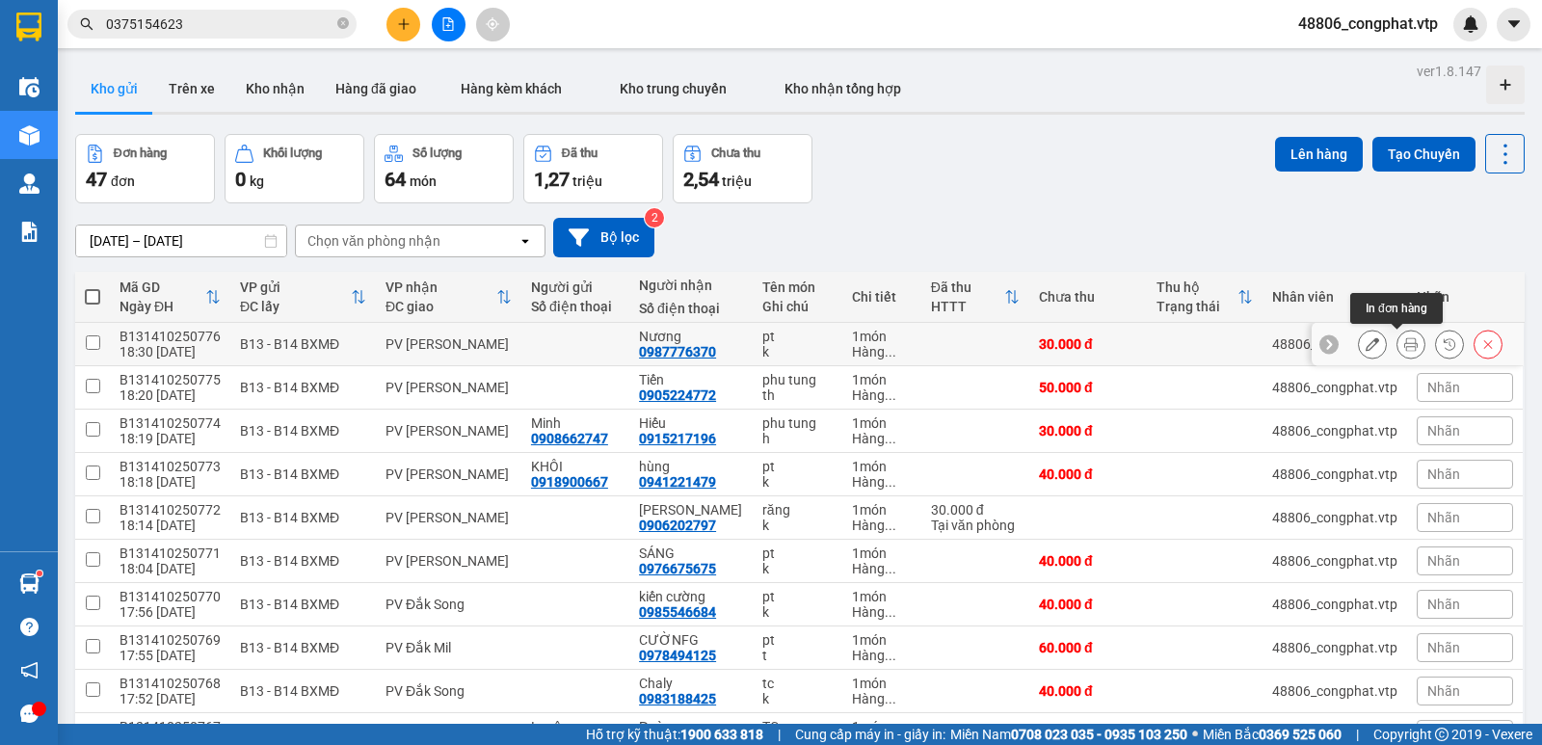
click at [1404, 339] on icon at bounding box center [1410, 343] width 13 height 13
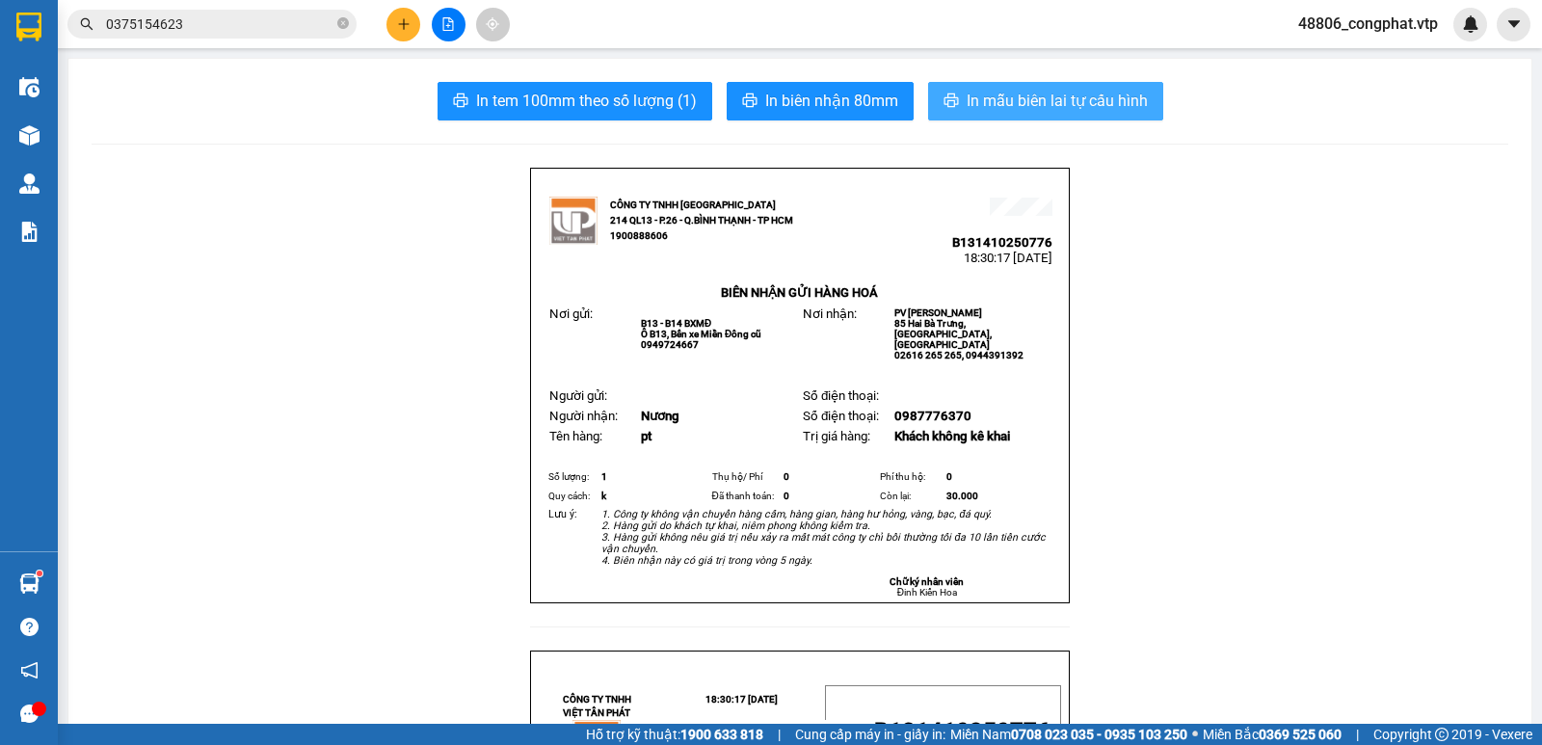
click at [978, 98] on span "In mẫu biên lai tự cấu hình" at bounding box center [1057, 101] width 181 height 24
click at [387, 25] on button at bounding box center [404, 25] width 34 height 34
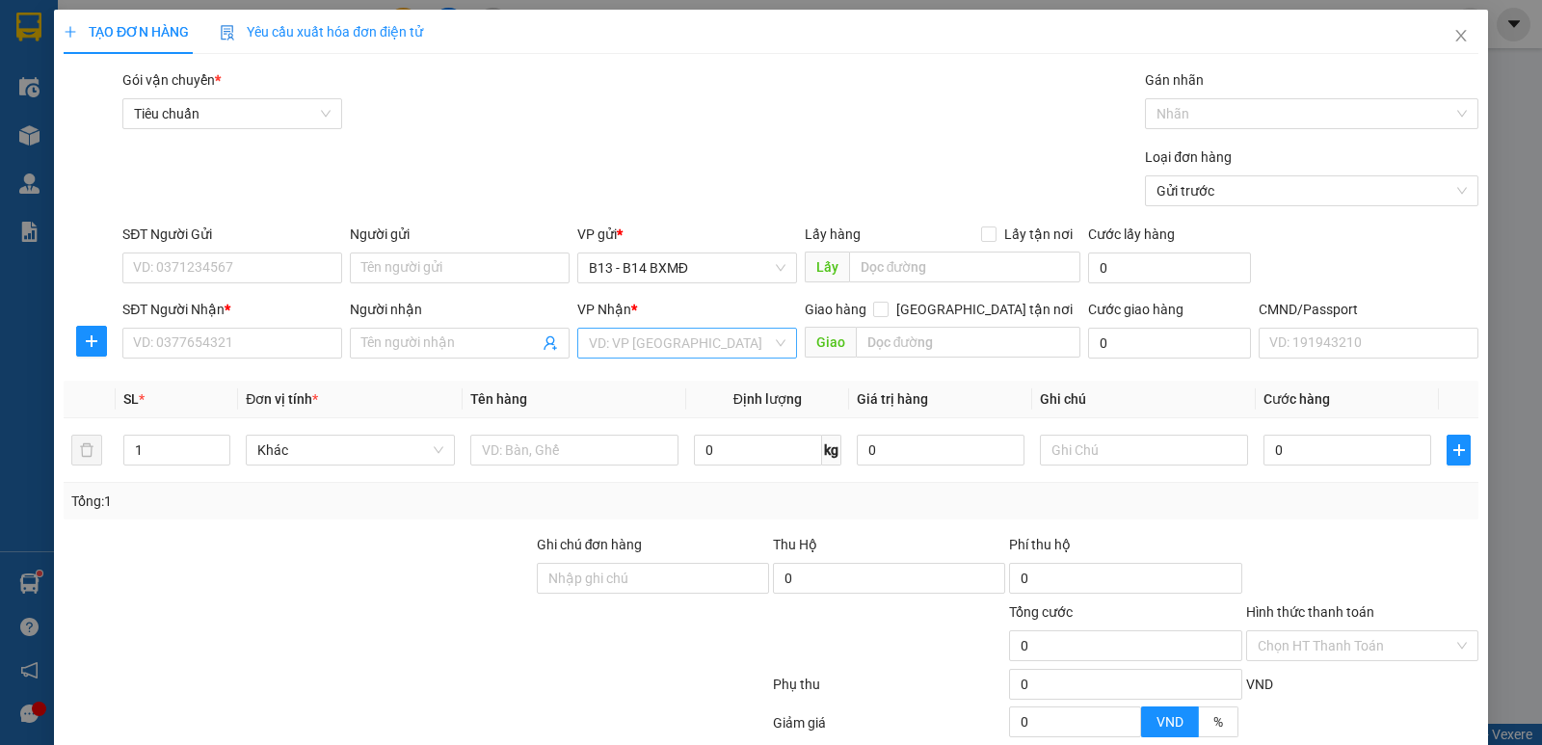
click at [655, 345] on input "search" at bounding box center [680, 343] width 183 height 29
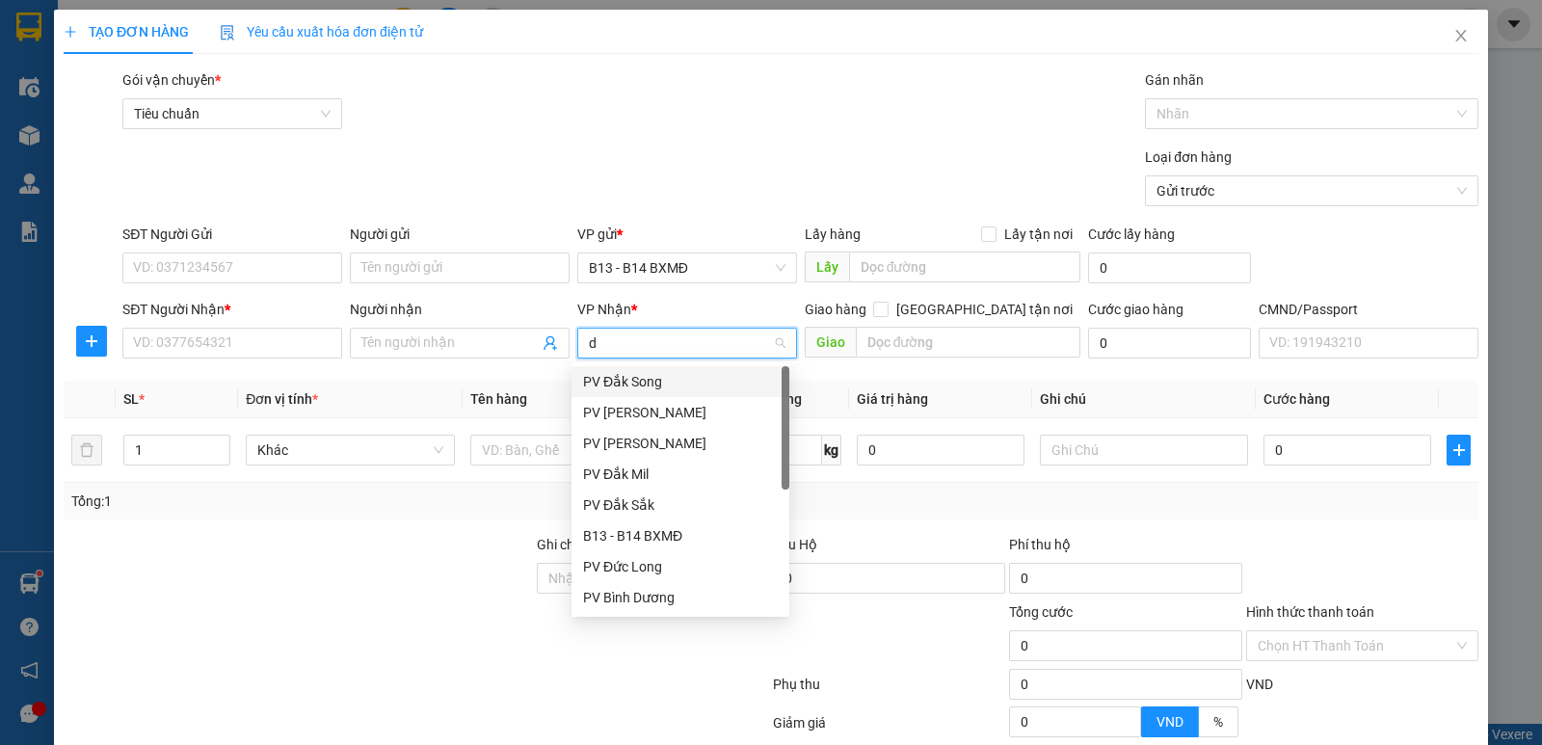
type input "ds"
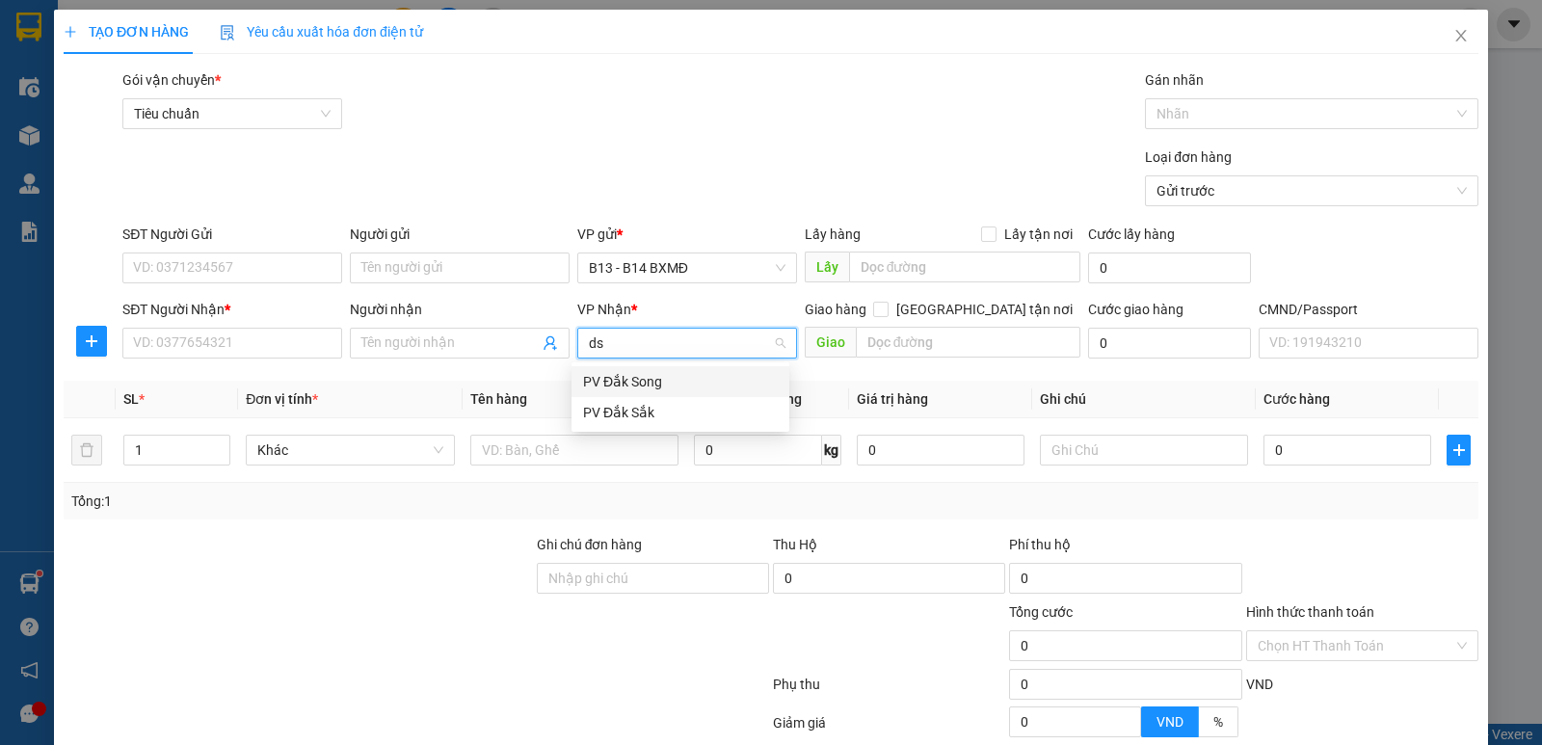
click at [664, 377] on div "PV Đắk Song" at bounding box center [680, 381] width 195 height 21
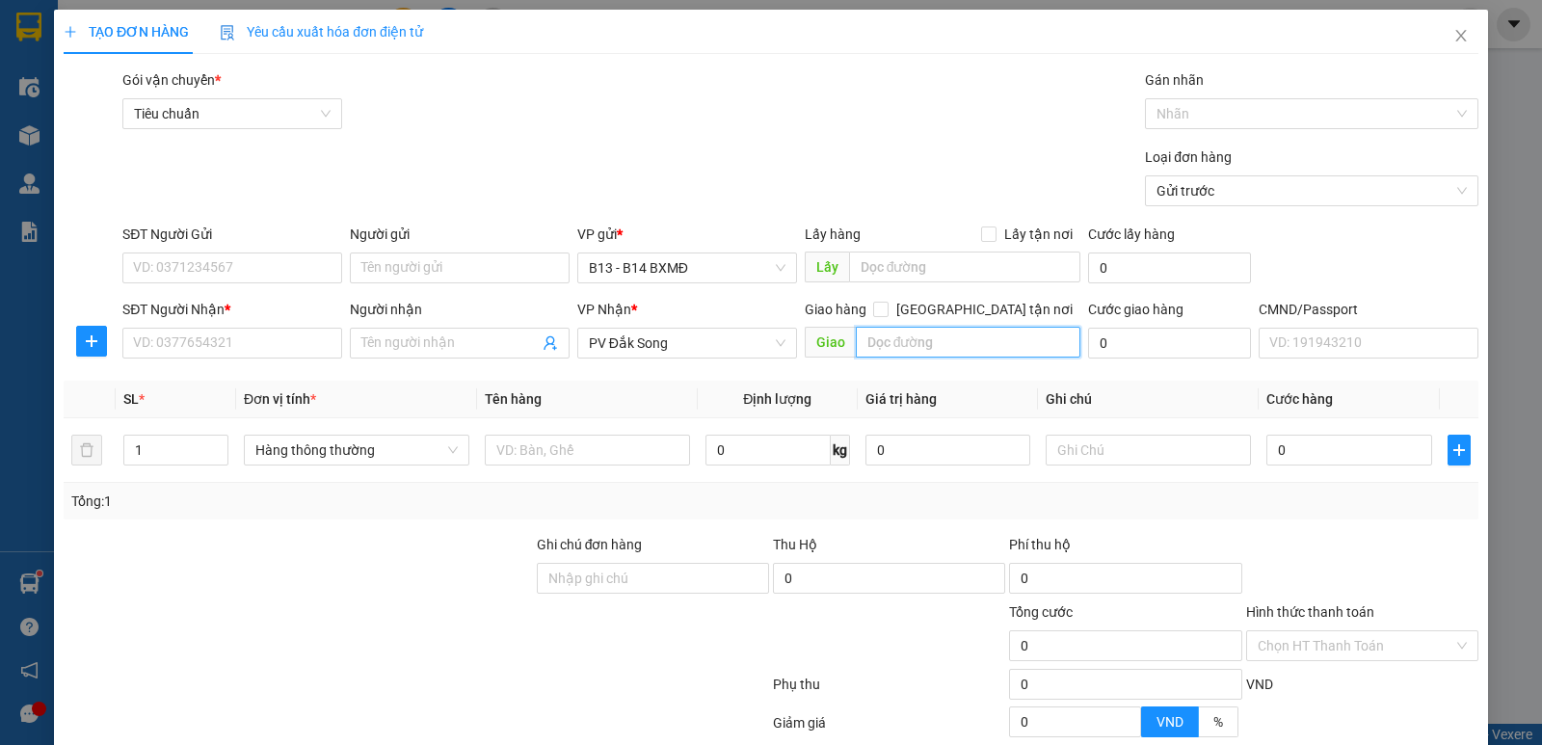
click at [894, 331] on input "text" at bounding box center [969, 342] width 226 height 31
type input "t"
type input "trường xuân"
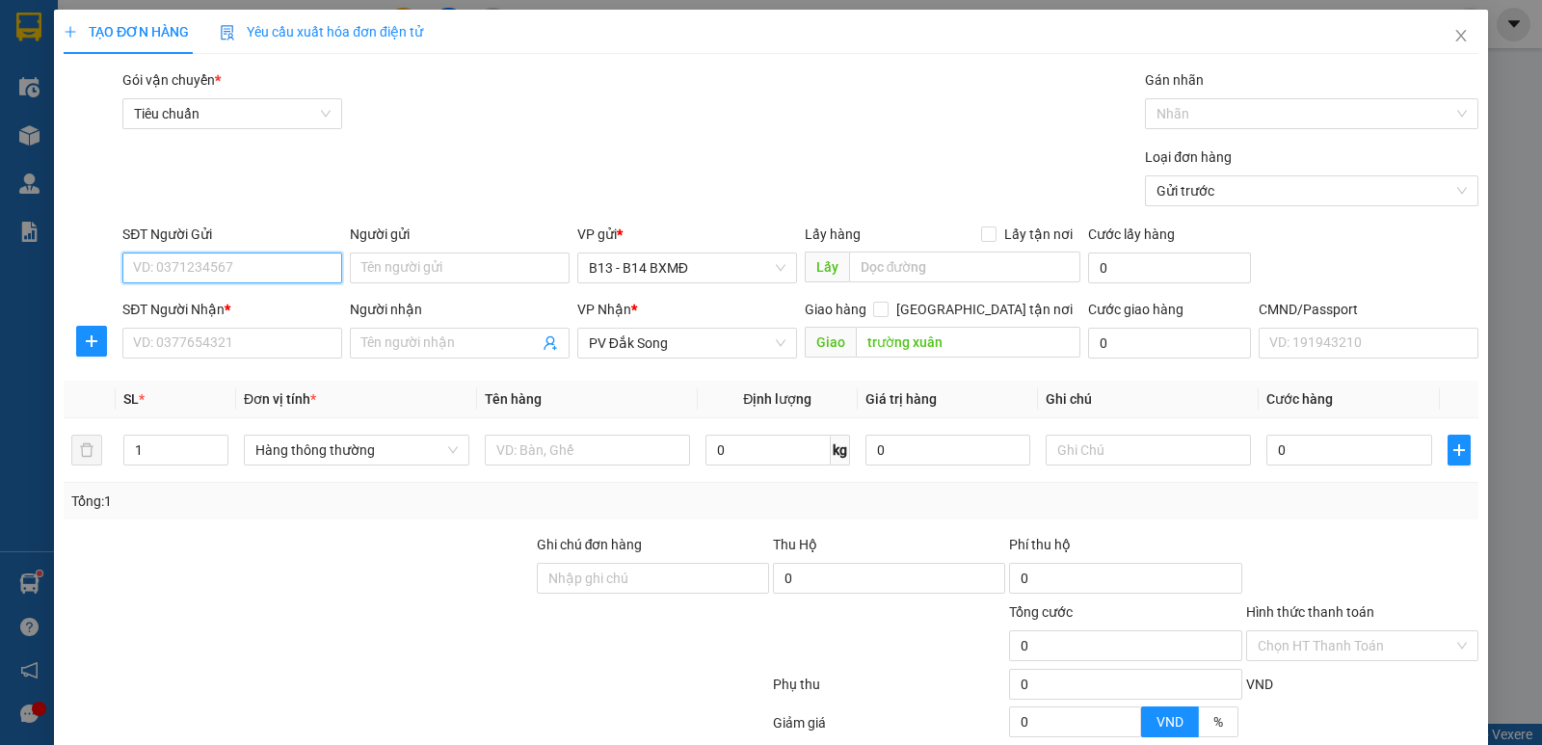
click at [202, 275] on input "SĐT Người Gửi" at bounding box center [232, 268] width 220 height 31
click at [578, 435] on input "text" at bounding box center [587, 450] width 205 height 31
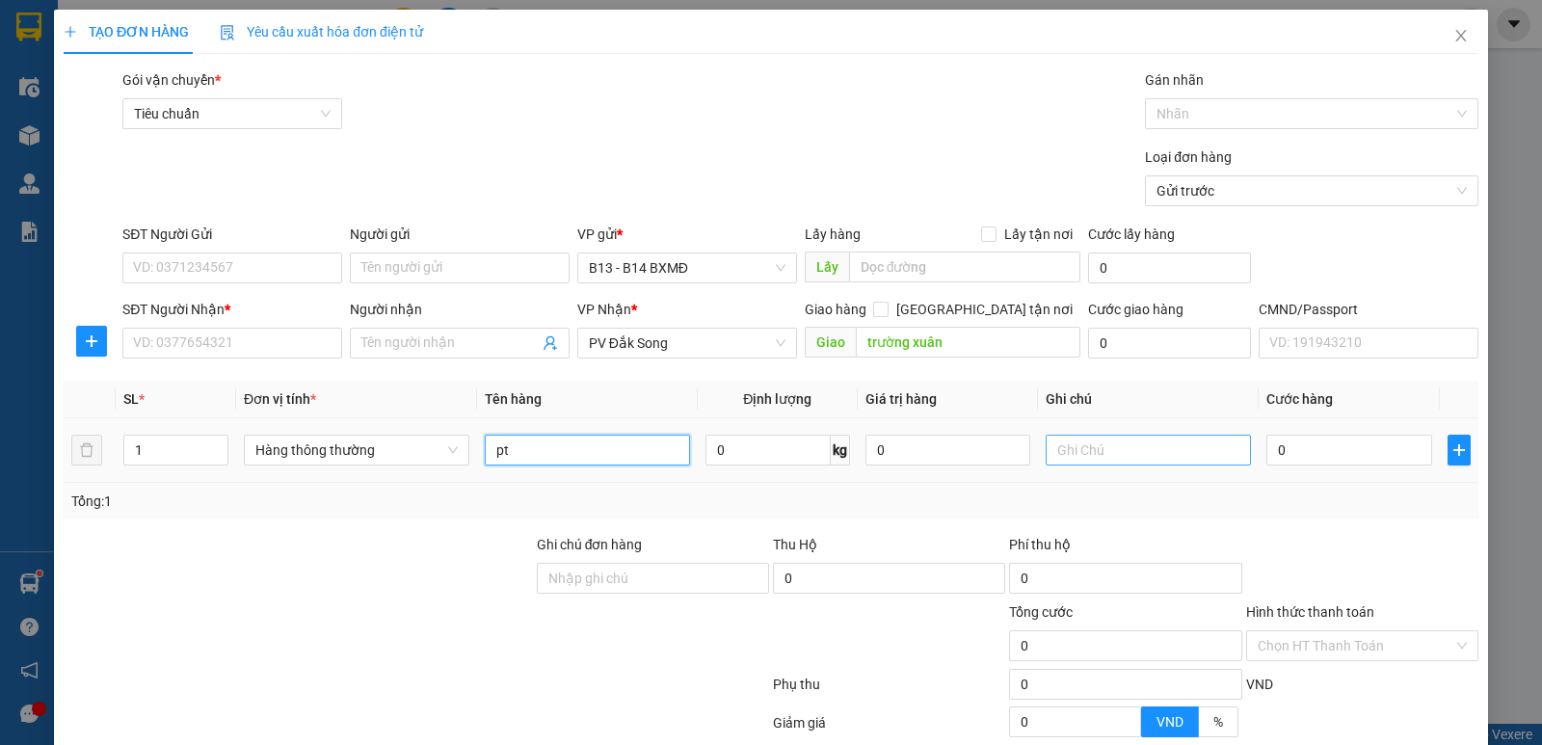
type input "pt"
click at [1144, 435] on input "text" at bounding box center [1148, 450] width 205 height 31
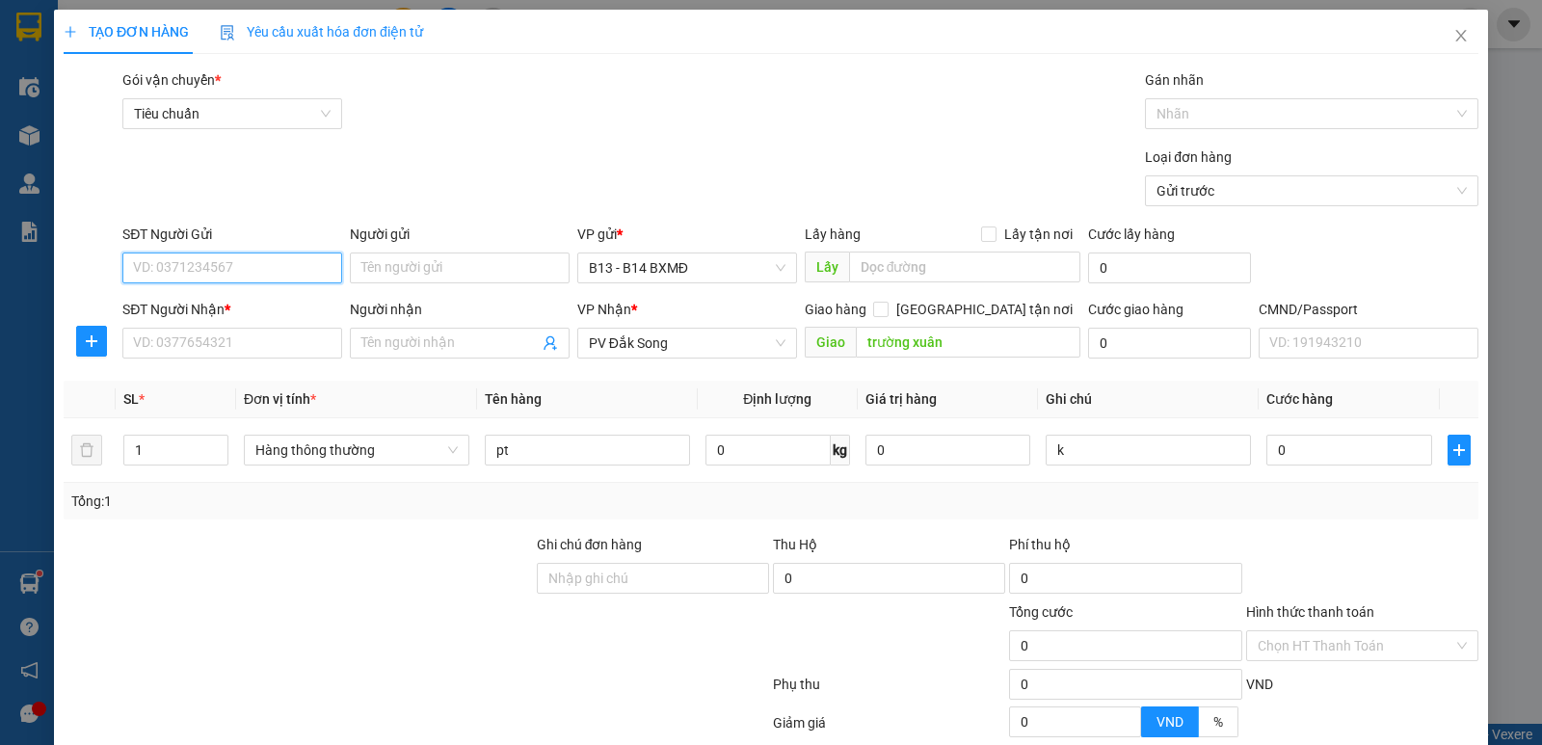
click at [220, 253] on input "SĐT Người Gửi" at bounding box center [232, 268] width 220 height 31
click at [429, 253] on input "Người gửi" at bounding box center [460, 268] width 220 height 31
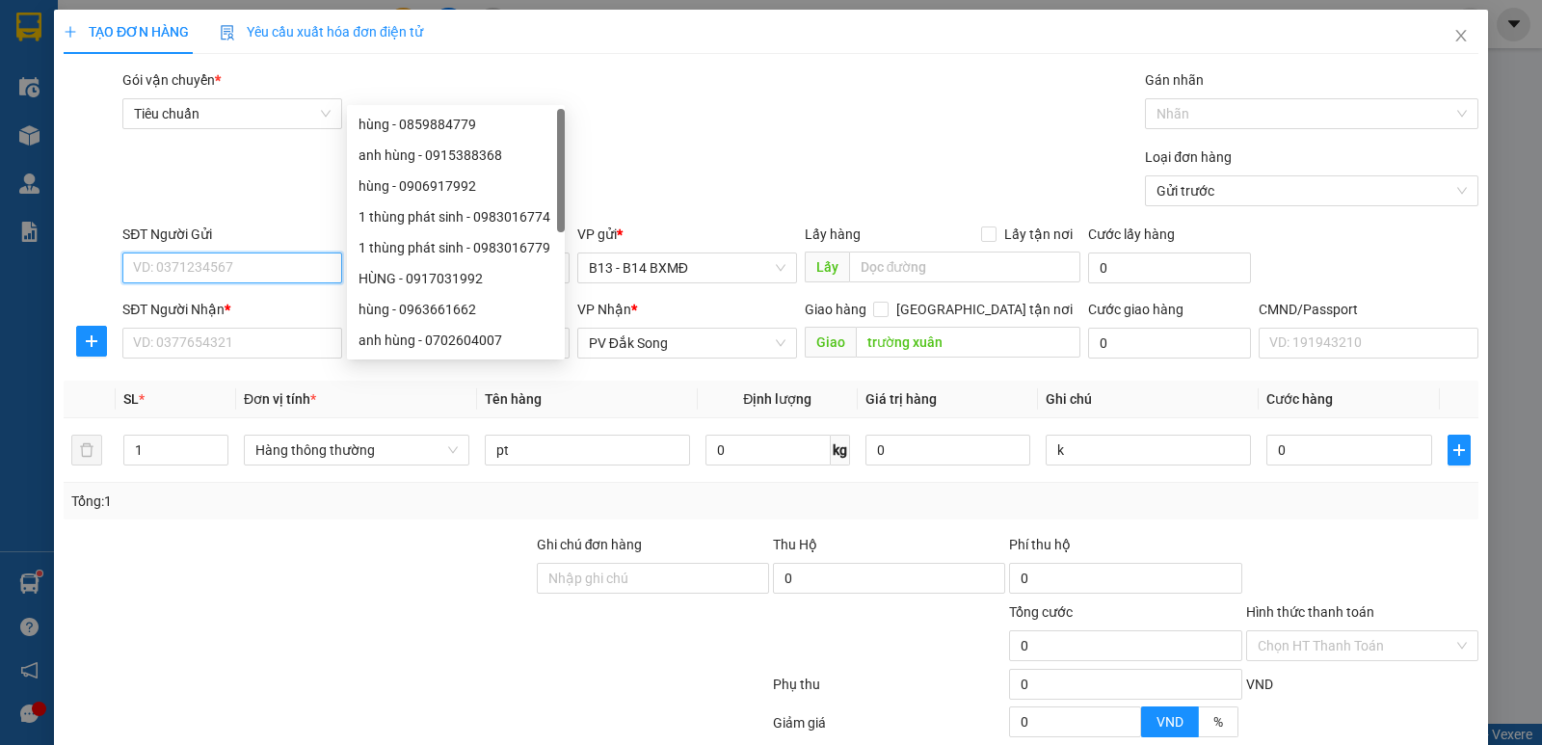
click at [242, 253] on input "SĐT Người Gửi" at bounding box center [232, 268] width 220 height 31
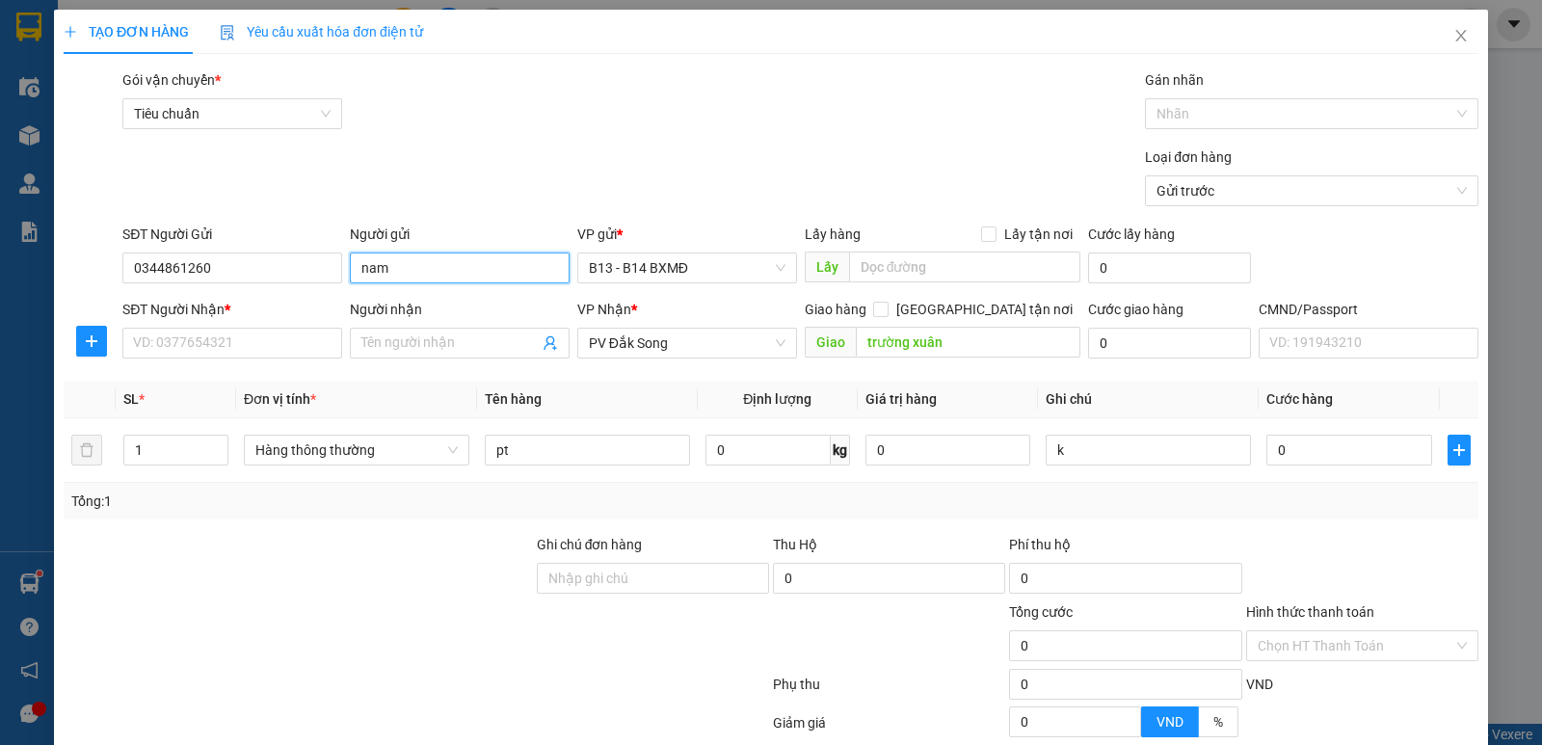
click at [450, 253] on input "nam" at bounding box center [460, 268] width 220 height 31
click at [214, 328] on input "SĐT Người Nhận *" at bounding box center [232, 343] width 220 height 31
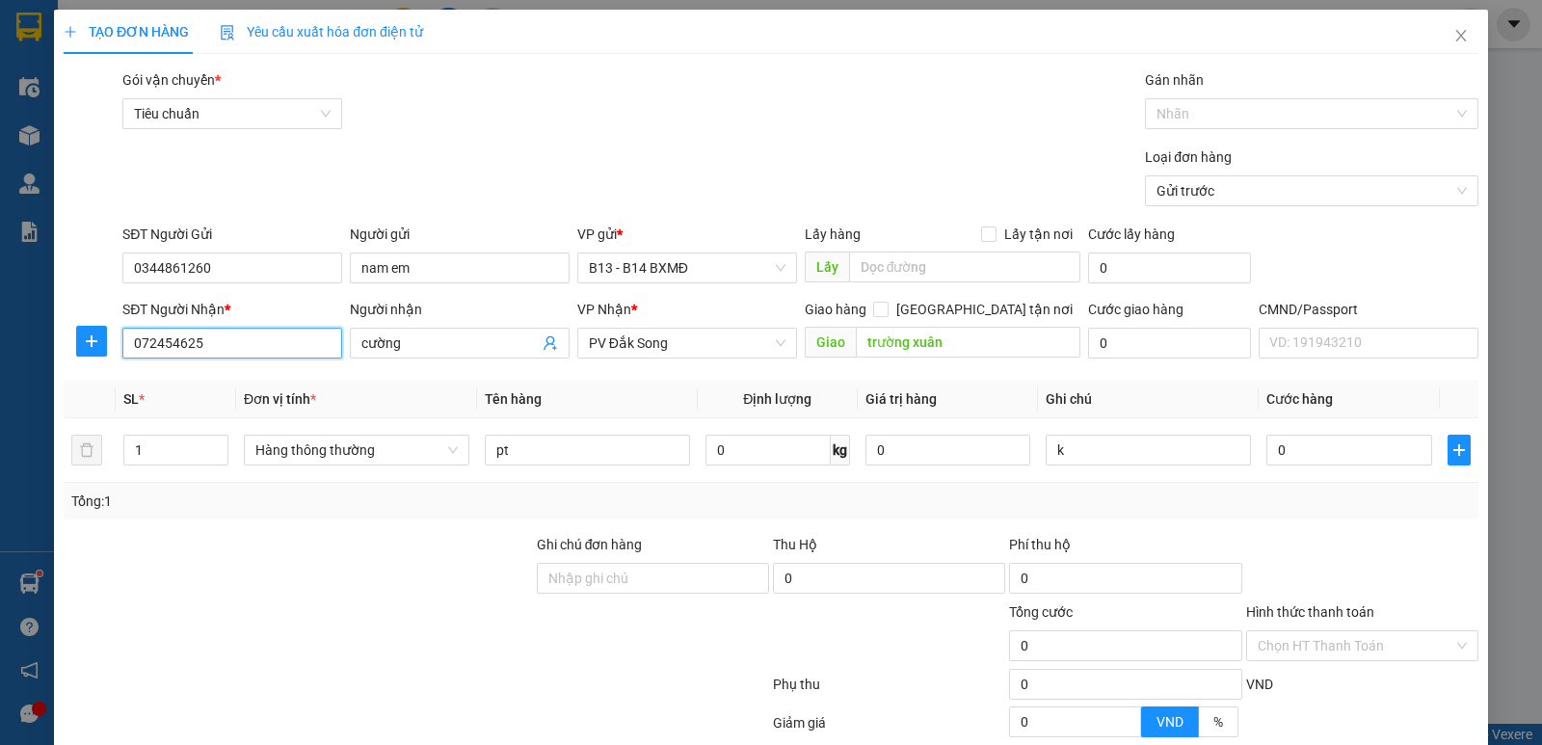
click at [142, 328] on input "072454625" at bounding box center [232, 343] width 220 height 31
click at [1301, 435] on input "0" at bounding box center [1349, 450] width 165 height 31
click at [1355, 631] on input "Hình thức thanh toán" at bounding box center [1356, 645] width 196 height 29
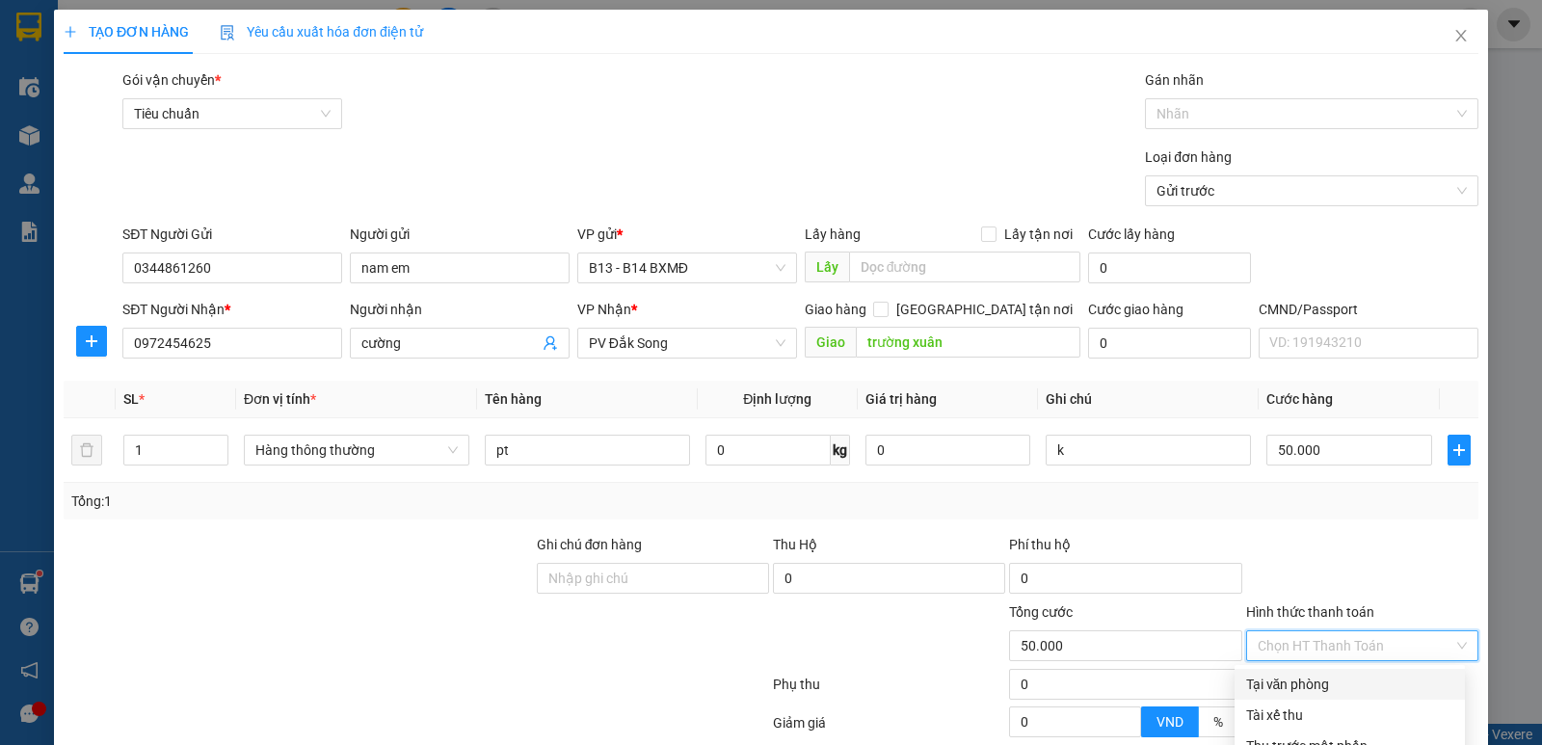
click at [1323, 486] on div "Transit Pickup Surcharge Ids Transit Deliver Surcharge Ids Transit Deliver Surc…" at bounding box center [771, 479] width 1415 height 820
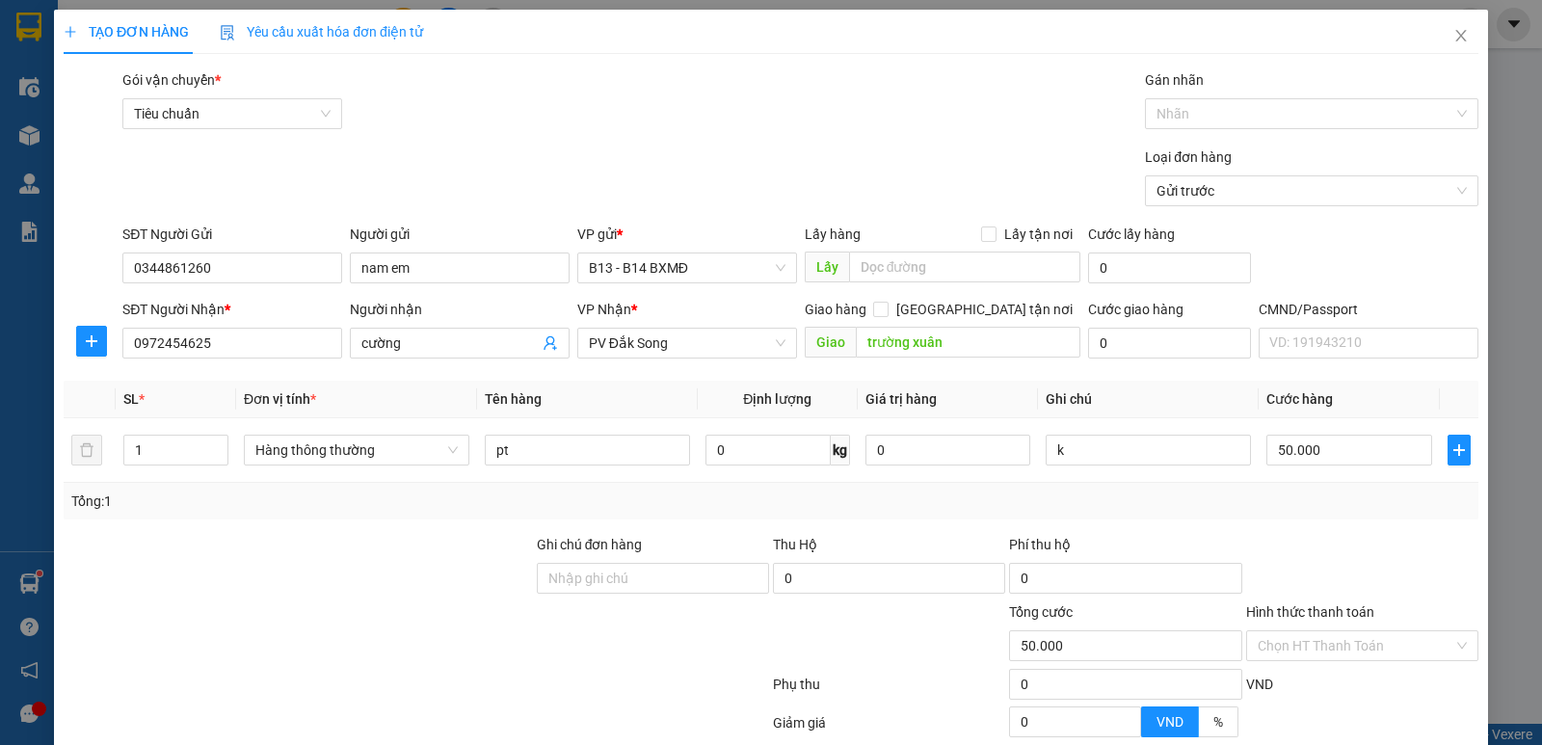
click at [1322, 674] on div "VND" at bounding box center [1362, 691] width 236 height 34
click at [1327, 631] on input "Hình thức thanh toán" at bounding box center [1356, 645] width 196 height 29
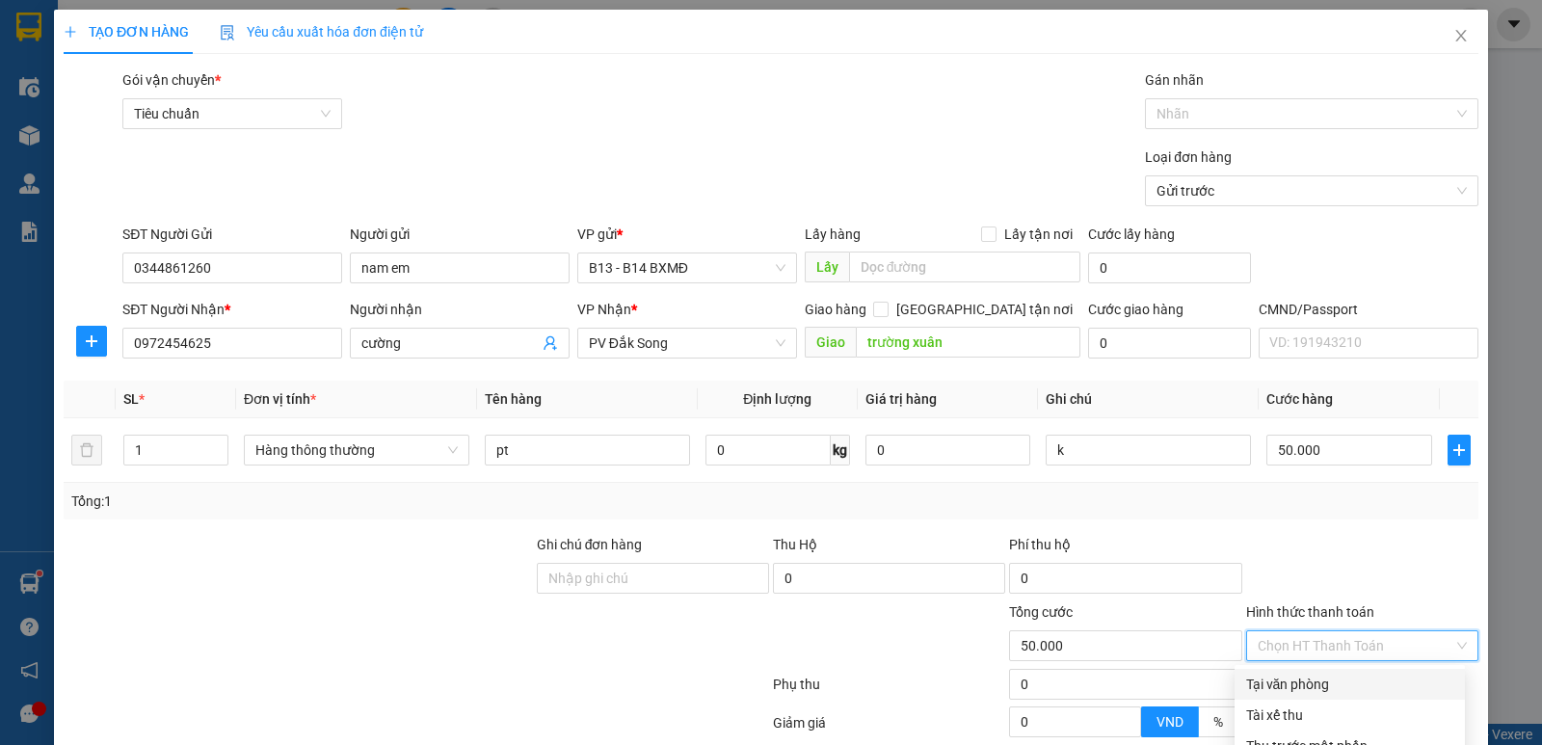
click at [1327, 674] on div "Tại văn phòng" at bounding box center [1349, 684] width 207 height 21
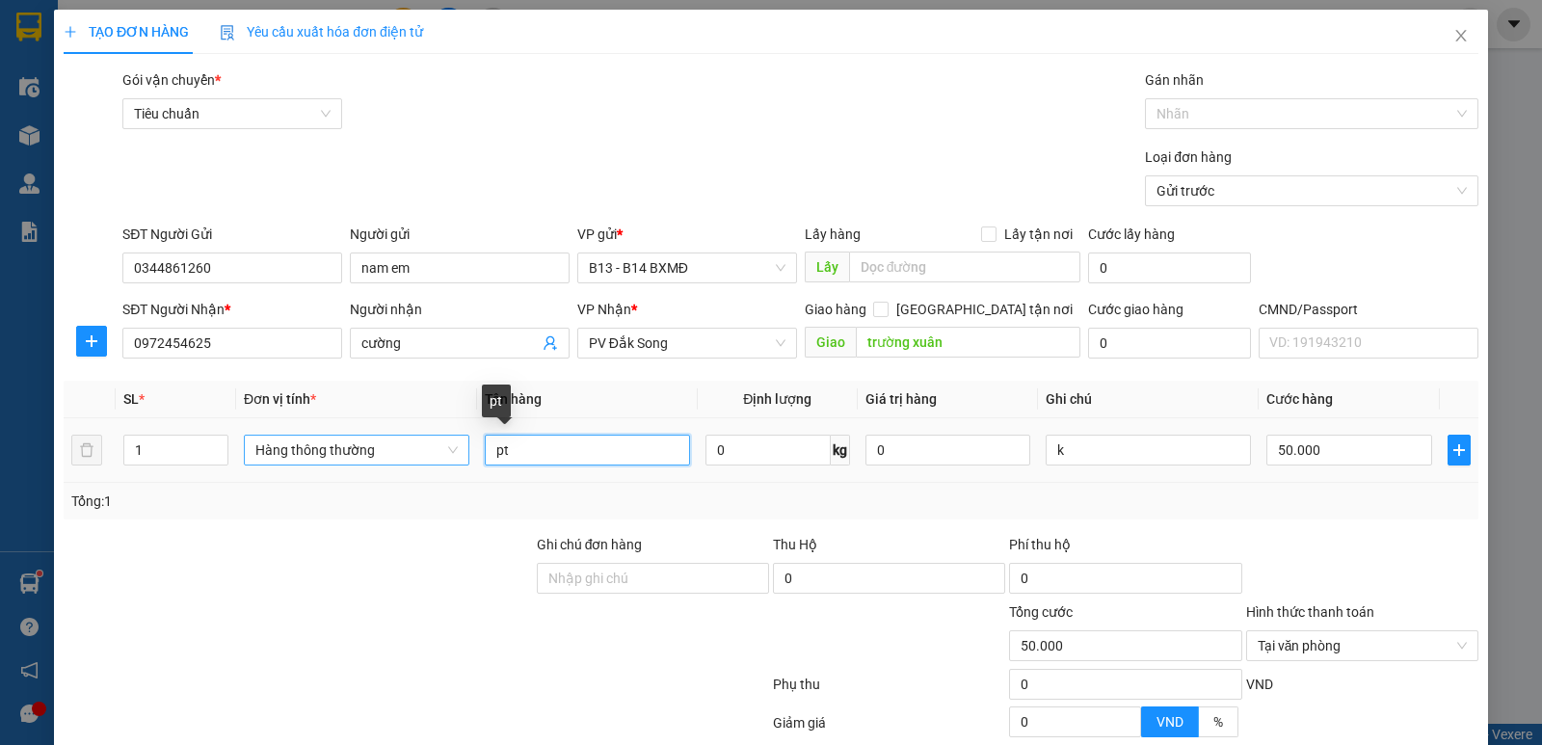
drag, startPoint x: 479, startPoint y: 275, endPoint x: 325, endPoint y: 276, distance: 154.2
click at [325, 418] on tr "1 Hàng thông thường pt 0 kg 0 k 50.000" at bounding box center [771, 450] width 1415 height 65
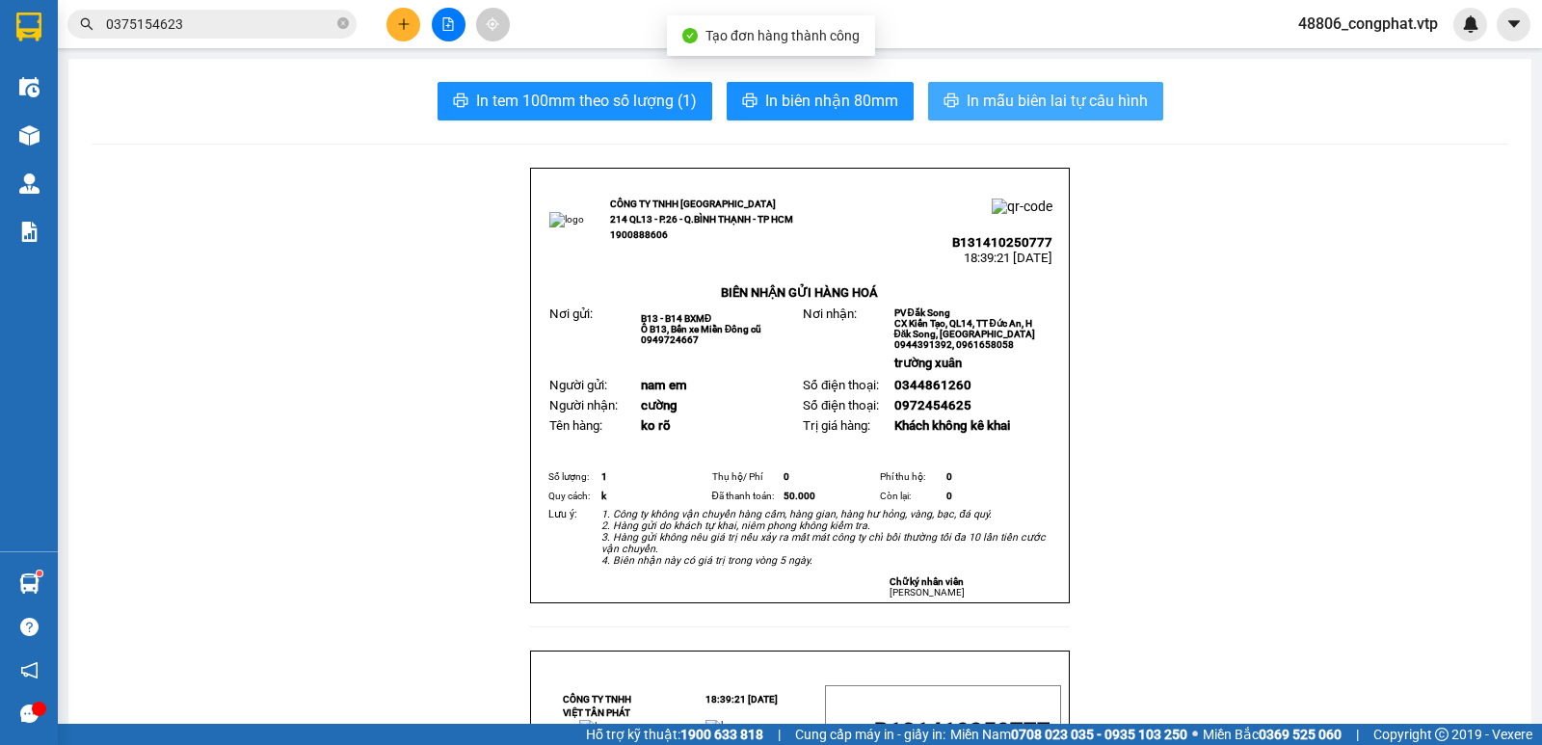
click at [1057, 109] on span "In mẫu biên lai tự cấu hình" at bounding box center [1057, 101] width 181 height 24
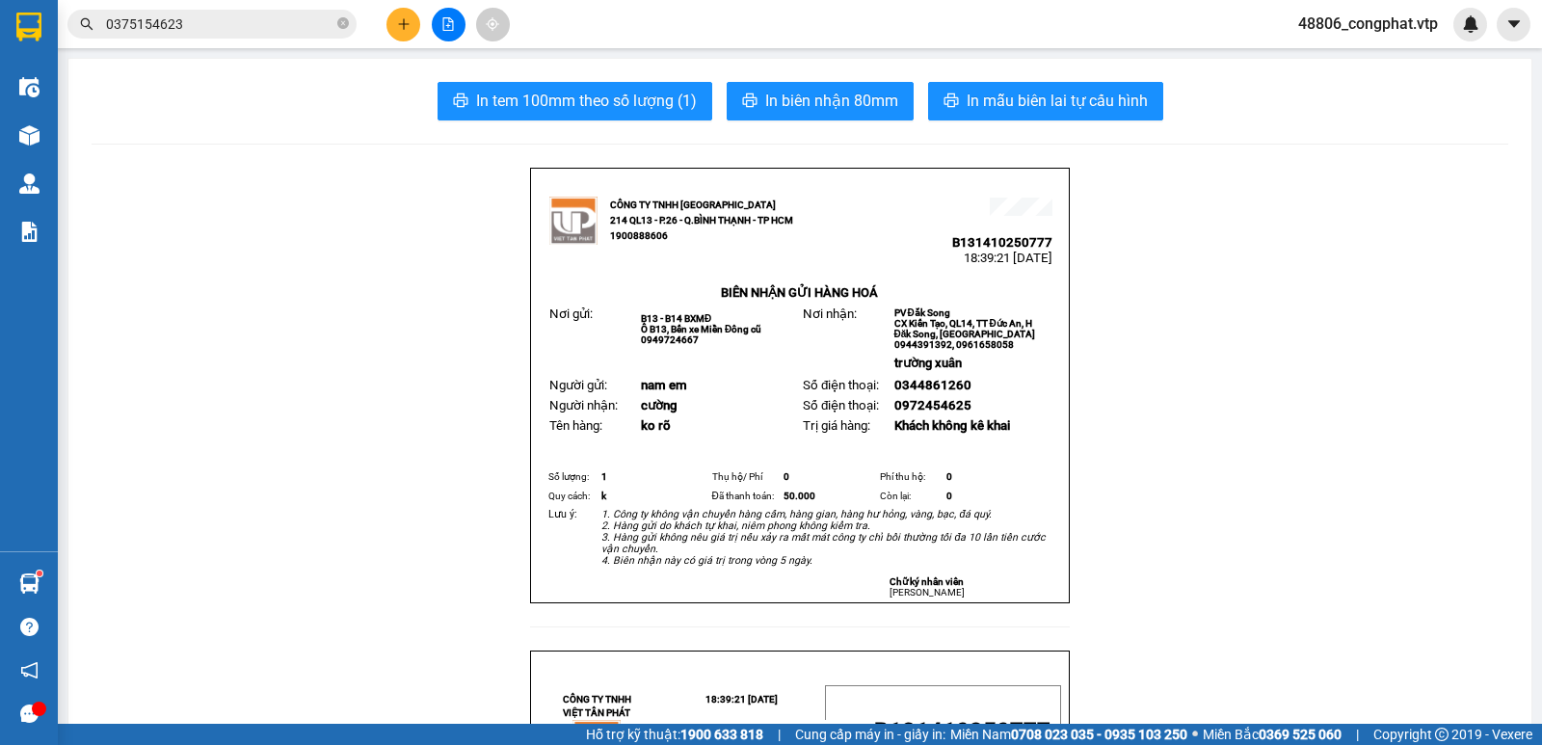
click at [418, 38] on div at bounding box center [448, 25] width 145 height 34
click at [412, 34] on button at bounding box center [404, 25] width 34 height 34
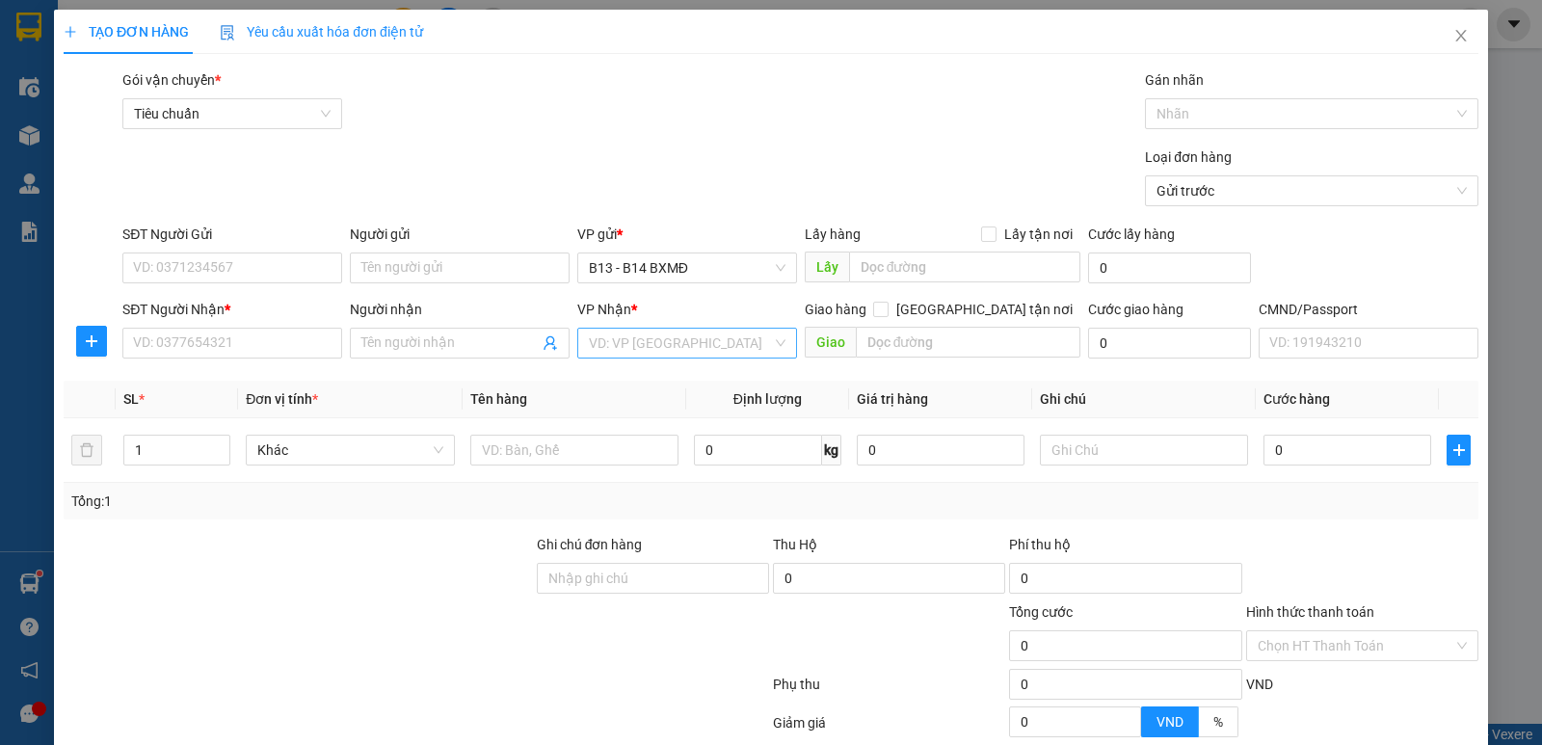
click at [642, 340] on input "search" at bounding box center [680, 343] width 183 height 29
click at [670, 387] on div "PV [PERSON_NAME]" at bounding box center [680, 381] width 195 height 21
click at [975, 352] on input "text" at bounding box center [969, 342] width 226 height 31
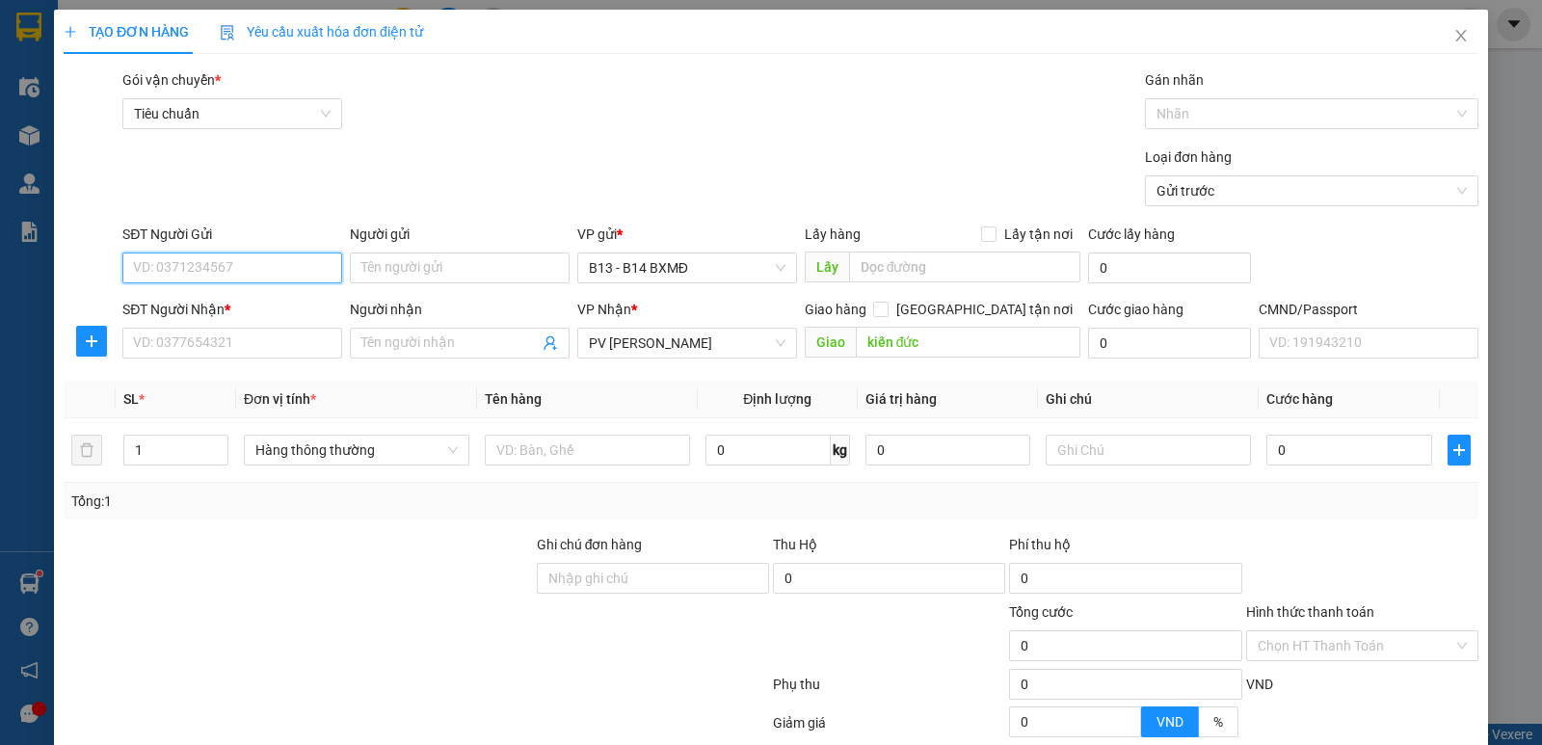
click at [192, 270] on input "SĐT Người Gửi" at bounding box center [232, 268] width 220 height 31
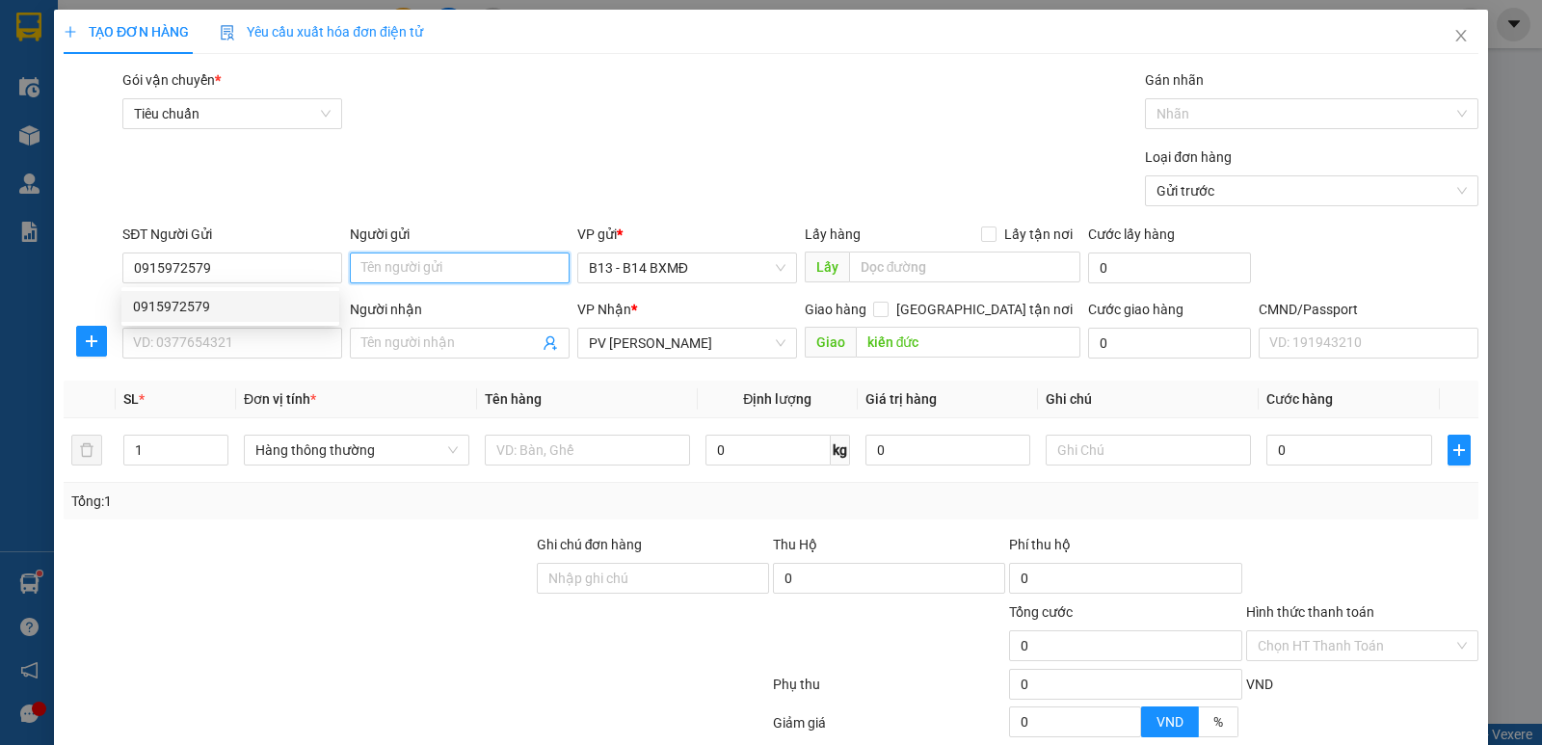
drag, startPoint x: 414, startPoint y: 267, endPoint x: 312, endPoint y: 320, distance: 114.3
click at [408, 269] on input "Người gửi" at bounding box center [460, 268] width 220 height 31
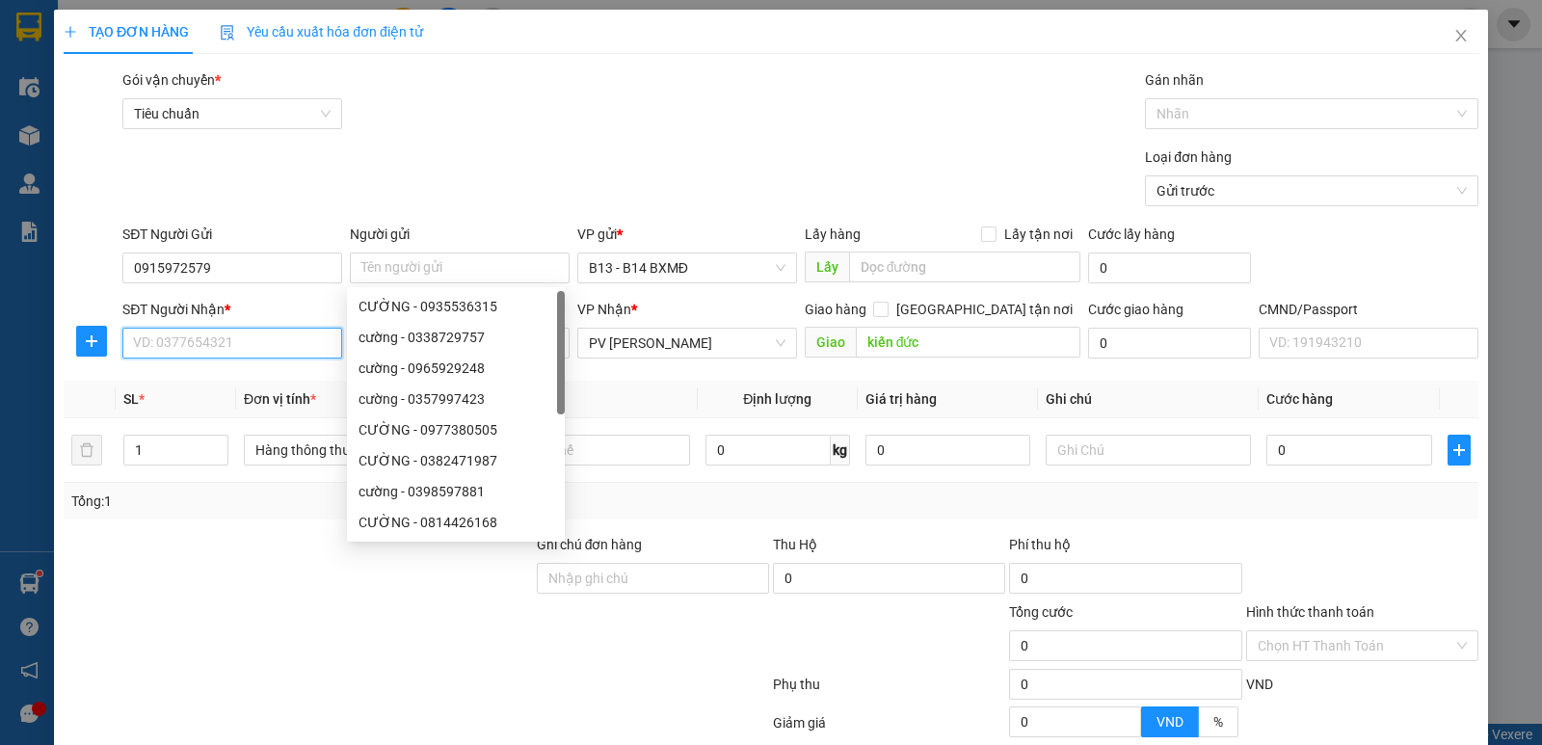
click at [238, 352] on input "SĐT Người Nhận *" at bounding box center [232, 343] width 220 height 31
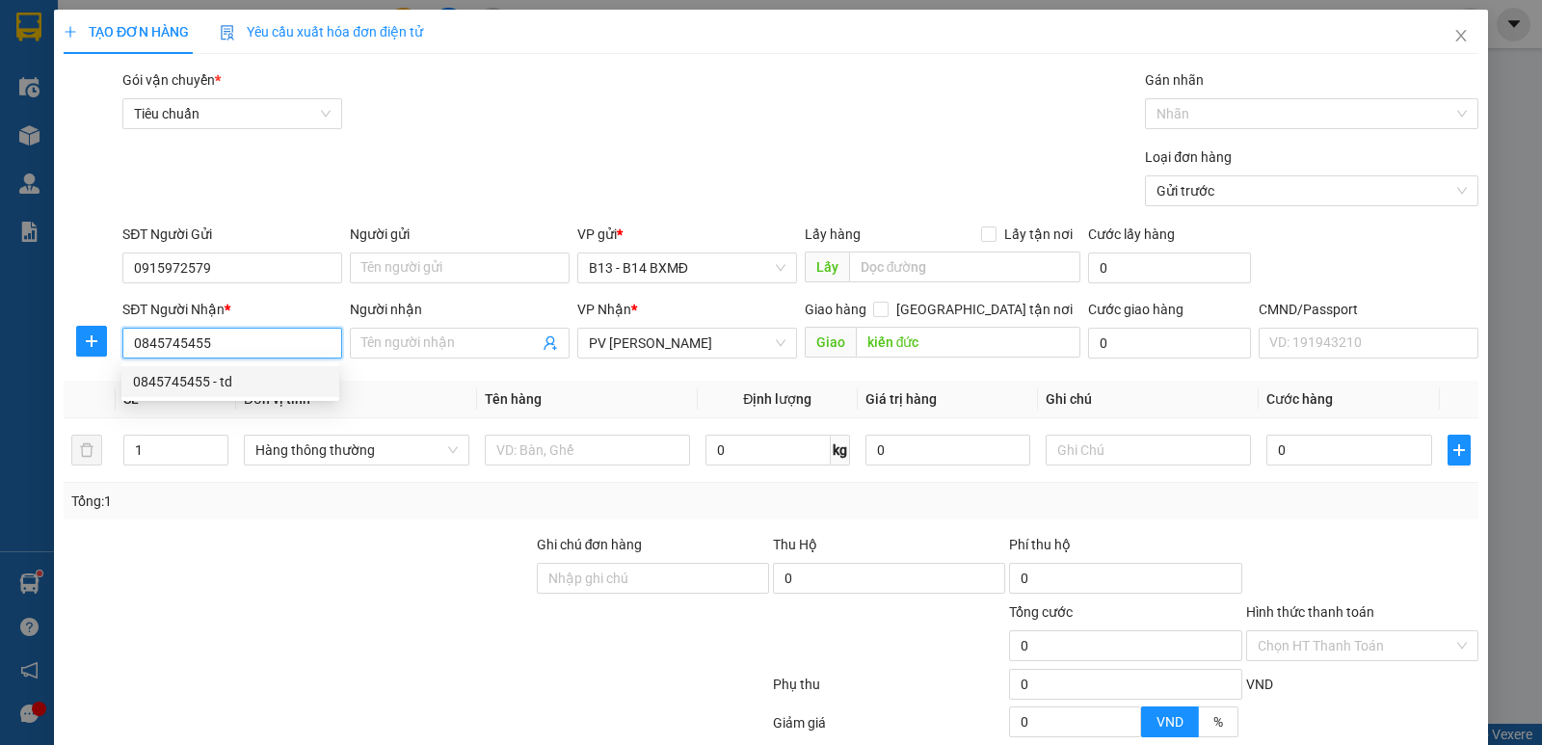
click at [258, 376] on div "0845745455 - td" at bounding box center [230, 381] width 195 height 21
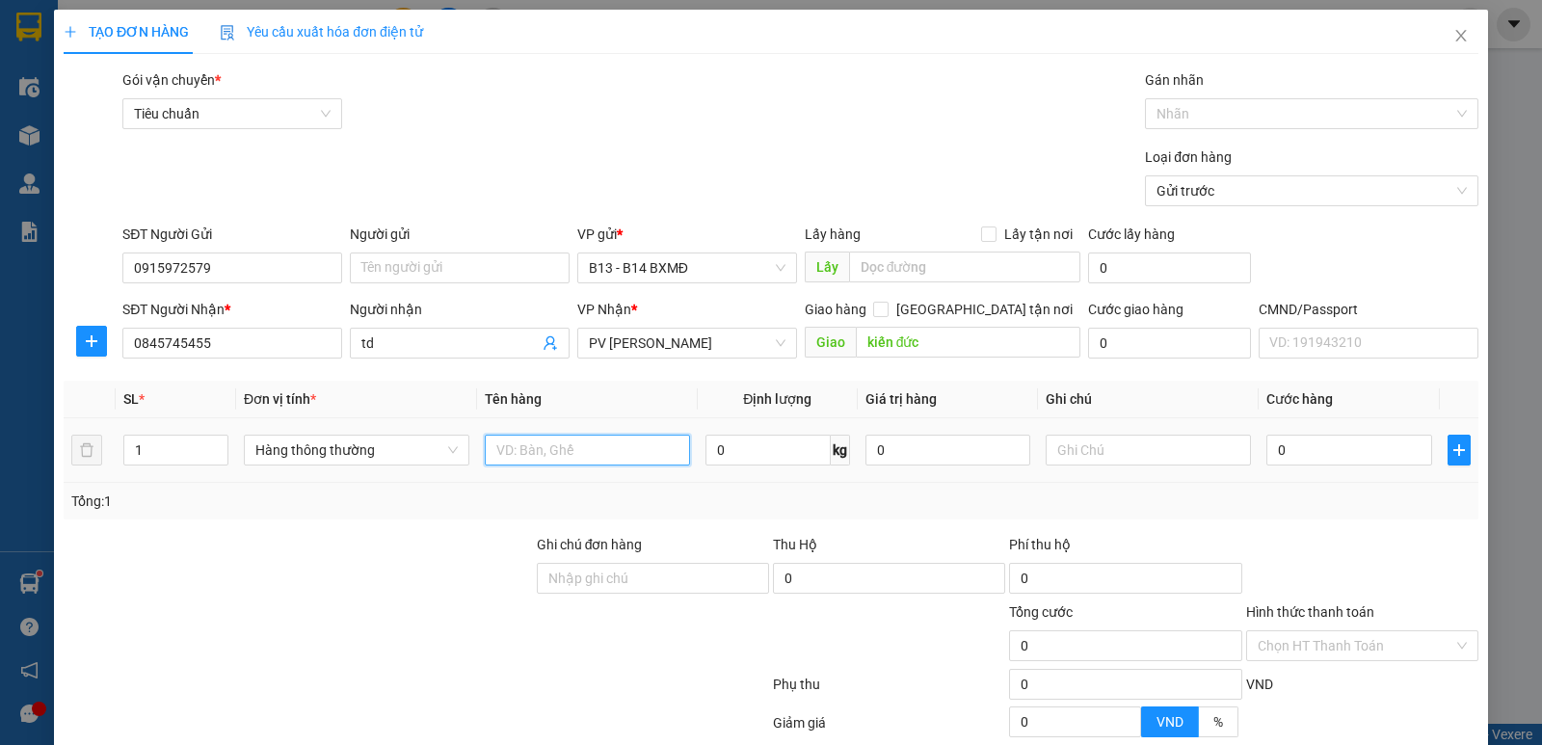
click at [549, 440] on input "text" at bounding box center [587, 450] width 205 height 31
click at [1162, 439] on input "text" at bounding box center [1148, 450] width 205 height 31
click at [1393, 631] on input "Hình thức thanh toán" at bounding box center [1356, 645] width 196 height 29
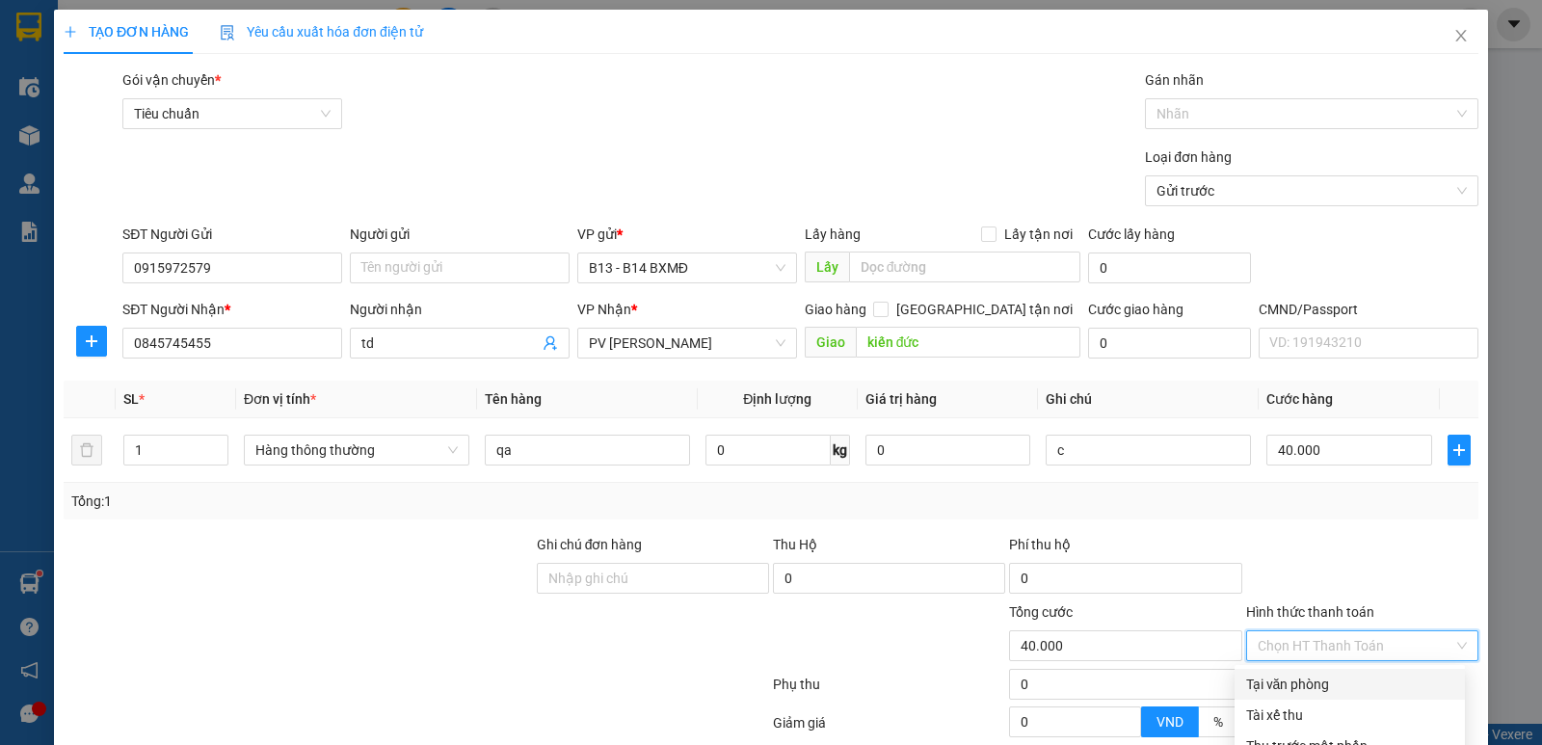
click at [1364, 674] on div "Tại văn phòng" at bounding box center [1349, 684] width 207 height 21
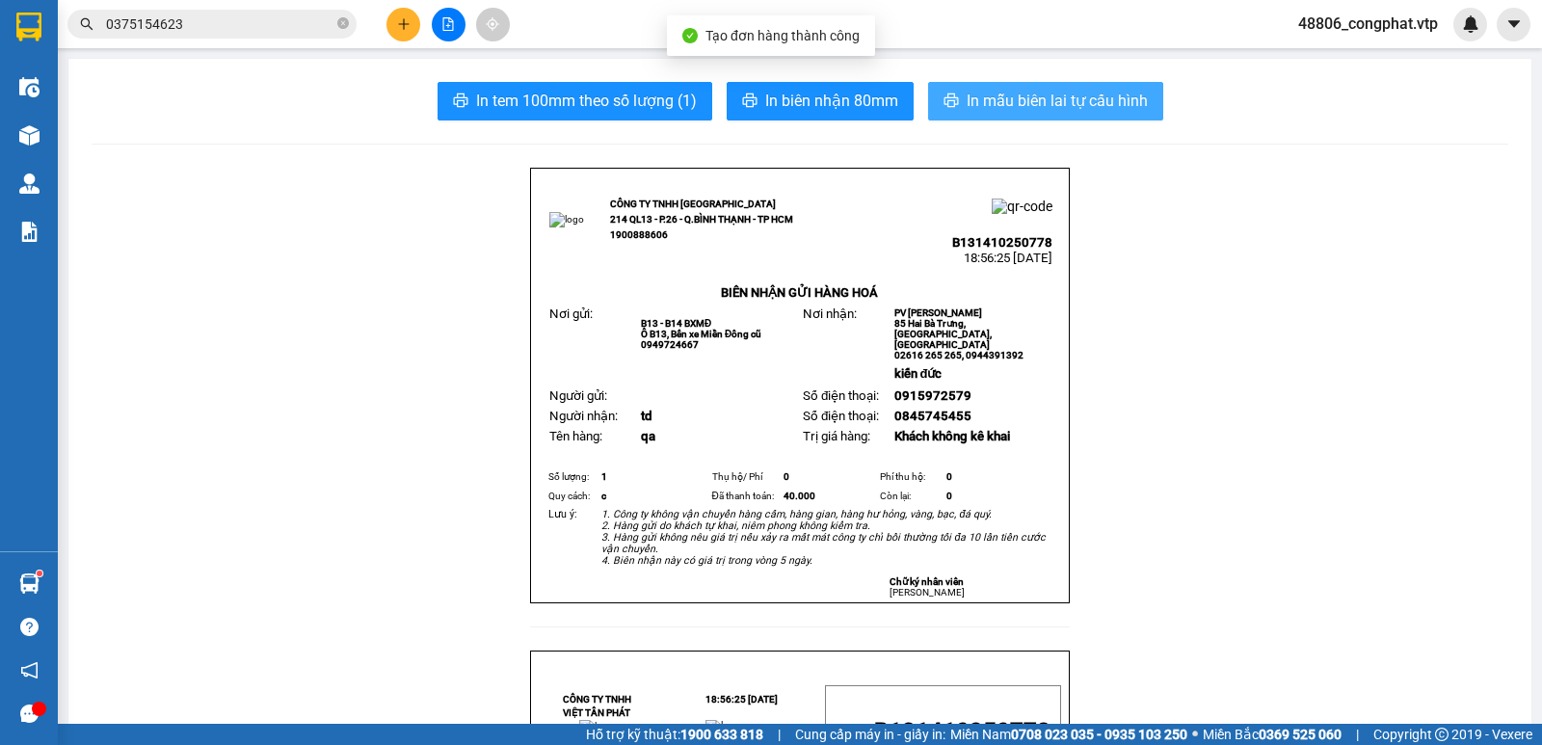
click at [941, 91] on button "In mẫu biên lai tự cấu hình" at bounding box center [1045, 101] width 235 height 39
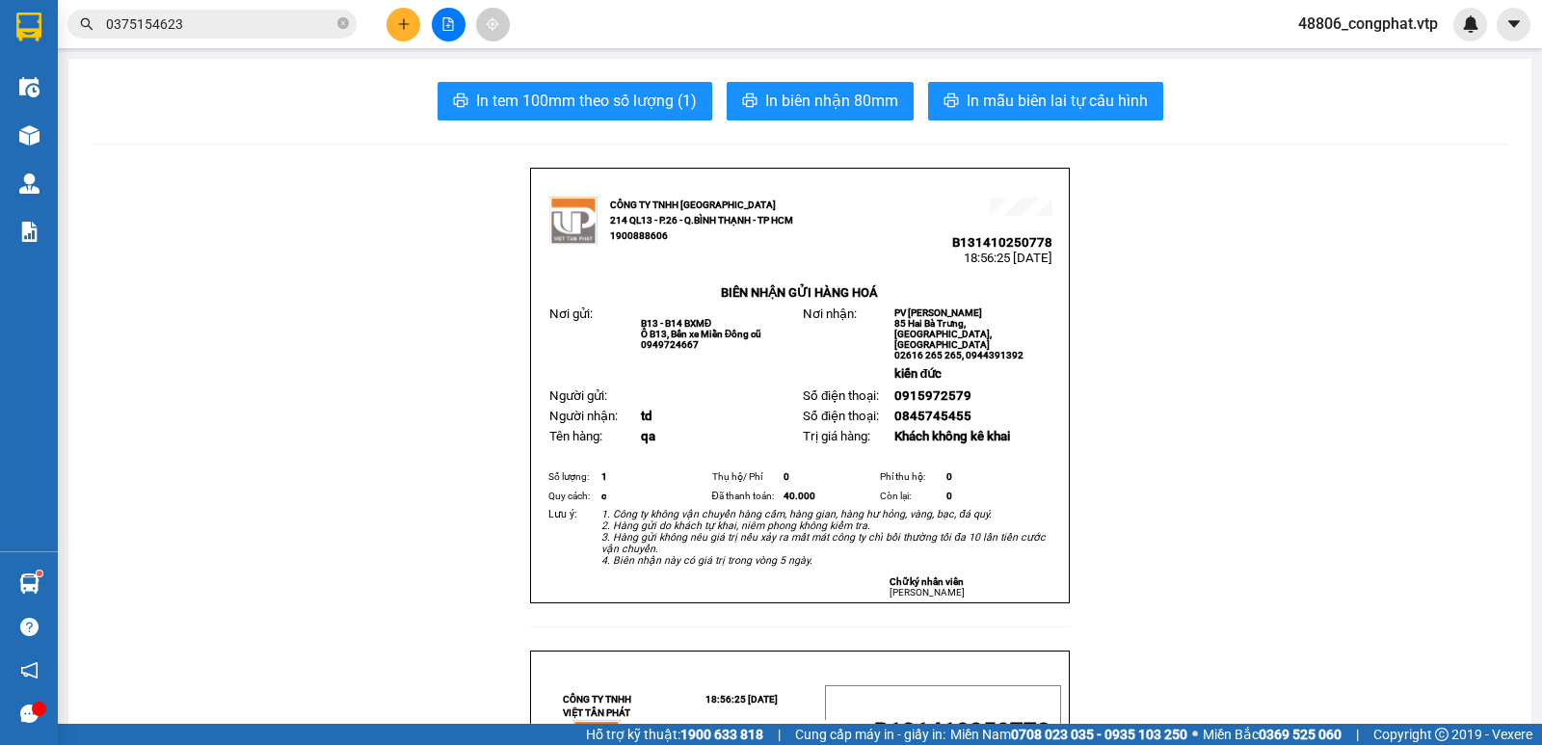
click at [395, 33] on button at bounding box center [404, 25] width 34 height 34
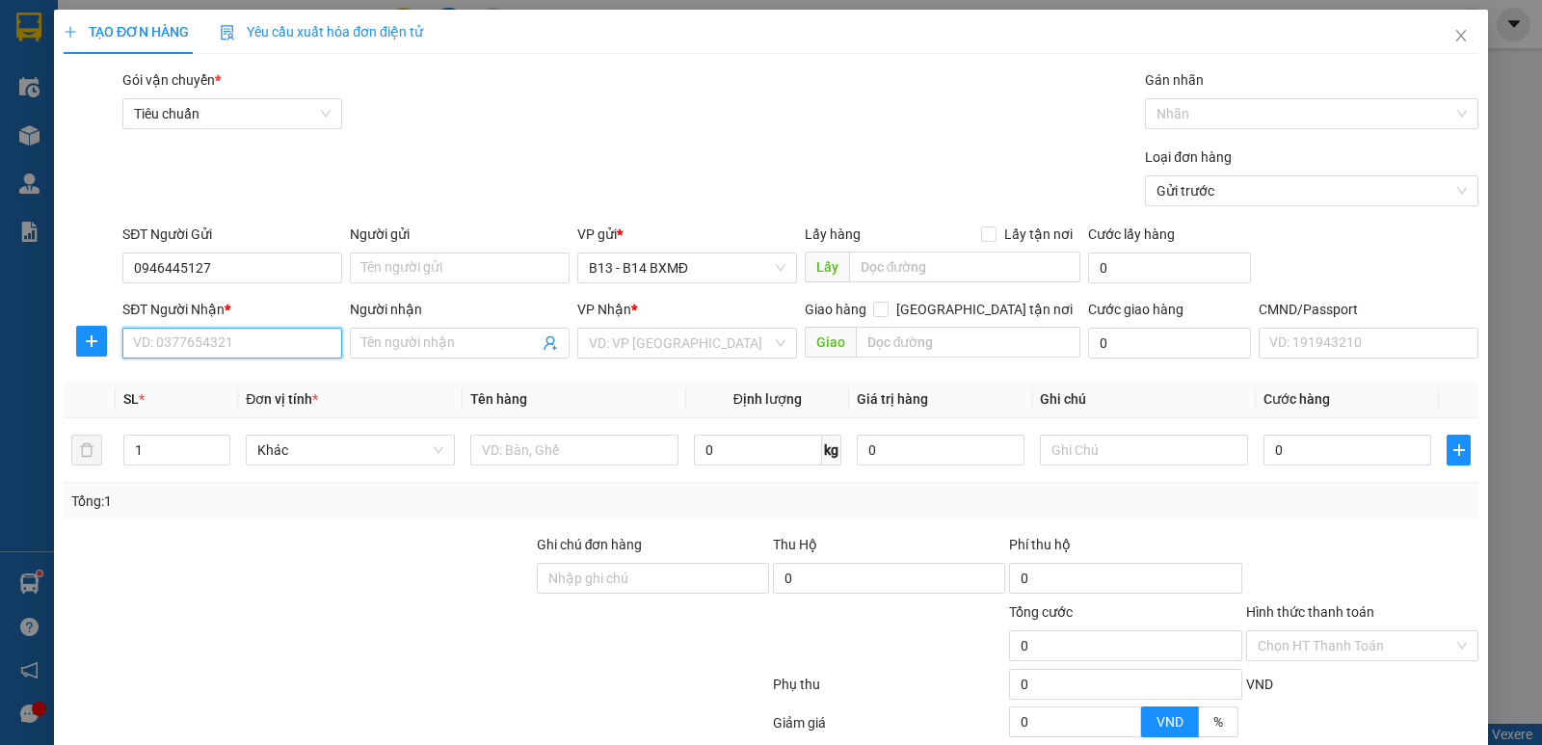
click at [226, 338] on input "SĐT Người Nhận *" at bounding box center [232, 343] width 220 height 31
drag, startPoint x: 222, startPoint y: 281, endPoint x: 1199, endPoint y: 139, distance: 987.6
click at [0, 397] on div "TẠO ĐƠN HÀNG Yêu cầu xuất hóa đơn điện tử Transit Pickup Surcharge Ids Transit …" at bounding box center [771, 372] width 1542 height 745
click at [252, 347] on input "SĐT Người Nhận *" at bounding box center [232, 343] width 220 height 31
paste input "0946445127"
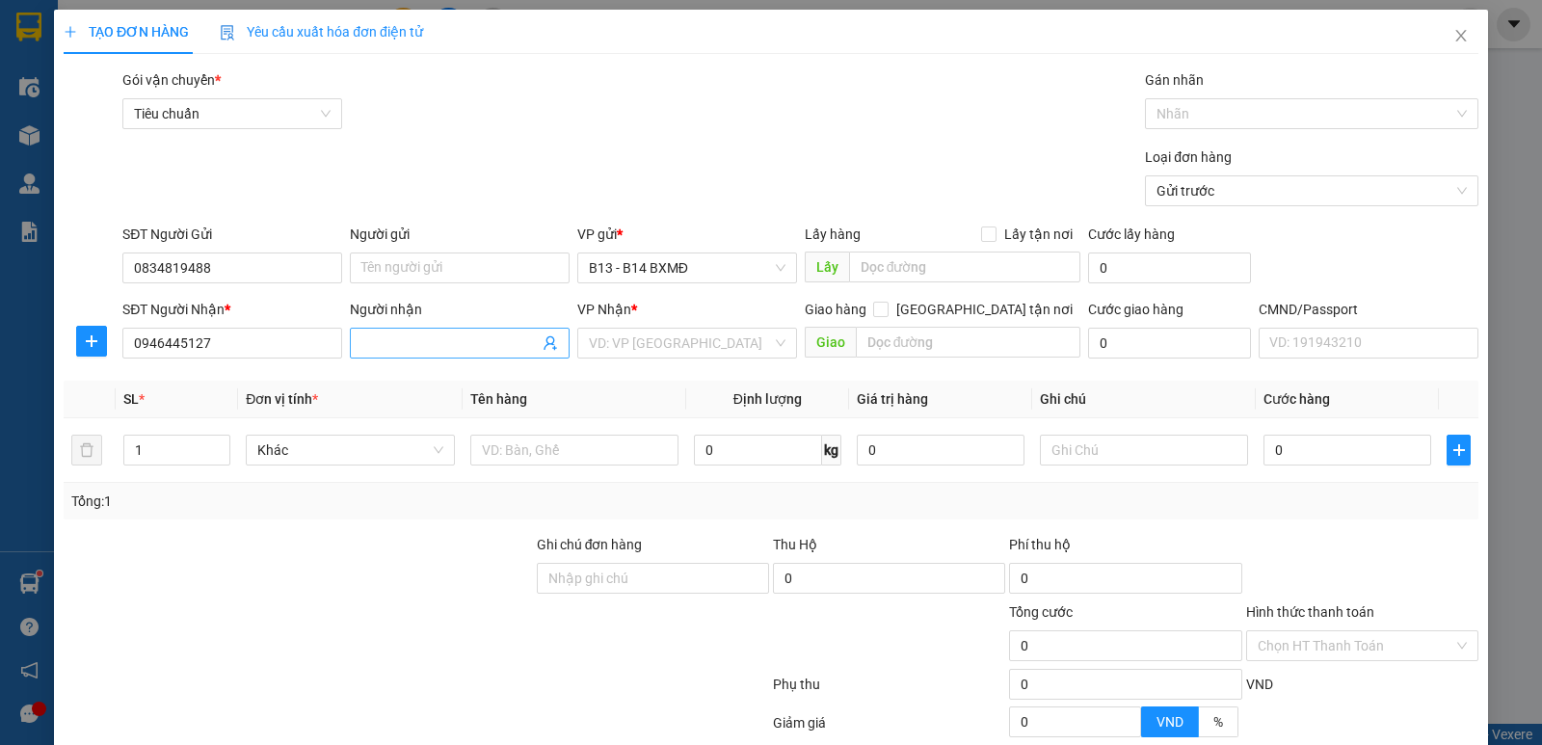
click at [385, 339] on span at bounding box center [460, 343] width 220 height 31
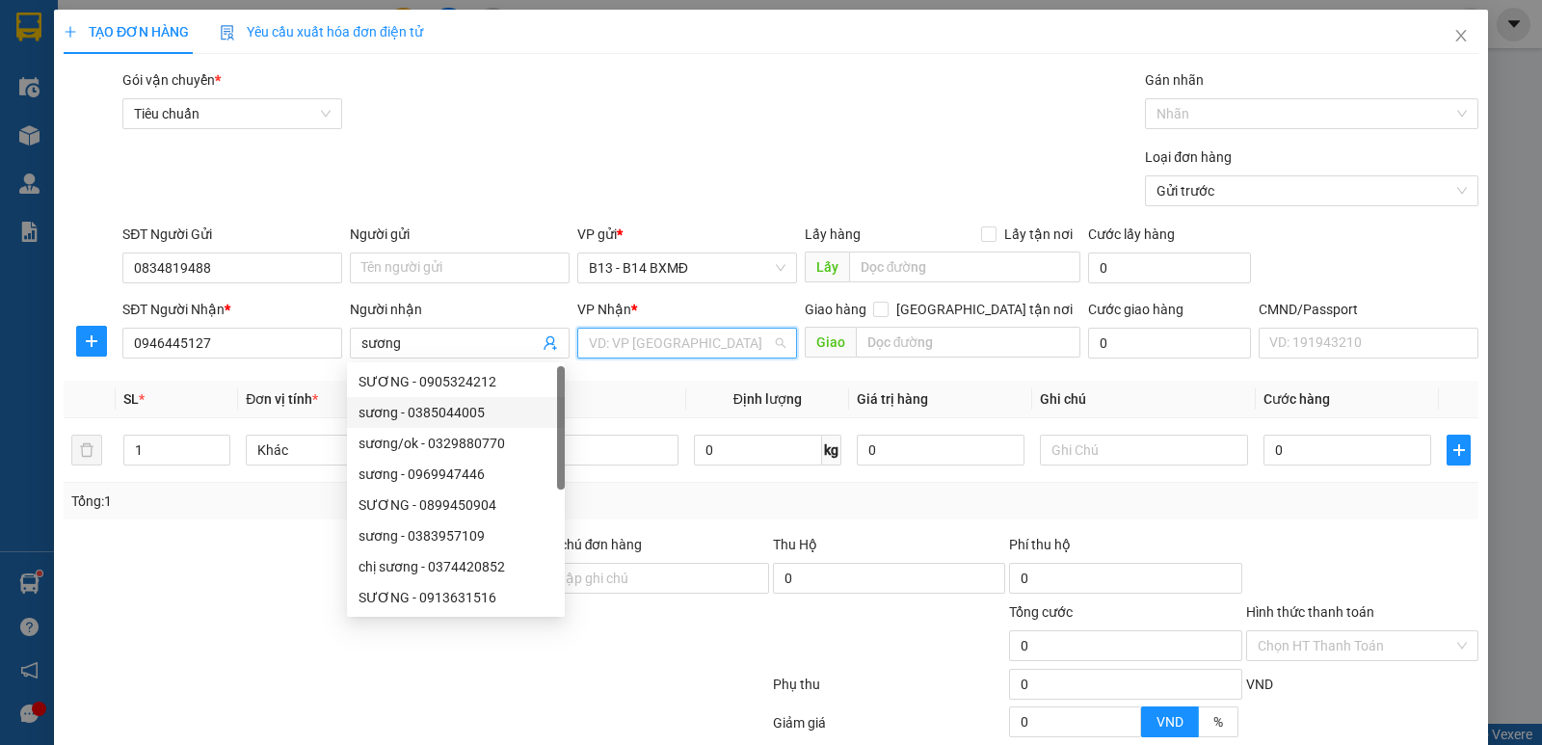
click at [666, 341] on input "search" at bounding box center [680, 343] width 183 height 29
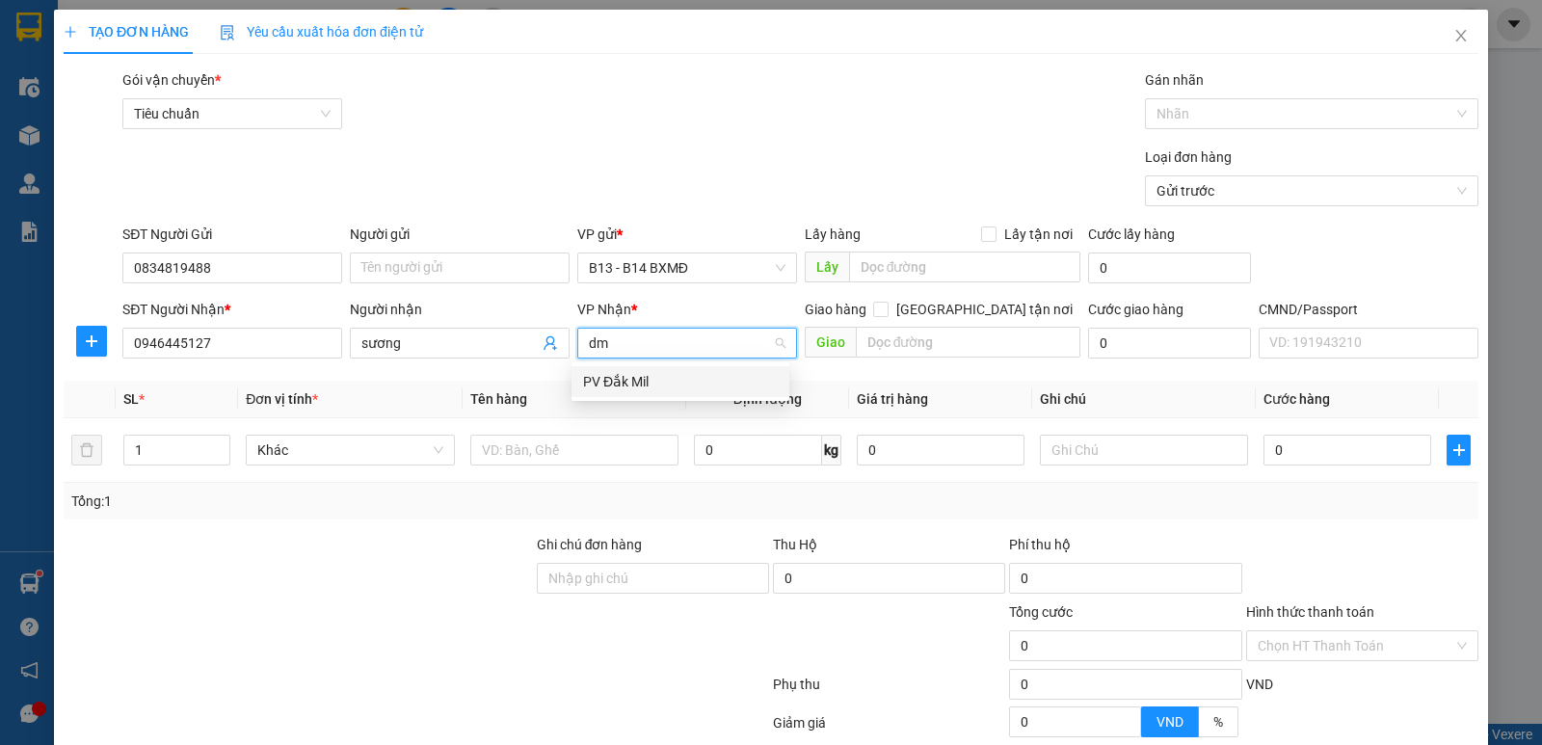
click at [674, 374] on div "PV Đắk Mil" at bounding box center [680, 381] width 195 height 21
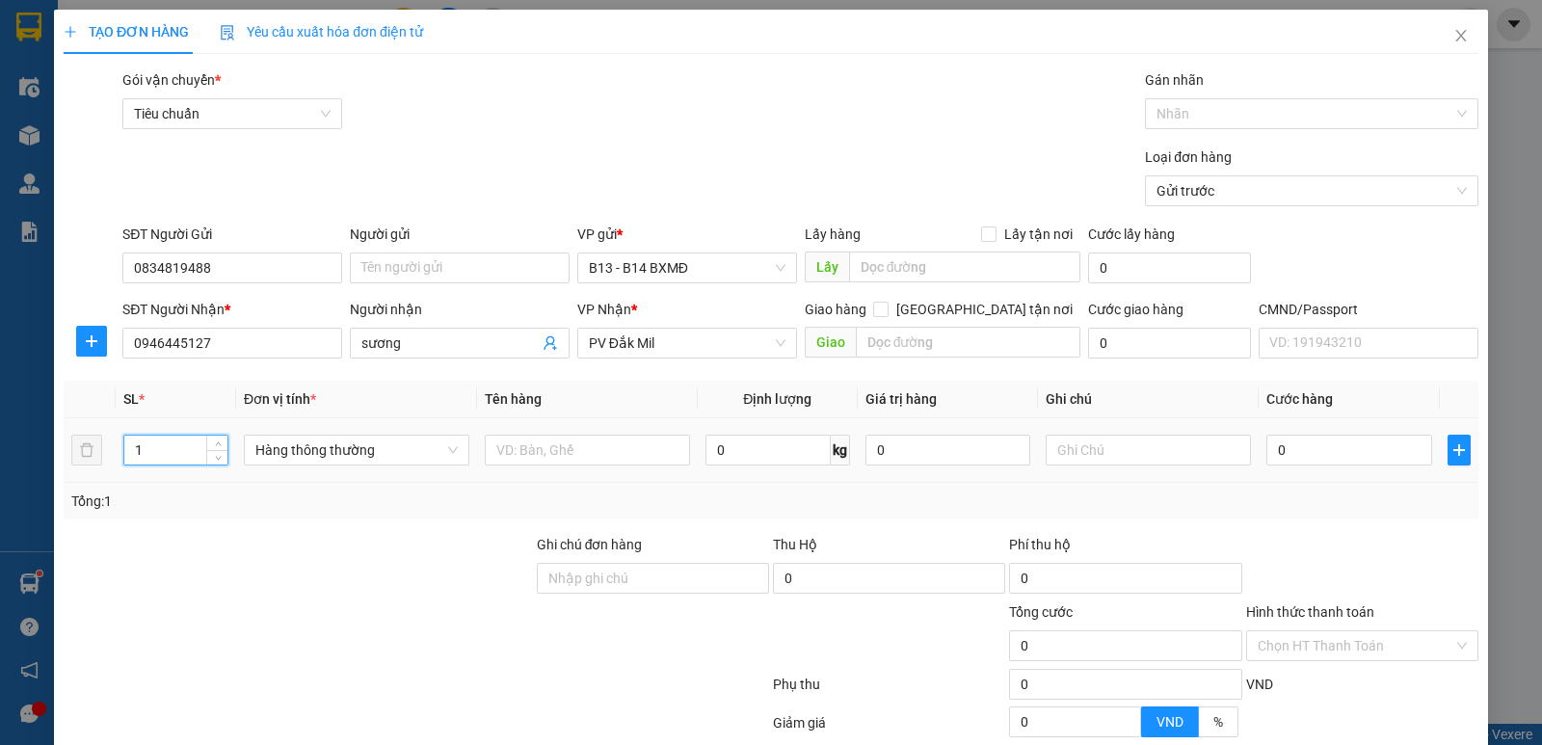
drag, startPoint x: 165, startPoint y: 453, endPoint x: 409, endPoint y: 528, distance: 255.2
click at [0, 481] on div "TẠO ĐƠN HÀNG Yêu cầu xuất hóa đơn điện tử Transit Pickup Surcharge Ids Transit …" at bounding box center [771, 372] width 1542 height 745
click at [515, 441] on input "text" at bounding box center [587, 450] width 205 height 31
click at [1135, 450] on input "text" at bounding box center [1148, 450] width 205 height 31
click at [653, 343] on span "PV Đắk Mil" at bounding box center [687, 343] width 197 height 29
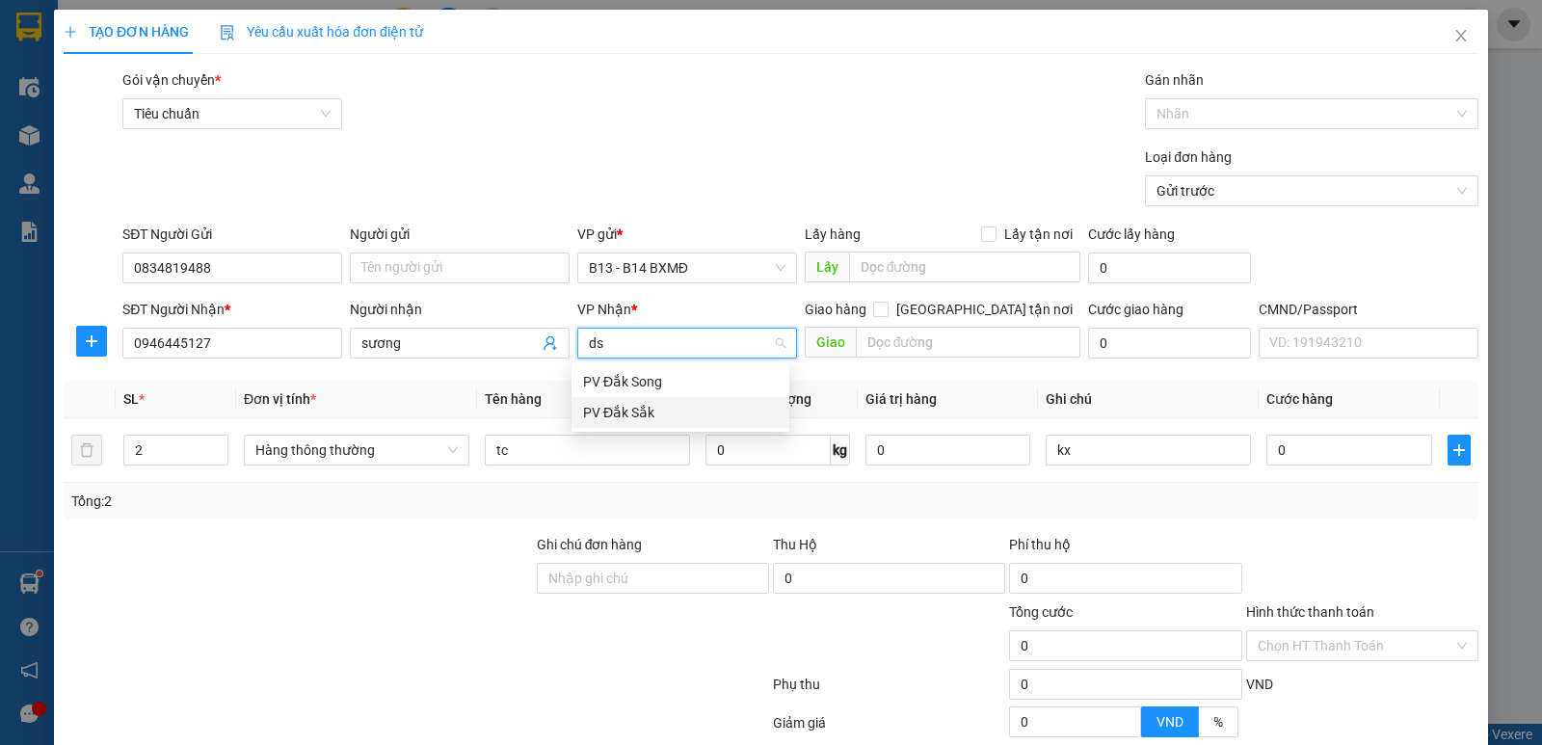
click at [749, 424] on div "PV Đắk Sắk" at bounding box center [681, 412] width 218 height 31
click at [1339, 447] on input "0" at bounding box center [1349, 450] width 165 height 31
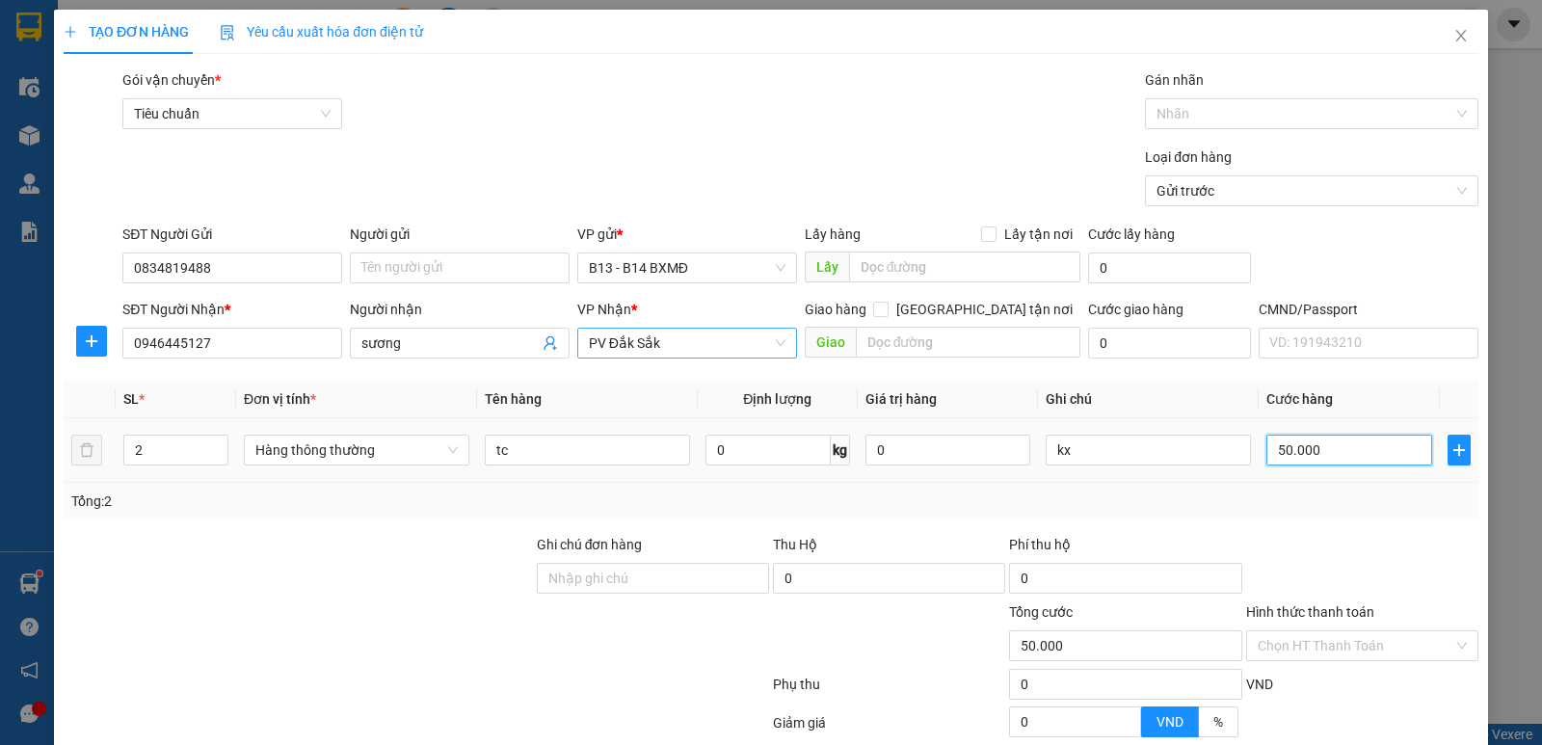
drag, startPoint x: 1324, startPoint y: 257, endPoint x: 946, endPoint y: 354, distance: 390.9
click at [1010, 339] on div "Transit Pickup Surcharge Ids Transit Deliver Surcharge Ids Transit Deliver Surc…" at bounding box center [771, 479] width 1415 height 820
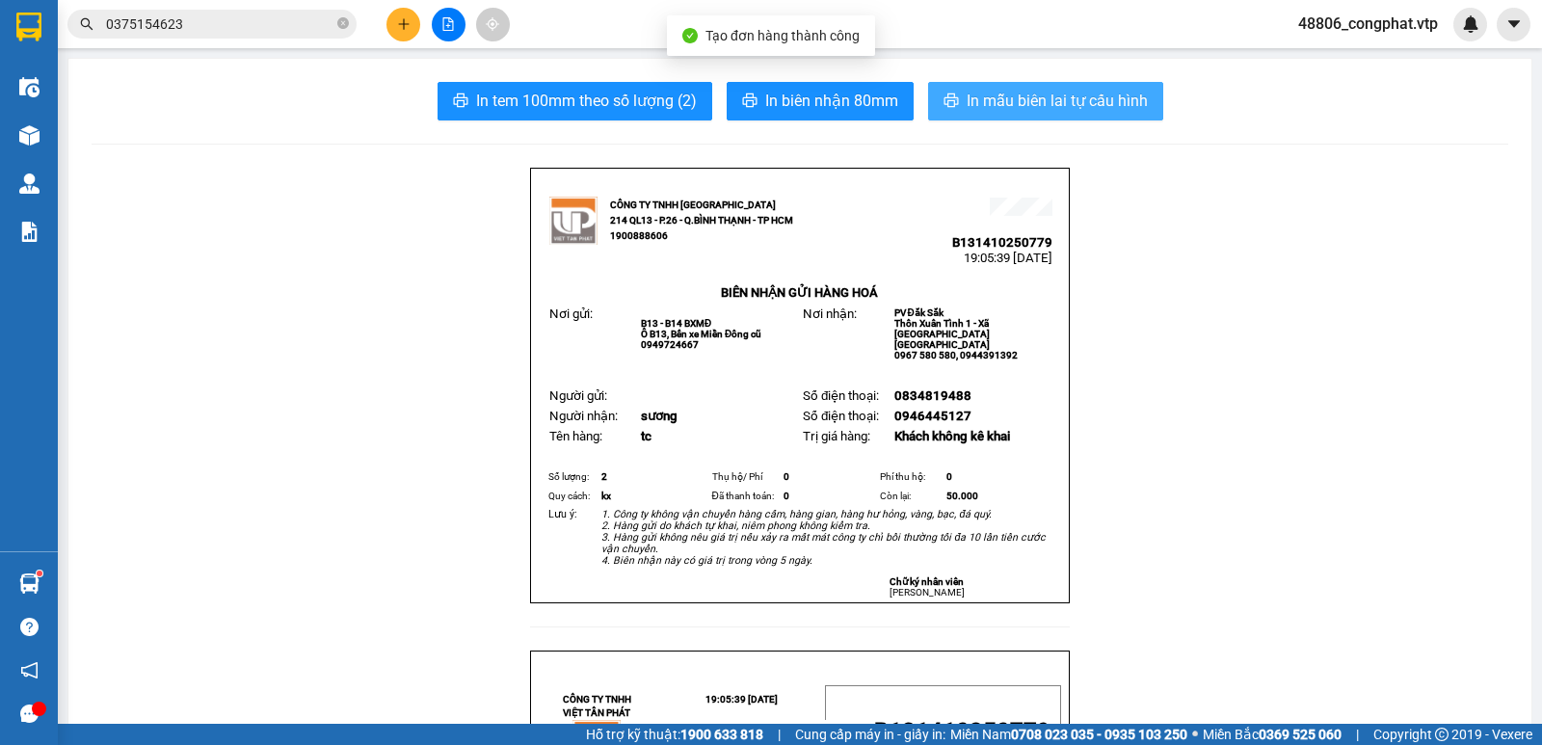
click at [1057, 108] on span "In mẫu biên lai tự cấu hình" at bounding box center [1057, 101] width 181 height 24
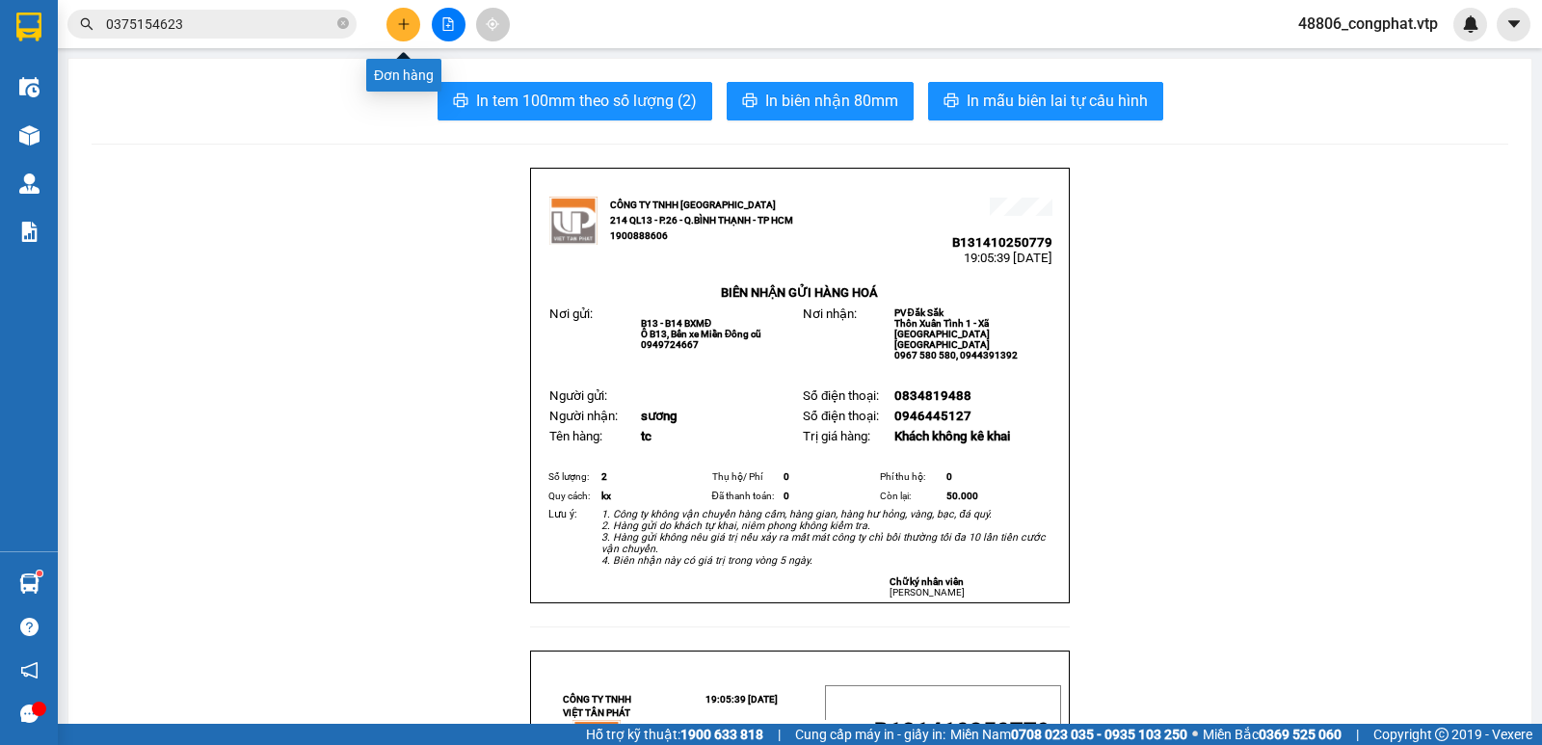
click at [393, 30] on button at bounding box center [404, 25] width 34 height 34
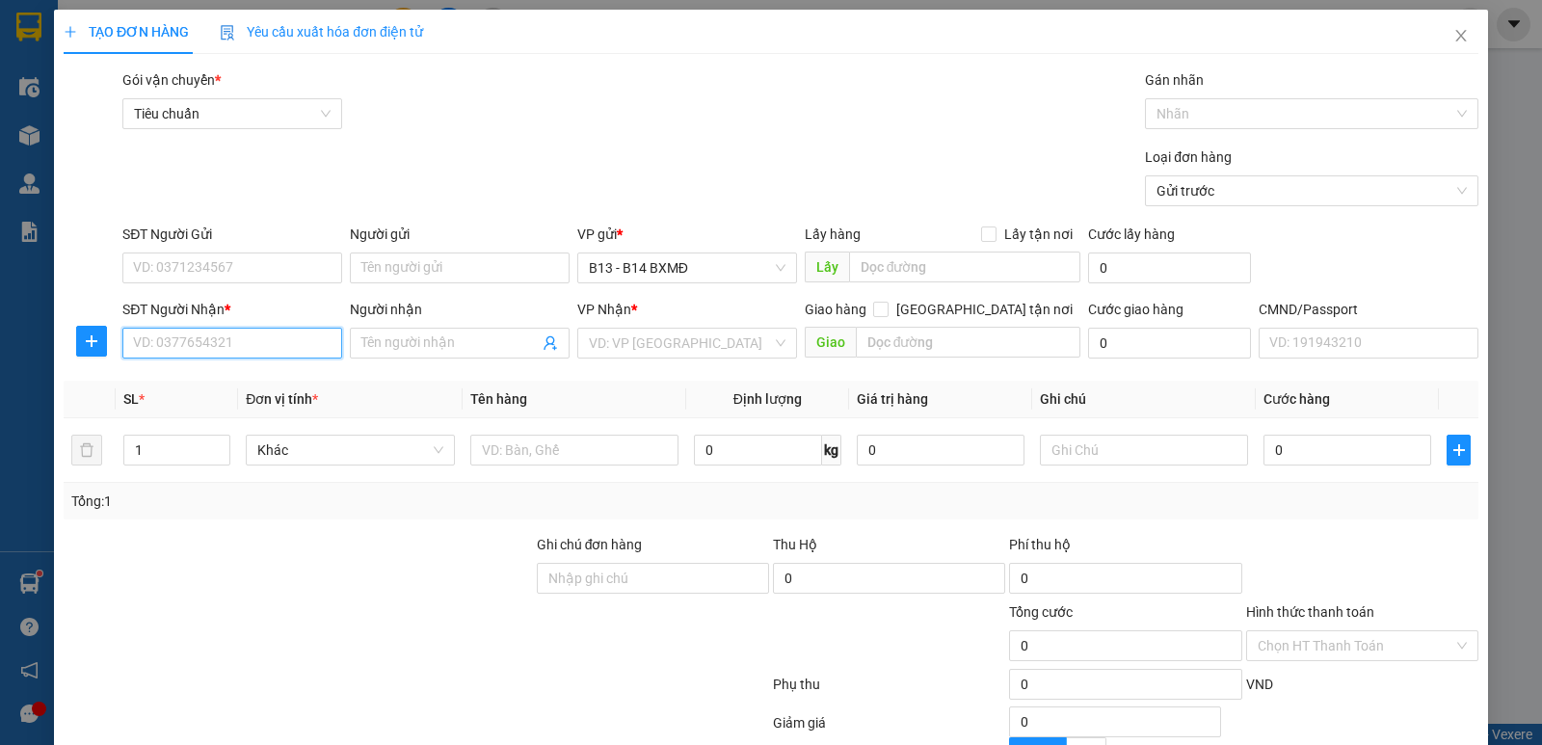
click at [243, 333] on input "SĐT Người Nhận *" at bounding box center [232, 343] width 220 height 31
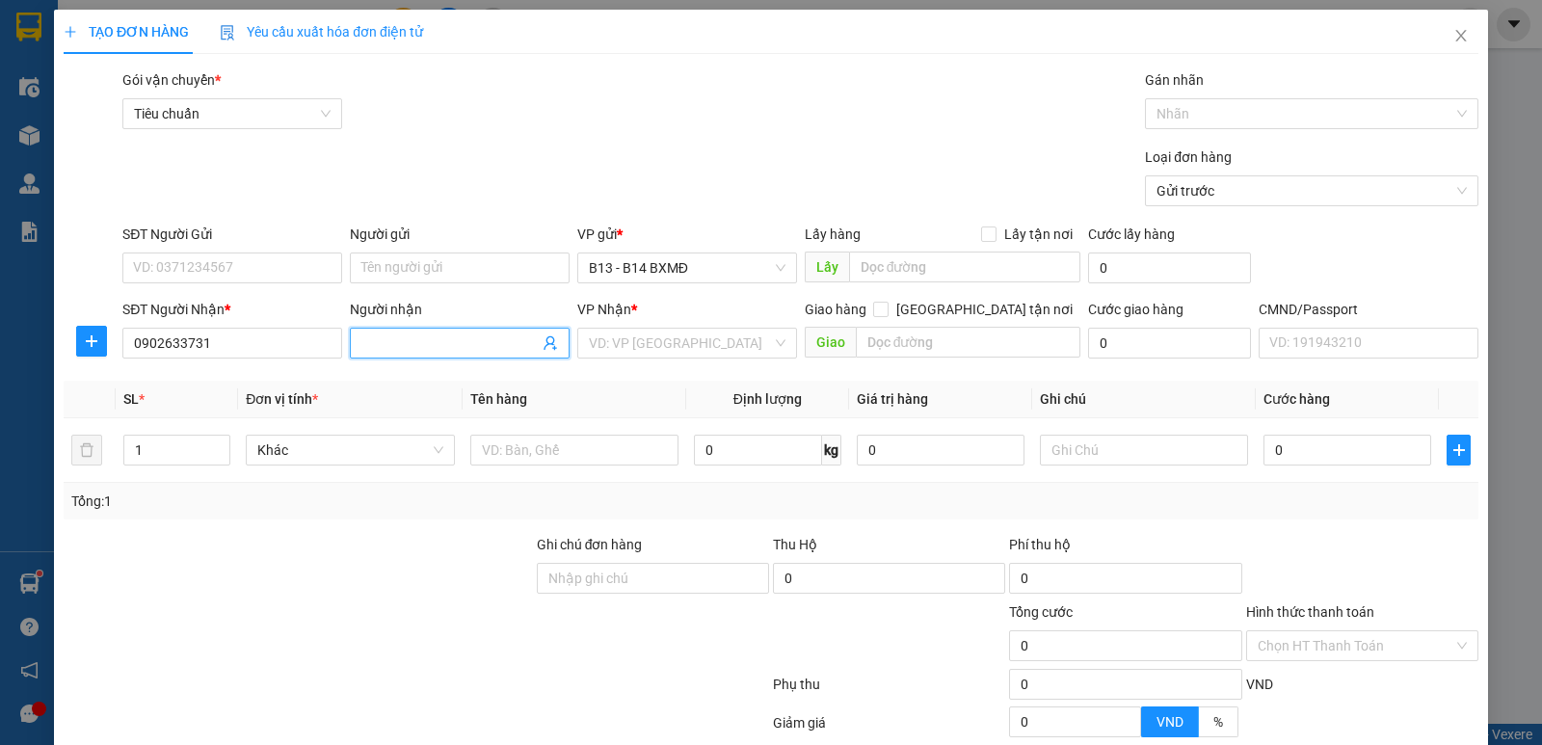
click at [434, 352] on input "Người nhận" at bounding box center [449, 343] width 177 height 21
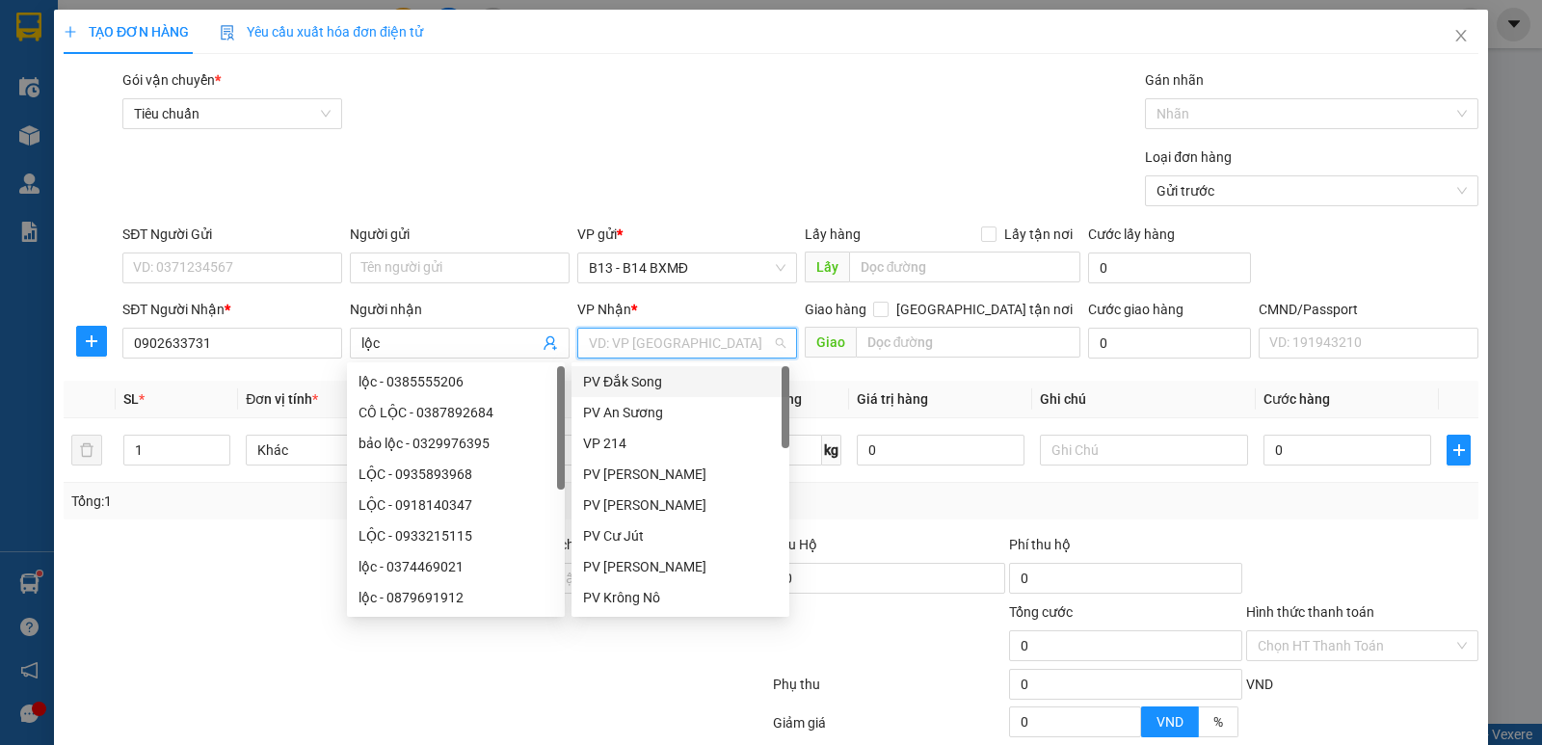
click at [726, 335] on input "search" at bounding box center [680, 343] width 183 height 29
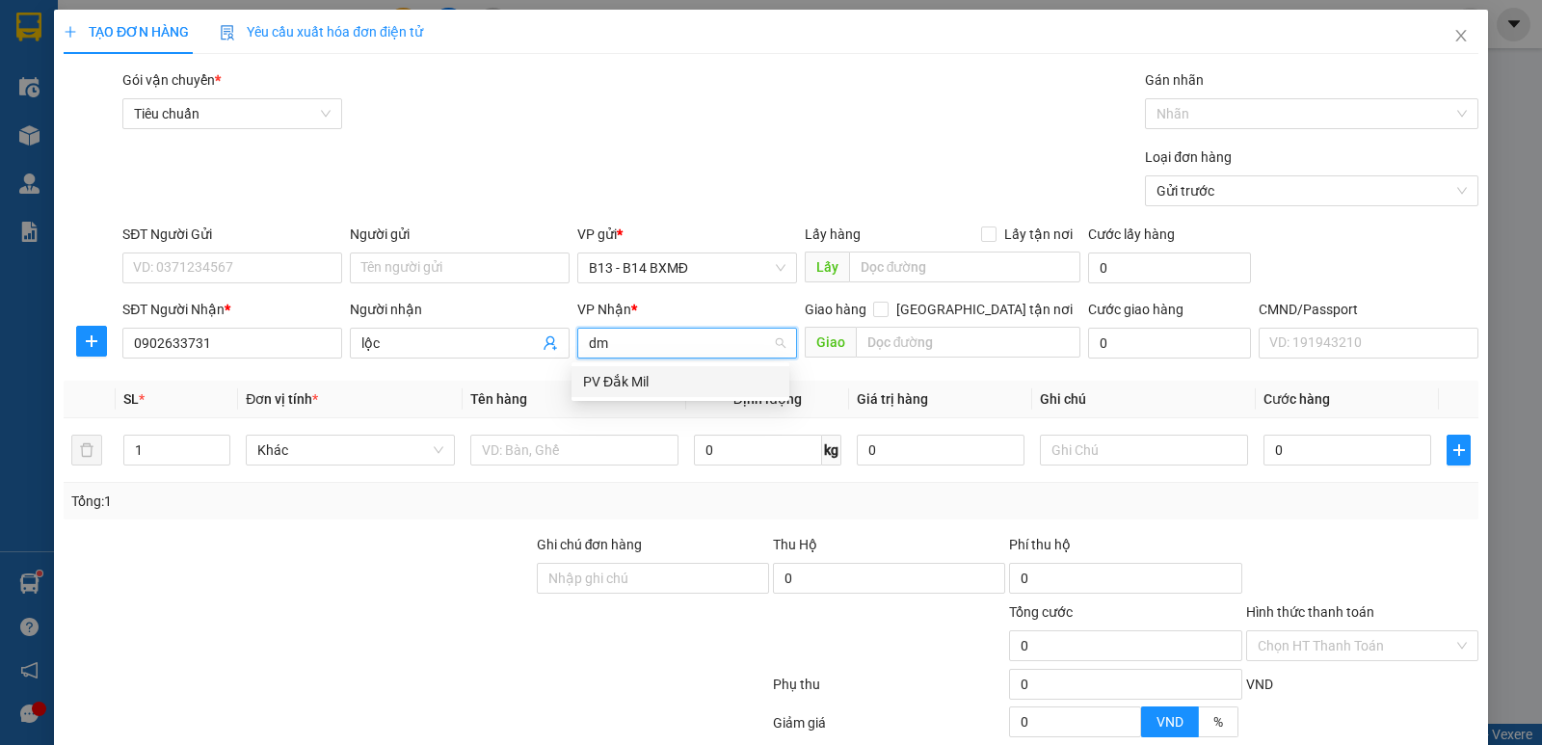
click at [701, 387] on div "PV Đắk Mil" at bounding box center [680, 381] width 195 height 21
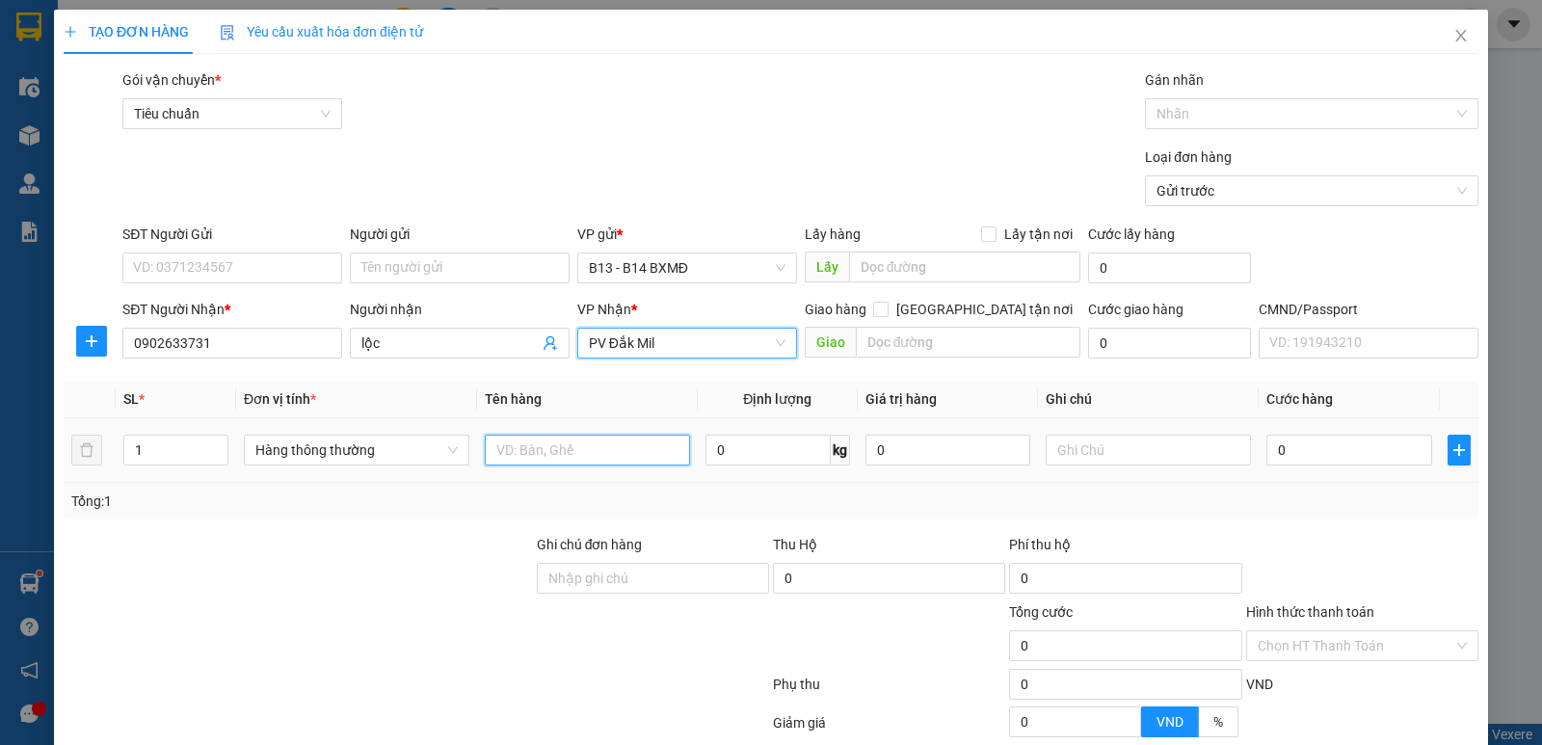
click at [635, 451] on input "text" at bounding box center [587, 450] width 205 height 31
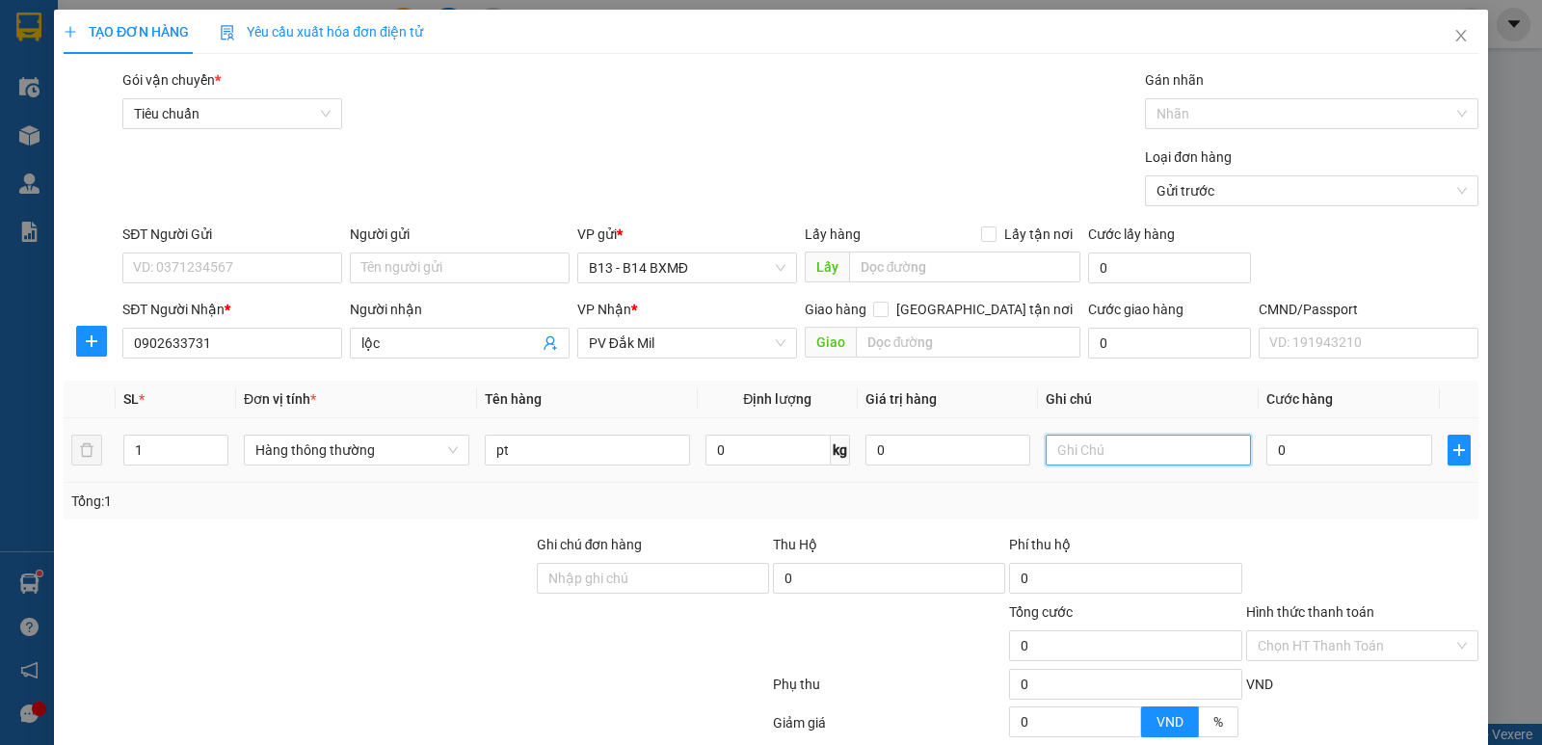
click at [1105, 443] on input "text" at bounding box center [1148, 450] width 205 height 31
click at [1288, 453] on input "0" at bounding box center [1349, 450] width 165 height 31
drag, startPoint x: 1352, startPoint y: 696, endPoint x: 1370, endPoint y: 705, distance: 19.4
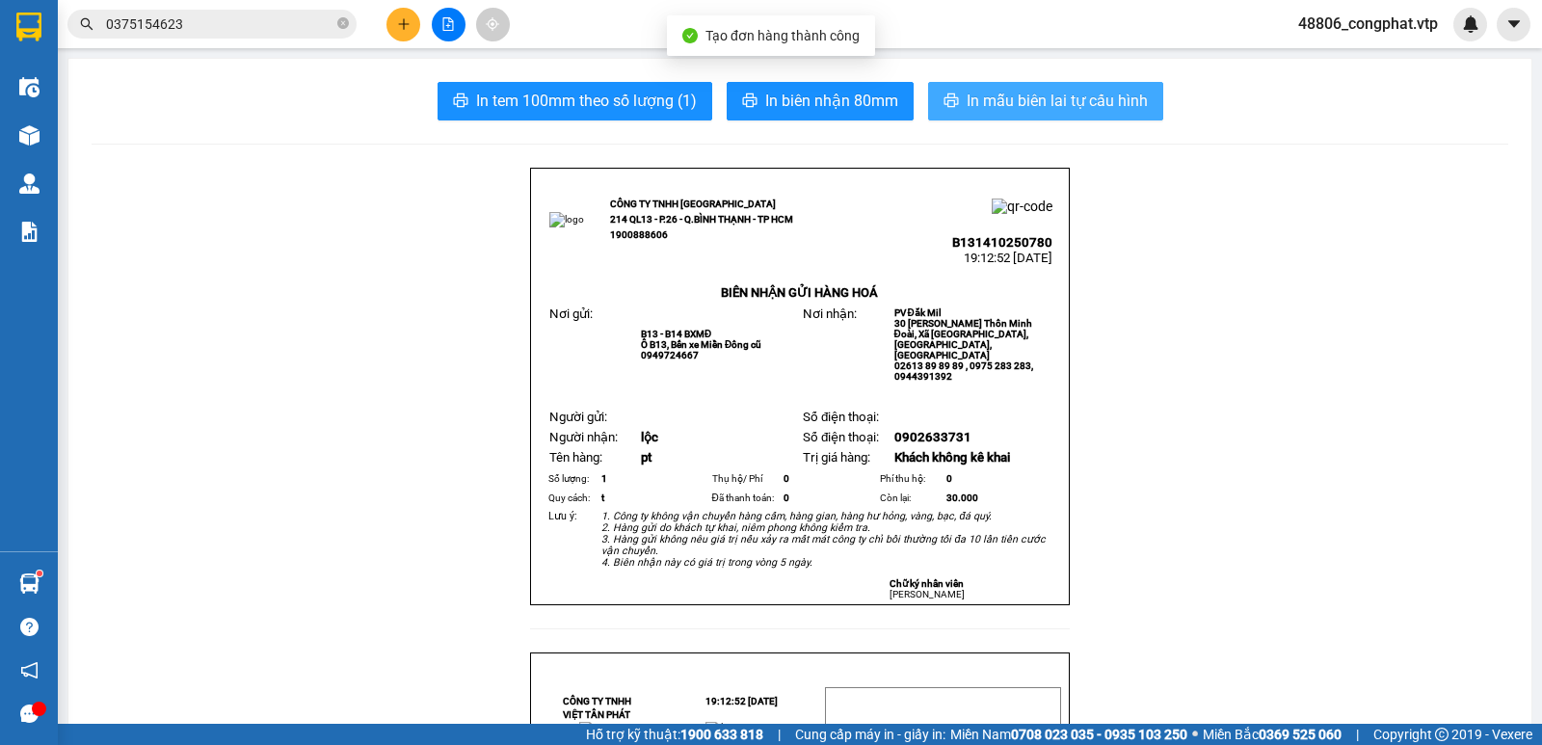
click at [951, 106] on button "In mẫu biên lai tự cấu hình" at bounding box center [1045, 101] width 235 height 39
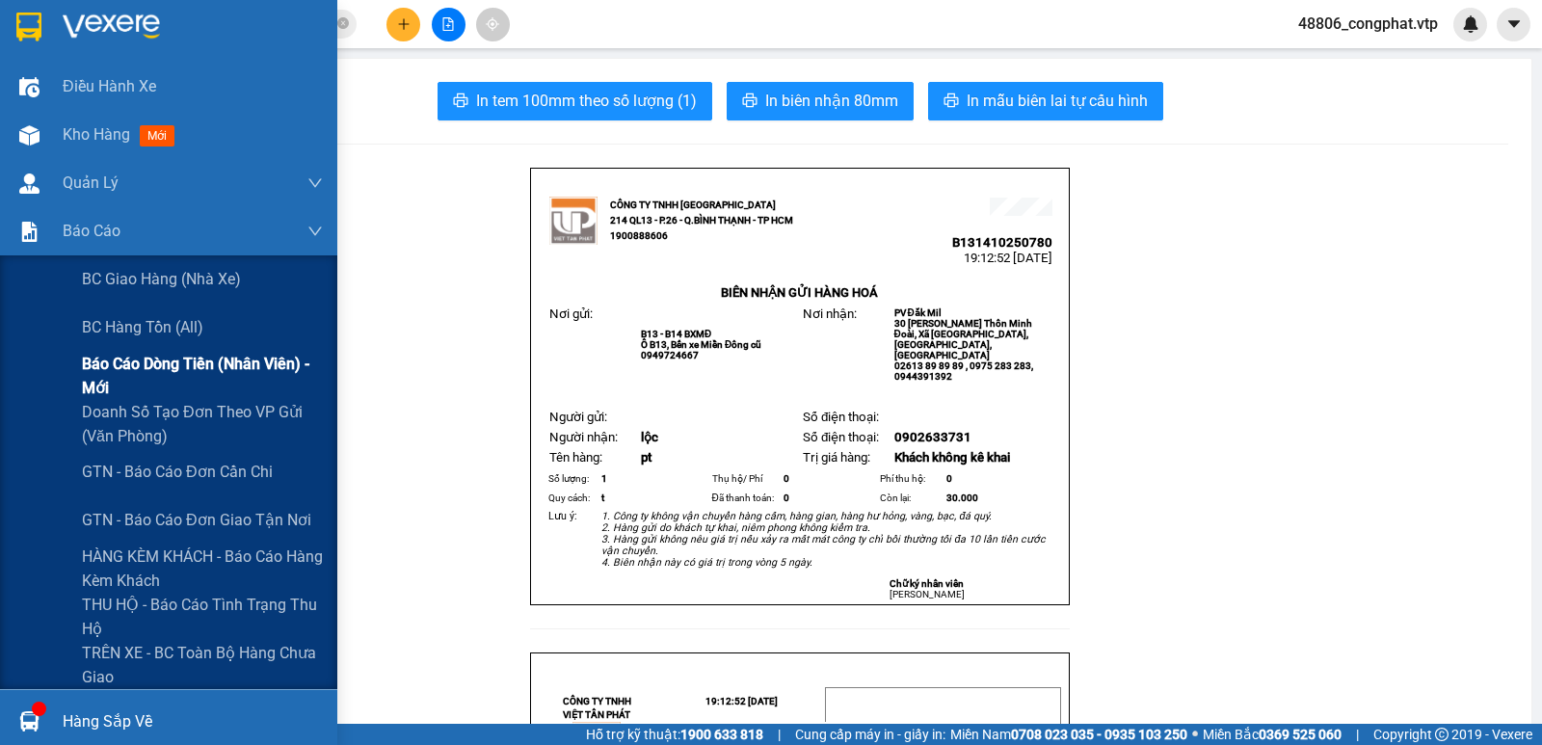
click at [186, 375] on span "Báo cáo dòng tiền (nhân viên) - mới" at bounding box center [202, 376] width 241 height 48
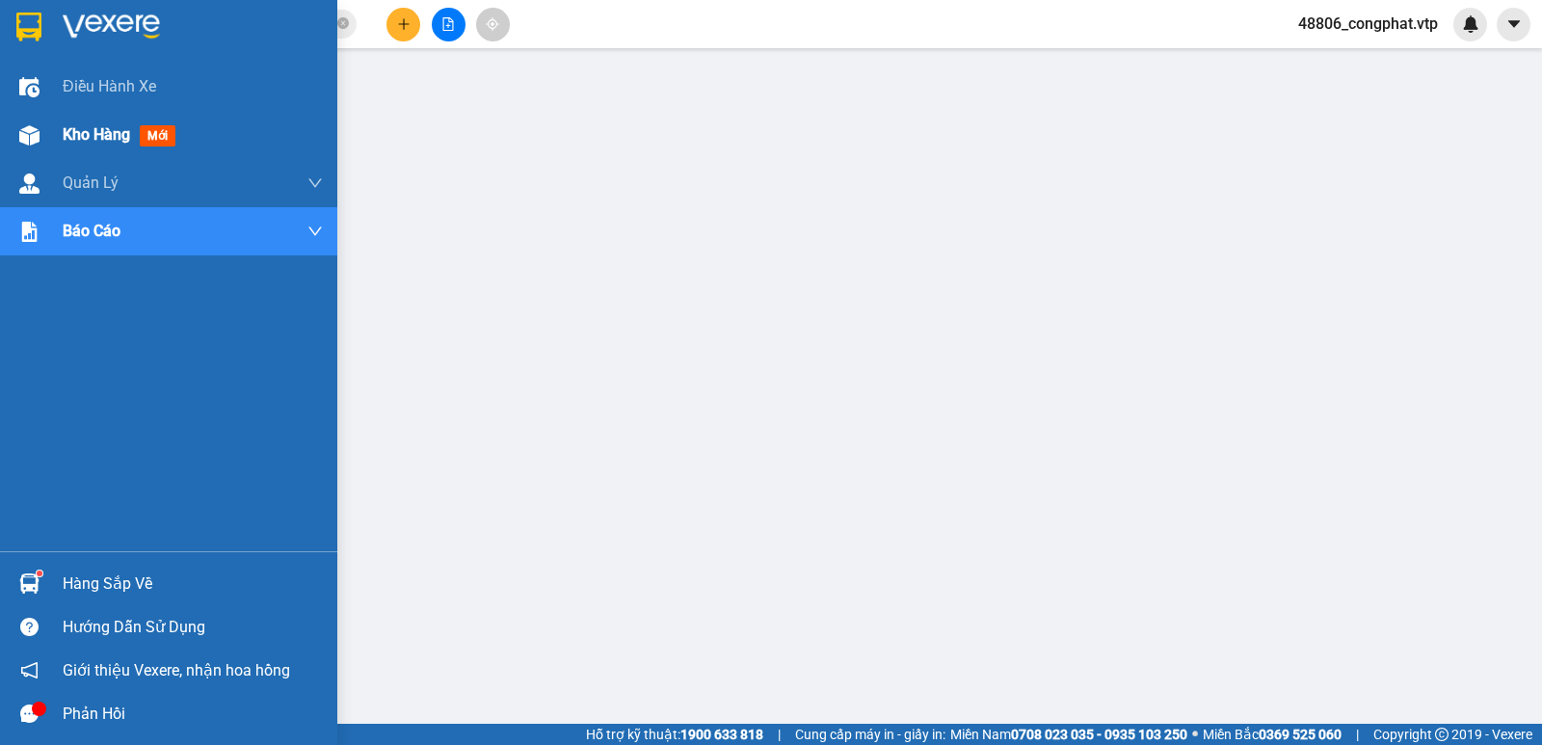
click at [13, 127] on div at bounding box center [30, 136] width 34 height 34
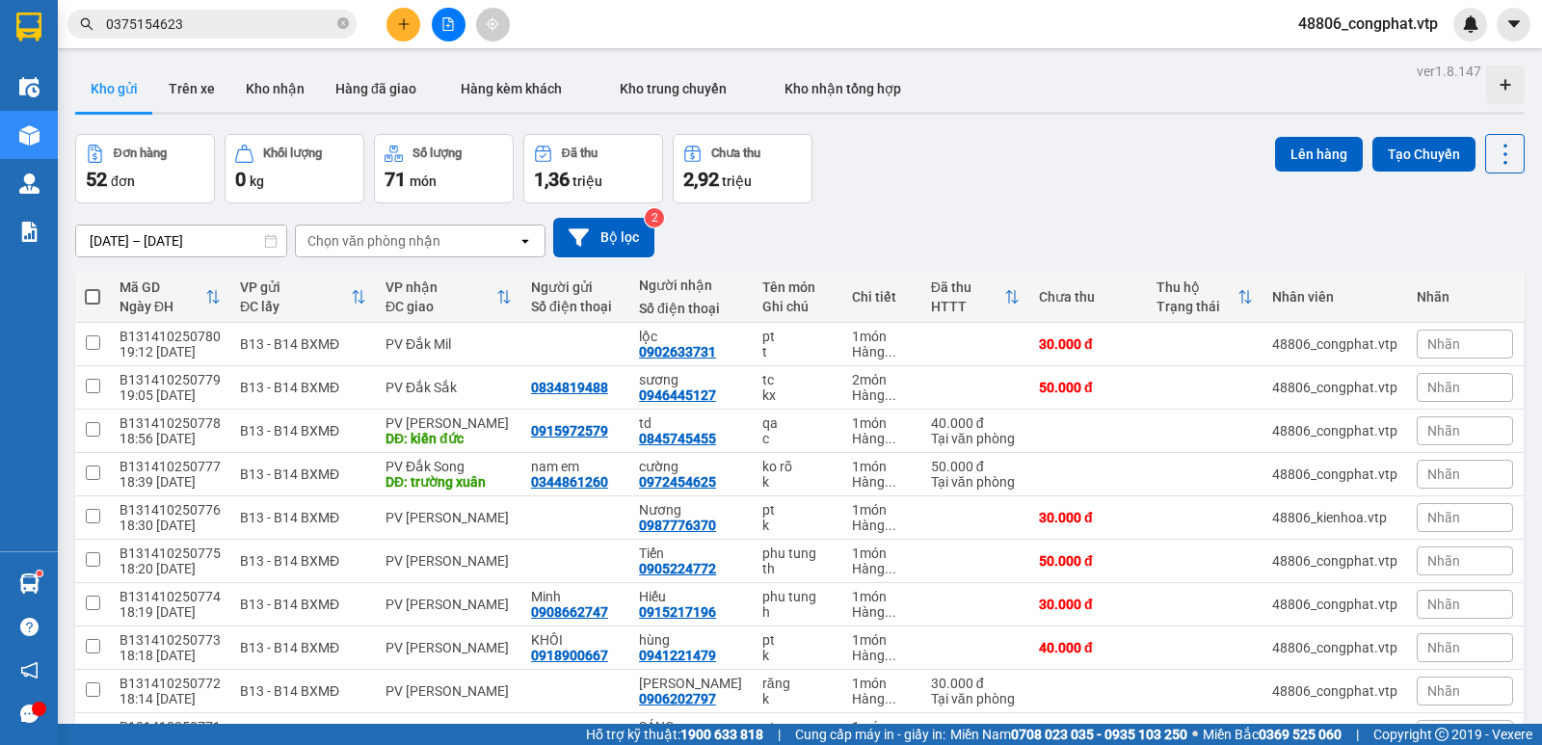
click at [407, 26] on icon "plus" at bounding box center [403, 23] width 13 height 13
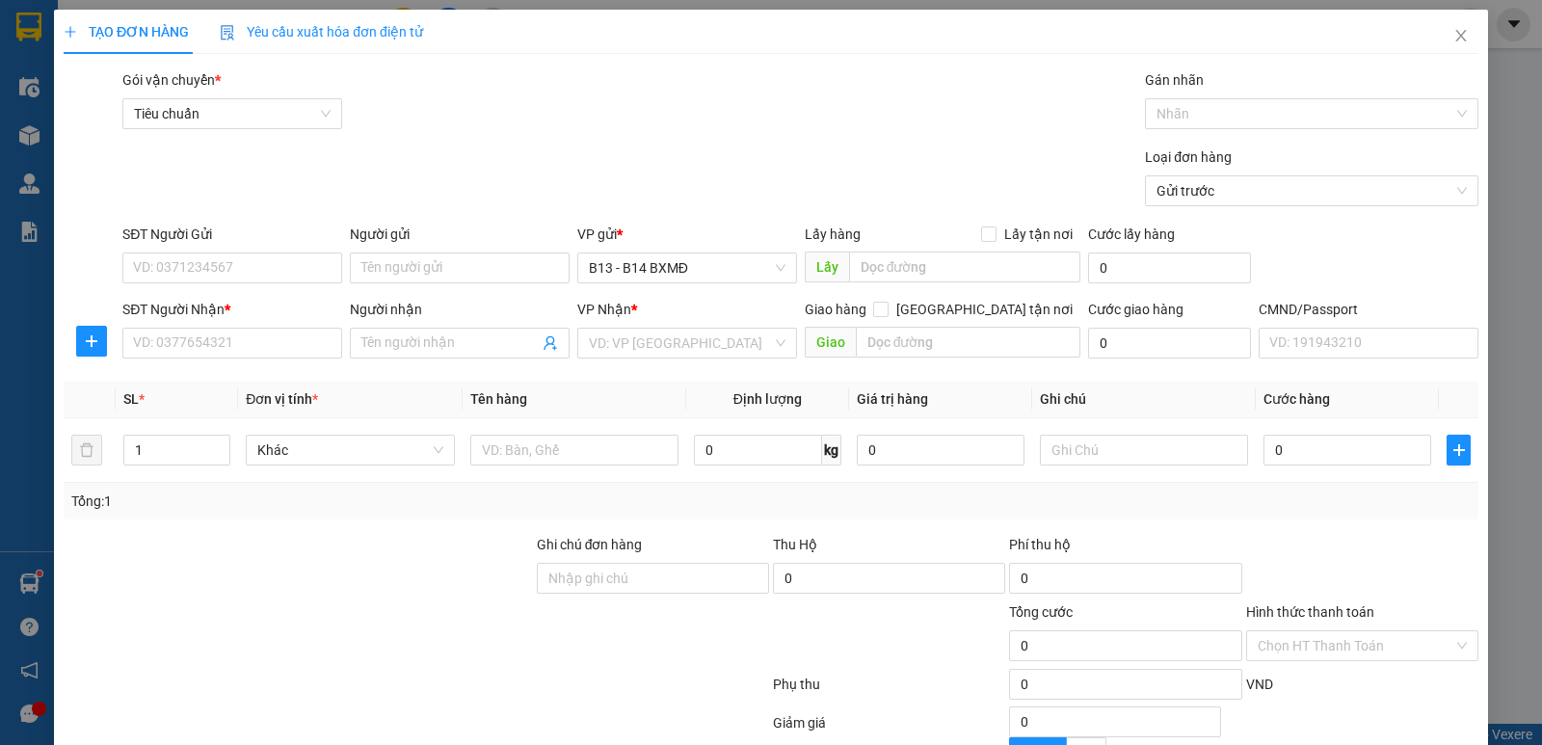
click at [217, 252] on div "SĐT Người Gửi" at bounding box center [232, 238] width 220 height 29
click at [224, 262] on input "SĐT Người Gửi" at bounding box center [232, 268] width 220 height 31
click at [284, 339] on input "SĐT Người Nhận *" at bounding box center [232, 343] width 220 height 31
click at [397, 351] on input "Người nhận" at bounding box center [449, 343] width 177 height 21
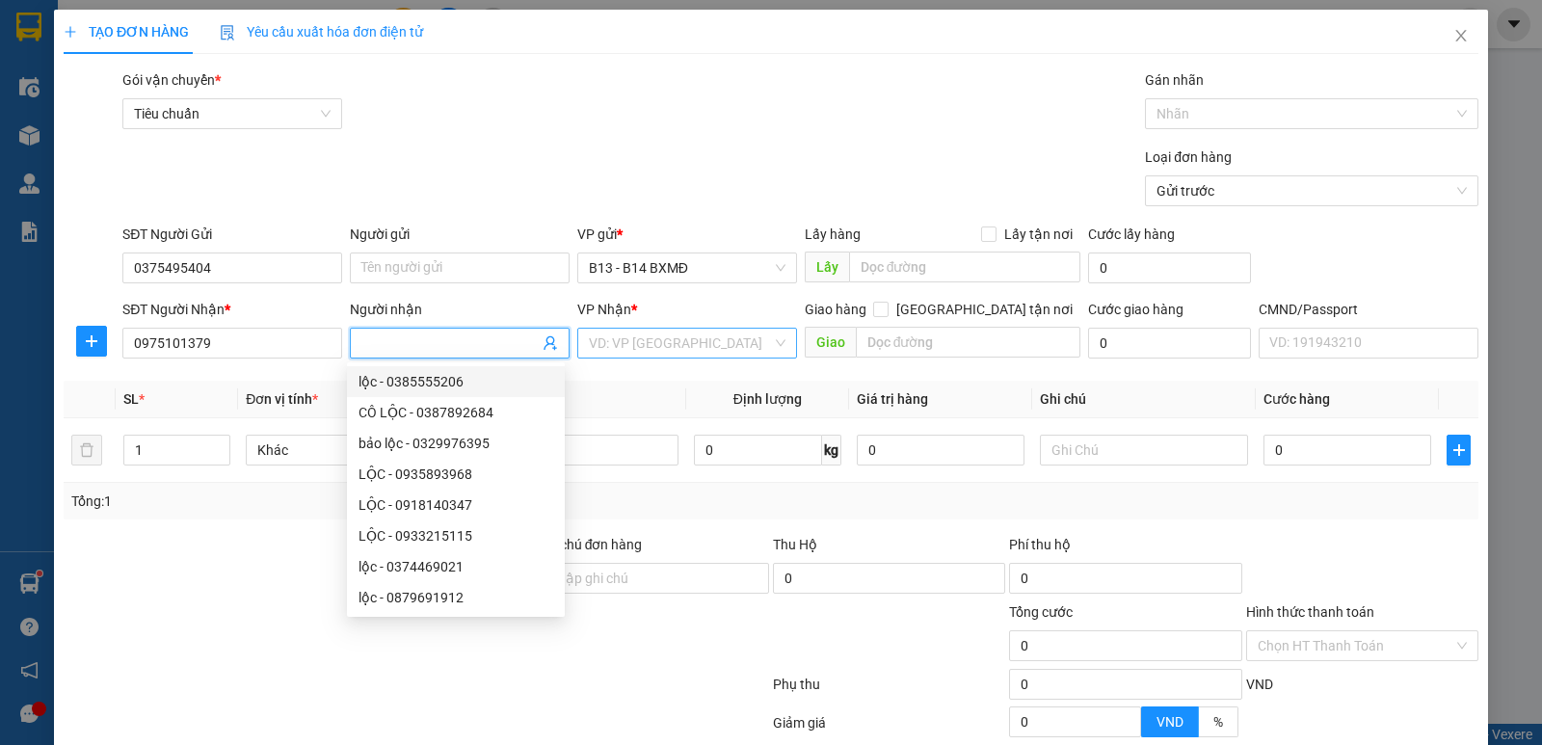
click at [708, 342] on input "search" at bounding box center [680, 343] width 183 height 29
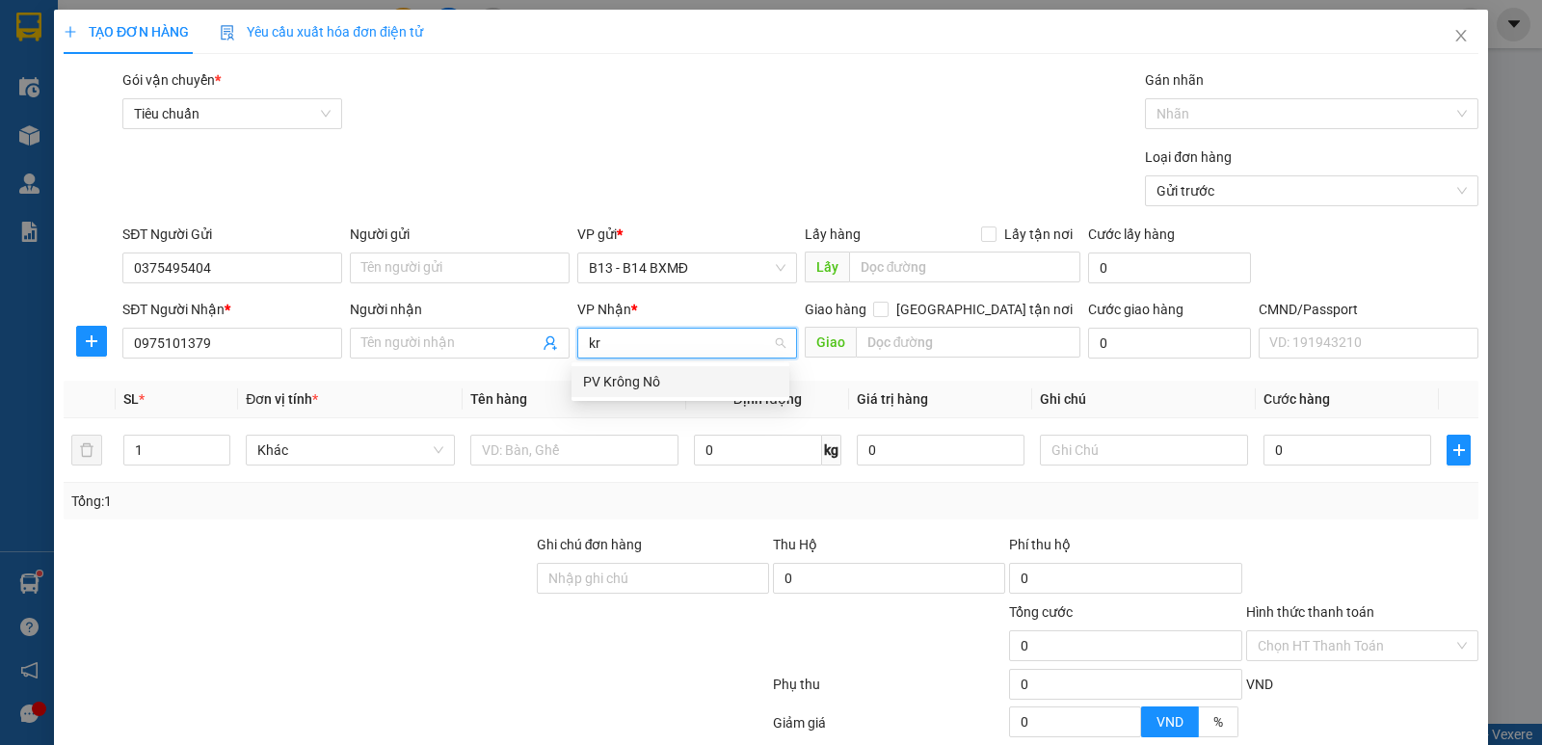
click at [691, 393] on div "PV Krông Nô" at bounding box center [681, 381] width 218 height 31
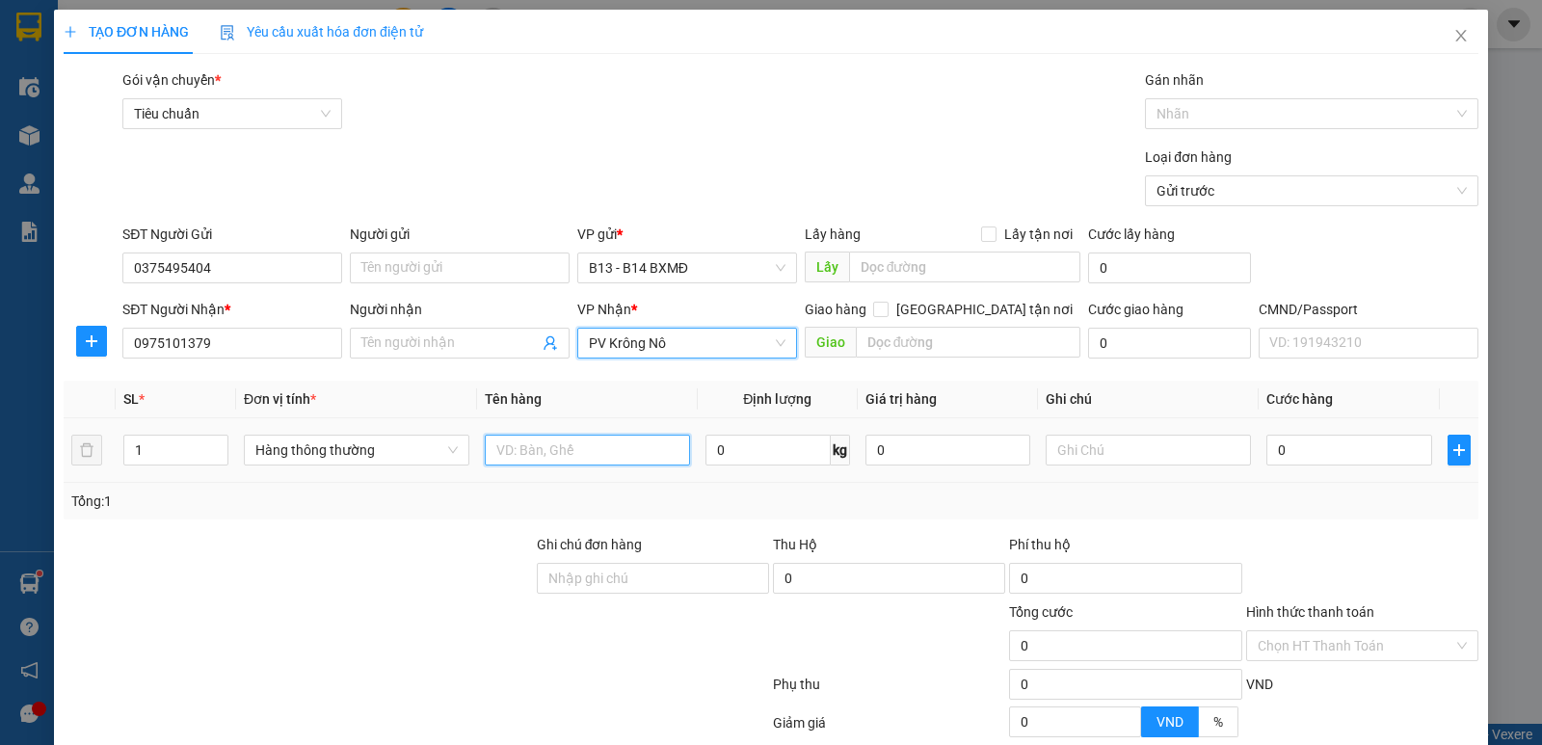
click at [638, 440] on input "text" at bounding box center [587, 450] width 205 height 31
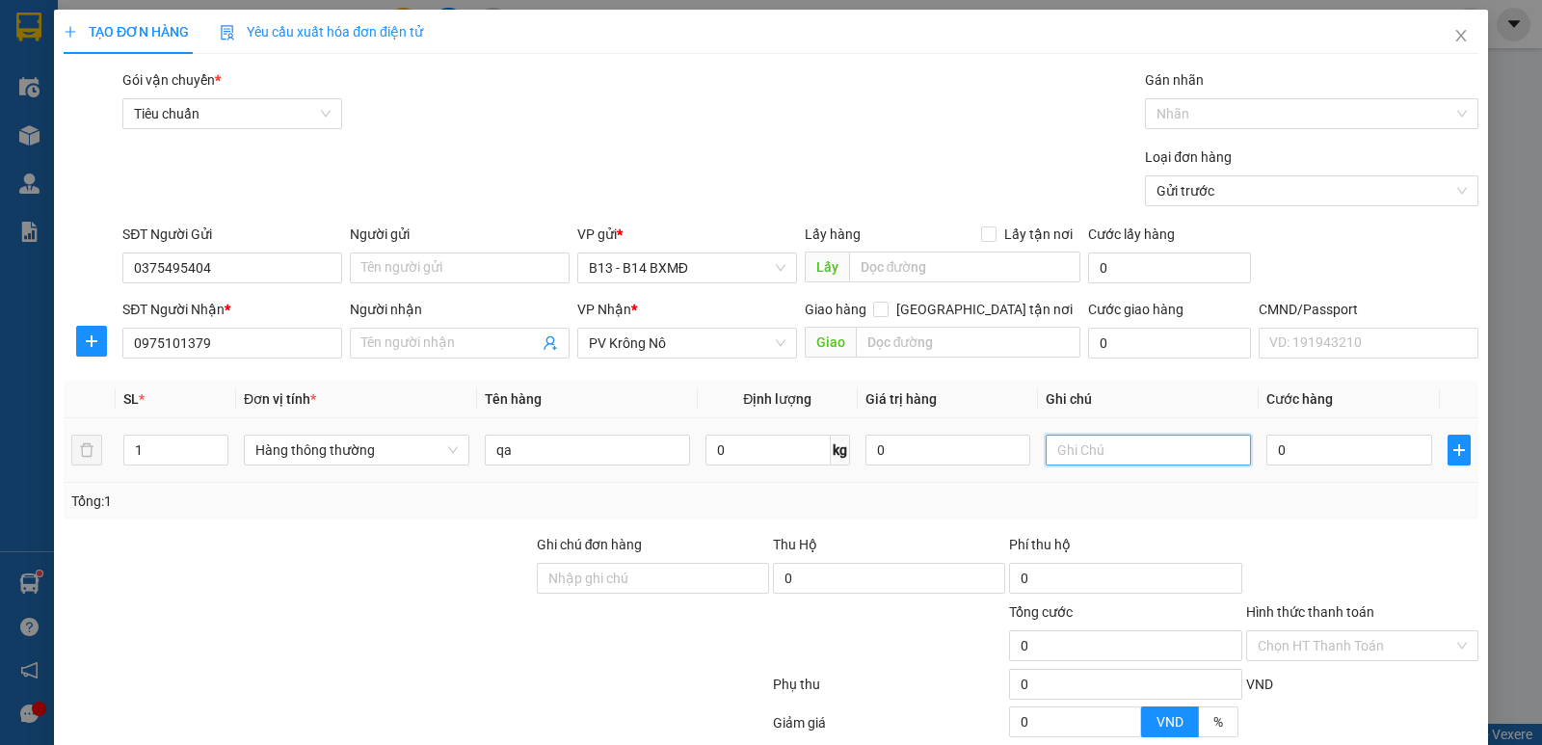
click at [1114, 449] on input "text" at bounding box center [1148, 450] width 205 height 31
click at [1281, 448] on input "0" at bounding box center [1349, 450] width 165 height 31
click at [1373, 633] on input "Hình thức thanh toán" at bounding box center [1356, 645] width 196 height 29
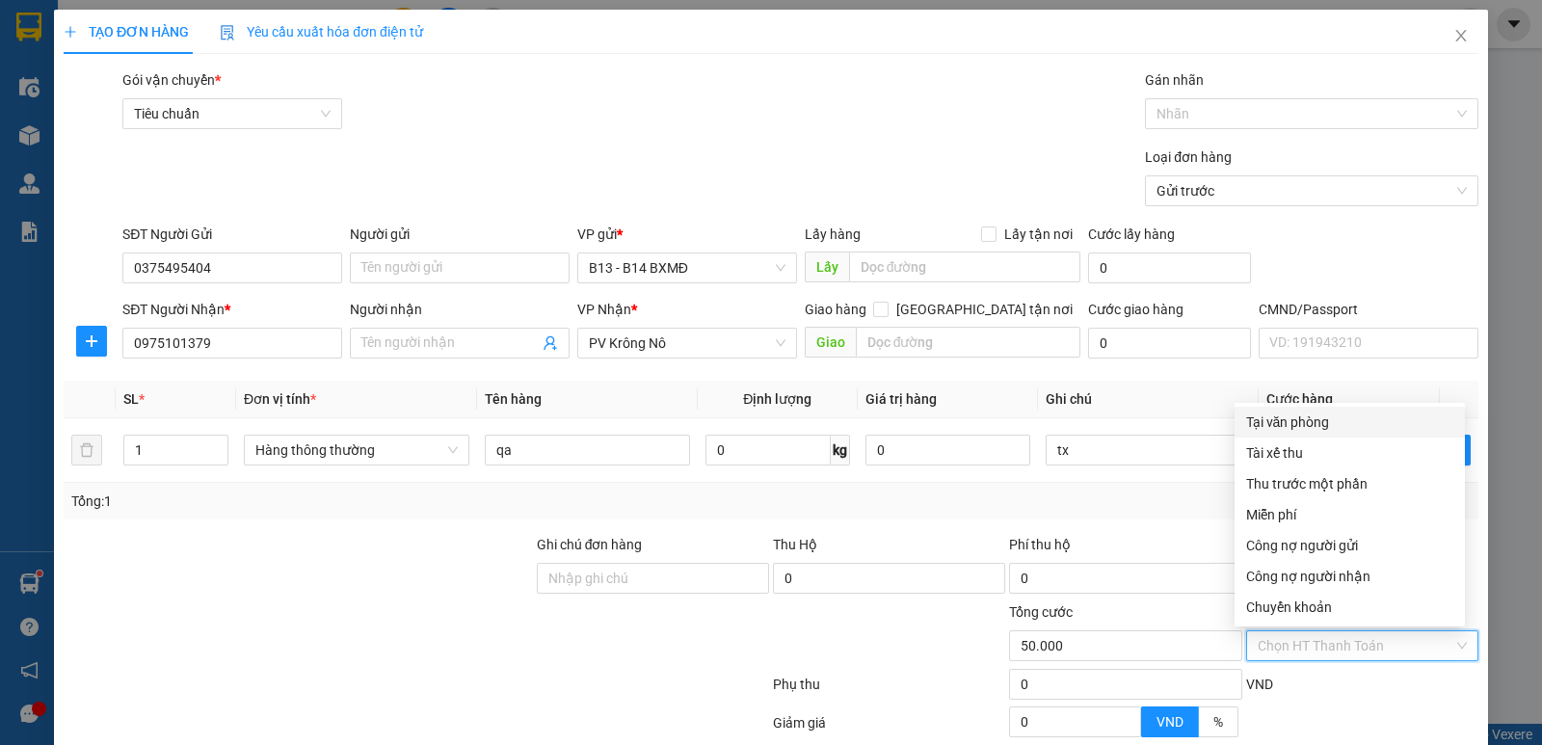
click at [1260, 409] on div "Tại văn phòng" at bounding box center [1350, 422] width 230 height 31
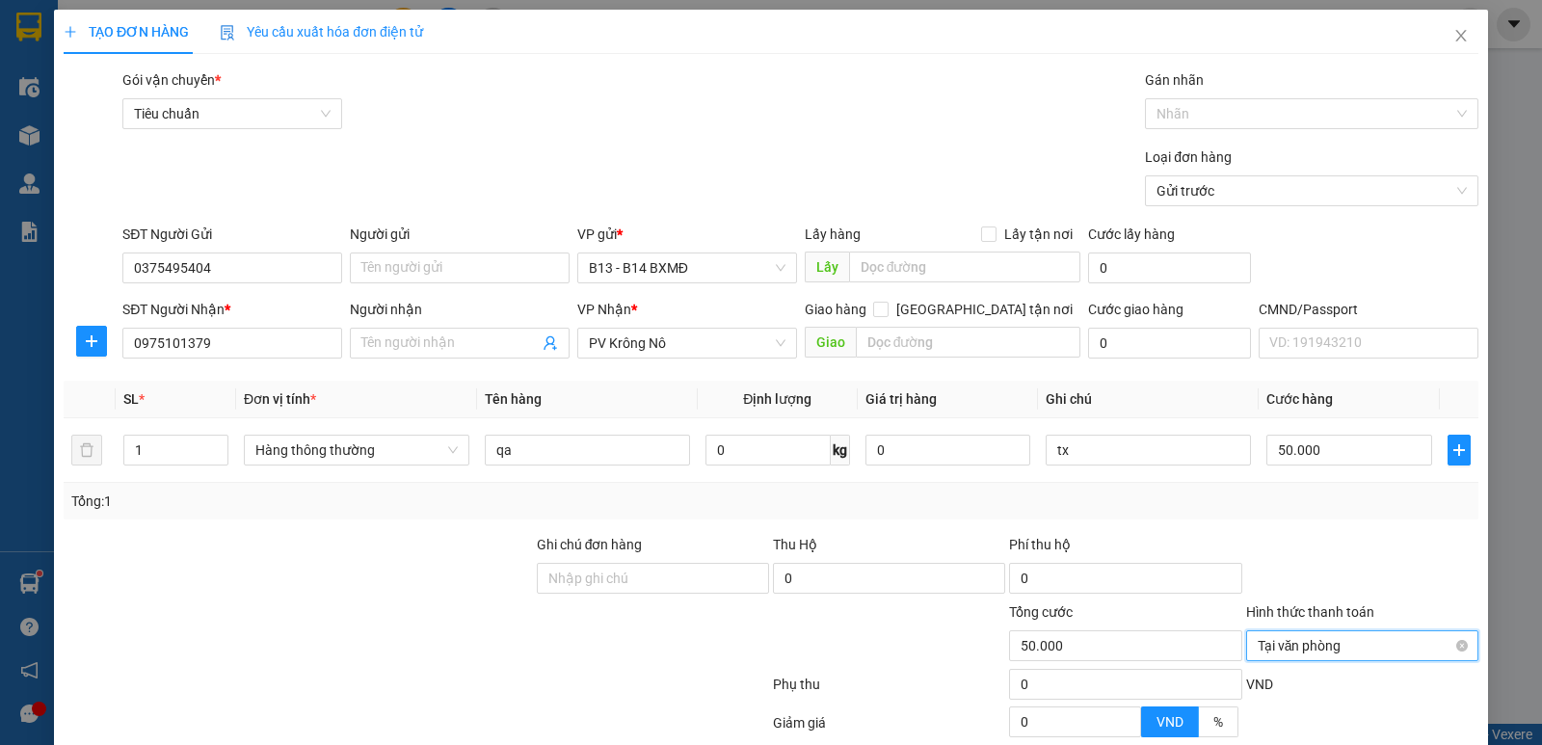
click at [1310, 659] on span "Tại văn phòng" at bounding box center [1362, 645] width 209 height 29
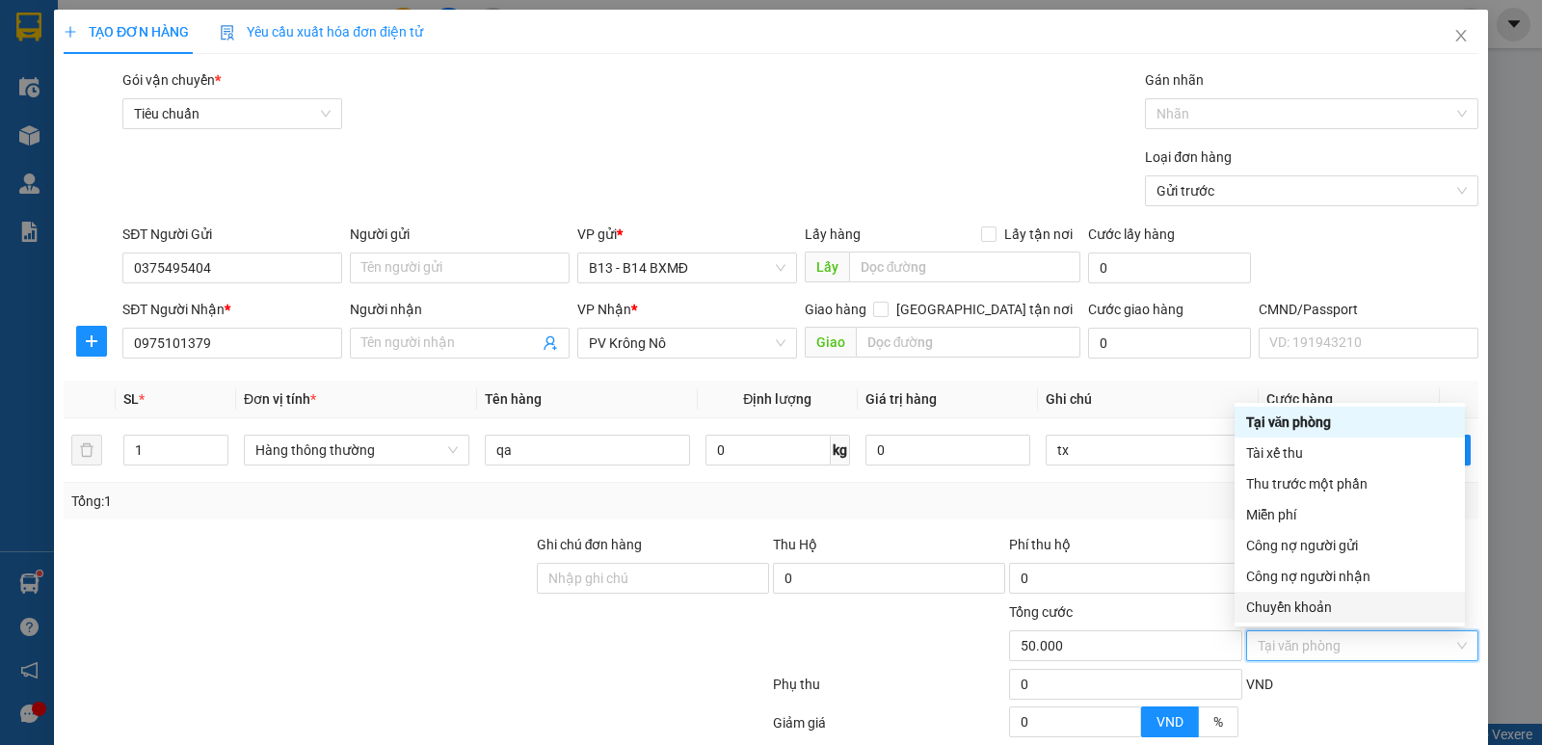
click at [1320, 609] on div "Chuyển khoản" at bounding box center [1349, 607] width 207 height 21
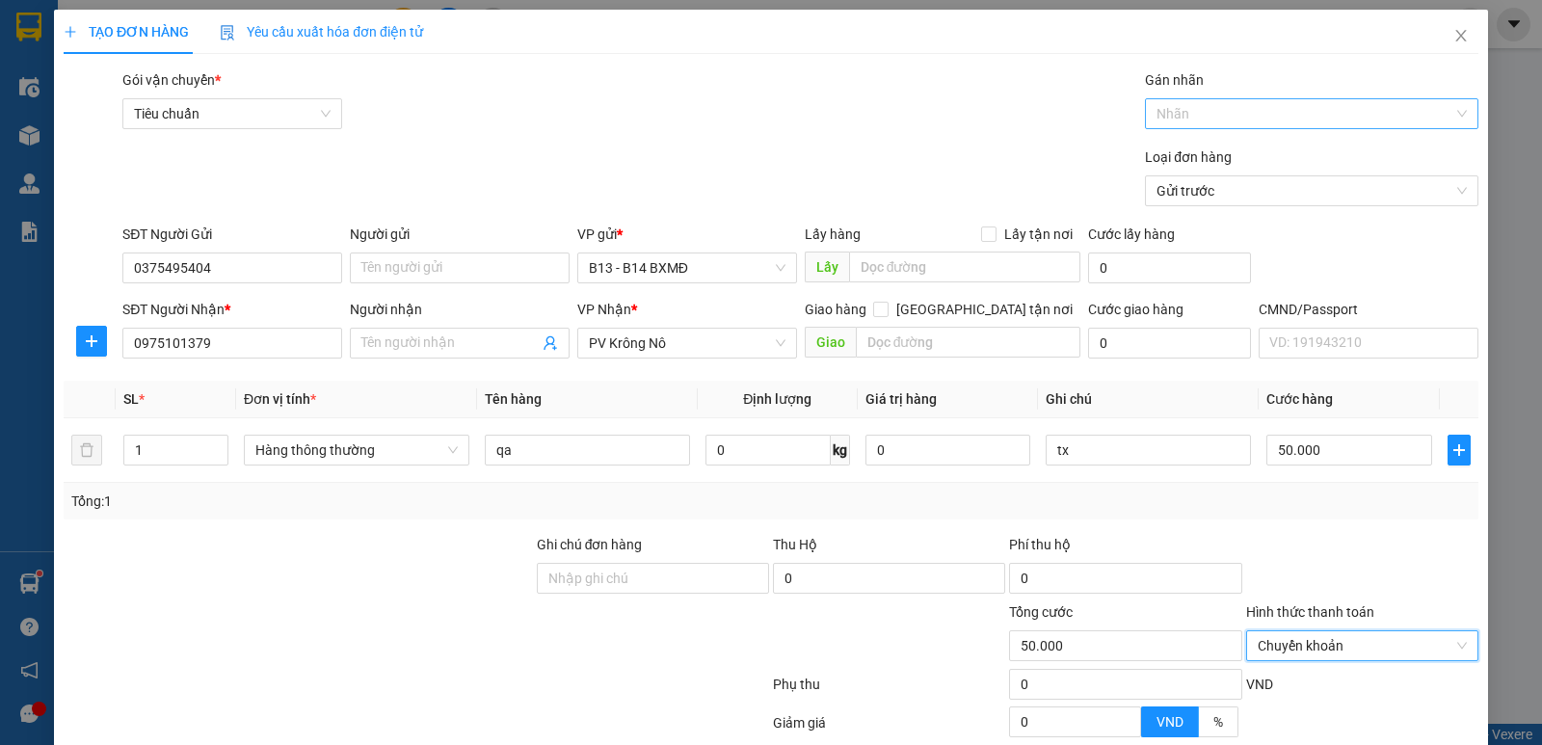
click at [1225, 119] on div at bounding box center [1302, 113] width 305 height 23
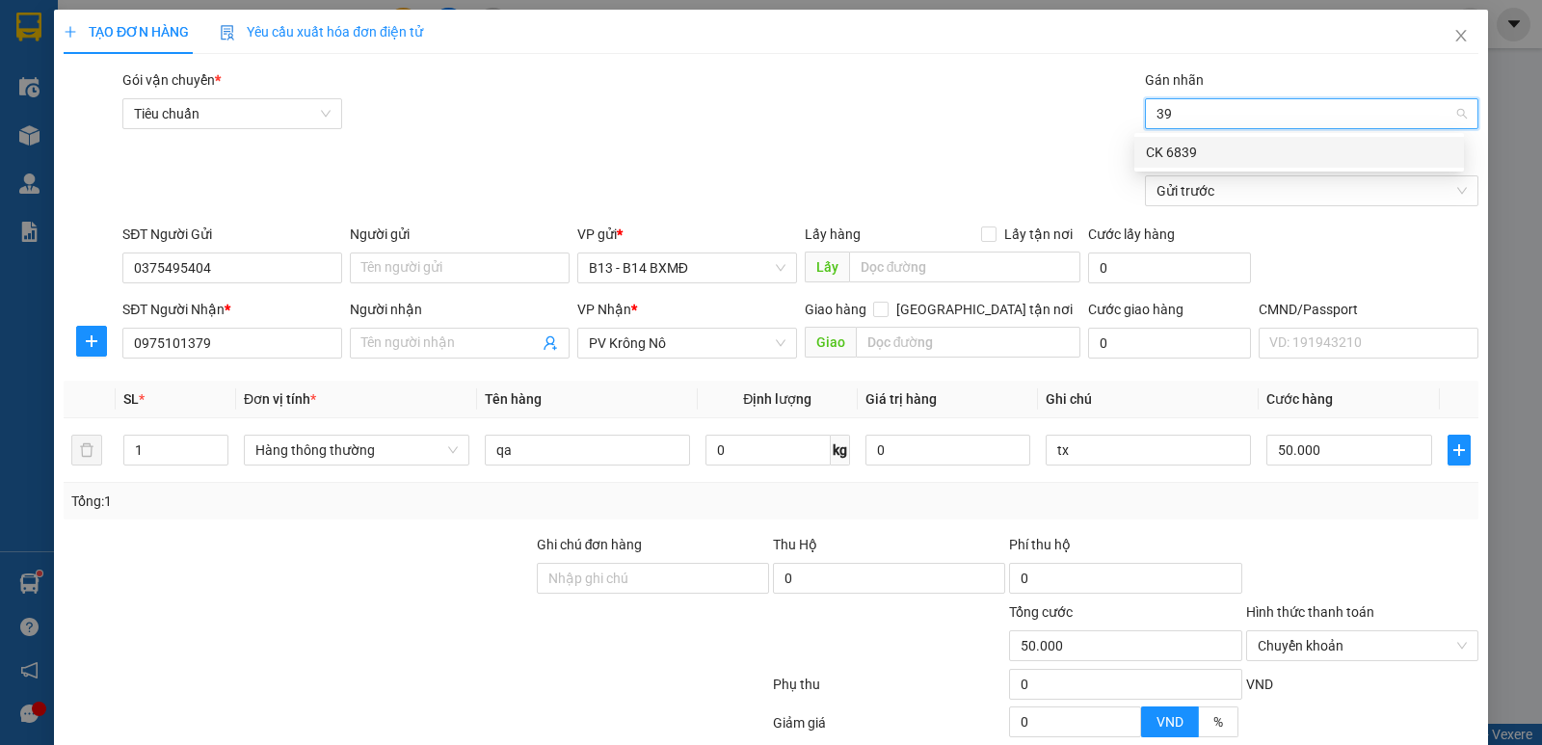
click at [1235, 146] on div "CK 6839" at bounding box center [1299, 152] width 307 height 21
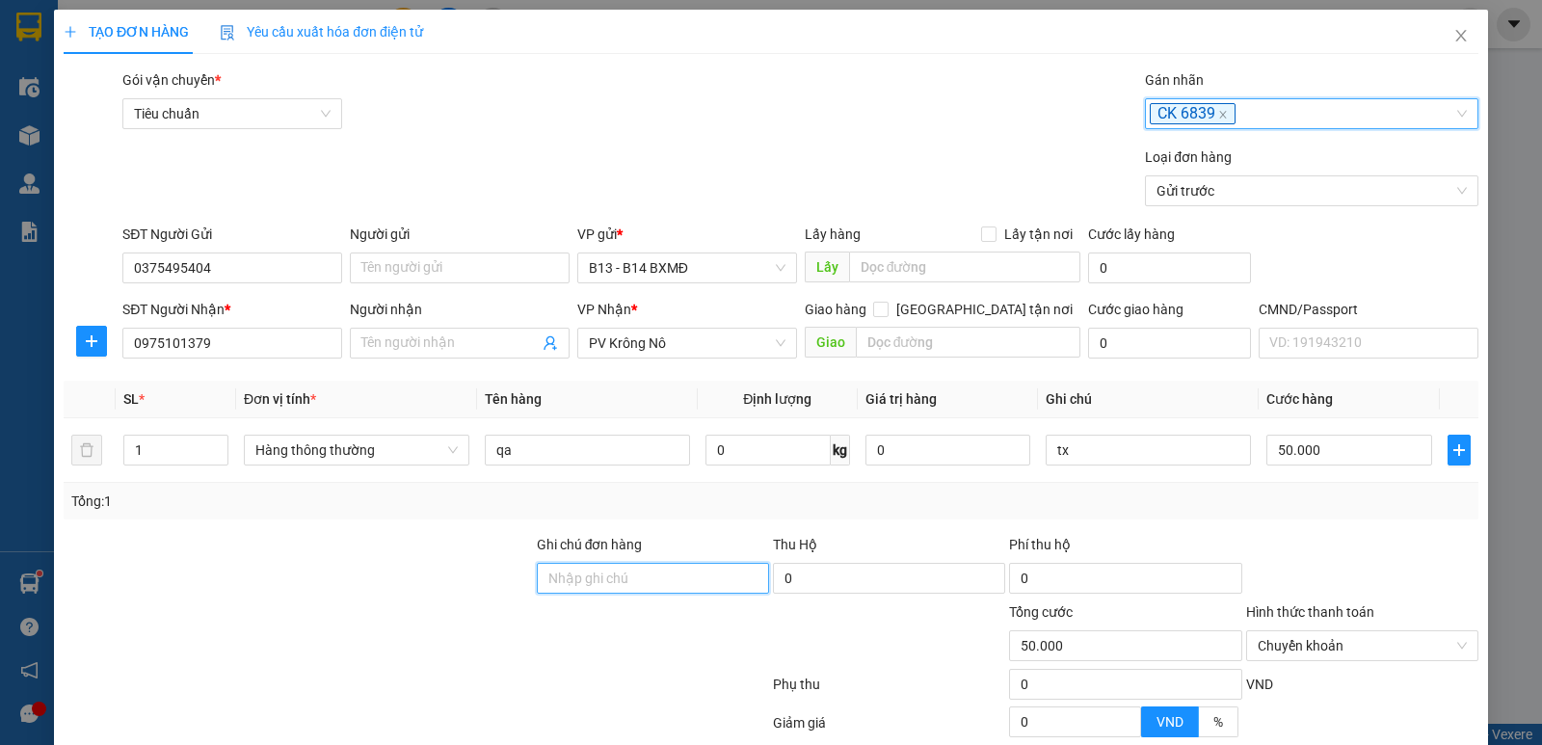
click at [648, 578] on input "Ghi chú đơn hàng" at bounding box center [653, 578] width 232 height 31
click at [1379, 631] on span "Chuyển khoản" at bounding box center [1362, 645] width 209 height 29
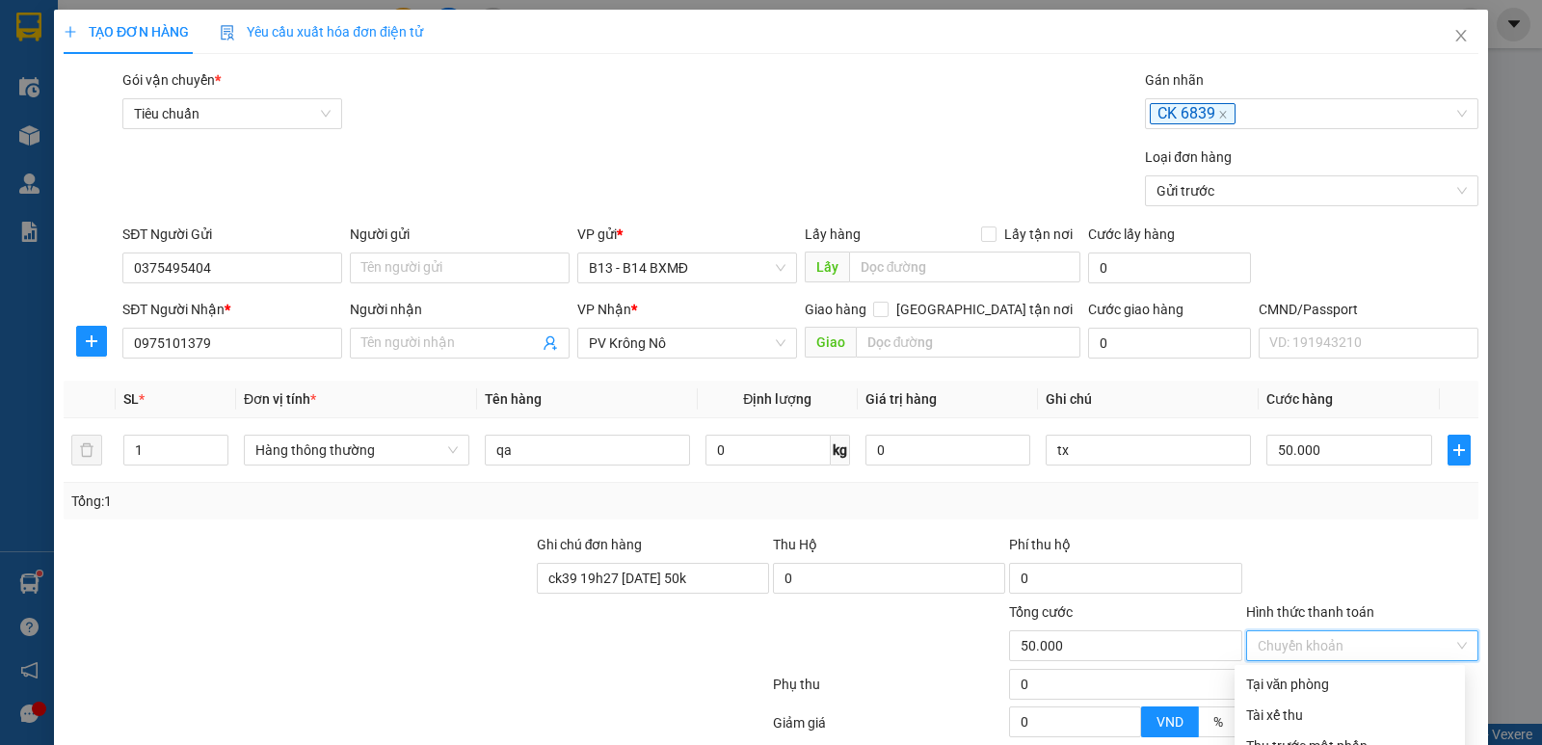
click at [1354, 534] on div at bounding box center [1362, 567] width 236 height 67
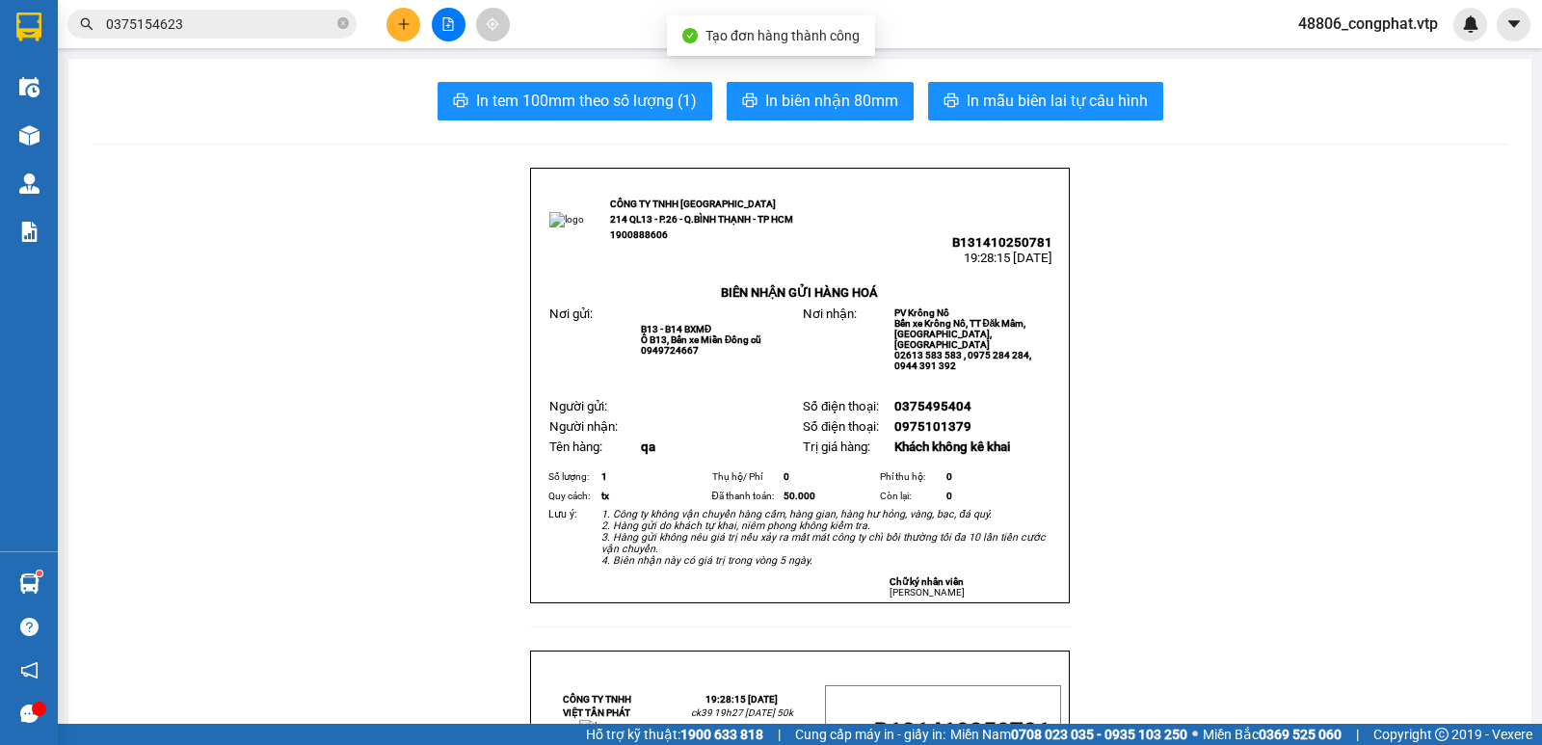
click at [967, 91] on span "In mẫu biên lai tự cấu hình" at bounding box center [1057, 101] width 181 height 24
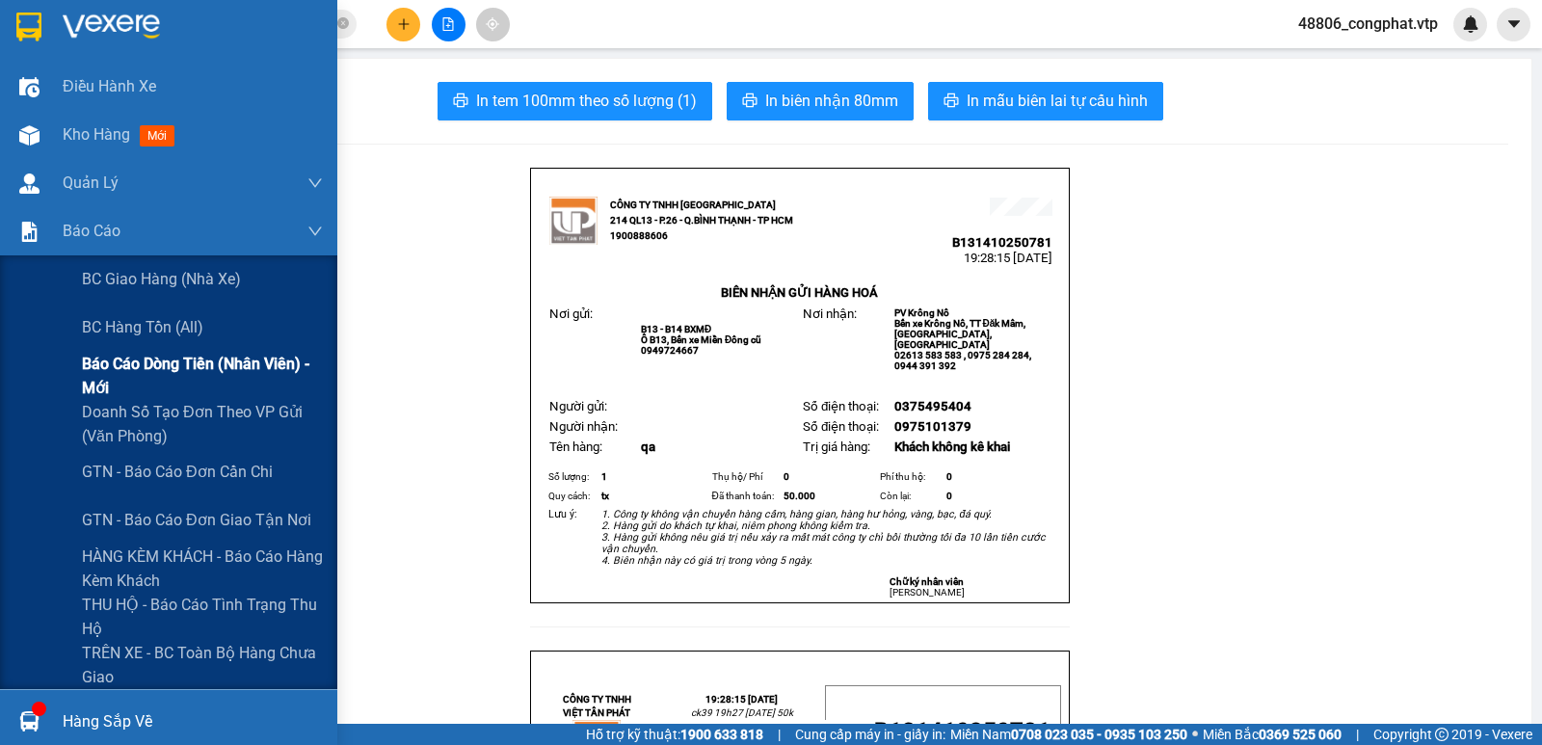
click at [177, 366] on span "Báo cáo dòng tiền (nhân viên) - mới" at bounding box center [202, 376] width 241 height 48
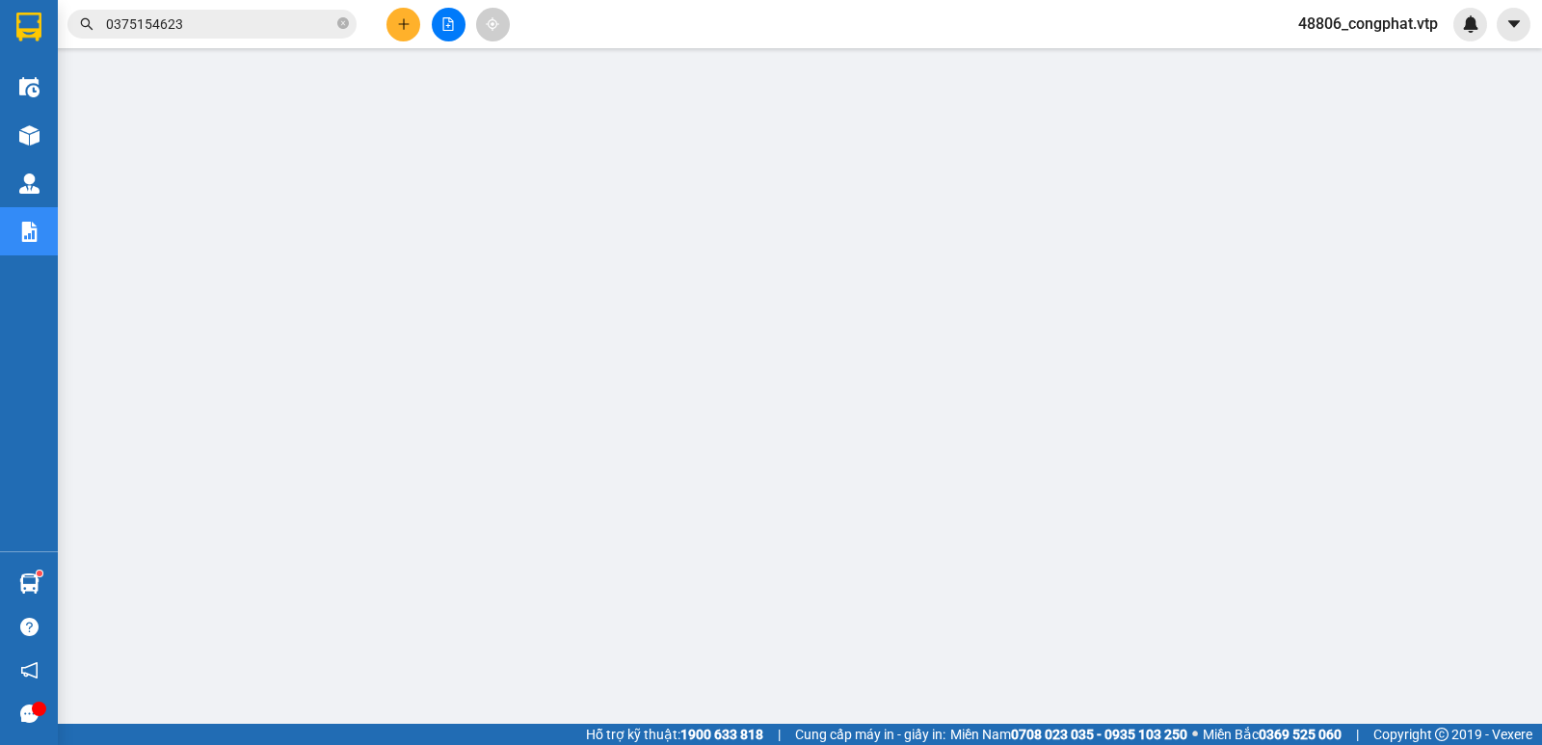
click at [1376, 30] on span "48806_congphat.vtp" at bounding box center [1368, 24] width 171 height 24
click at [1350, 53] on span "Đăng xuất" at bounding box center [1376, 59] width 131 height 21
